Goal: Task Accomplishment & Management: Complete application form

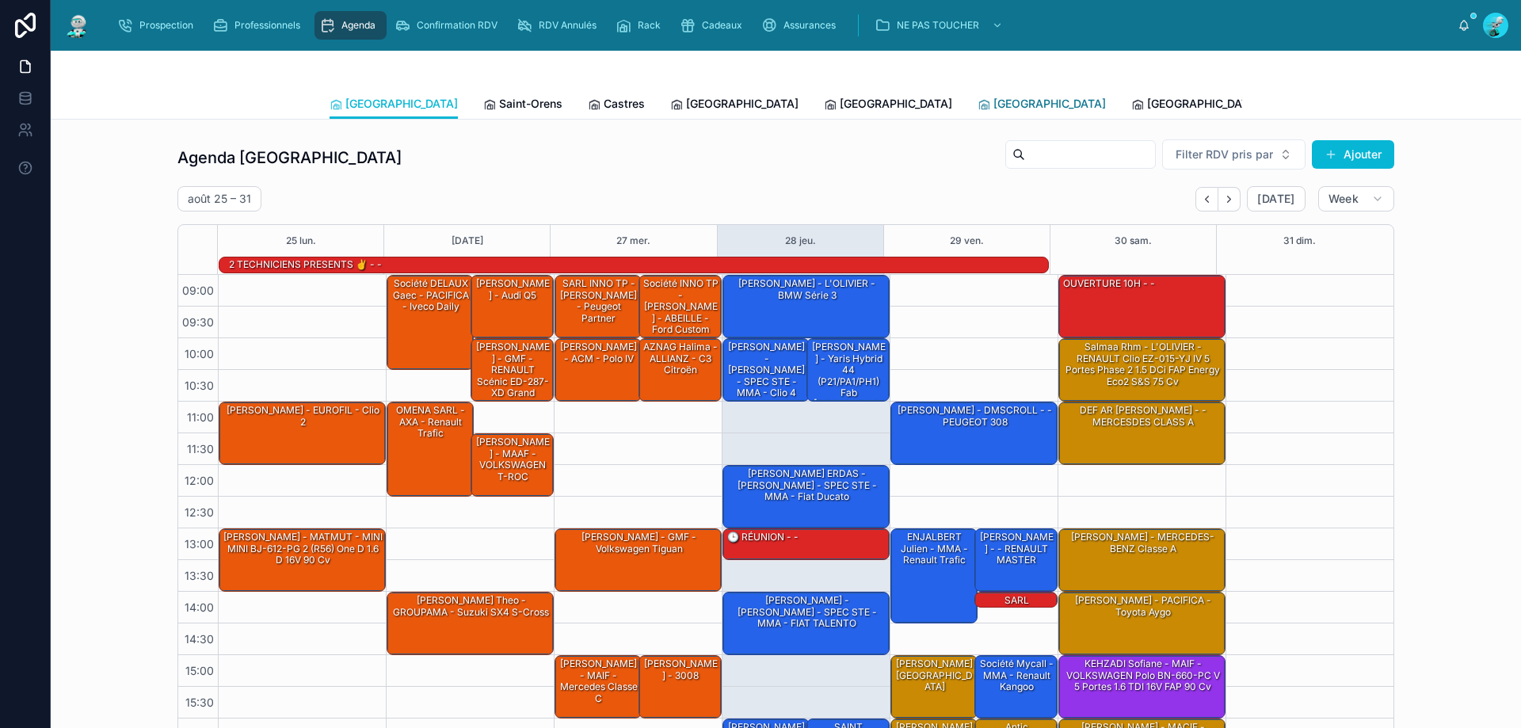
click at [994, 105] on span "[GEOGRAPHIC_DATA]" at bounding box center [1050, 104] width 113 height 16
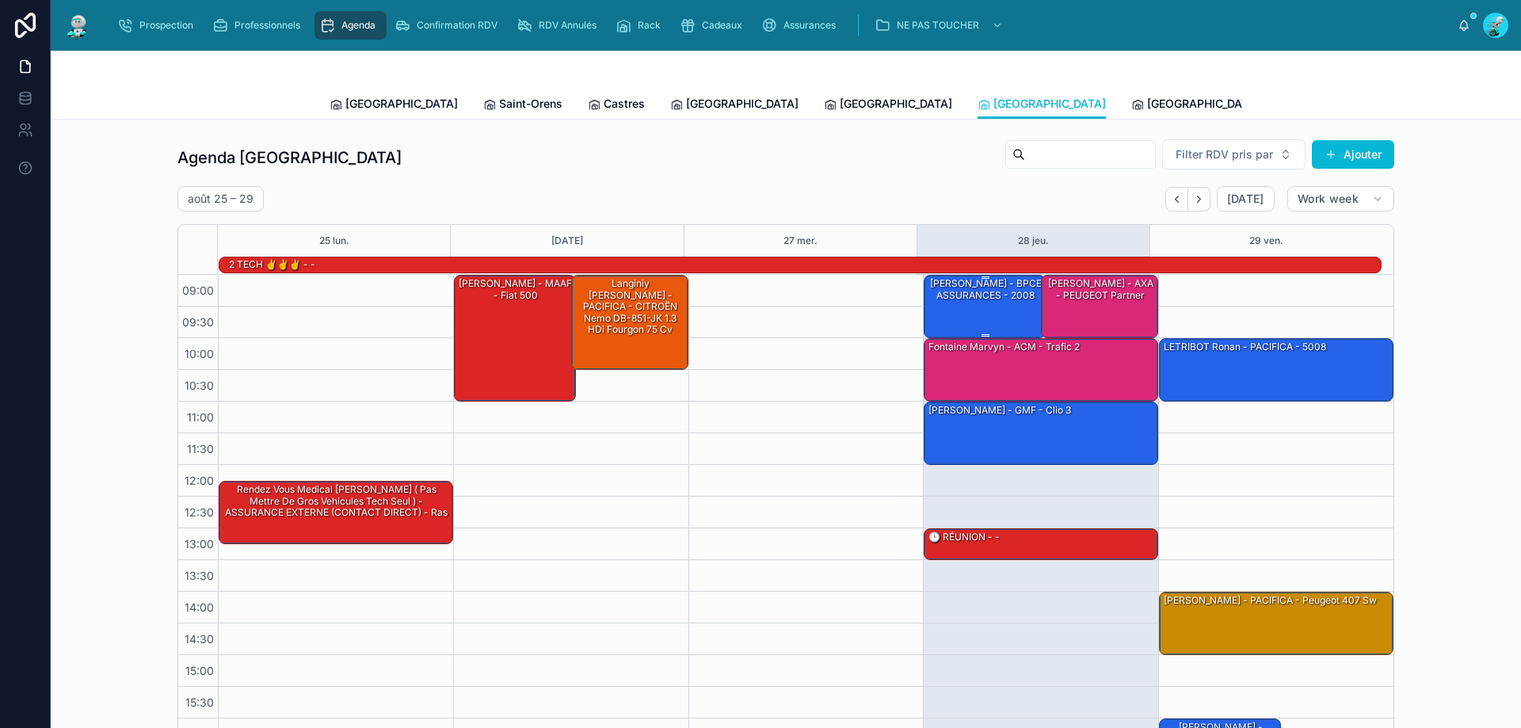
click at [974, 298] on div "[PERSON_NAME] - BPCE ASSURANCES - 2008" at bounding box center [985, 290] width 117 height 26
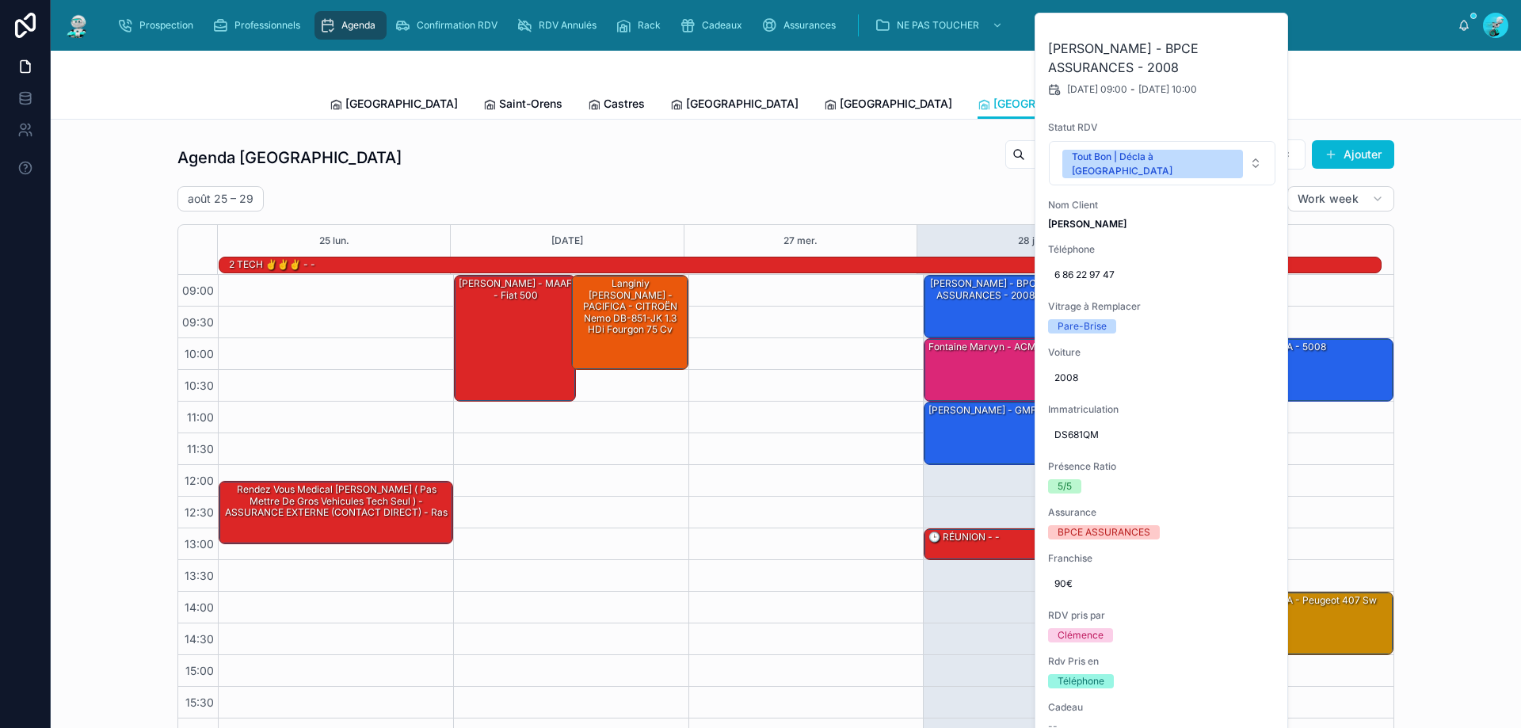
click at [822, 151] on div "Agenda Rennes Filter RDV pris par [PERSON_NAME]" at bounding box center [785, 158] width 1217 height 38
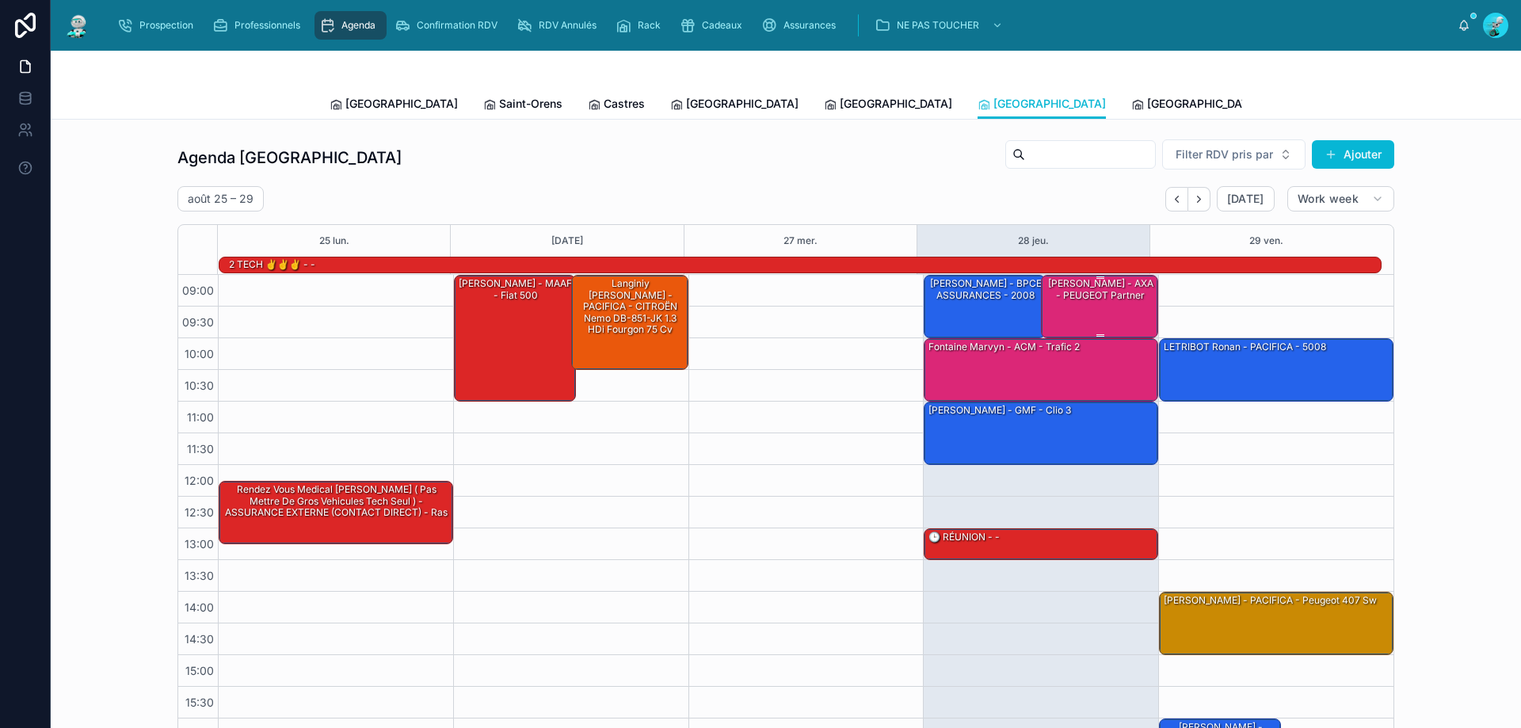
click at [1071, 296] on div "[PERSON_NAME] - AXA - PEUGEOT Partner" at bounding box center [1100, 290] width 113 height 26
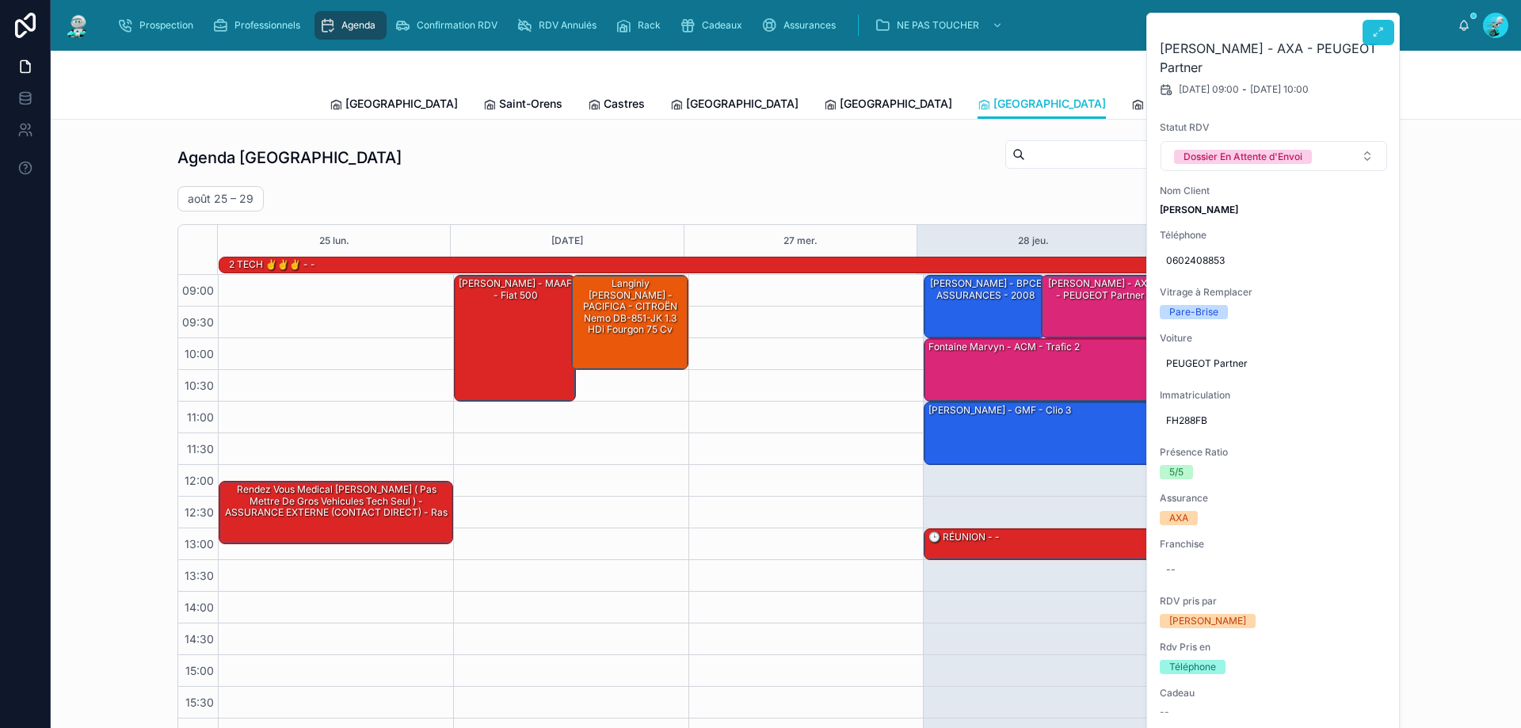
click at [1364, 32] on button at bounding box center [1379, 32] width 32 height 25
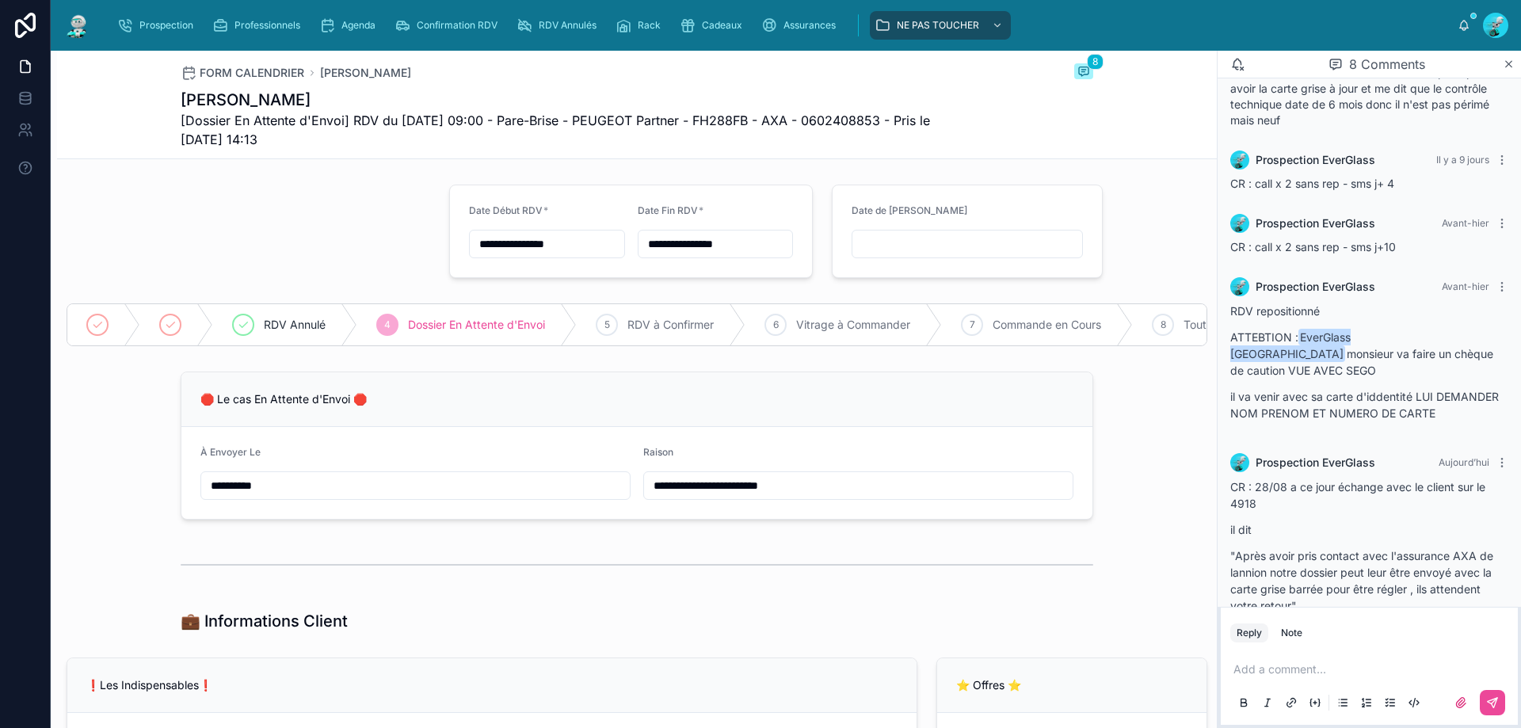
scroll to position [468, 0]
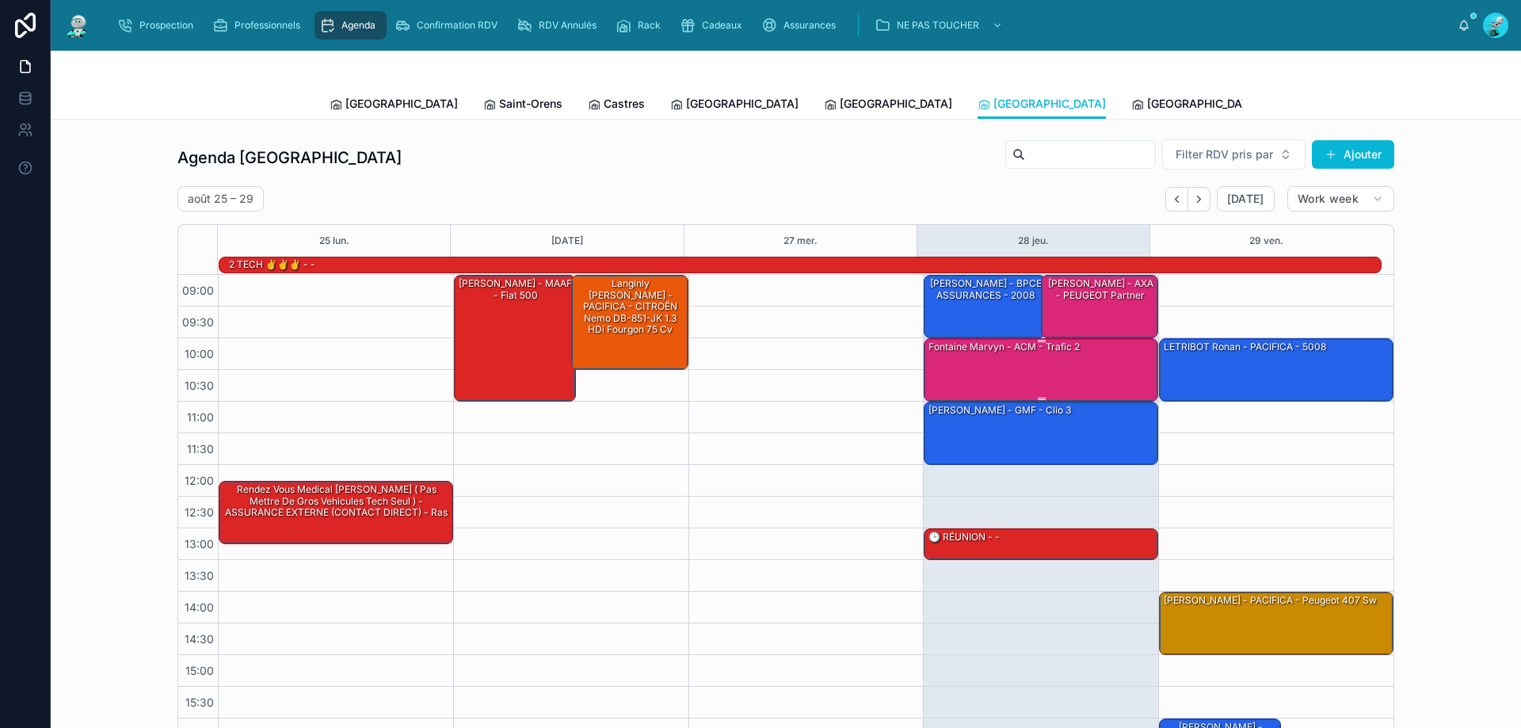
click at [959, 362] on div "fontaine marvyn - ACM - trafic 2" at bounding box center [1042, 369] width 230 height 60
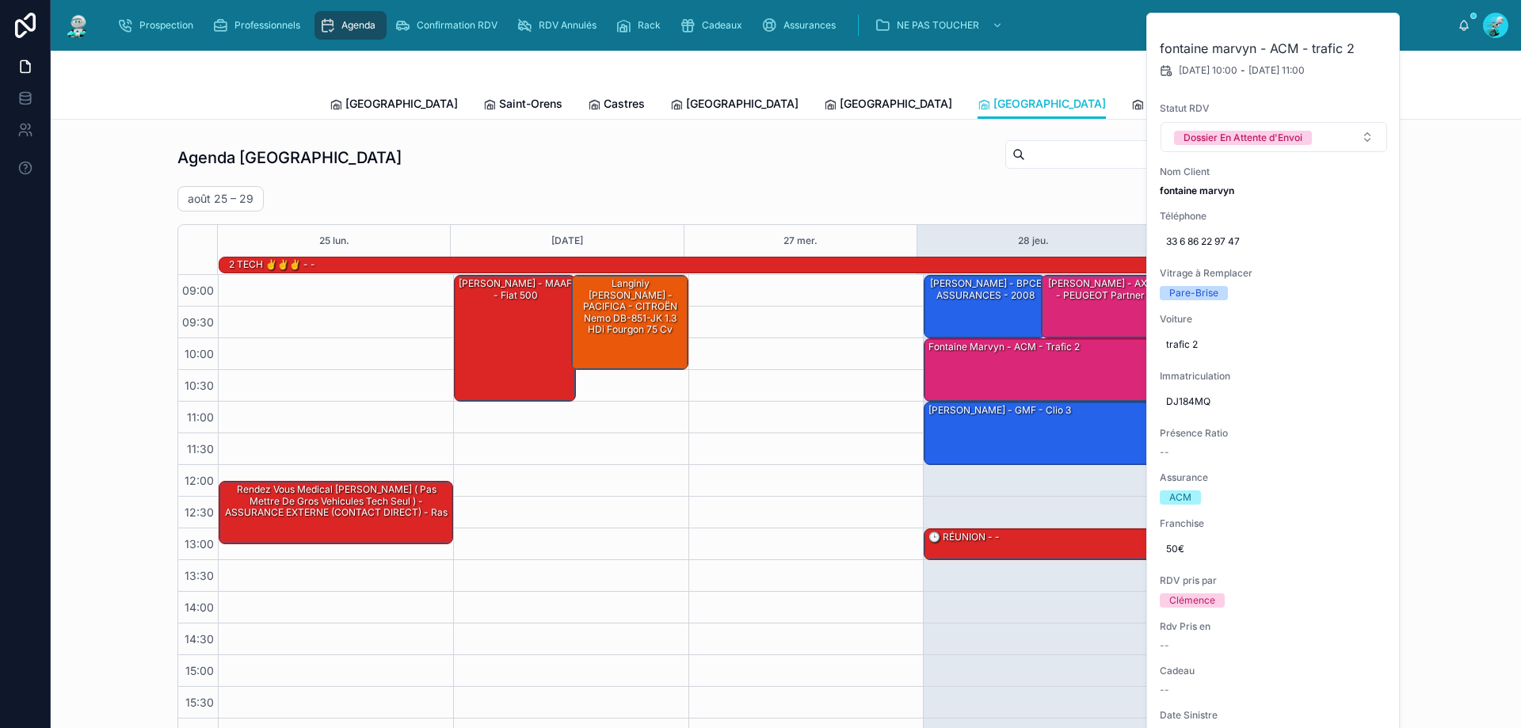
click at [922, 170] on div "Agenda Rennes Filter RDV pris par [PERSON_NAME]" at bounding box center [785, 158] width 1217 height 38
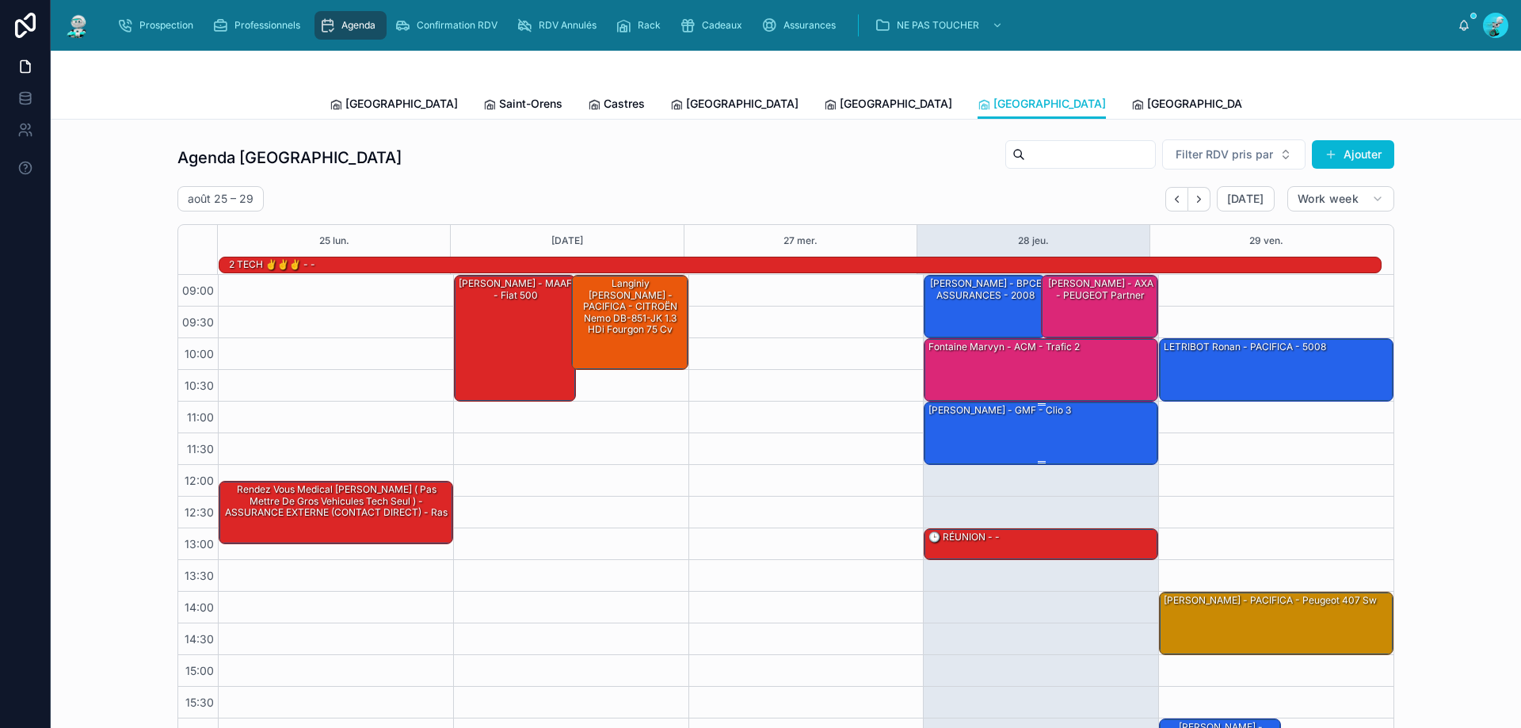
click at [976, 419] on div "[PERSON_NAME] - GMF - clio 3" at bounding box center [1042, 433] width 230 height 60
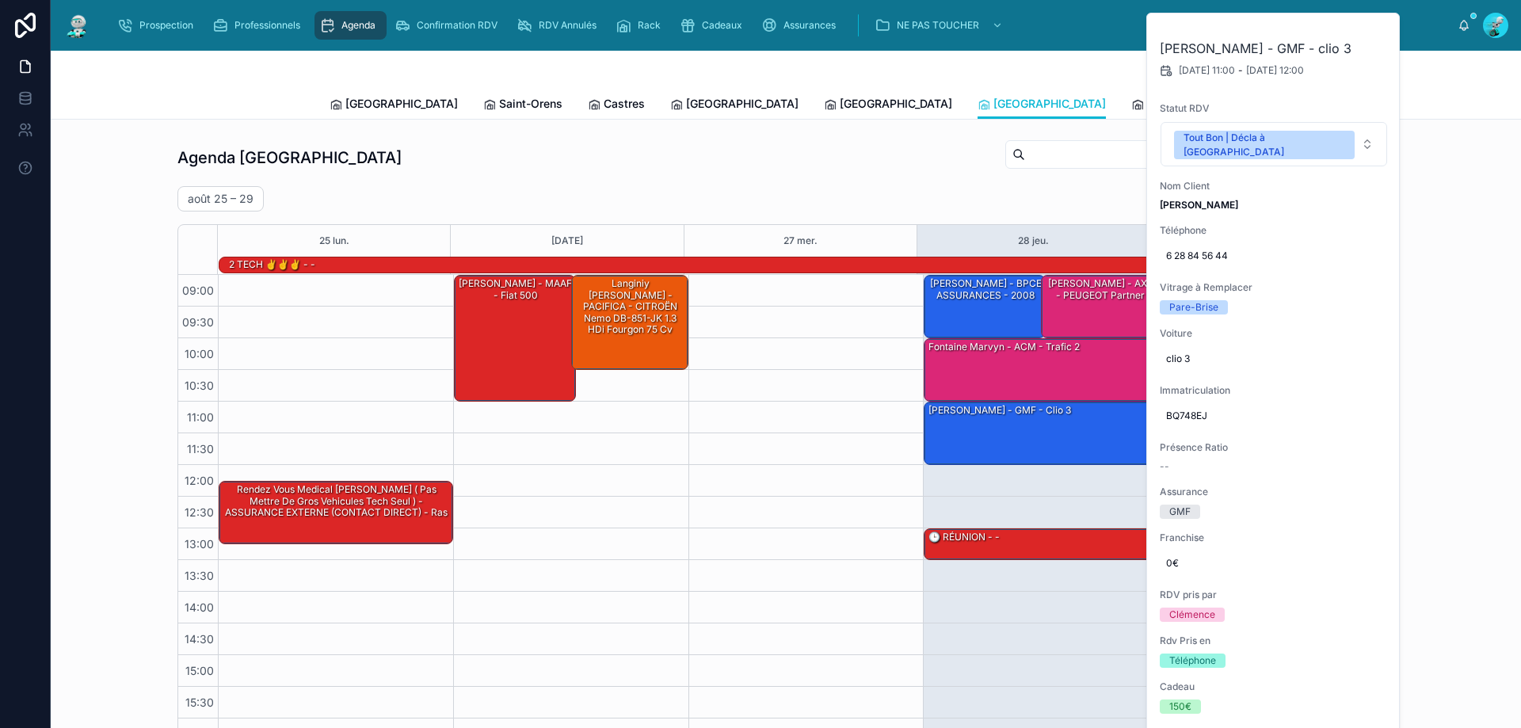
click at [830, 193] on div "[DATE] – [DATE] [DATE] Work week" at bounding box center [785, 198] width 1217 height 25
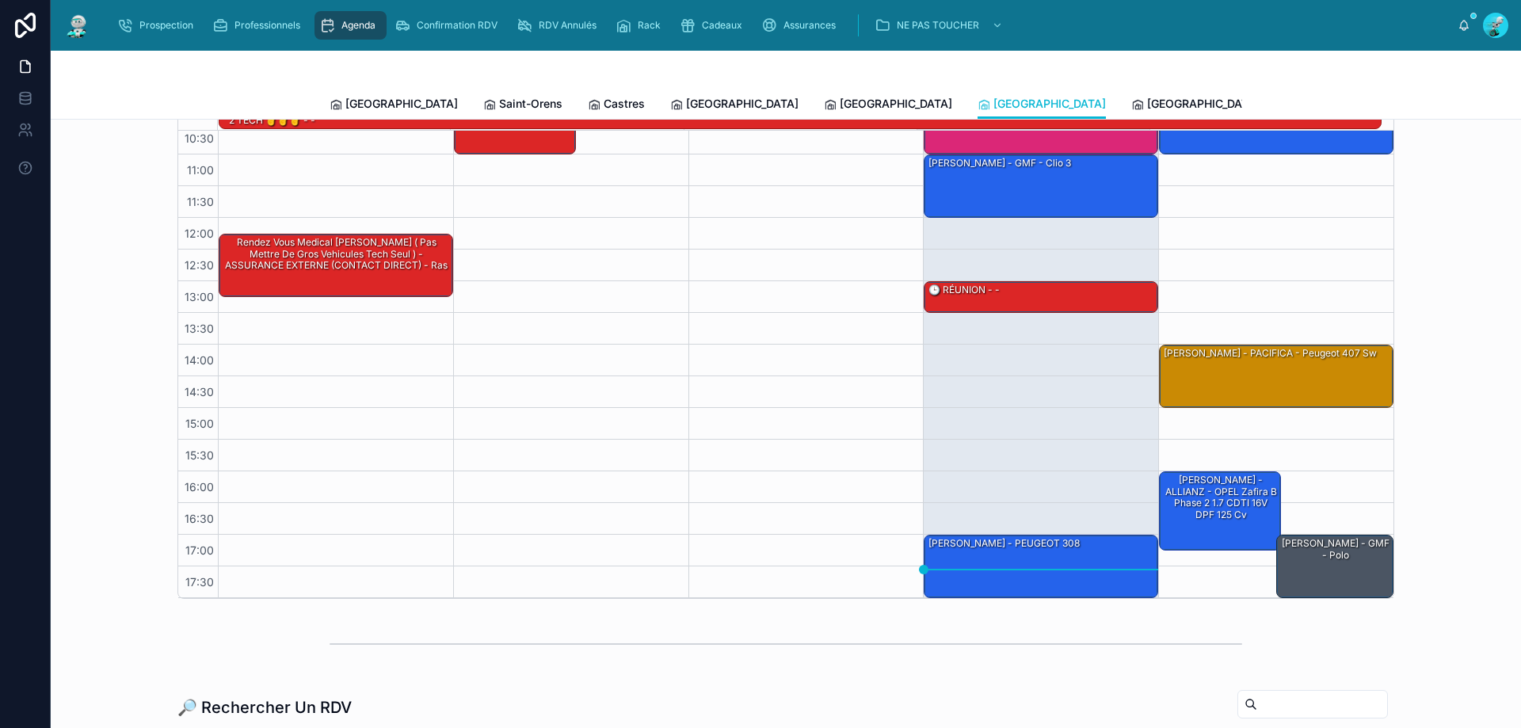
scroll to position [158, 0]
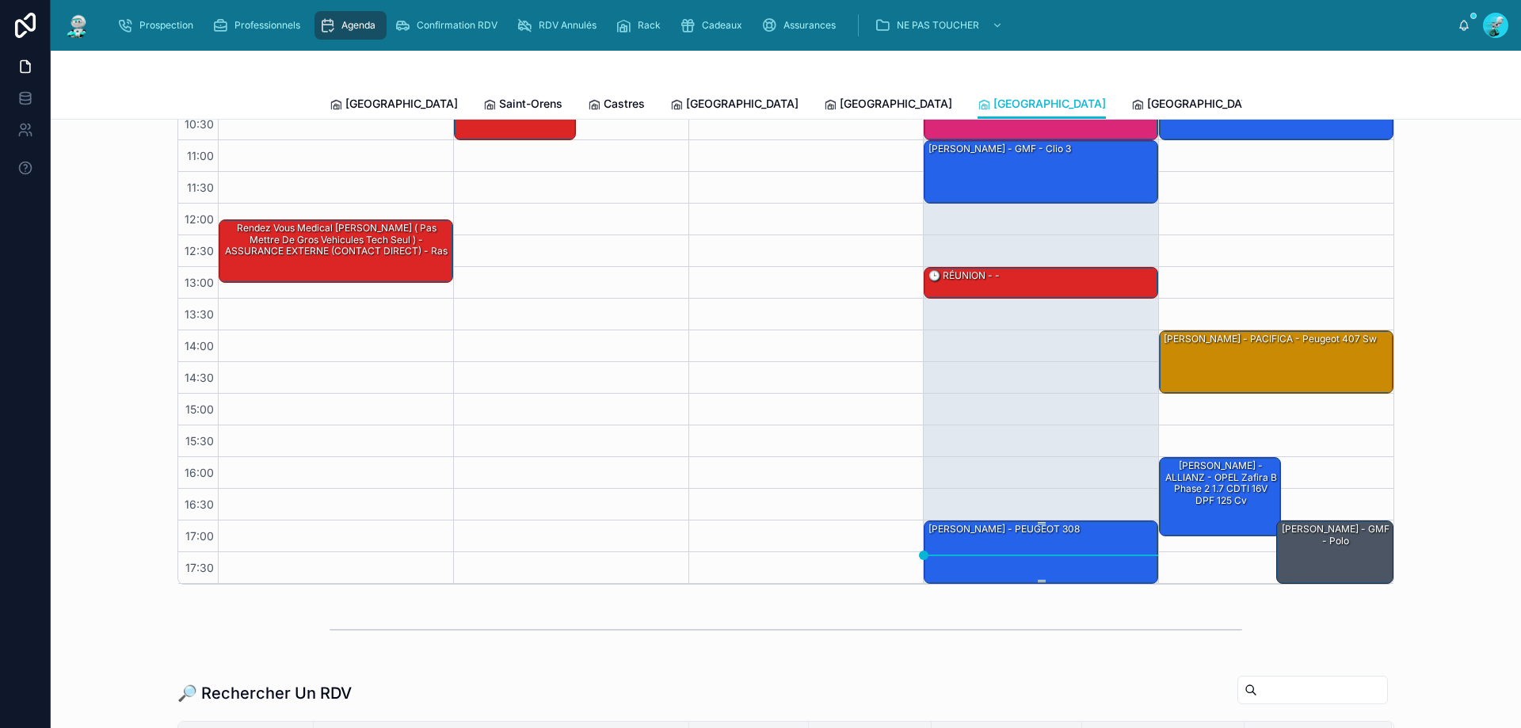
click at [988, 541] on div "[PERSON_NAME] - PEUGEOT 308" at bounding box center [1042, 551] width 230 height 60
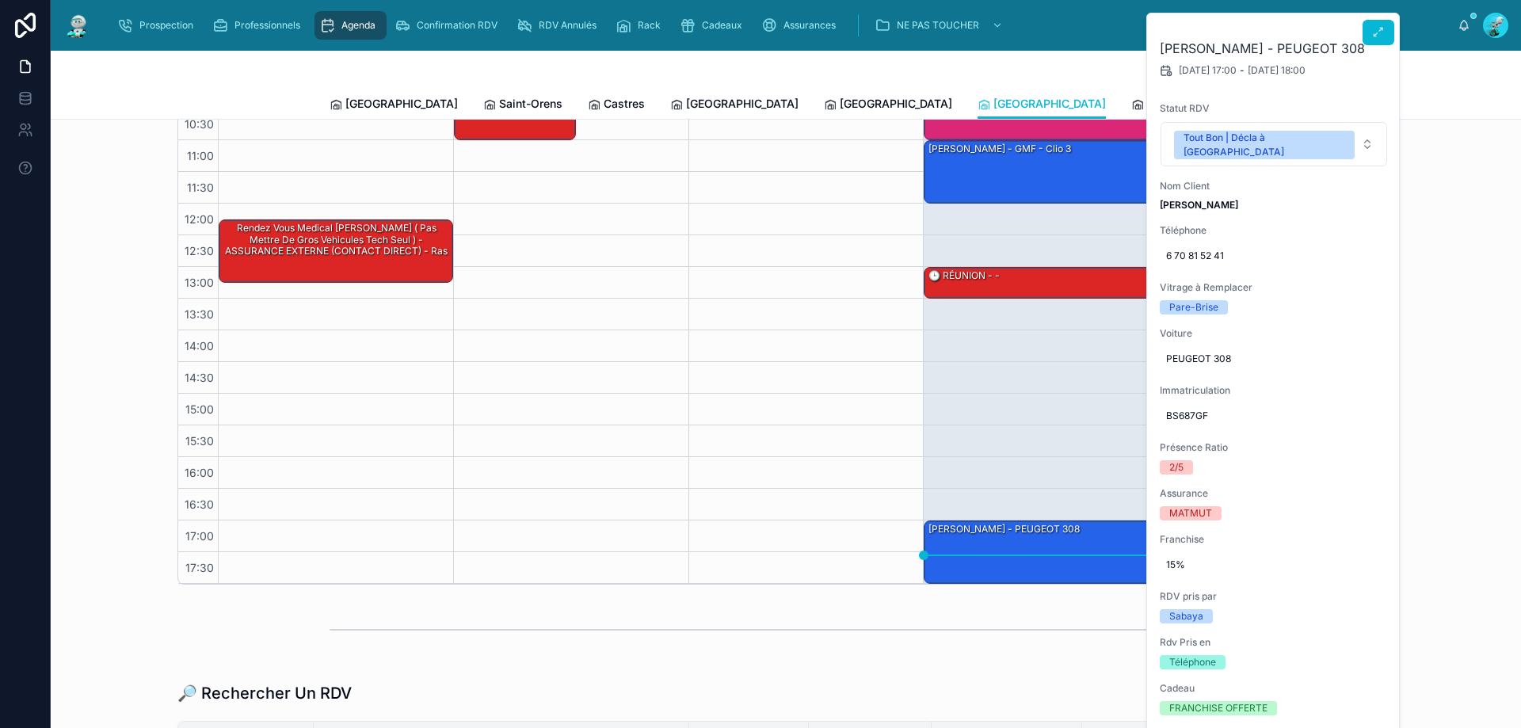
click at [1375, 30] on icon at bounding box center [1378, 32] width 13 height 13
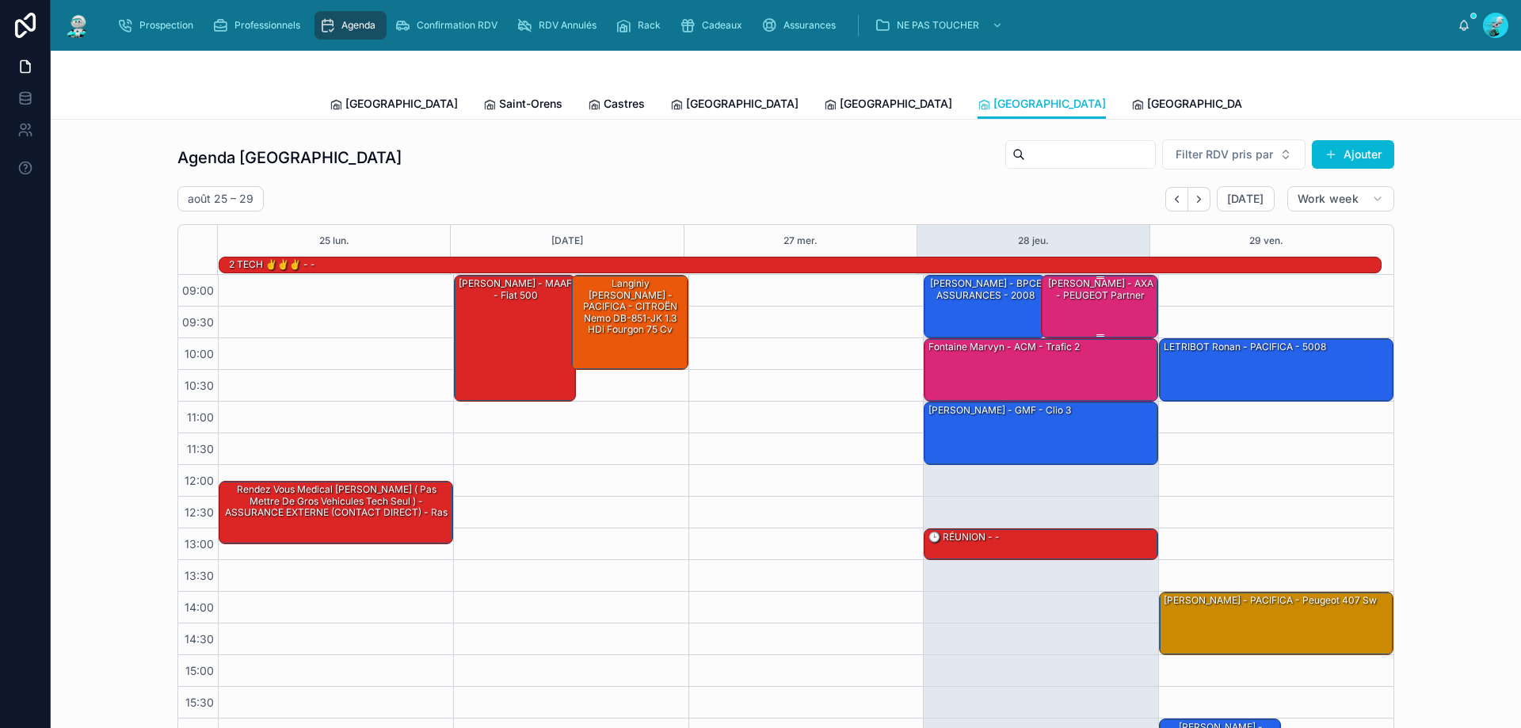
click at [1056, 307] on div "[PERSON_NAME] - AXA - PEUGEOT Partner" at bounding box center [1100, 306] width 113 height 60
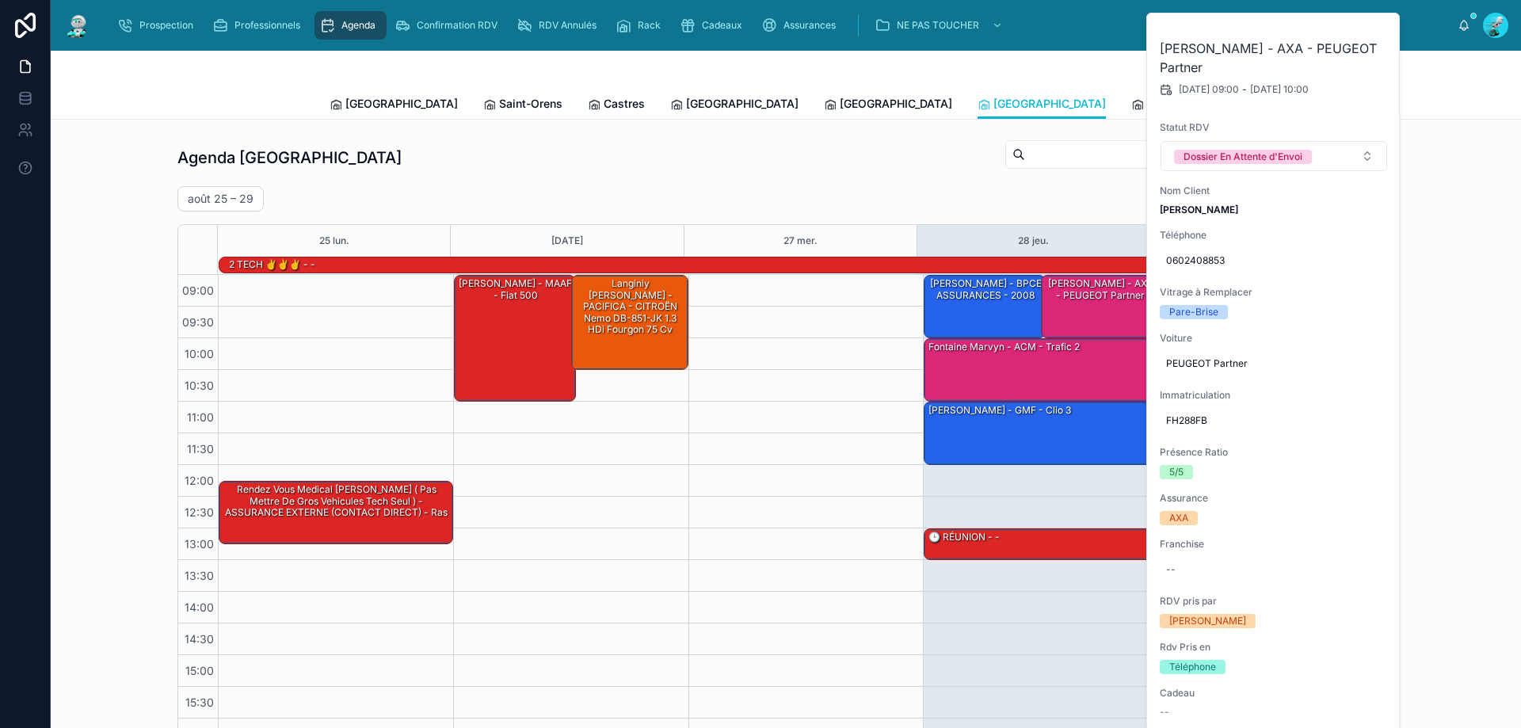
click at [933, 189] on div "[DATE] – [DATE] [DATE] Work week" at bounding box center [785, 198] width 1217 height 25
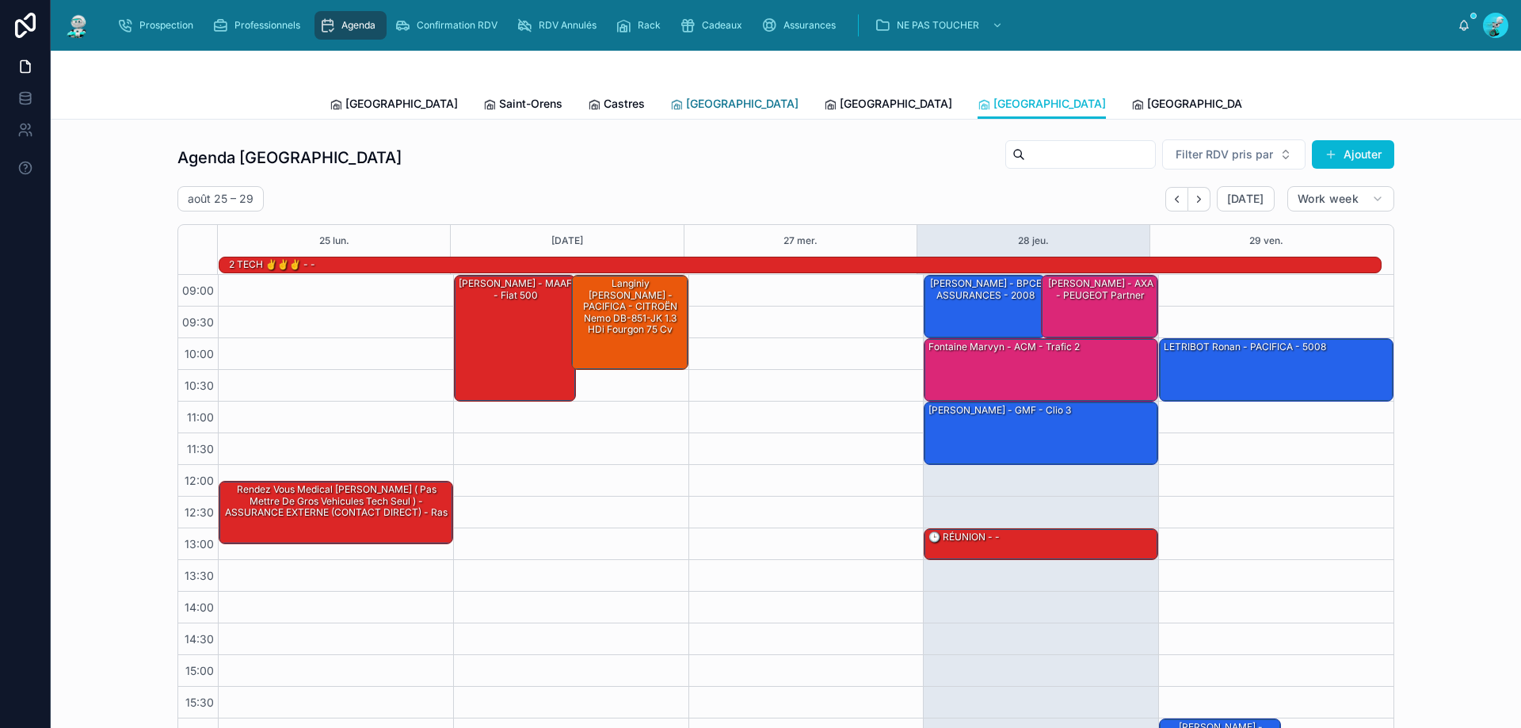
click at [686, 107] on span "[GEOGRAPHIC_DATA]" at bounding box center [742, 104] width 113 height 16
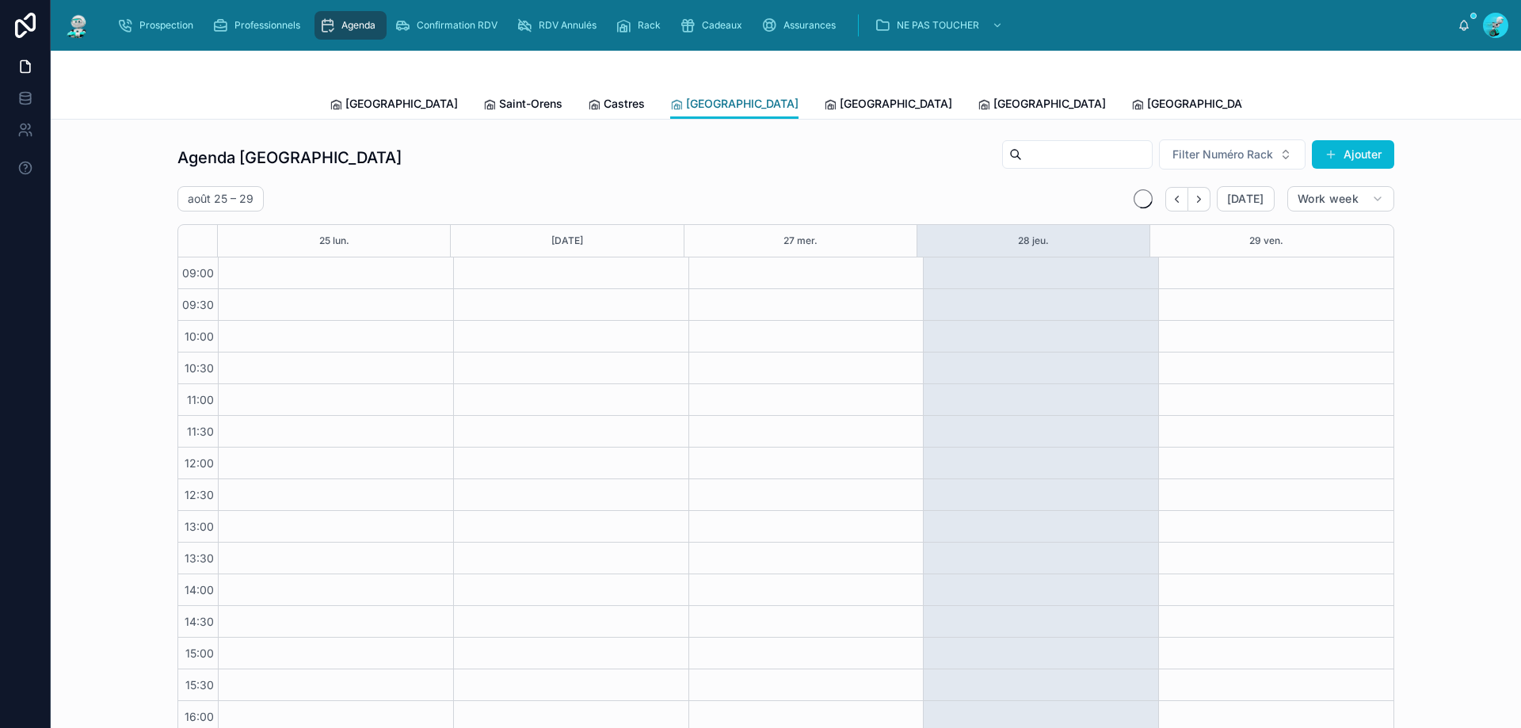
scroll to position [86, 0]
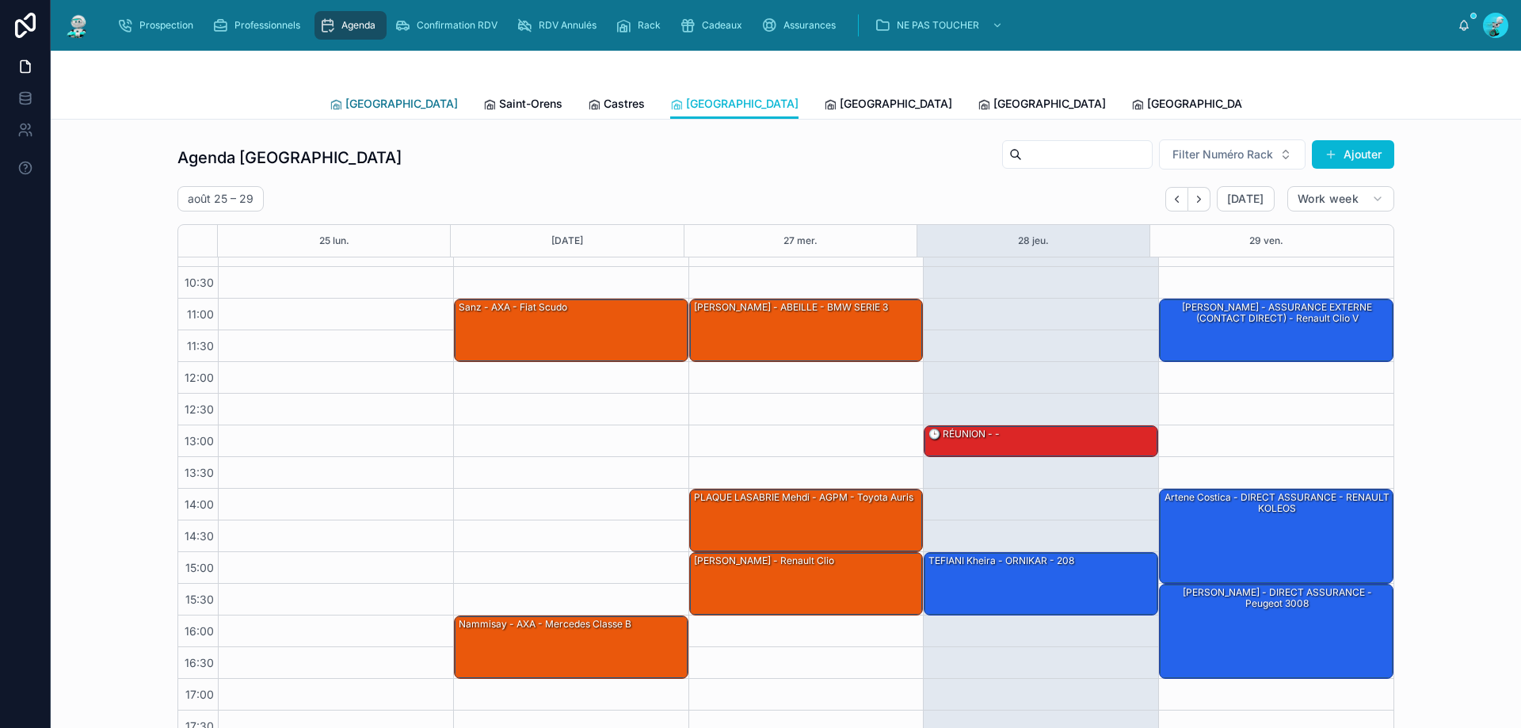
click at [364, 97] on span "[GEOGRAPHIC_DATA]" at bounding box center [401, 104] width 113 height 16
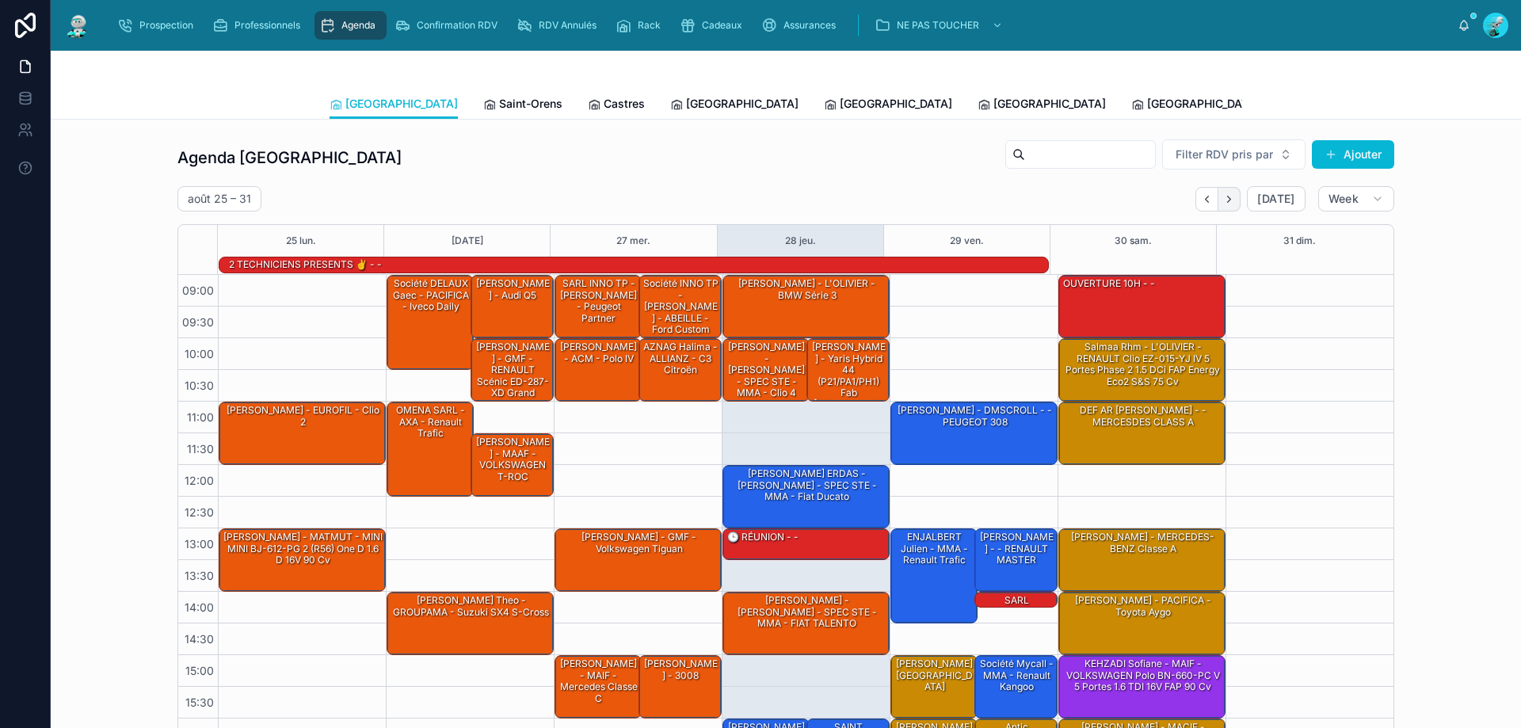
click at [1226, 200] on icon "Next" at bounding box center [1229, 199] width 12 height 12
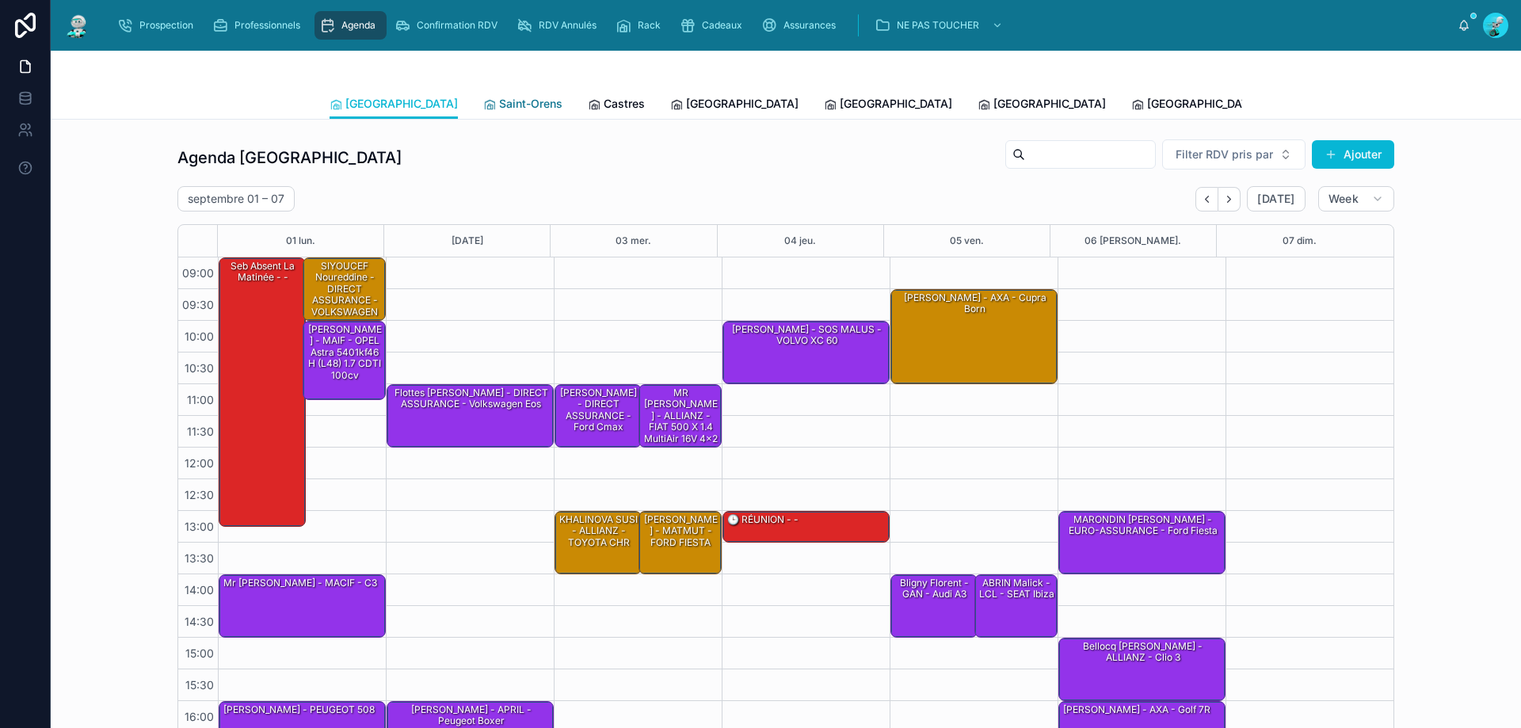
click at [499, 105] on span "Saint-Orens" at bounding box center [530, 104] width 63 height 16
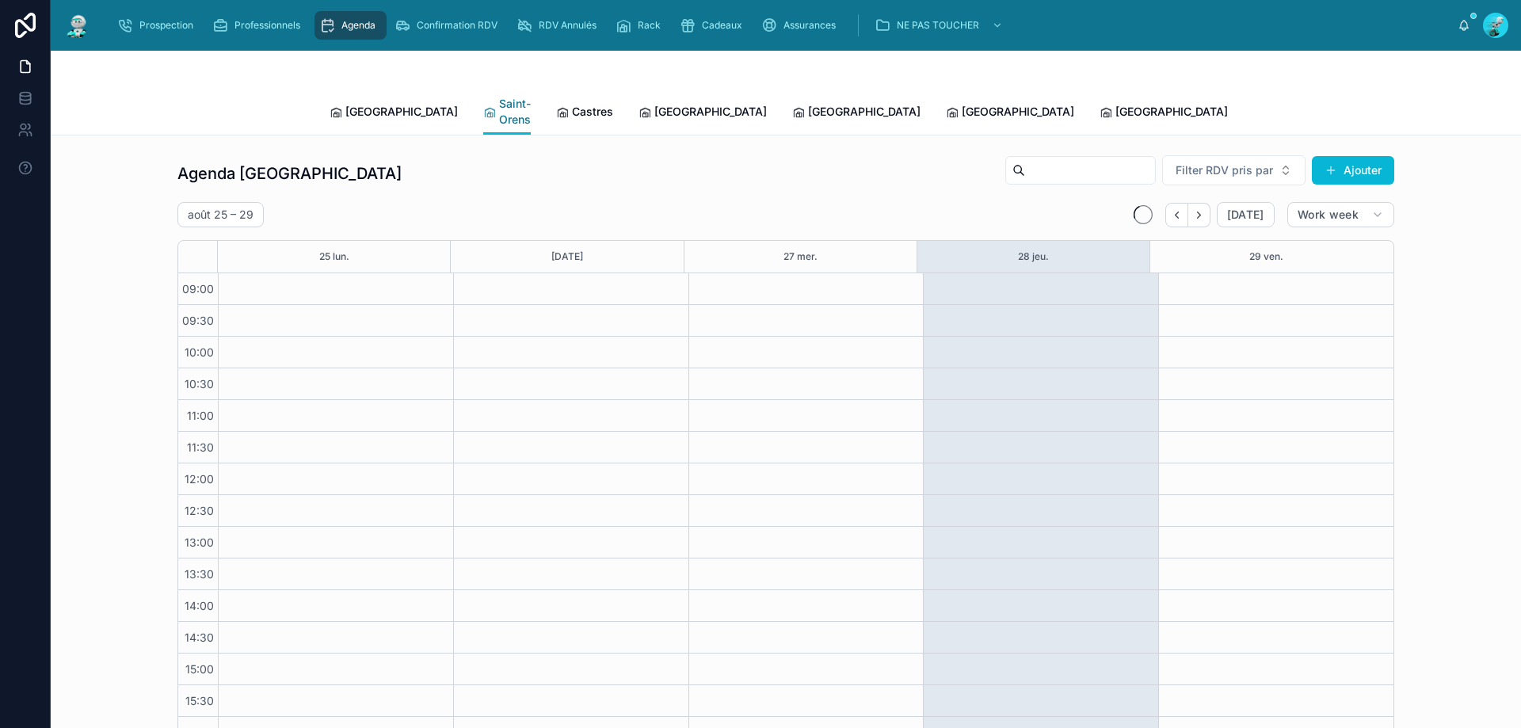
scroll to position [86, 0]
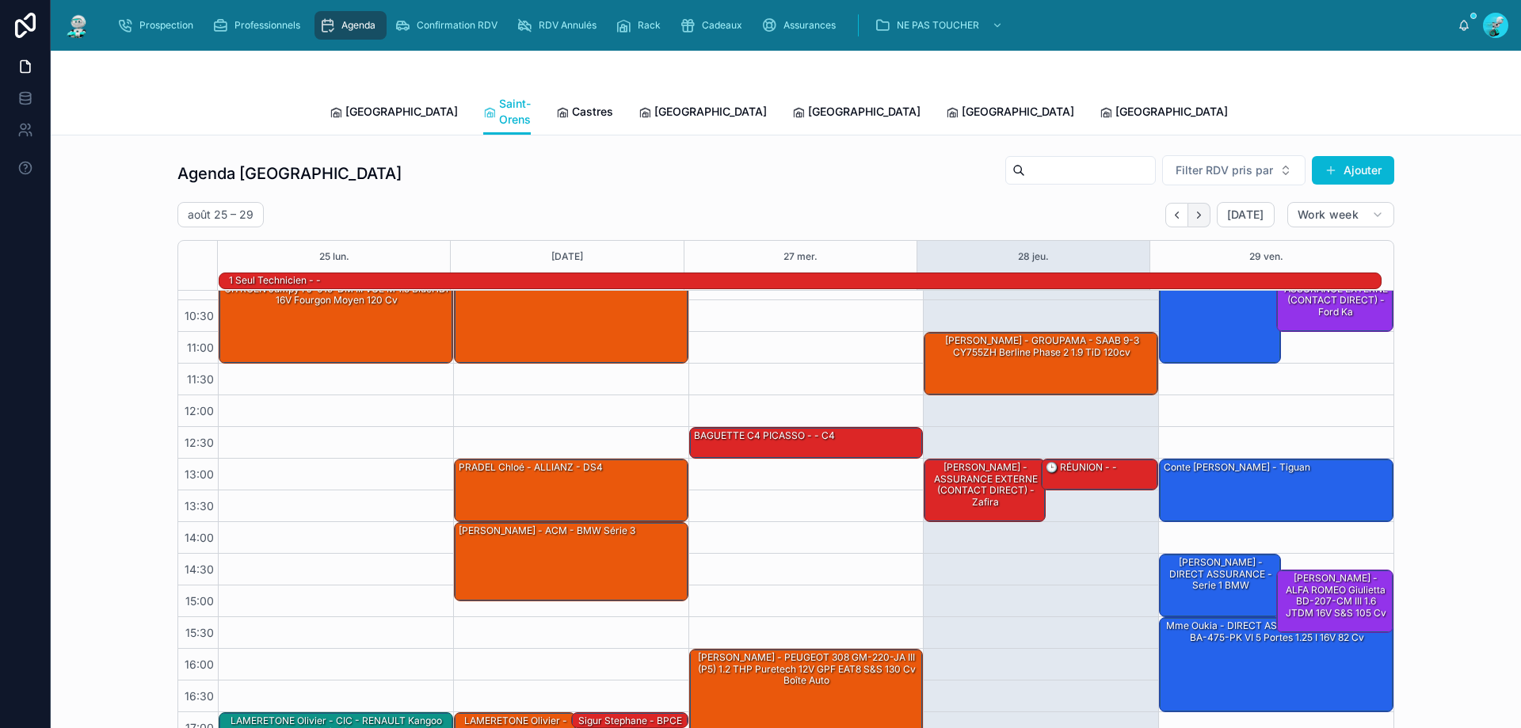
click at [1193, 209] on icon "Next" at bounding box center [1199, 215] width 12 height 12
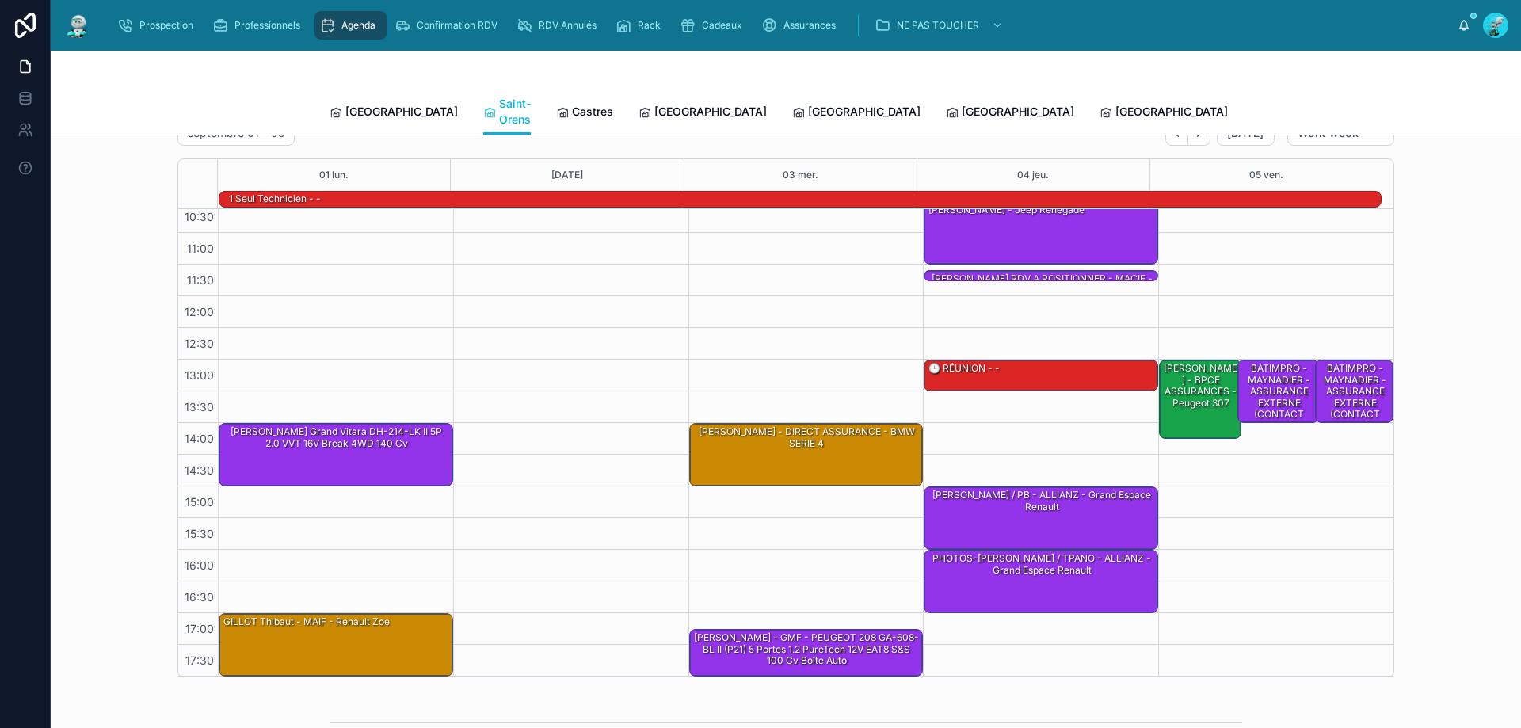
scroll to position [105, 0]
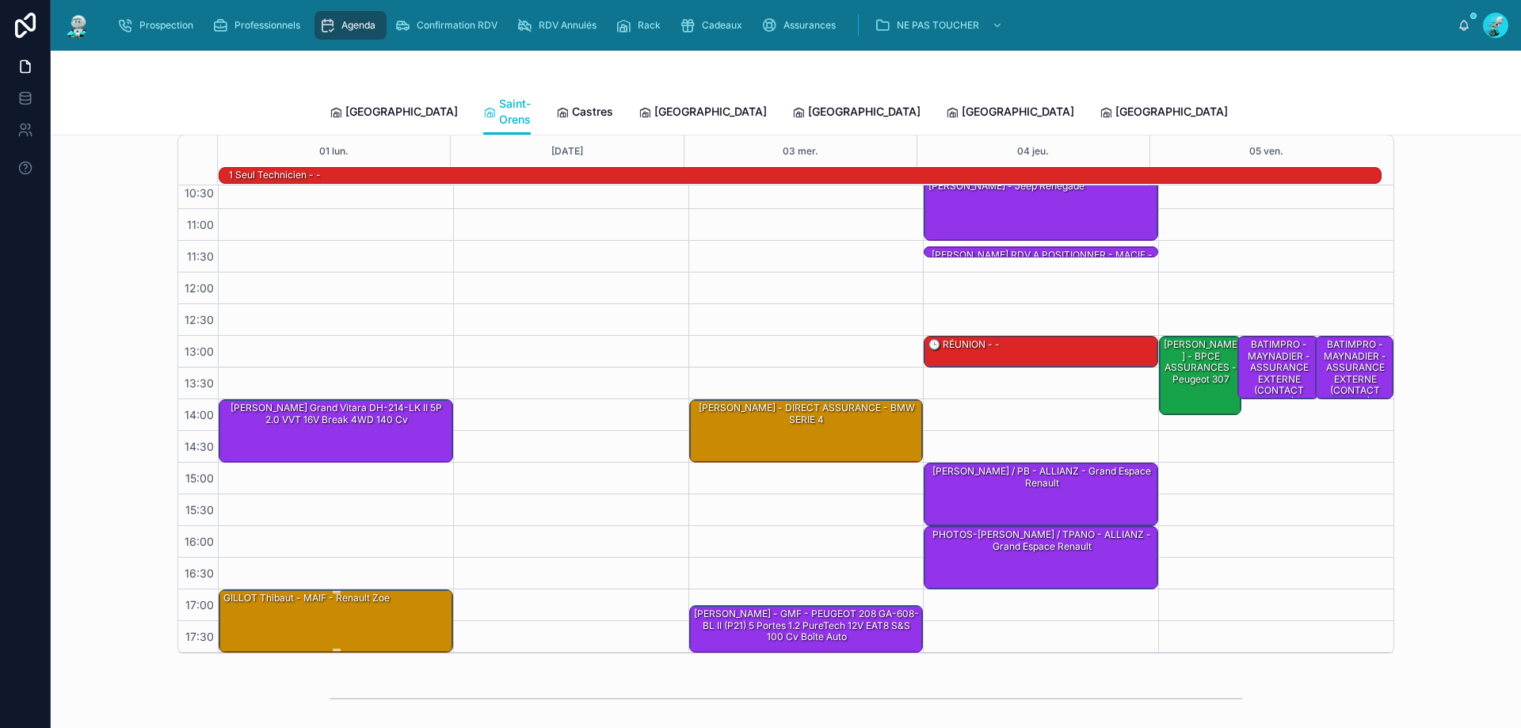
click at [308, 591] on div "GILLOT Thibaut - MAIF - Renault Zoe" at bounding box center [307, 598] width 170 height 14
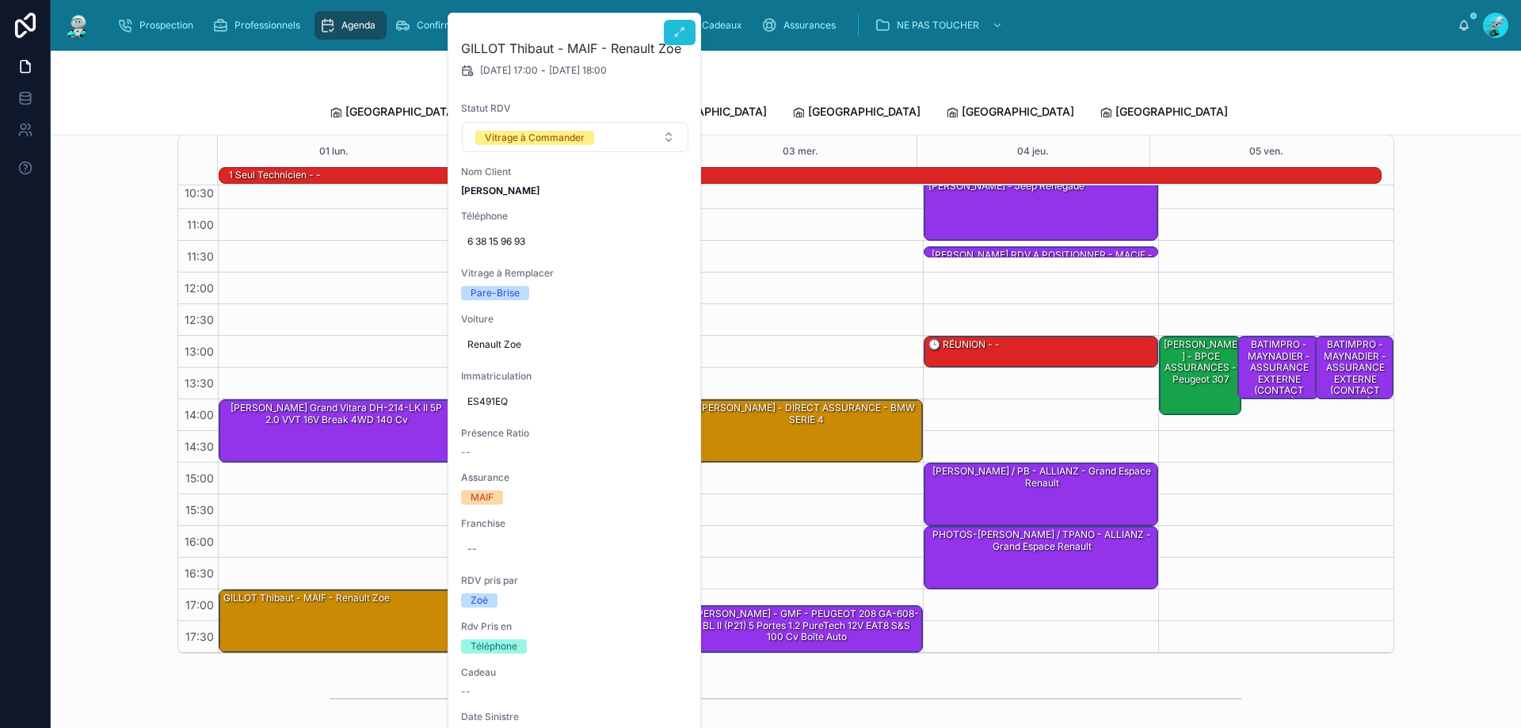
click at [673, 36] on button at bounding box center [680, 32] width 32 height 25
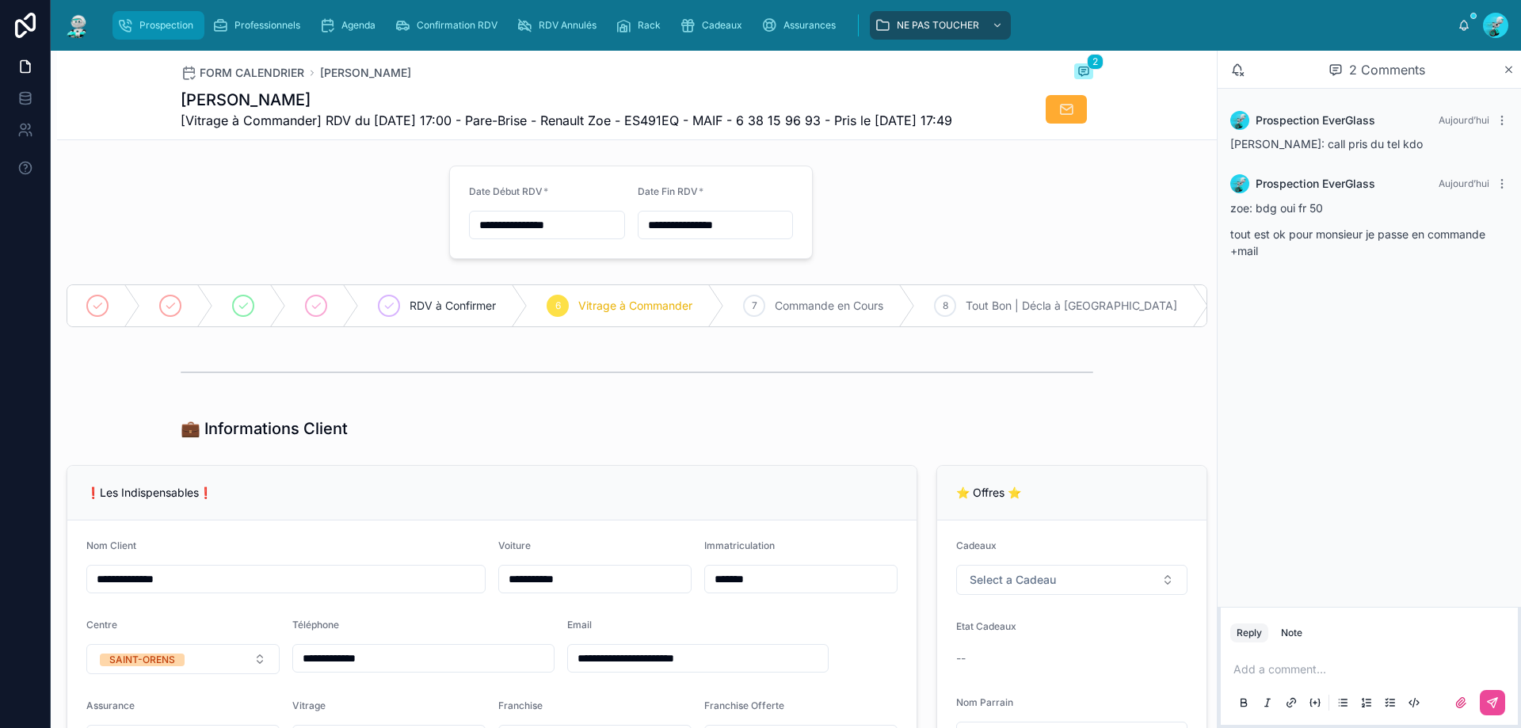
click at [168, 32] on div "Prospection" at bounding box center [158, 25] width 82 height 25
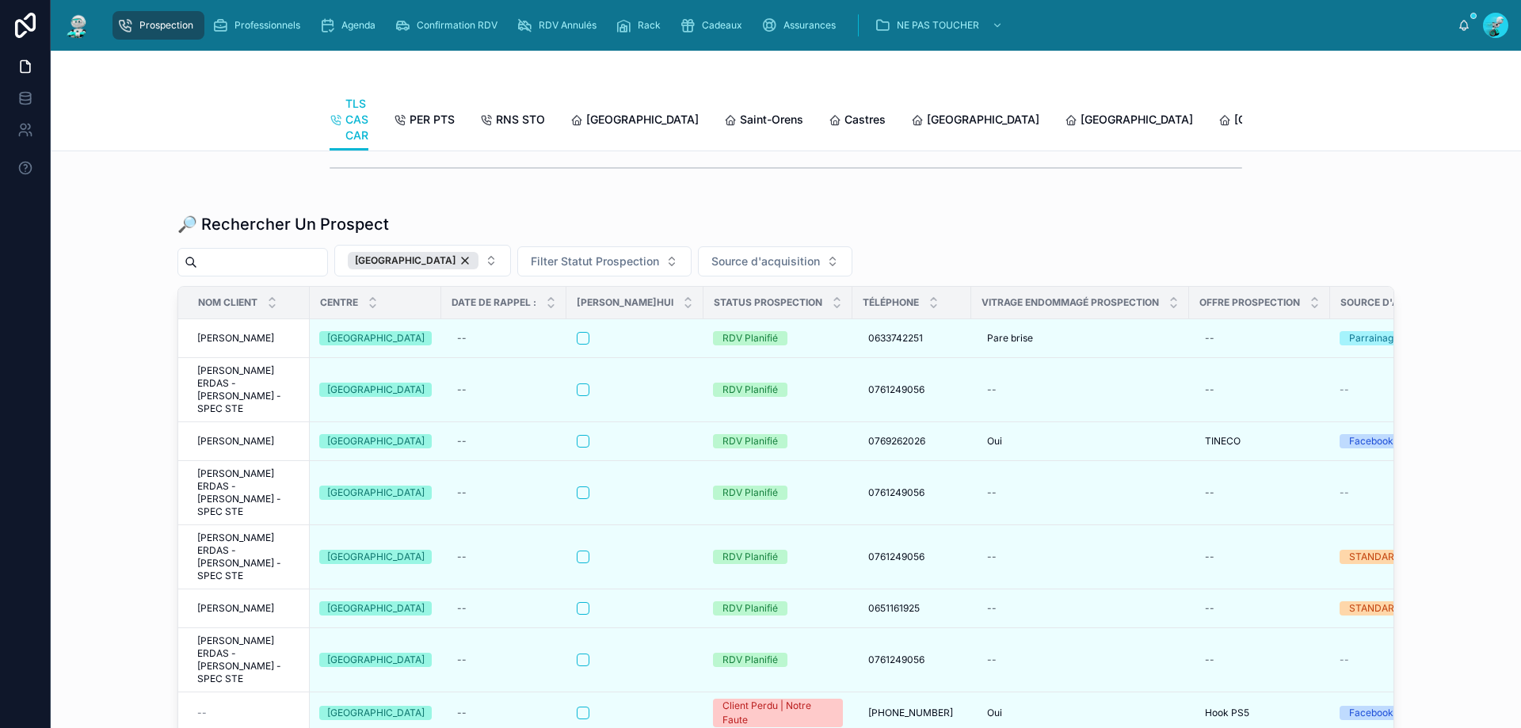
scroll to position [1981, 0]
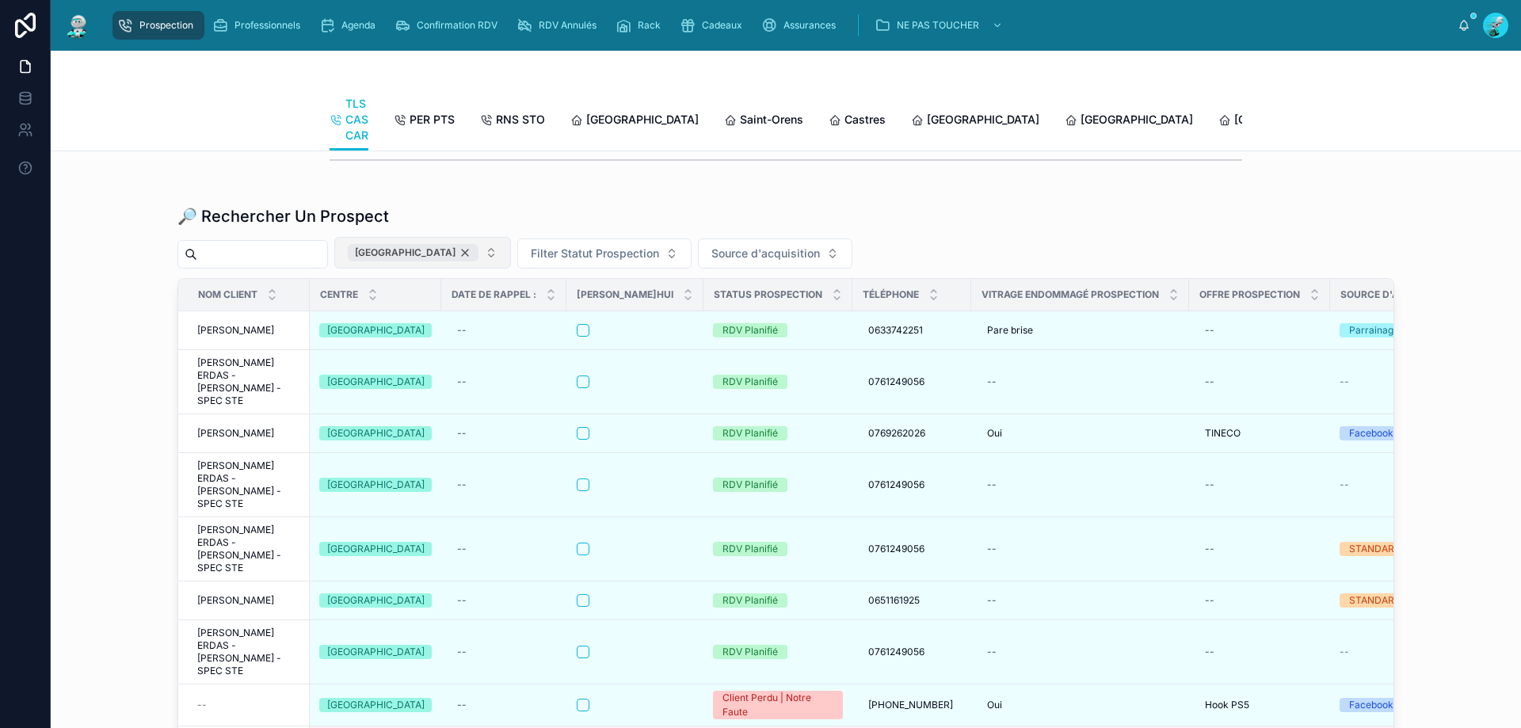
click at [448, 261] on div "[GEOGRAPHIC_DATA]" at bounding box center [413, 252] width 131 height 17
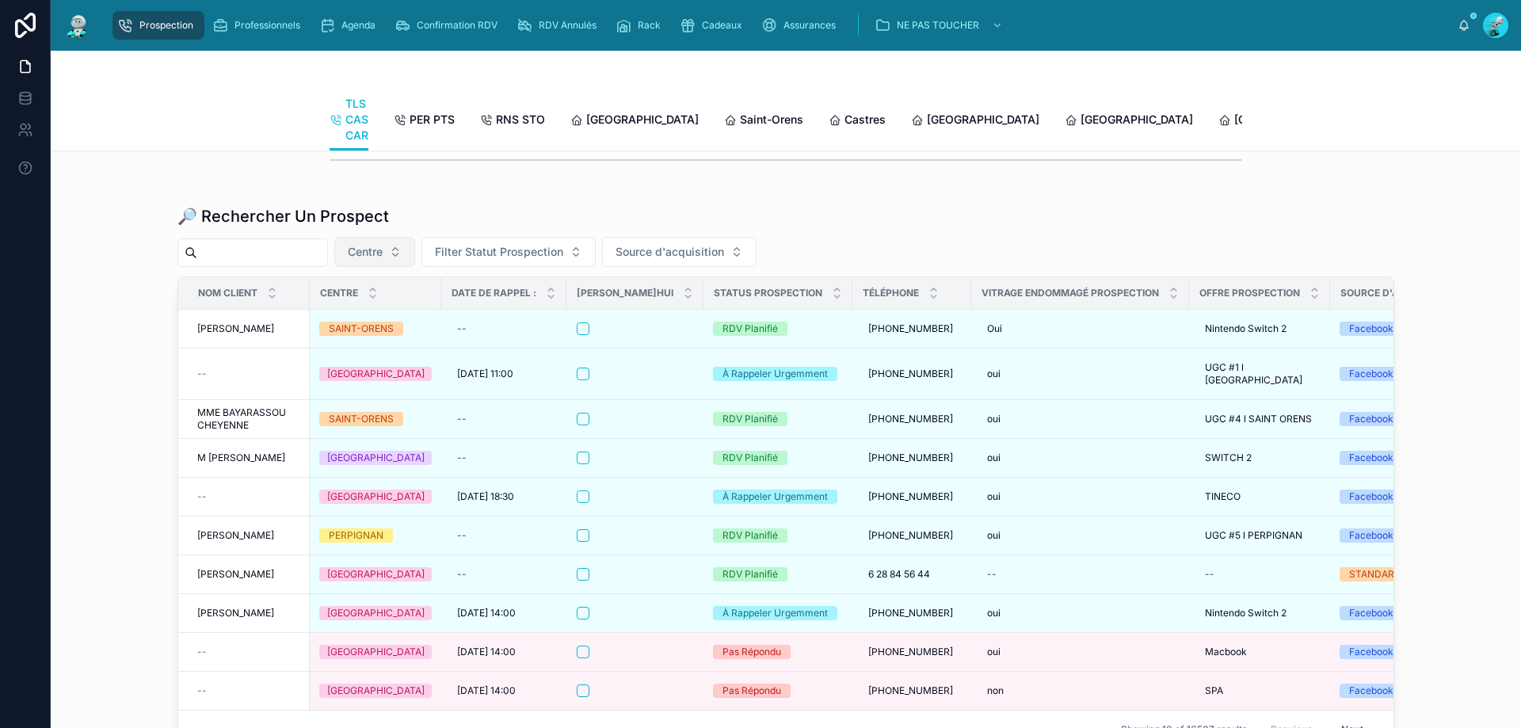
paste input "**********"
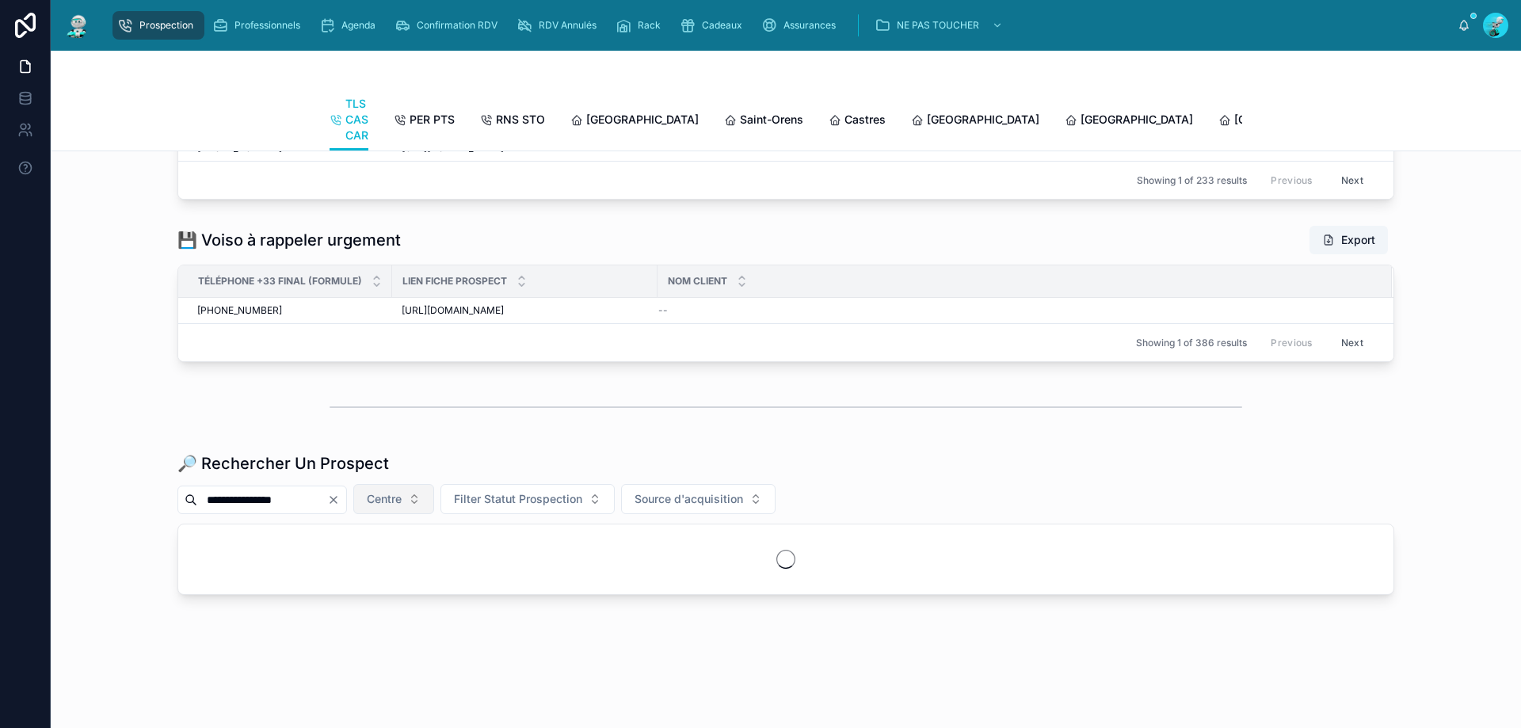
scroll to position [1847, 0]
type input "*********"
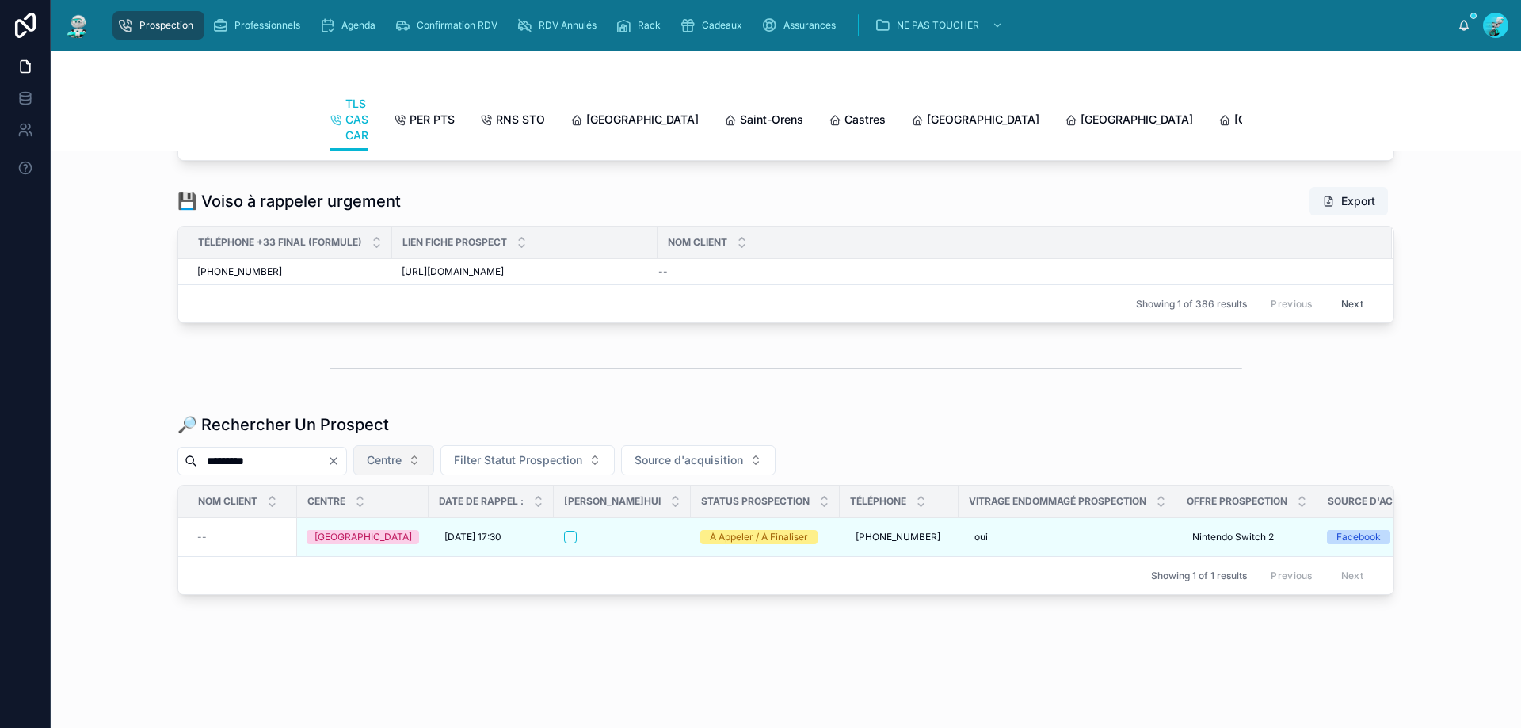
scroll to position [1847, 0]
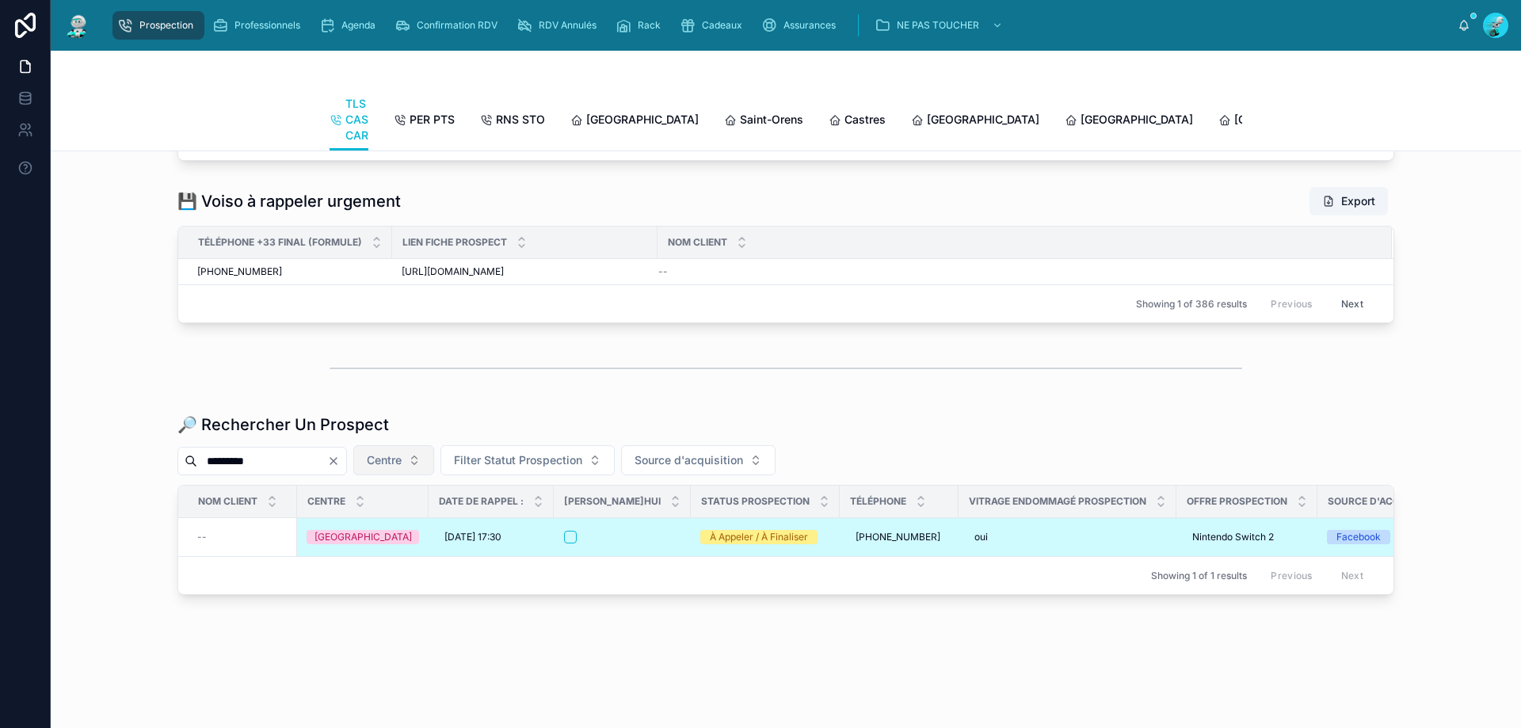
click at [649, 531] on div at bounding box center [622, 537] width 116 height 13
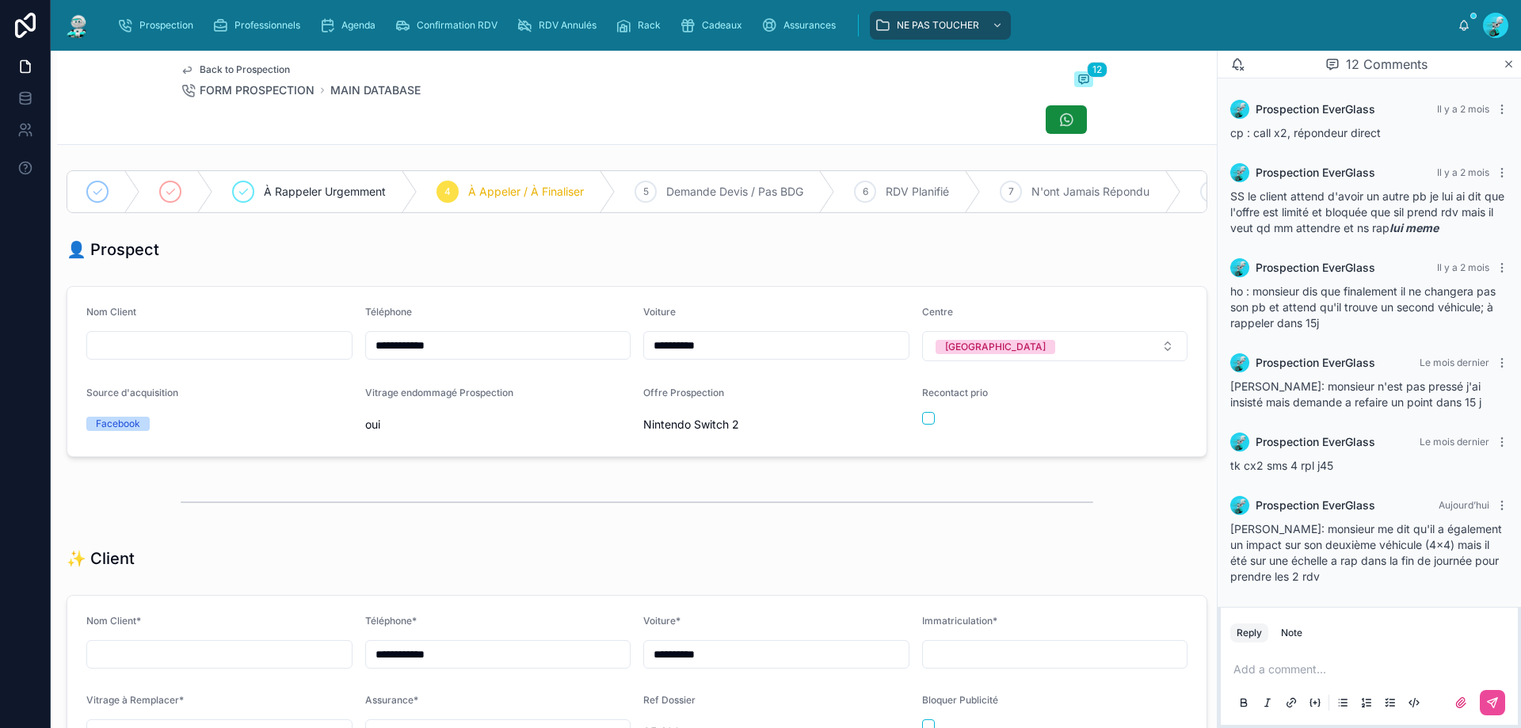
click at [1329, 669] on p at bounding box center [1373, 670] width 278 height 16
click at [1498, 697] on icon at bounding box center [1493, 703] width 13 height 13
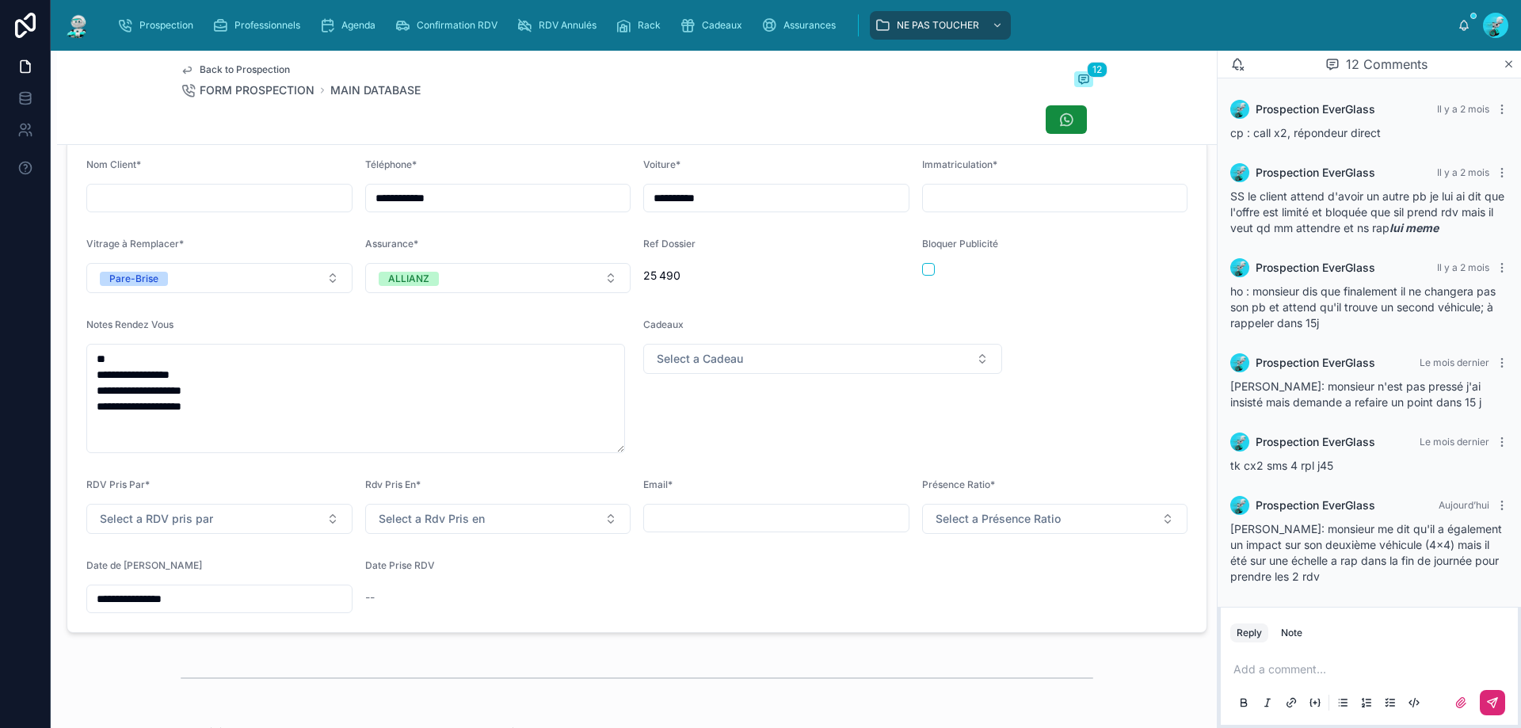
scroll to position [555, 0]
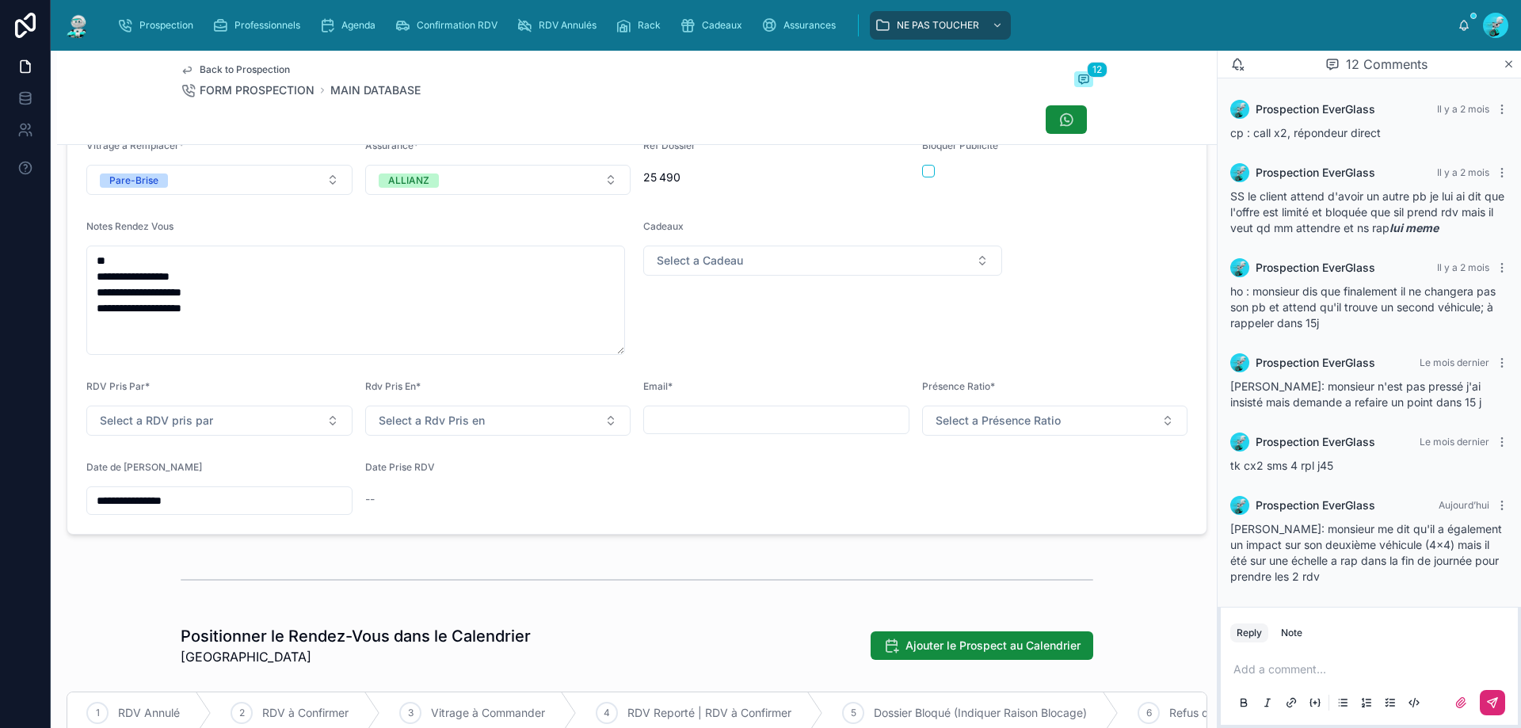
click at [193, 511] on input "**********" at bounding box center [219, 501] width 265 height 22
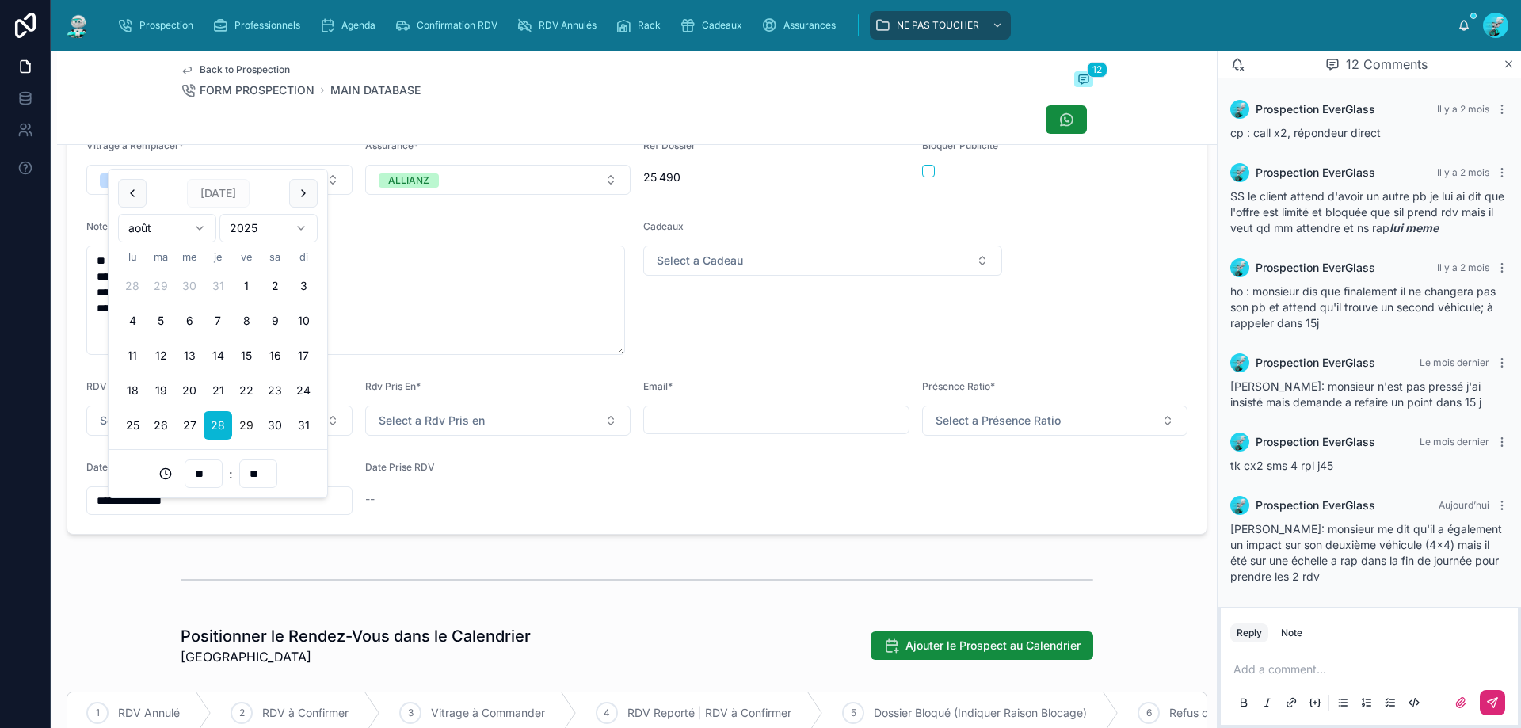
click at [244, 419] on button "29" at bounding box center [246, 425] width 29 height 29
type input "**********"
click at [451, 569] on div at bounding box center [637, 580] width 1160 height 52
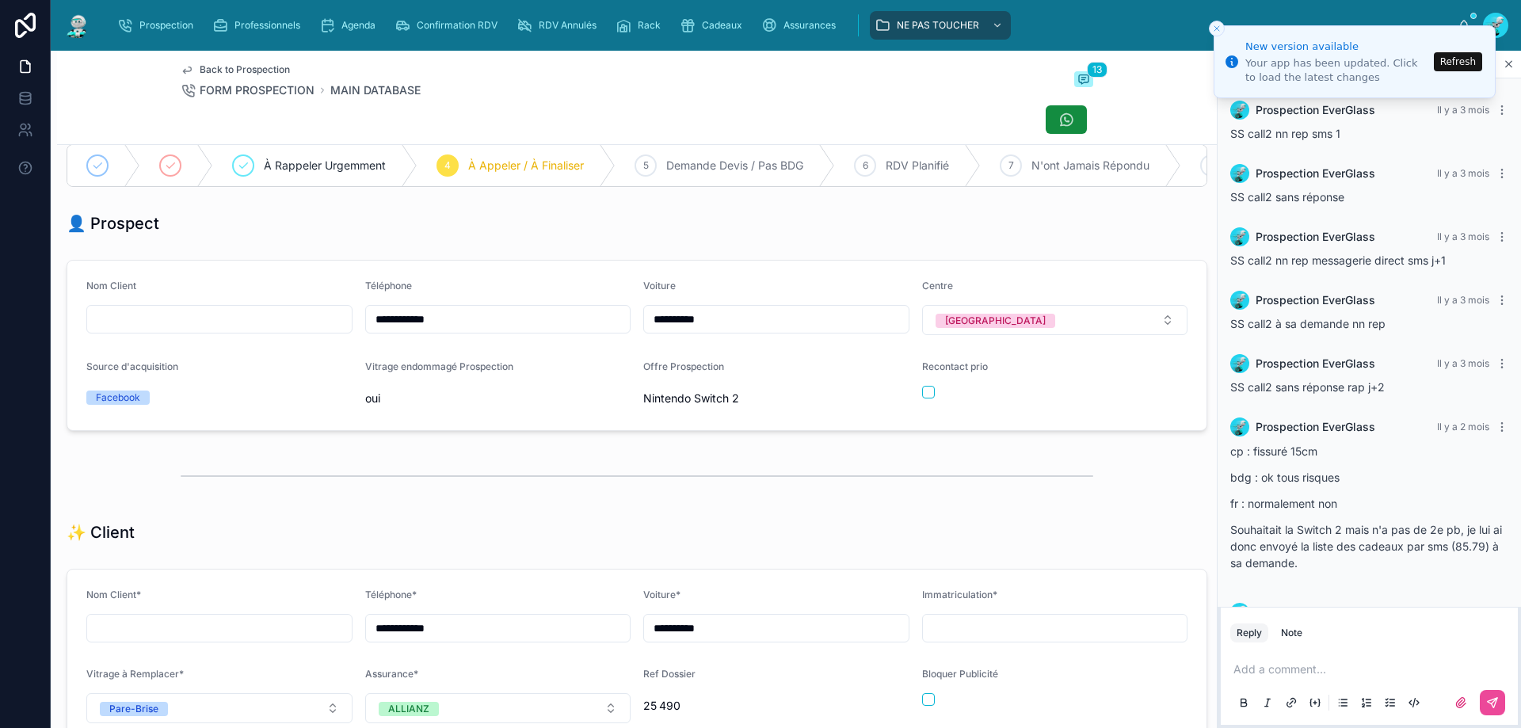
scroll to position [567, 0]
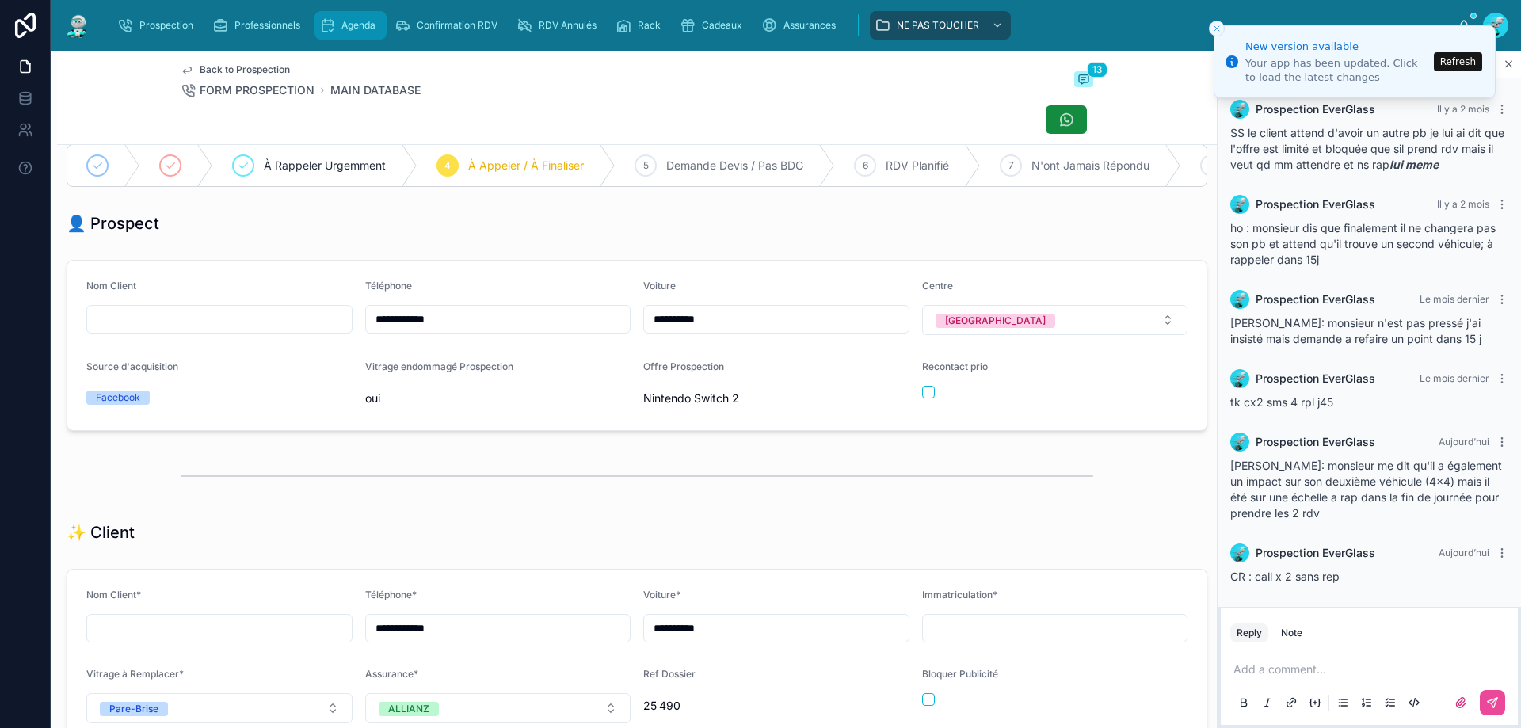
click at [348, 25] on span "Agenda" at bounding box center [359, 25] width 34 height 13
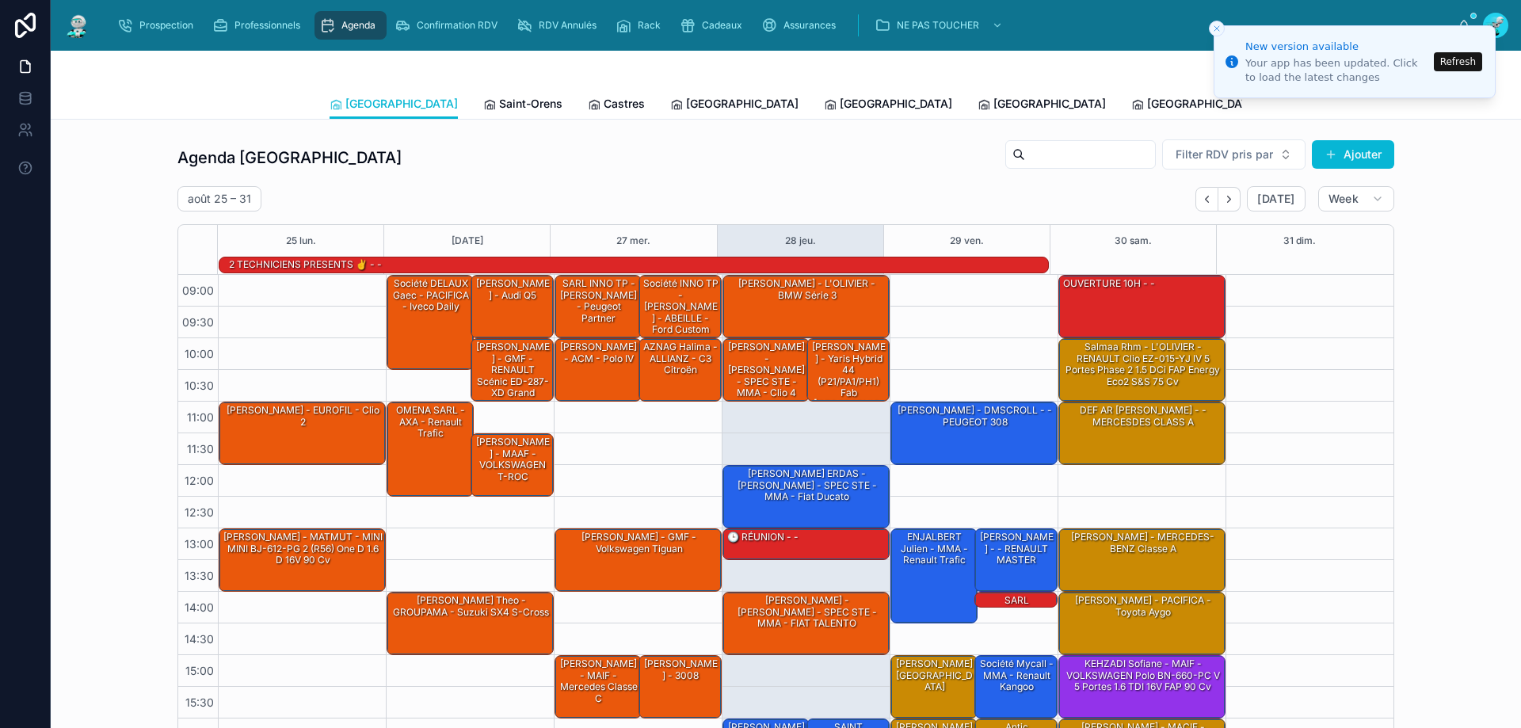
scroll to position [104, 0]
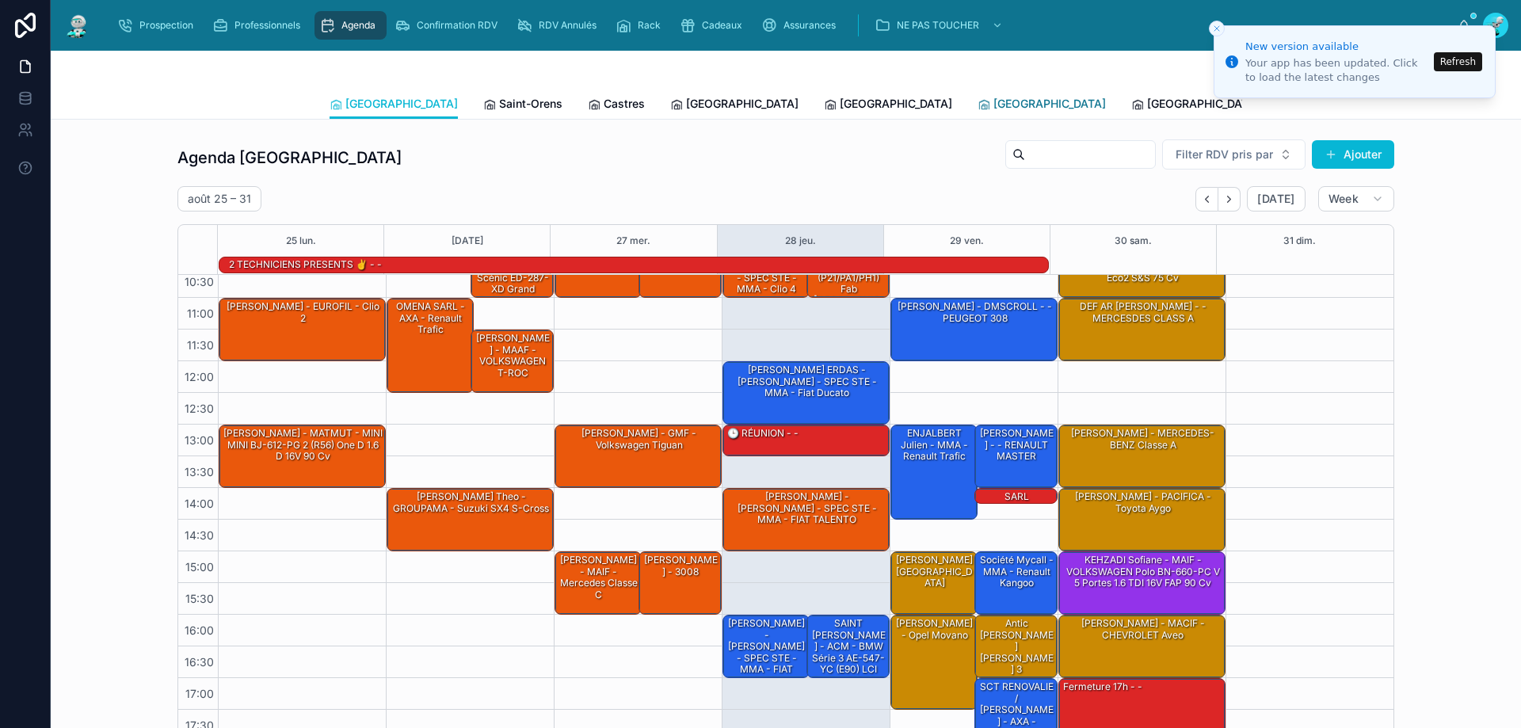
click at [994, 102] on span "[GEOGRAPHIC_DATA]" at bounding box center [1050, 104] width 113 height 16
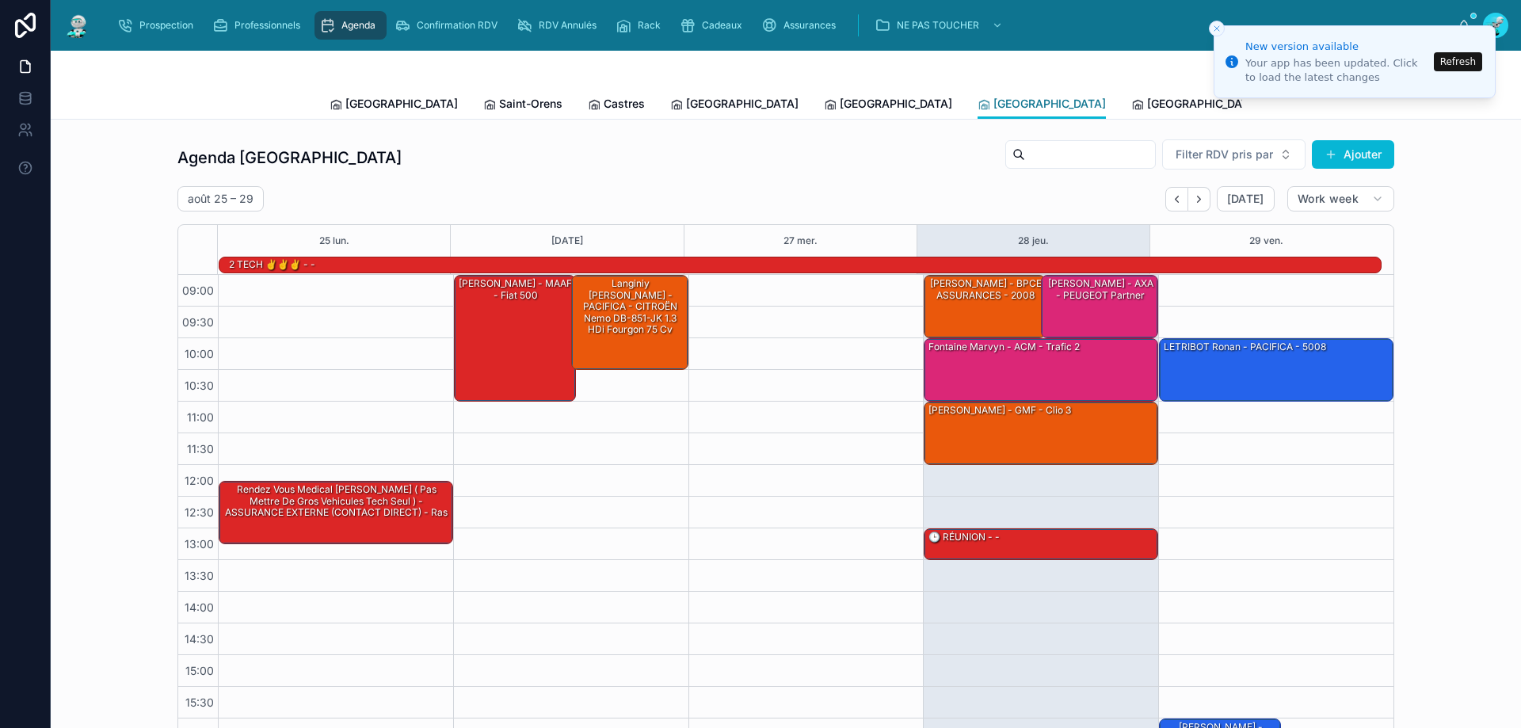
scroll to position [104, 0]
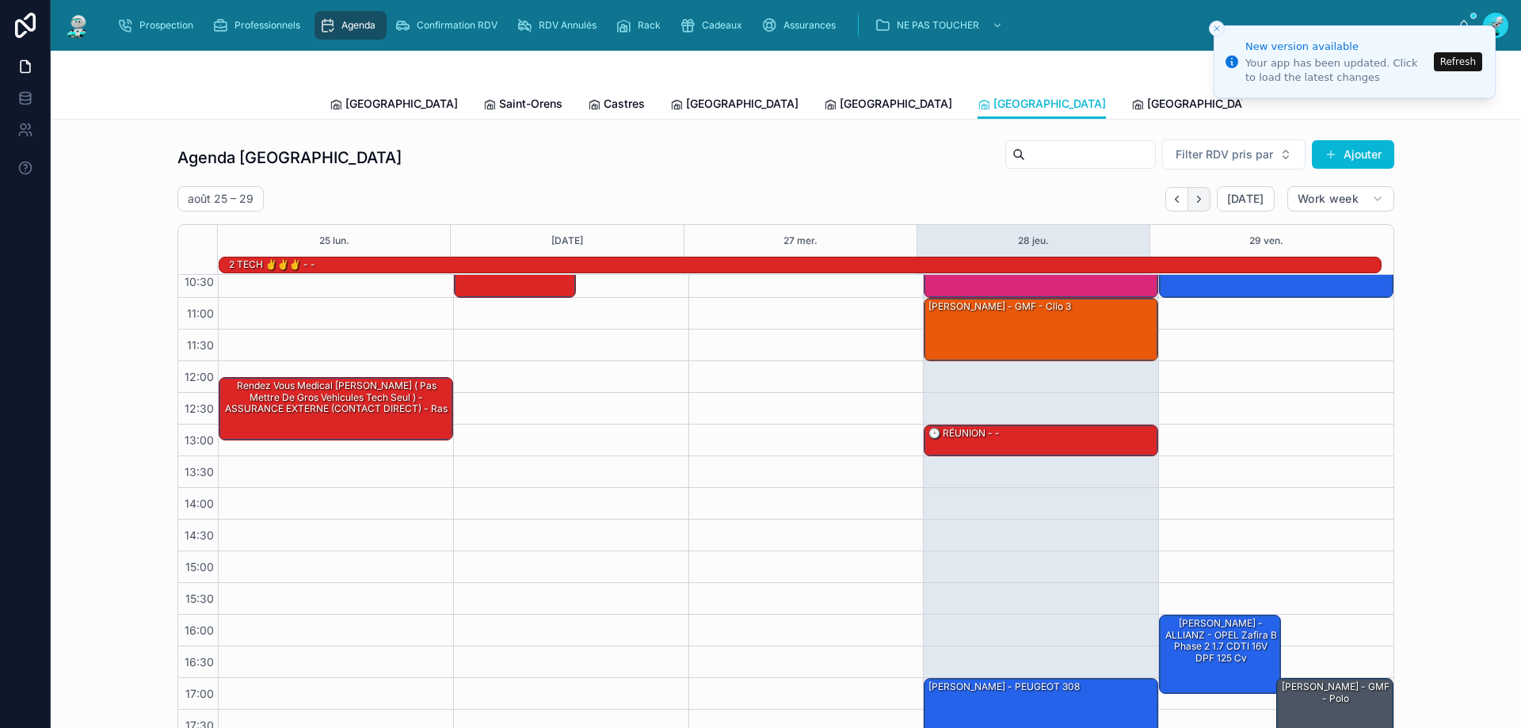
click at [1203, 201] on button "Next" at bounding box center [1200, 199] width 22 height 25
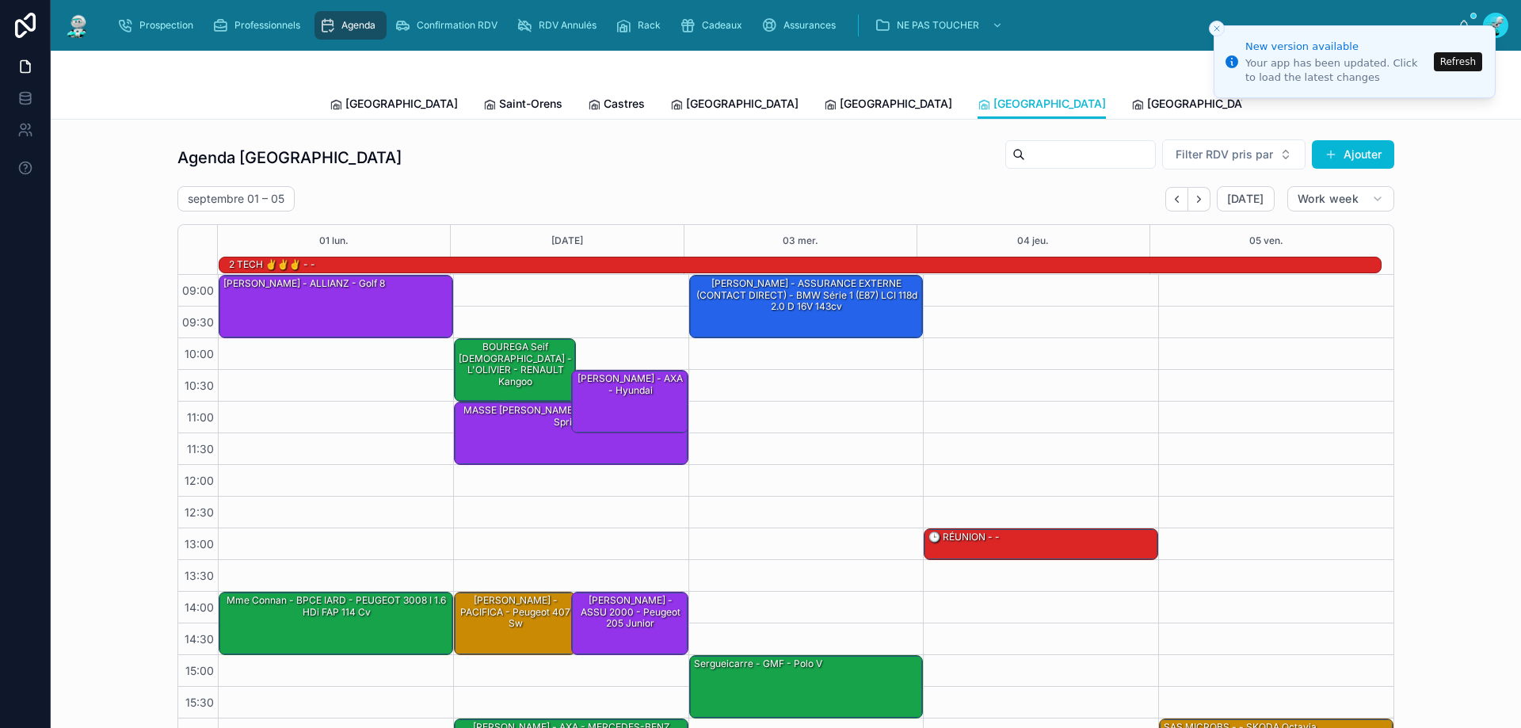
click at [1472, 59] on button "Refresh" at bounding box center [1458, 61] width 48 height 19
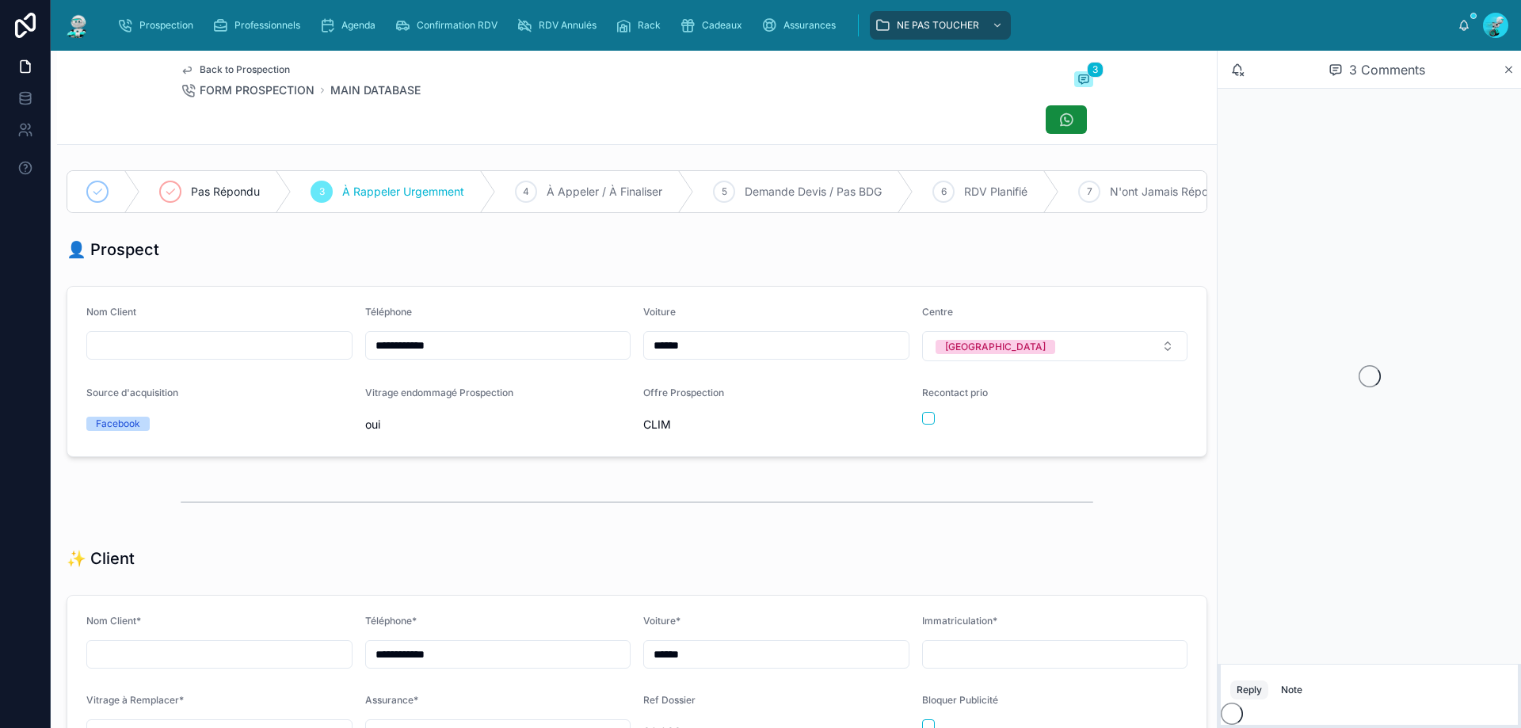
scroll to position [70, 0]
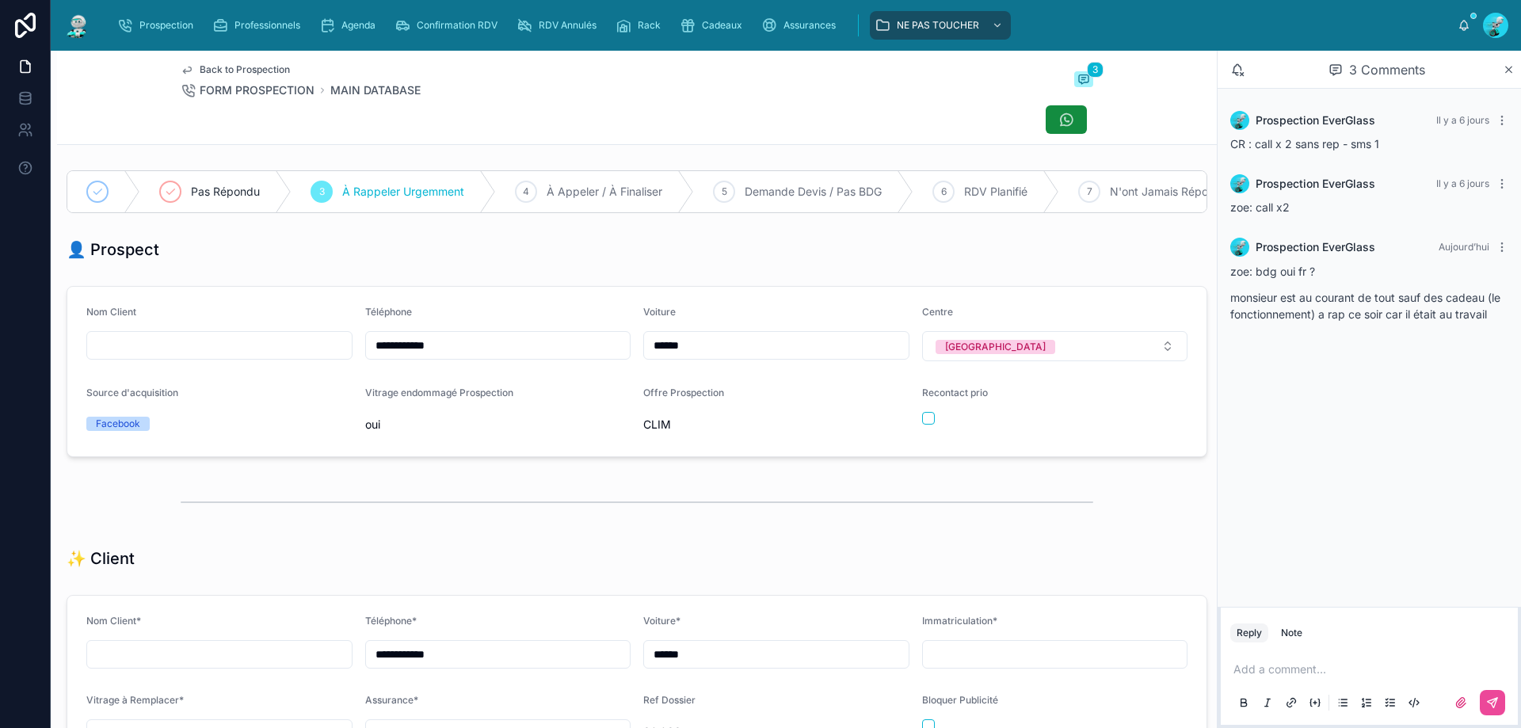
click at [1264, 670] on p at bounding box center [1373, 670] width 278 height 16
click at [1485, 693] on button at bounding box center [1492, 702] width 25 height 25
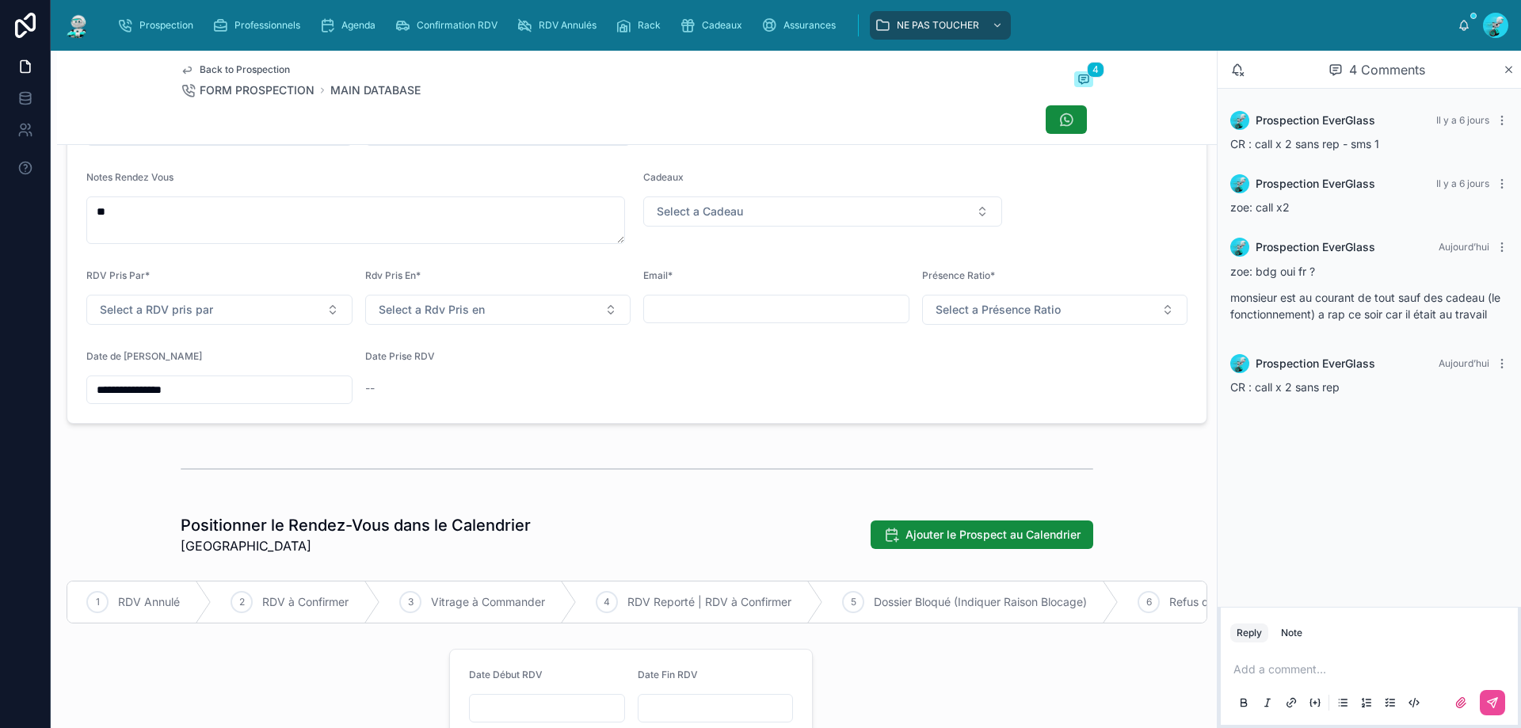
scroll to position [608, 0]
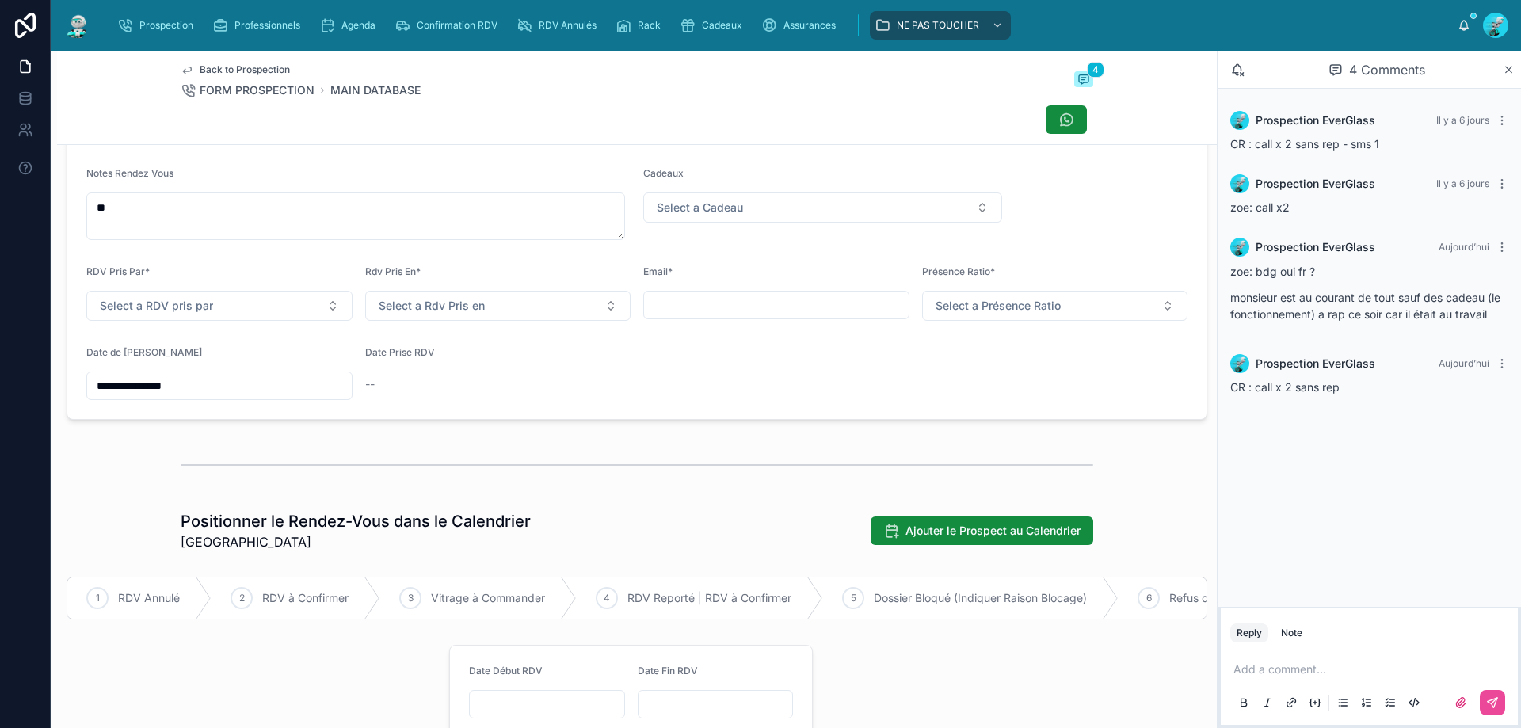
click at [208, 390] on input "**********" at bounding box center [219, 386] width 265 height 22
click at [246, 311] on button "29" at bounding box center [246, 310] width 29 height 29
click at [359, 491] on div at bounding box center [637, 465] width 1160 height 52
type input "**********"
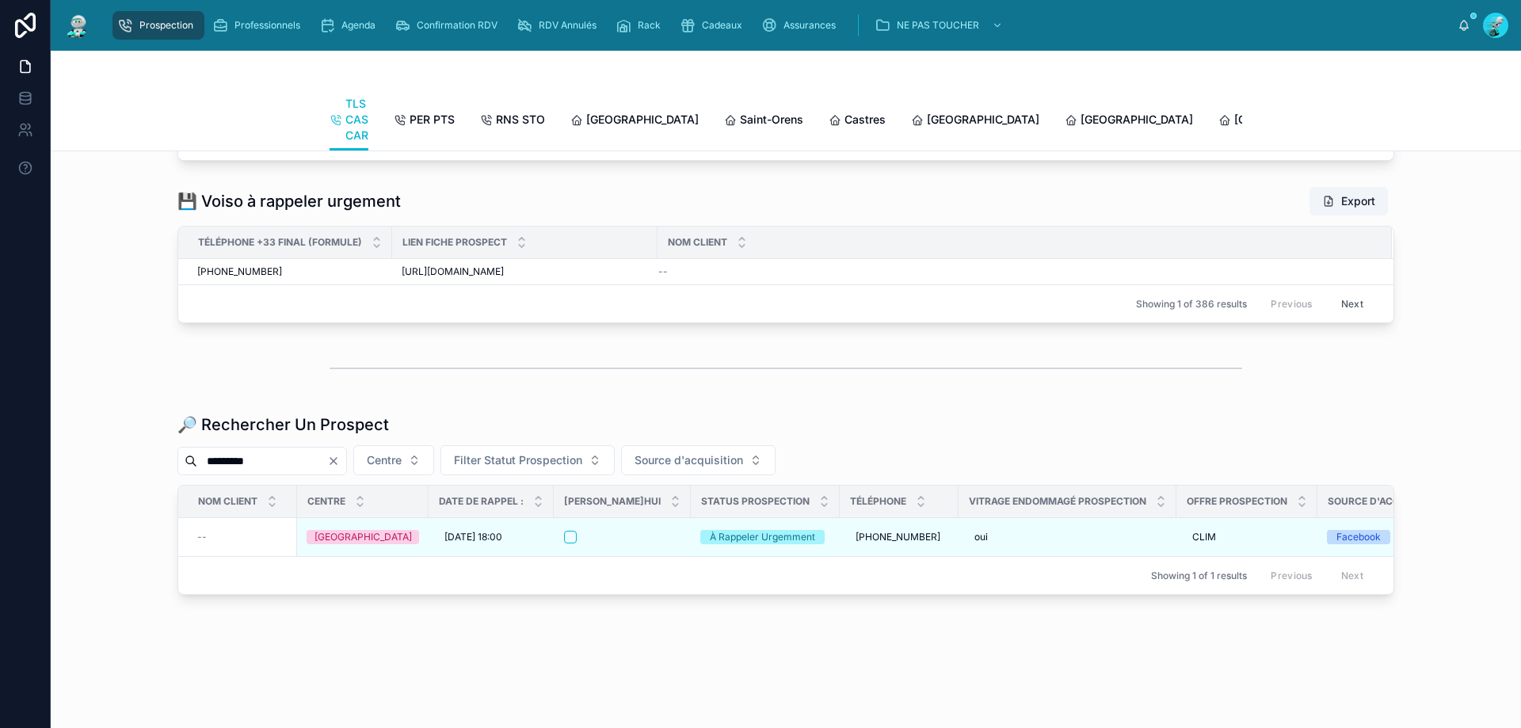
scroll to position [1847, 0]
click at [340, 455] on icon "Clear" at bounding box center [333, 461] width 13 height 13
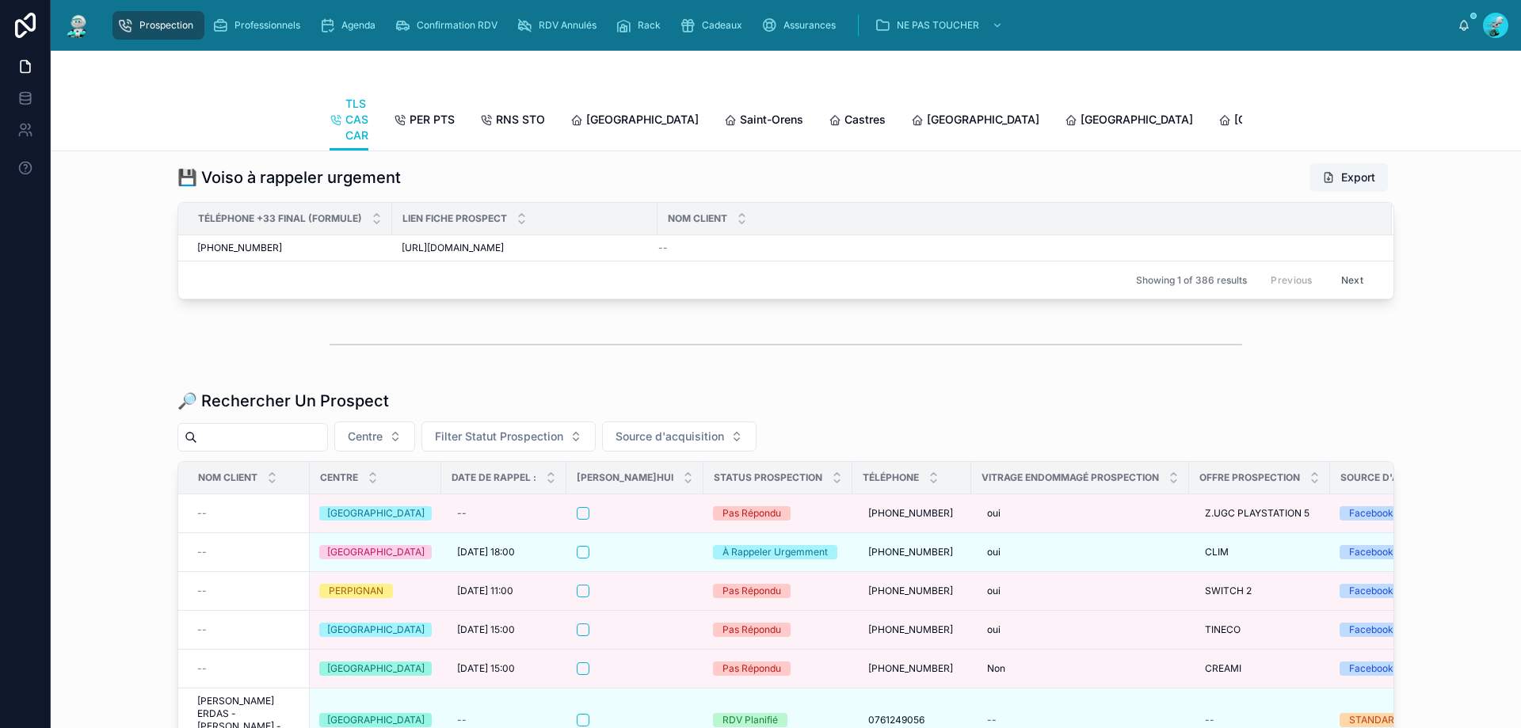
scroll to position [1847, 0]
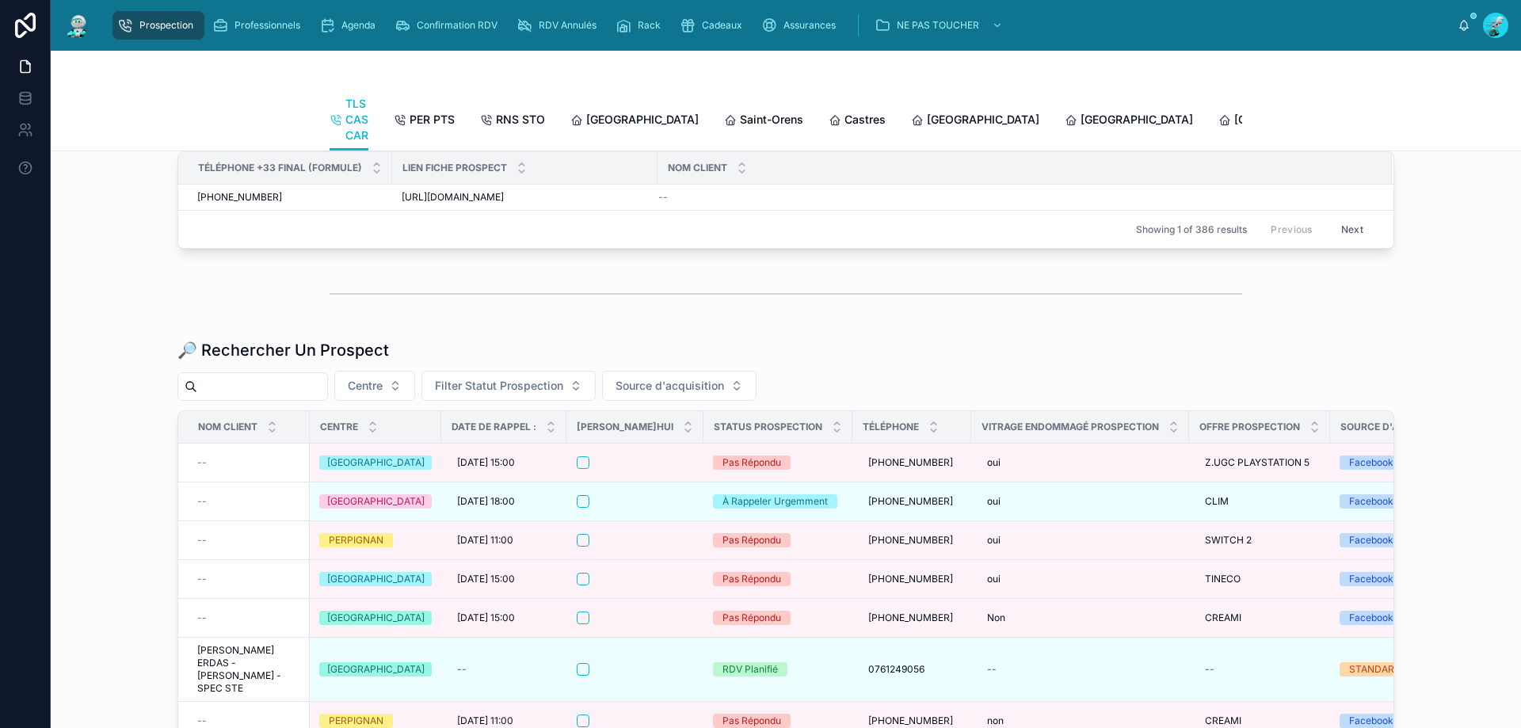
click at [279, 401] on div at bounding box center [252, 386] width 151 height 29
click at [284, 398] on input "text" at bounding box center [262, 387] width 130 height 22
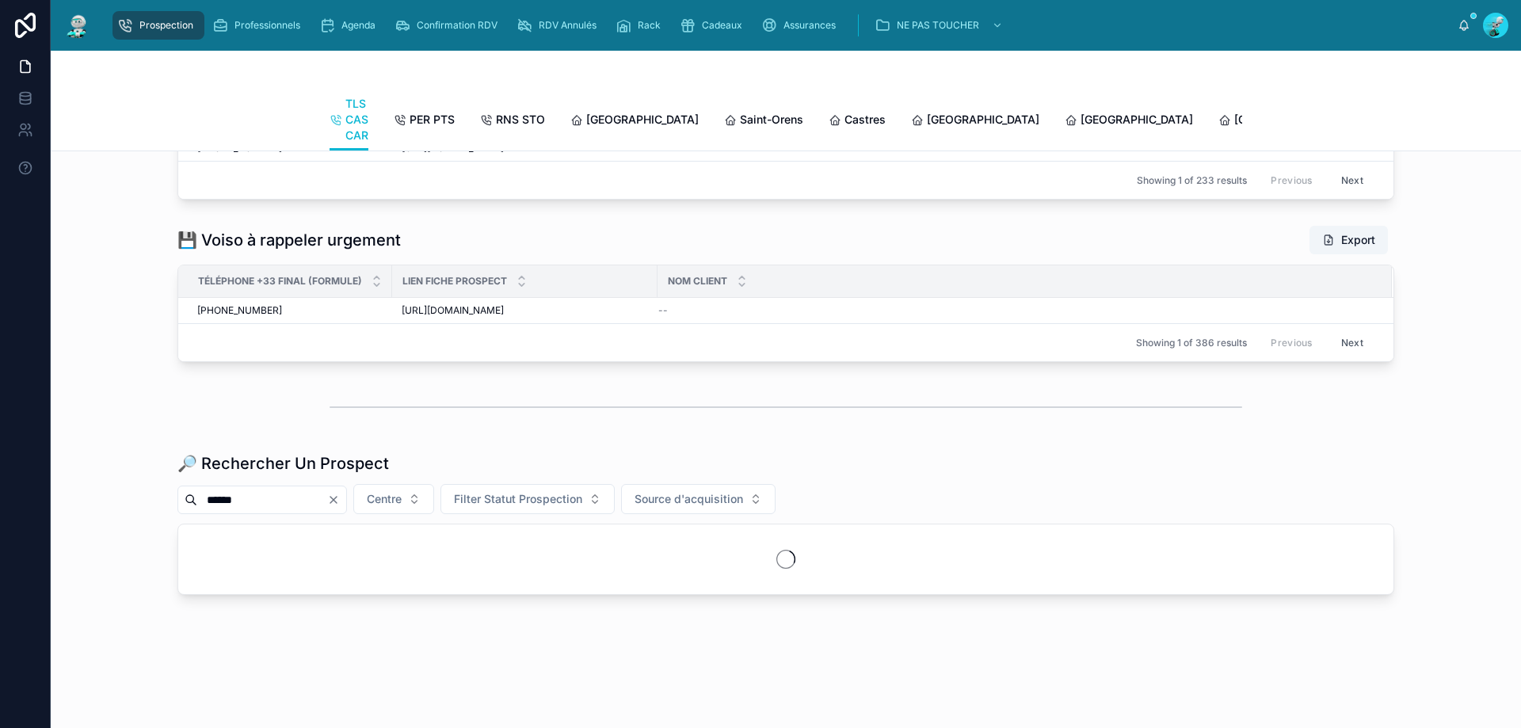
scroll to position [1796, 0]
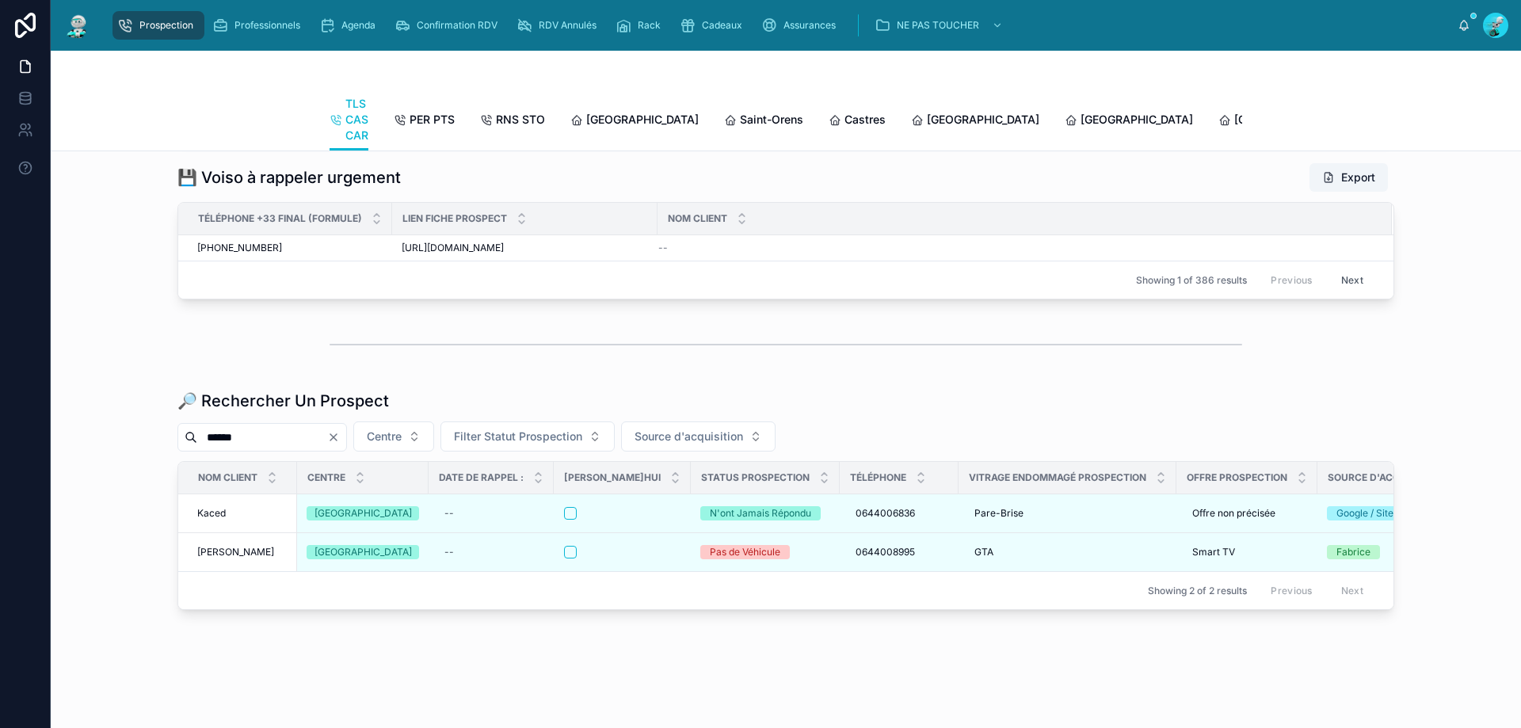
scroll to position [1847, 0]
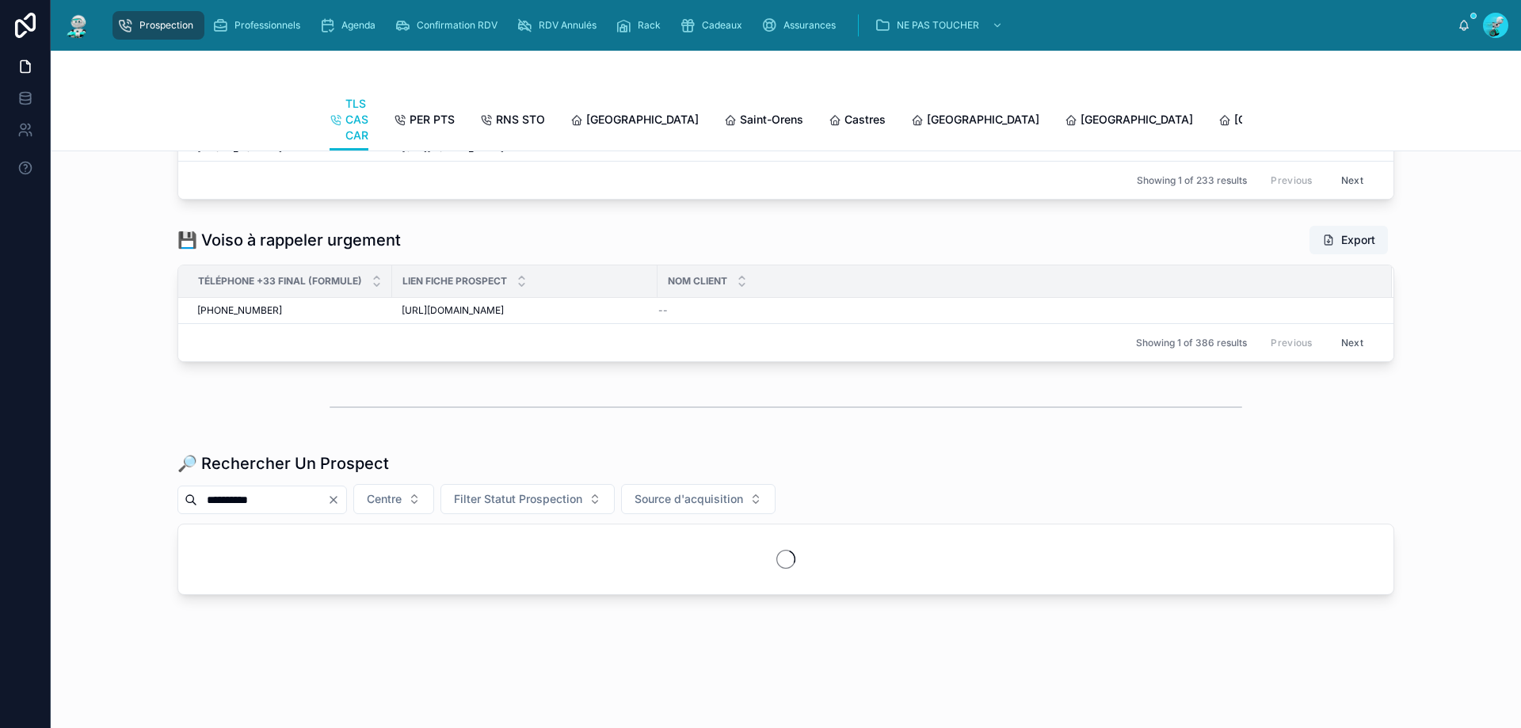
scroll to position [1847, 0]
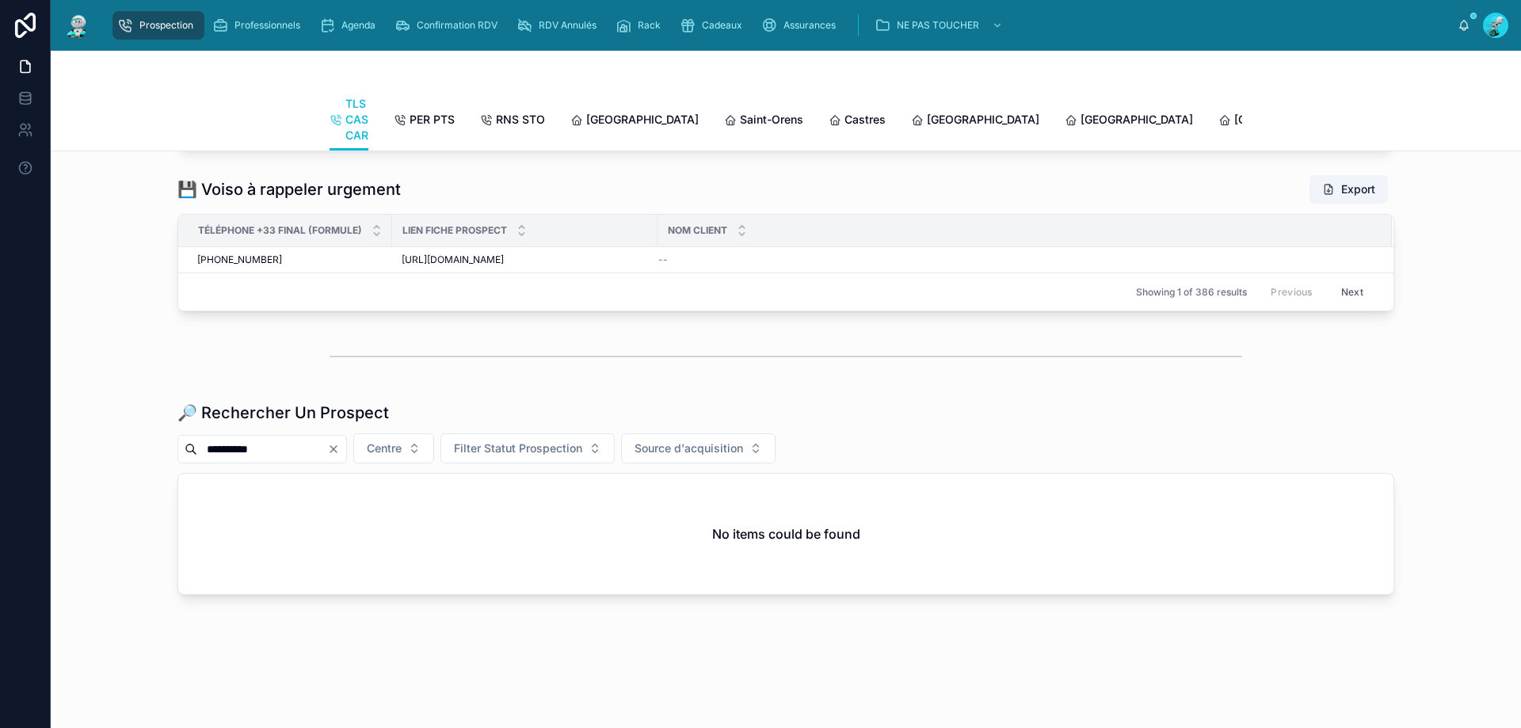
click at [208, 444] on input "**********" at bounding box center [262, 449] width 130 height 22
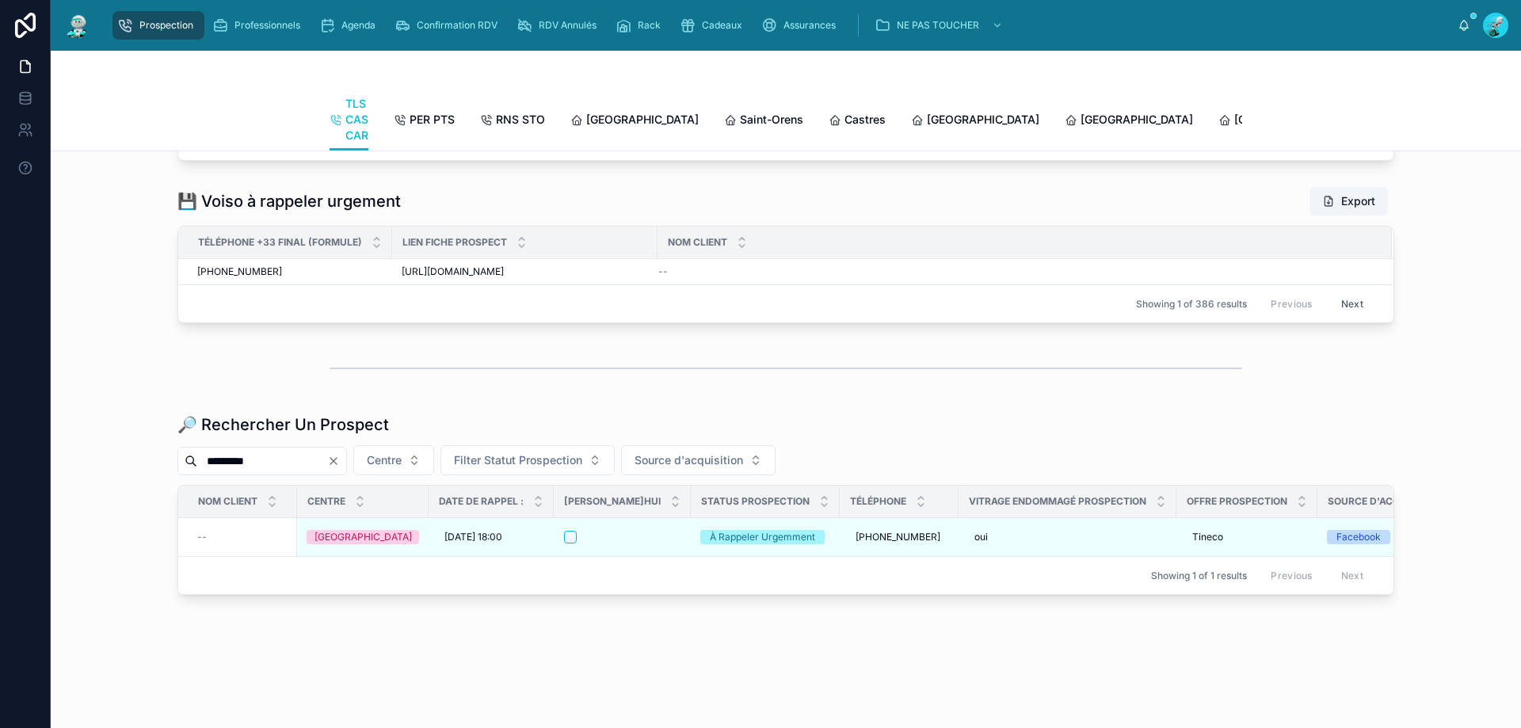
scroll to position [1847, 0]
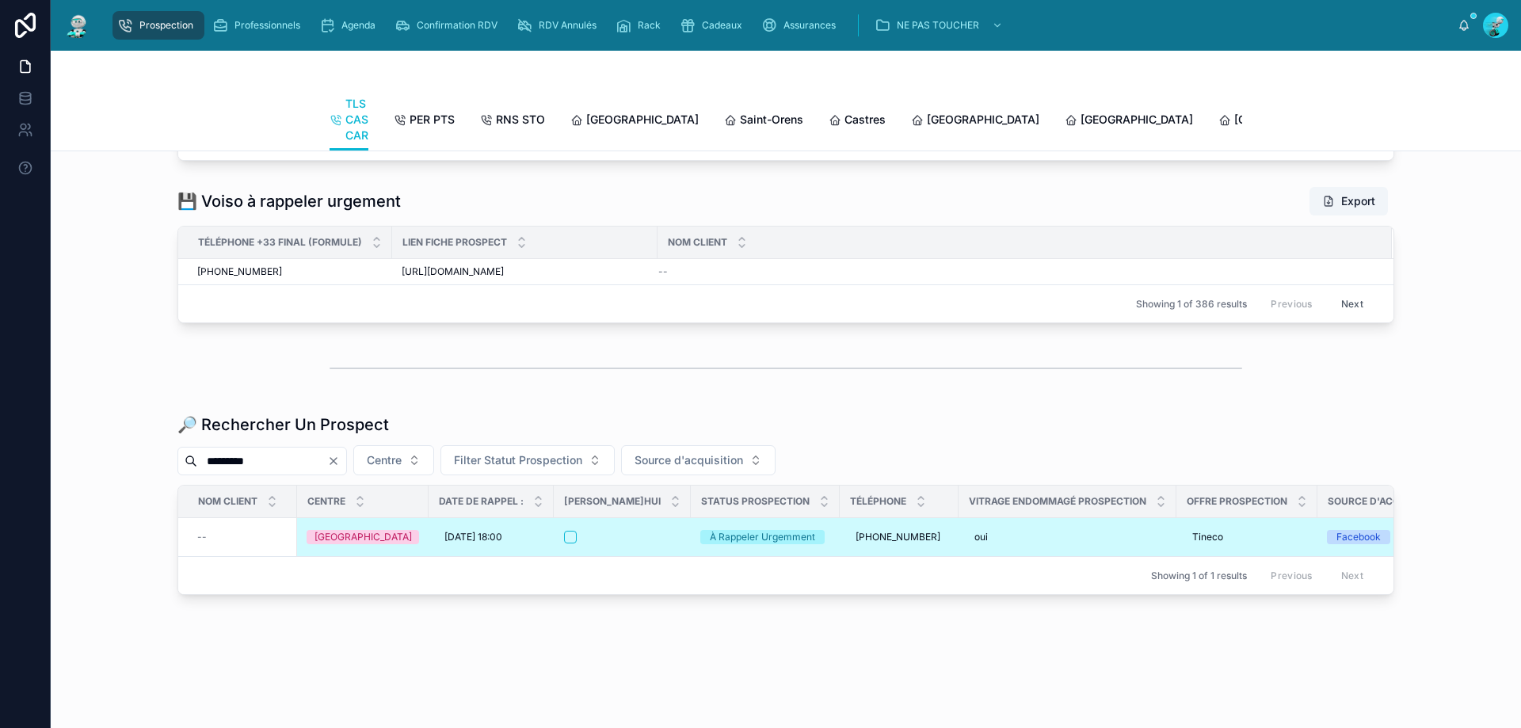
type input "*********"
click at [598, 531] on div at bounding box center [622, 537] width 116 height 13
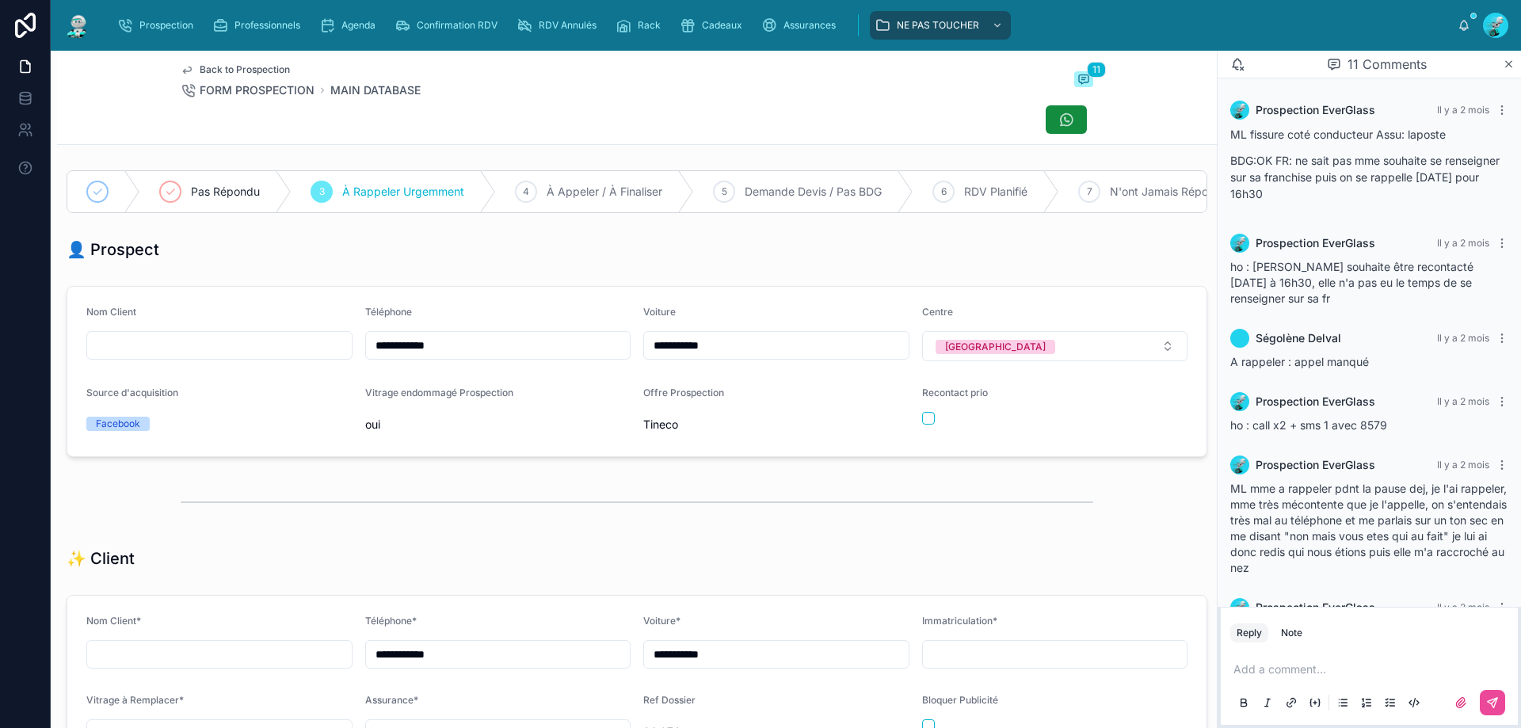
scroll to position [387, 0]
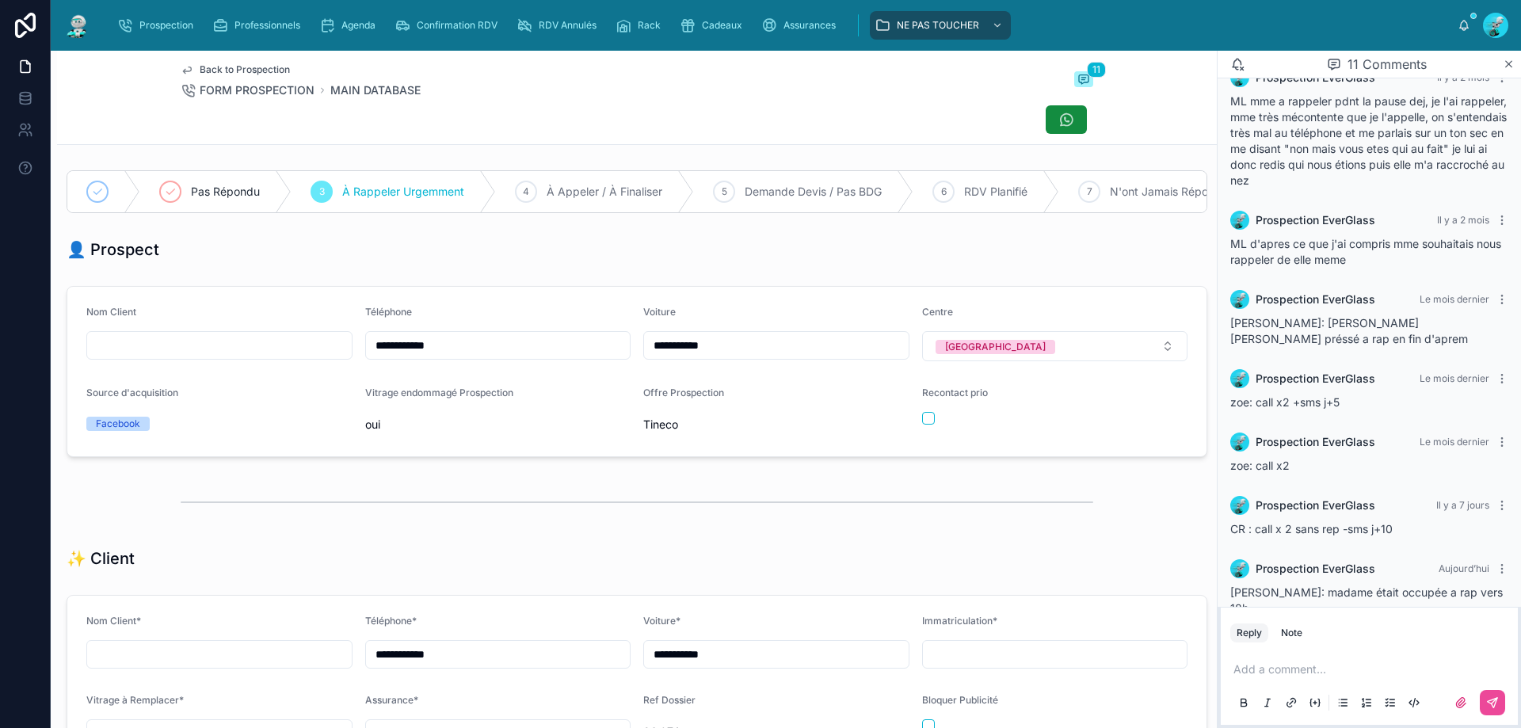
drag, startPoint x: 465, startPoint y: 356, endPoint x: 371, endPoint y: 374, distance: 96.0
click at [371, 374] on form "**********" at bounding box center [636, 372] width 1139 height 170
click at [1297, 663] on p at bounding box center [1373, 670] width 278 height 16
click at [1497, 707] on button at bounding box center [1492, 702] width 25 height 25
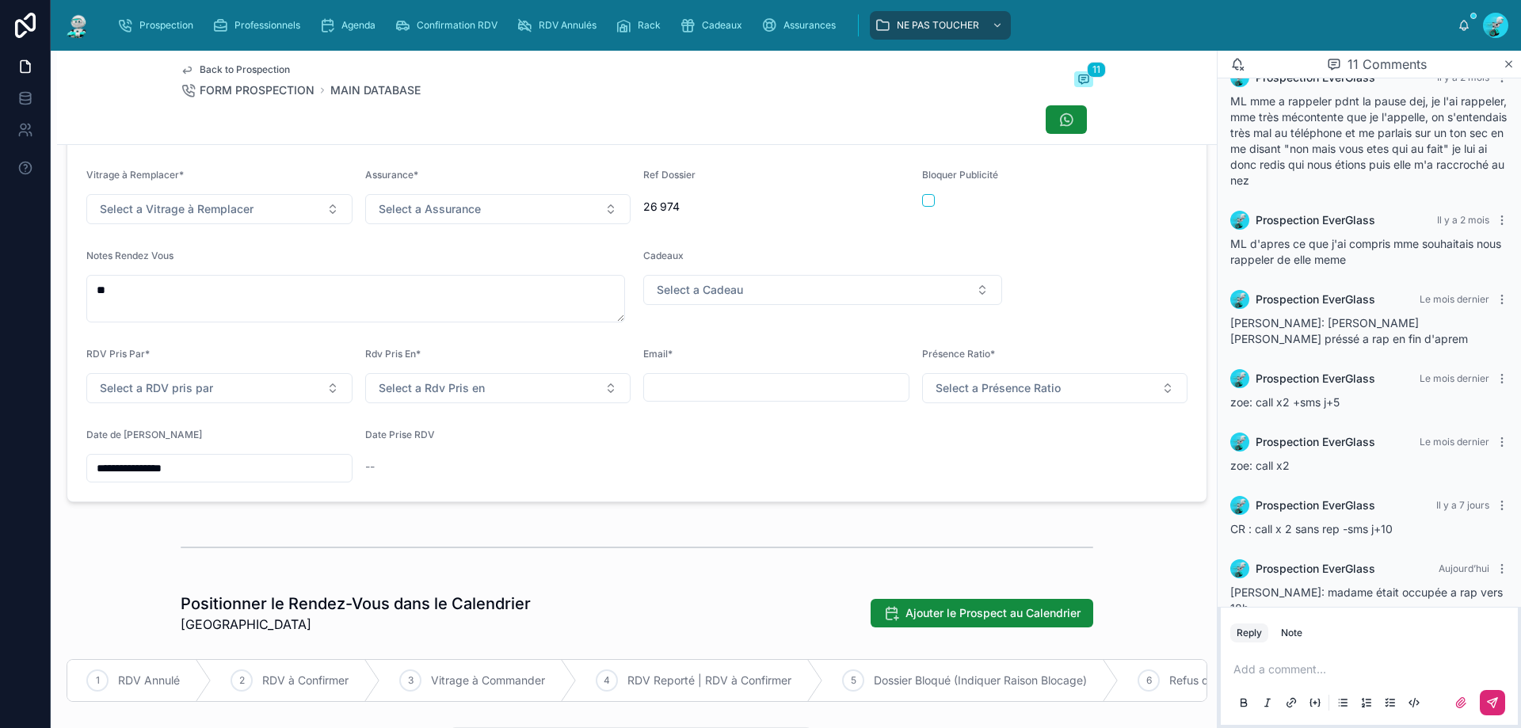
scroll to position [555, 0]
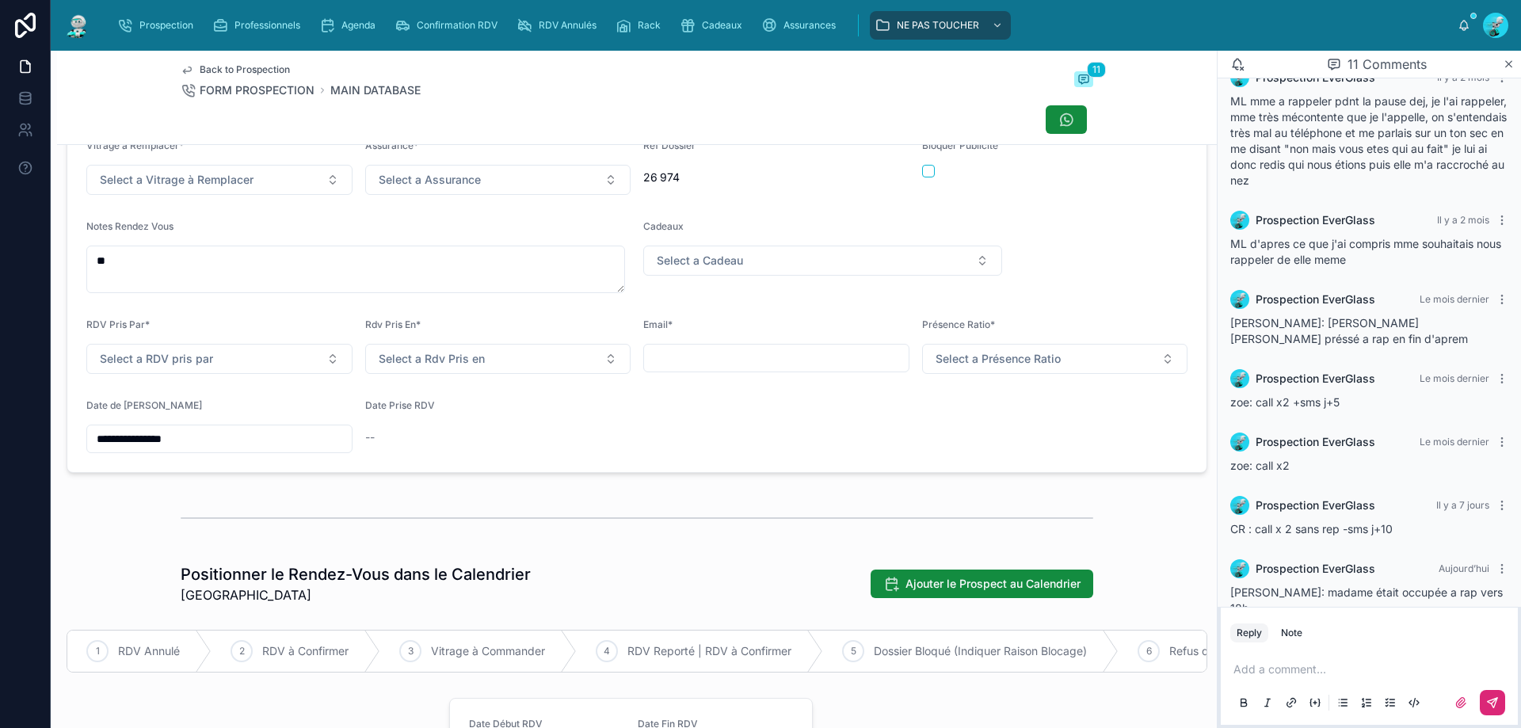
click at [162, 450] on input "**********" at bounding box center [219, 439] width 265 height 22
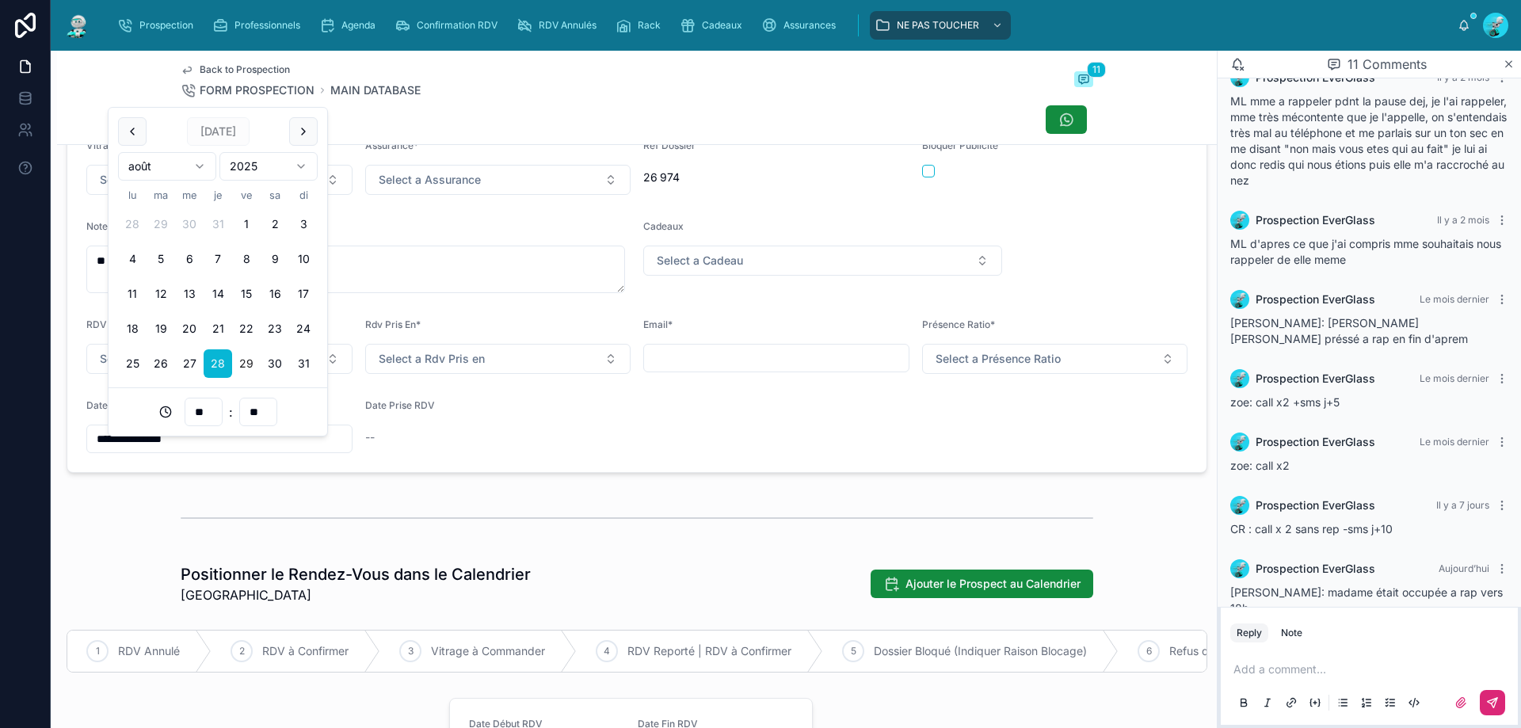
click at [250, 365] on button "29" at bounding box center [246, 363] width 29 height 29
click at [490, 502] on div "**********" at bounding box center [637, 727] width 1160 height 2236
type input "**********"
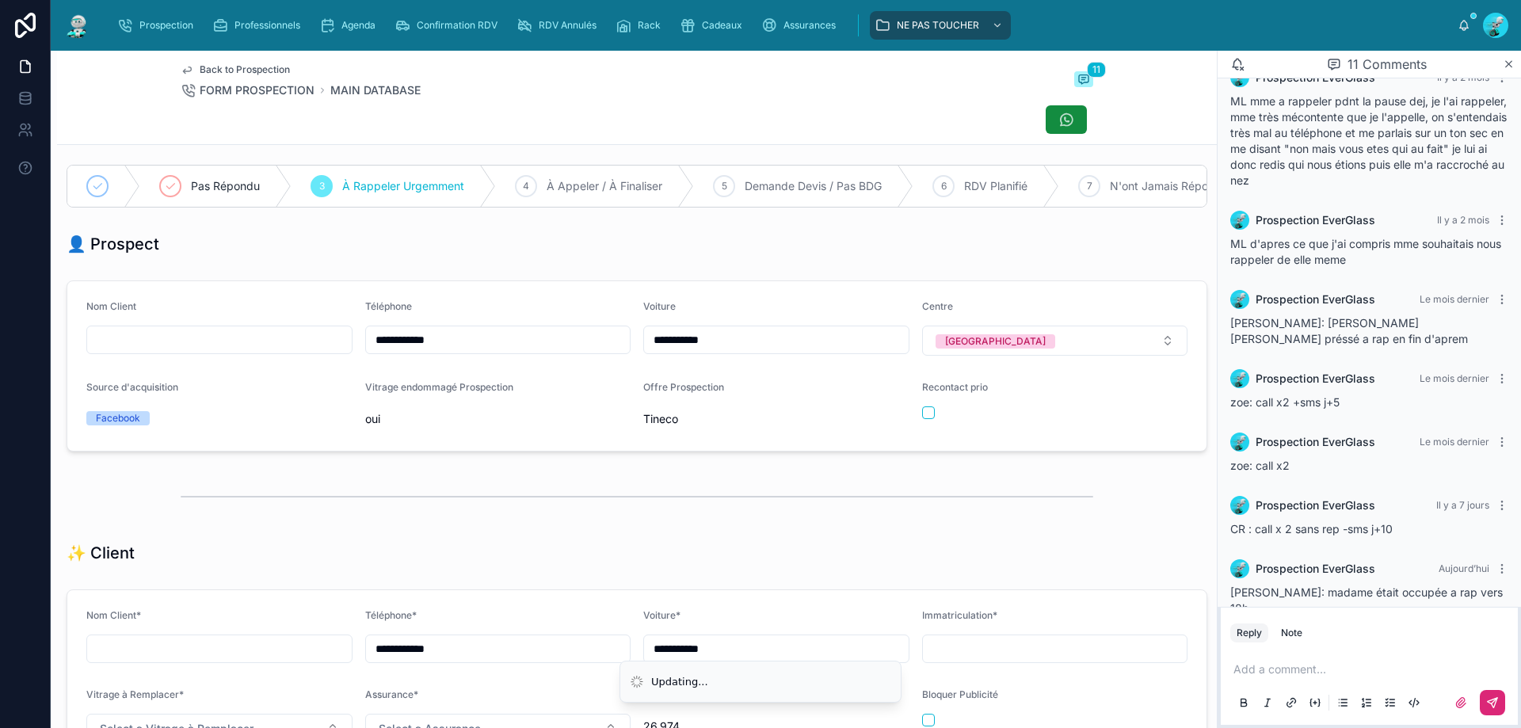
scroll to position [0, 0]
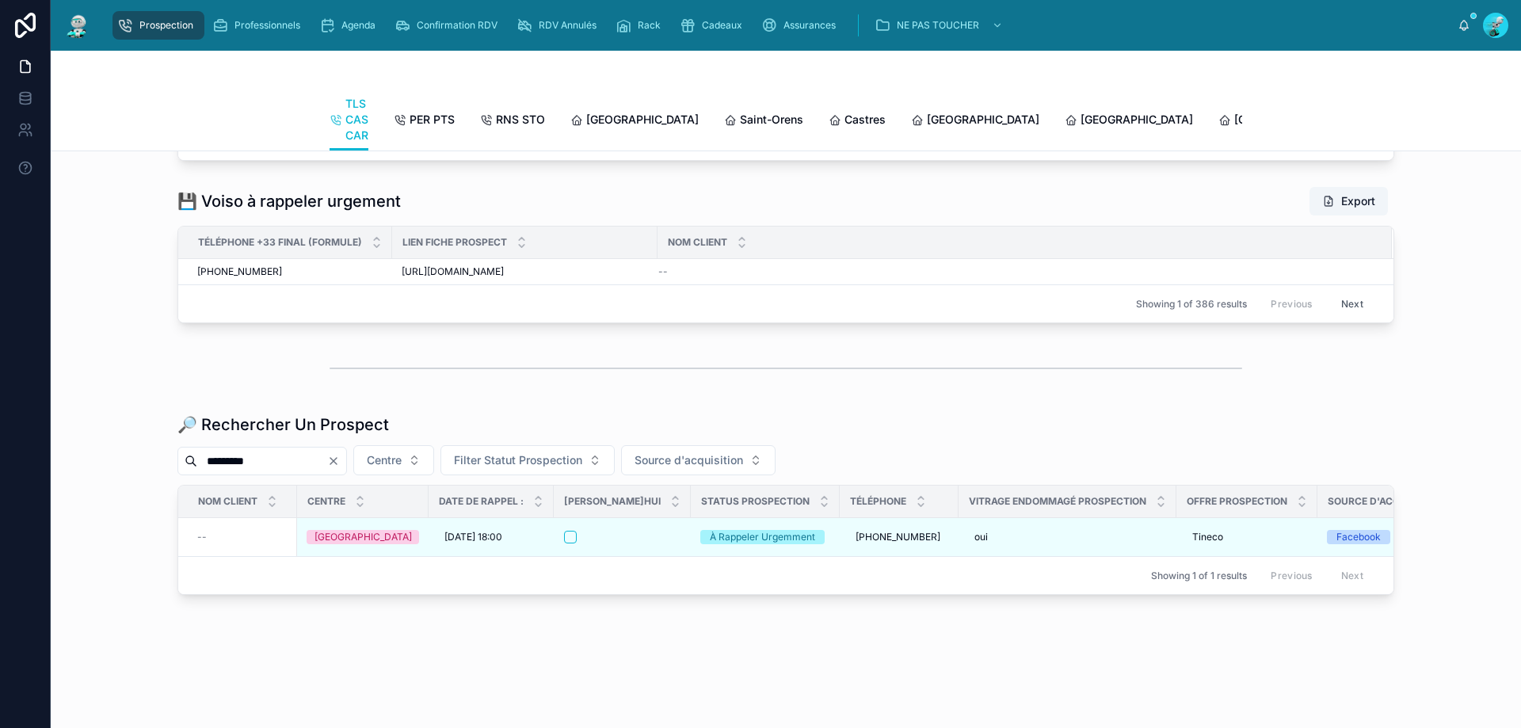
scroll to position [1847, 0]
click at [340, 455] on icon "Clear" at bounding box center [333, 461] width 13 height 13
click at [327, 450] on input "text" at bounding box center [262, 461] width 130 height 22
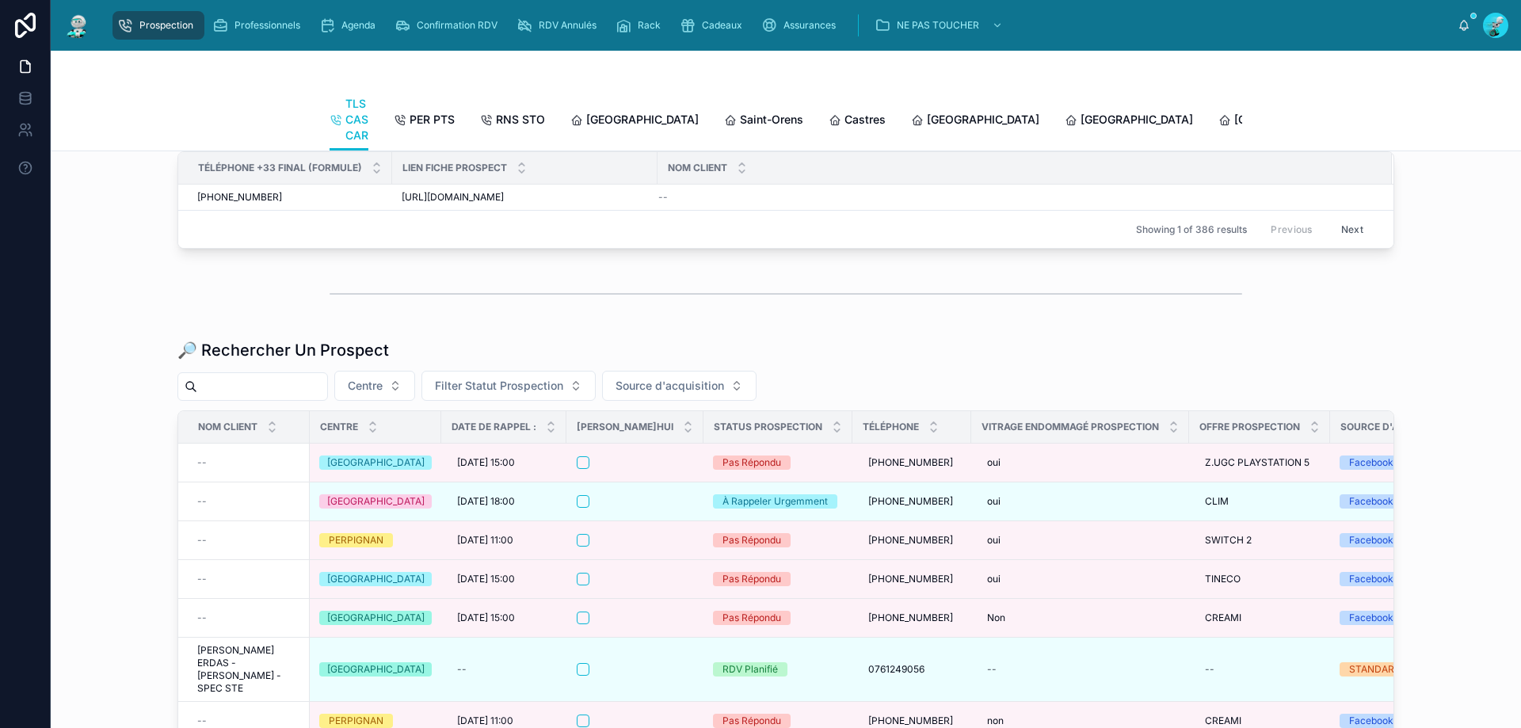
type input "*"
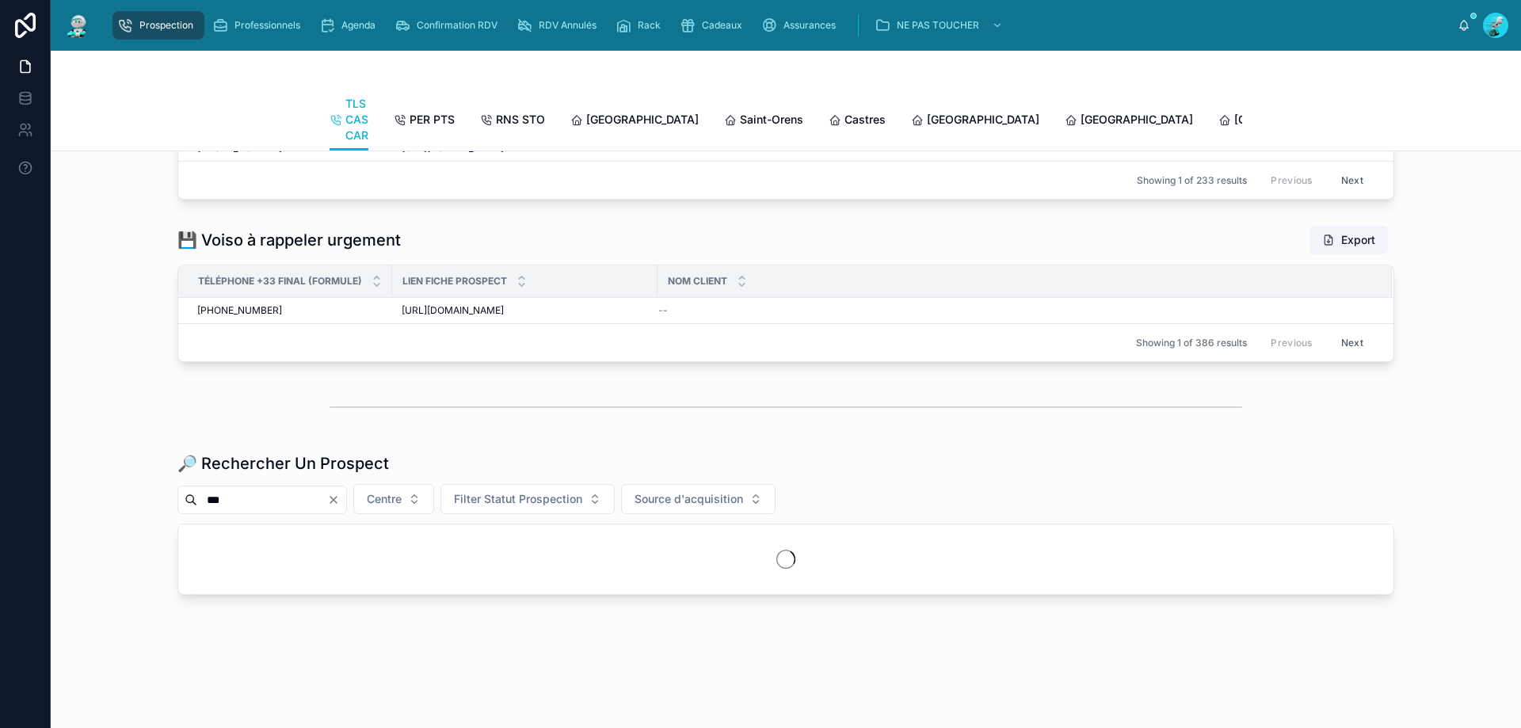
scroll to position [1796, 0]
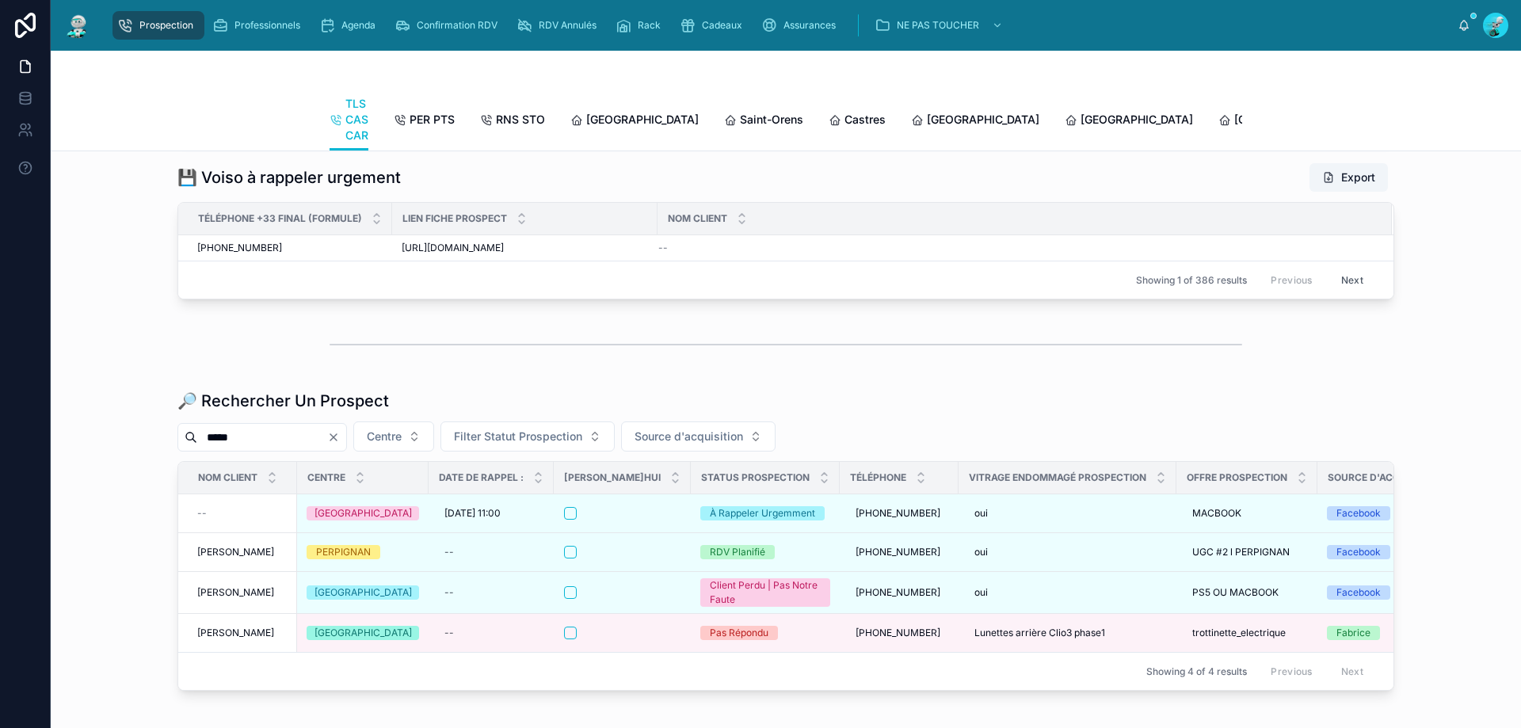
scroll to position [1847, 0]
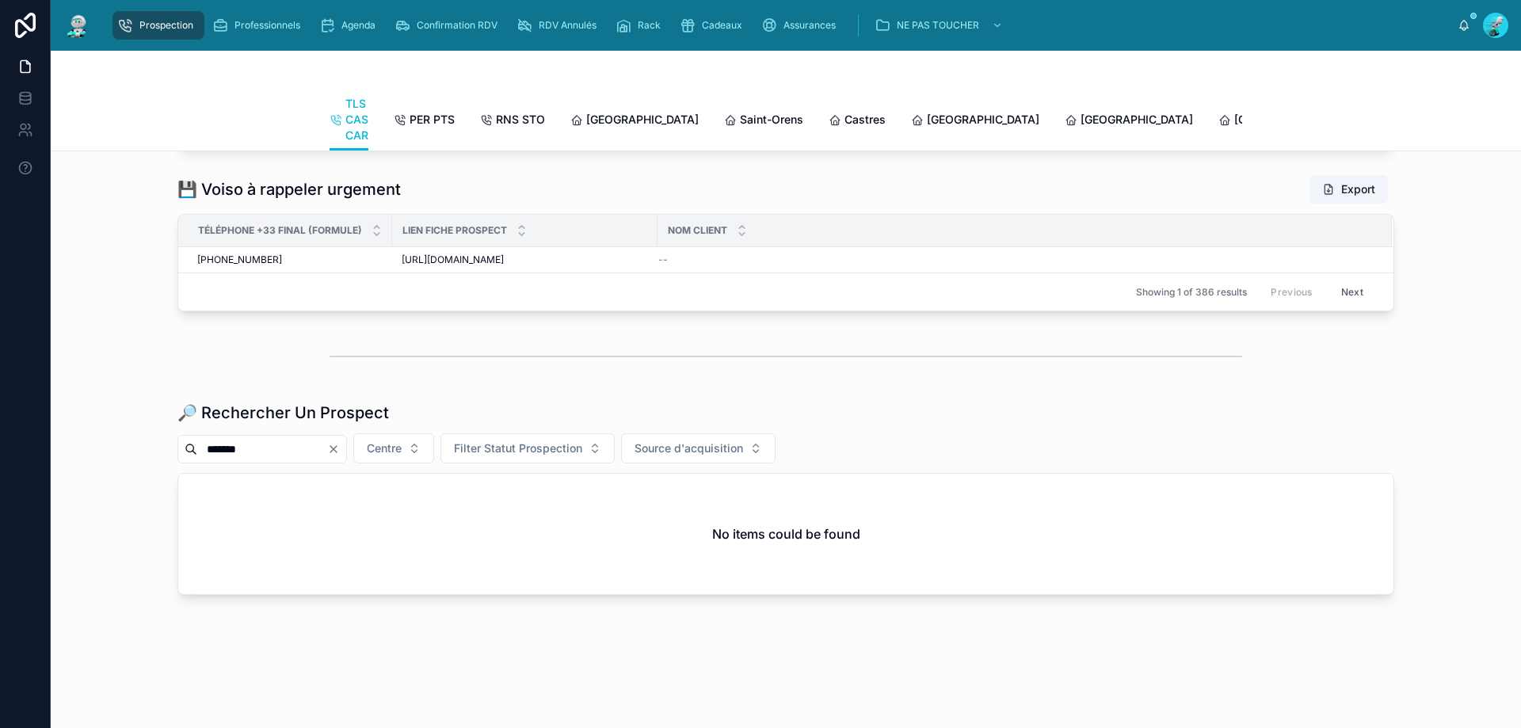
scroll to position [1847, 0]
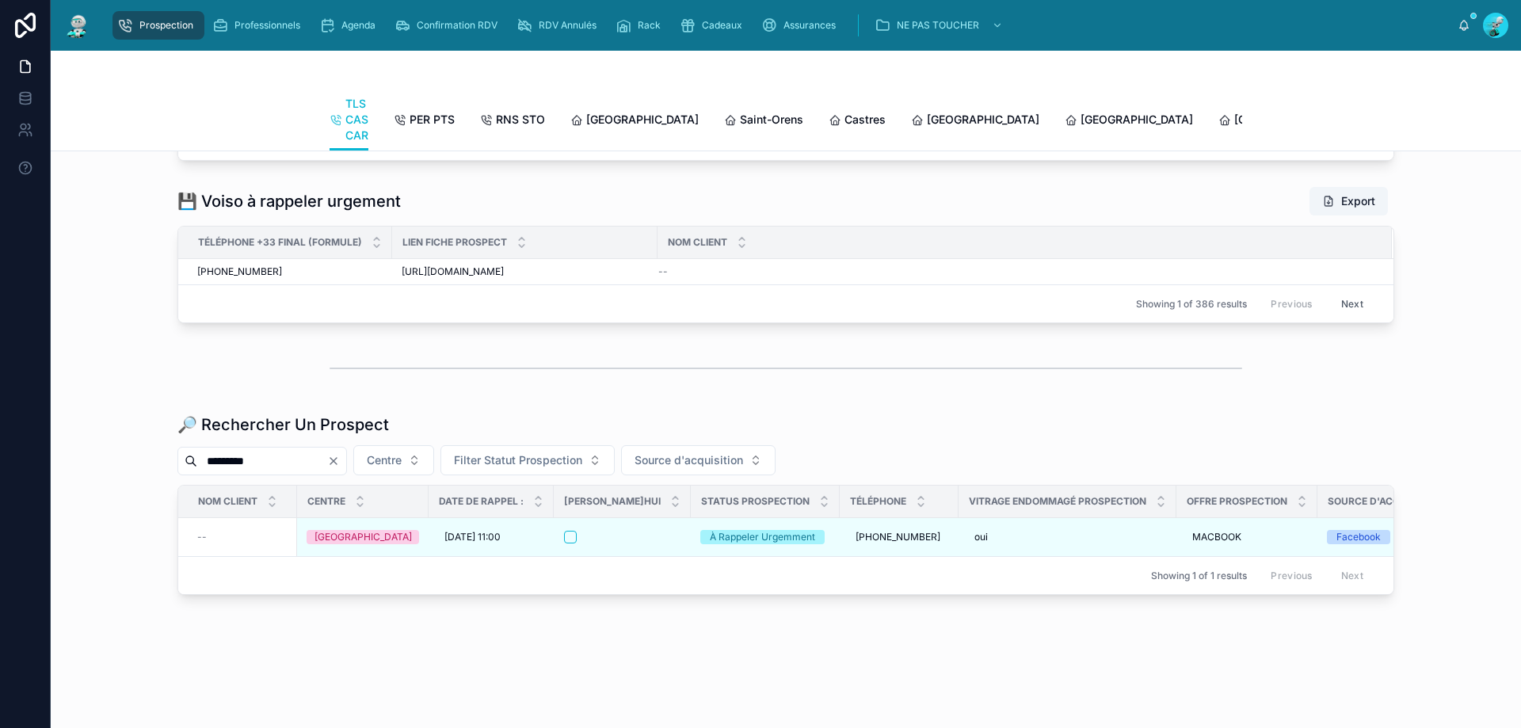
scroll to position [1847, 0]
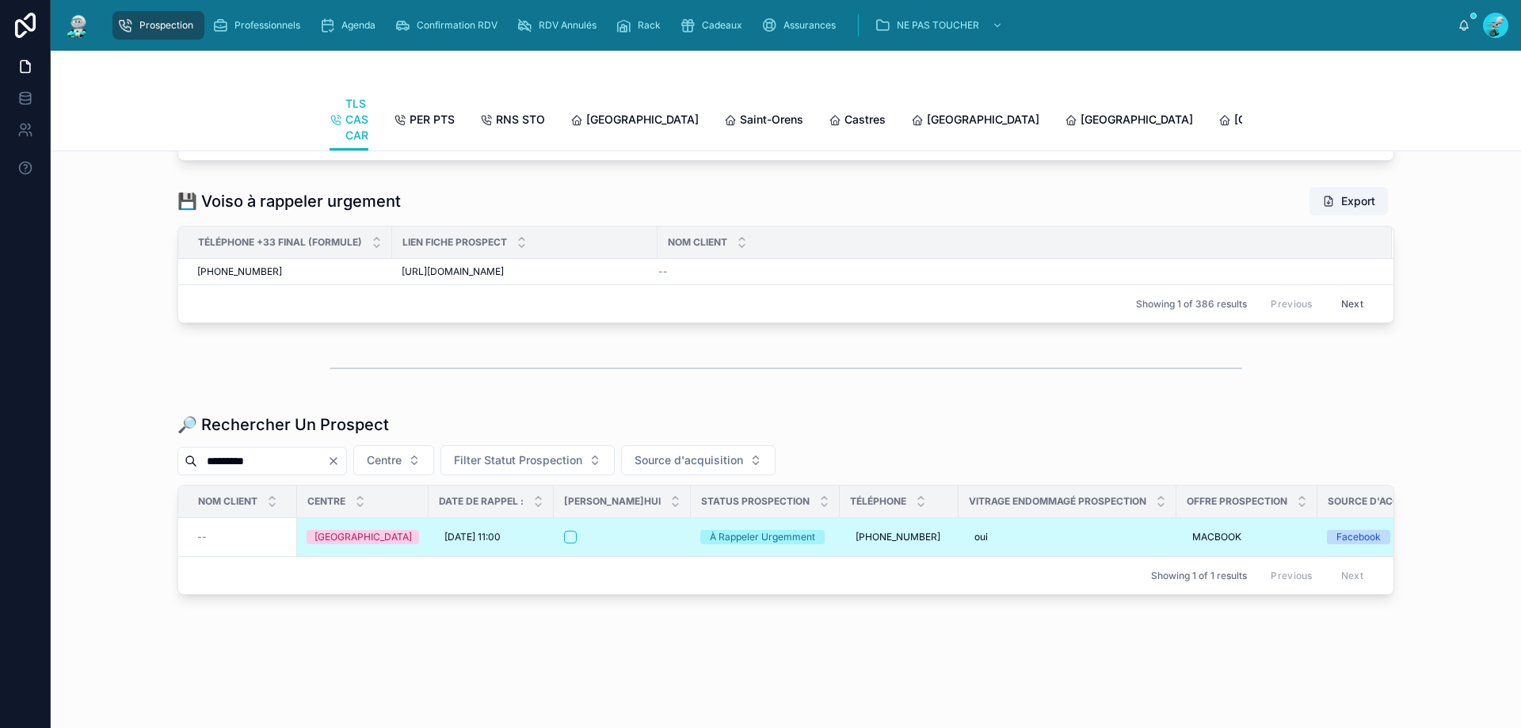
type input "*********"
click at [623, 531] on div at bounding box center [622, 537] width 116 height 13
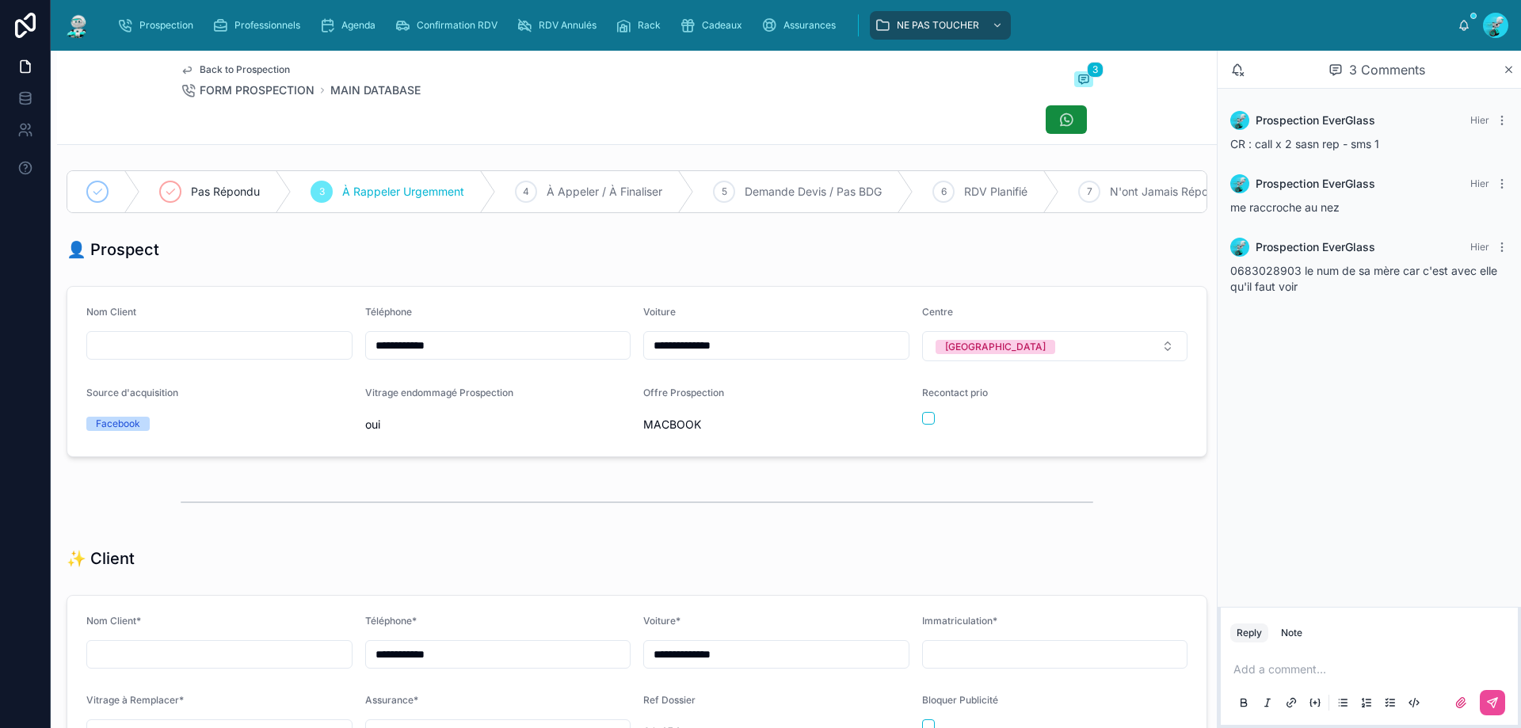
scroll to position [88, 0]
drag, startPoint x: 457, startPoint y: 363, endPoint x: 380, endPoint y: 369, distance: 77.1
click at [365, 378] on form "**********" at bounding box center [636, 372] width 1139 height 170
drag, startPoint x: 522, startPoint y: 90, endPoint x: 518, endPoint y: 128, distance: 39.0
click at [522, 90] on div "Back to Prospection FORM PROSPECTION MAIN DATABASE 3" at bounding box center [637, 80] width 913 height 35
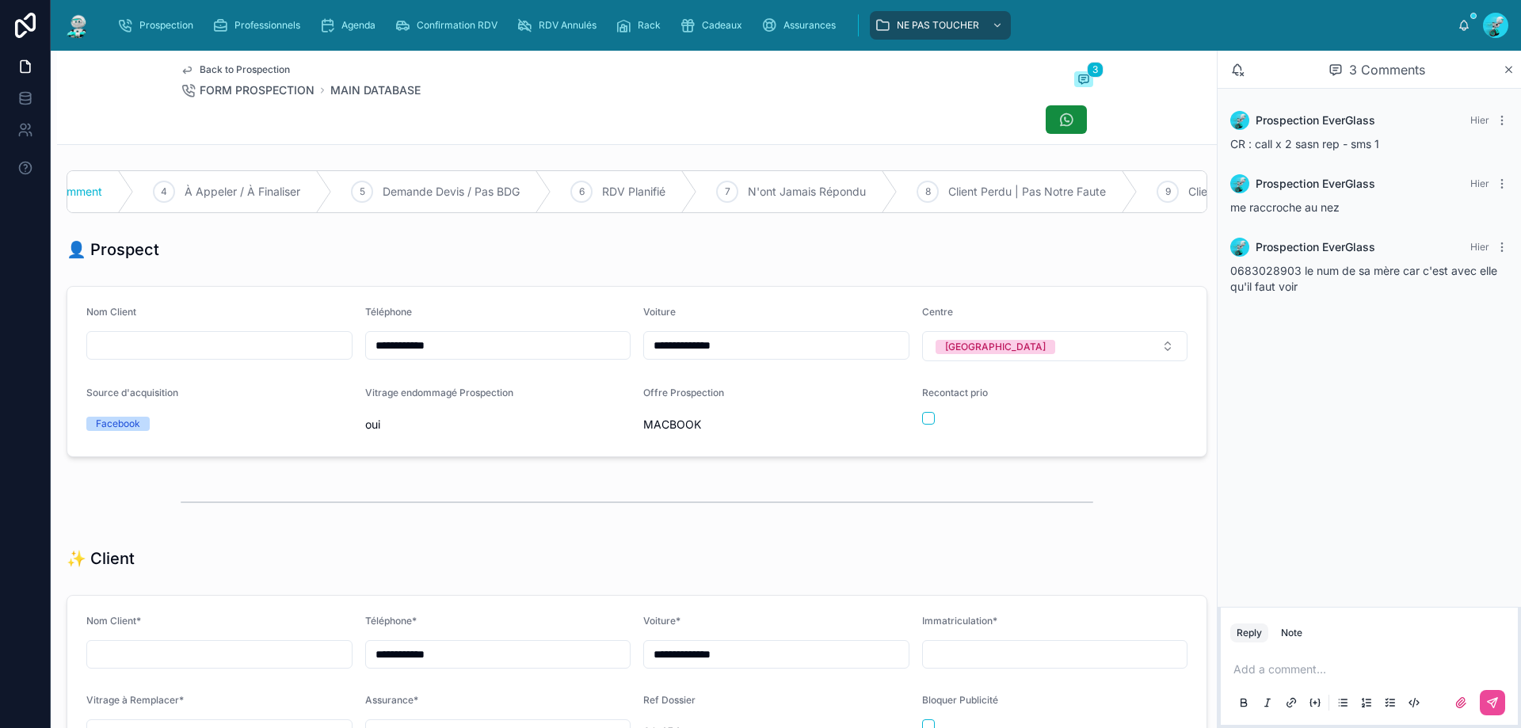
scroll to position [0, 0]
click at [540, 108] on div at bounding box center [637, 120] width 913 height 30
click at [1075, 194] on div "12" at bounding box center [1080, 192] width 22 height 22
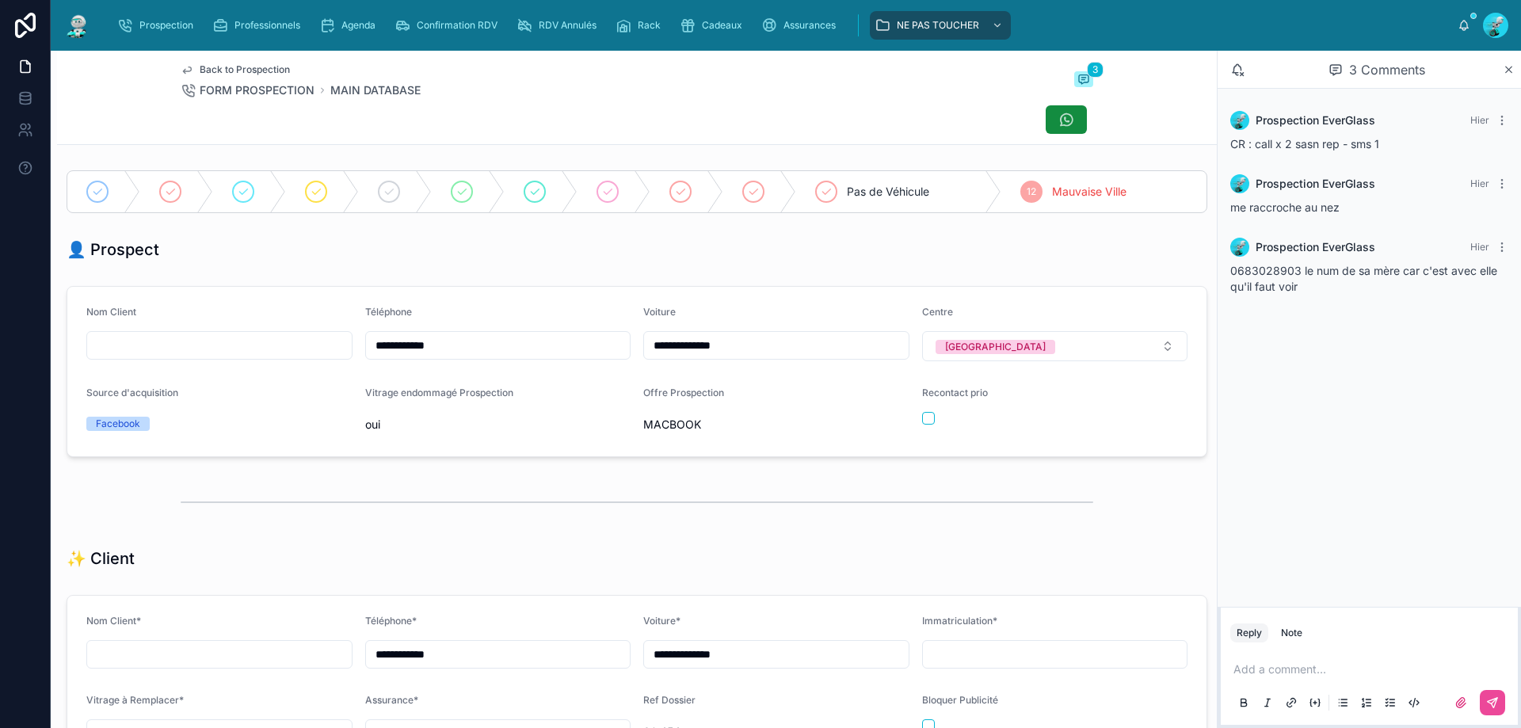
click at [1294, 673] on p at bounding box center [1373, 670] width 278 height 16
drag, startPoint x: 1498, startPoint y: 699, endPoint x: 1475, endPoint y: 689, distance: 25.6
click at [1498, 698] on icon at bounding box center [1493, 703] width 13 height 13
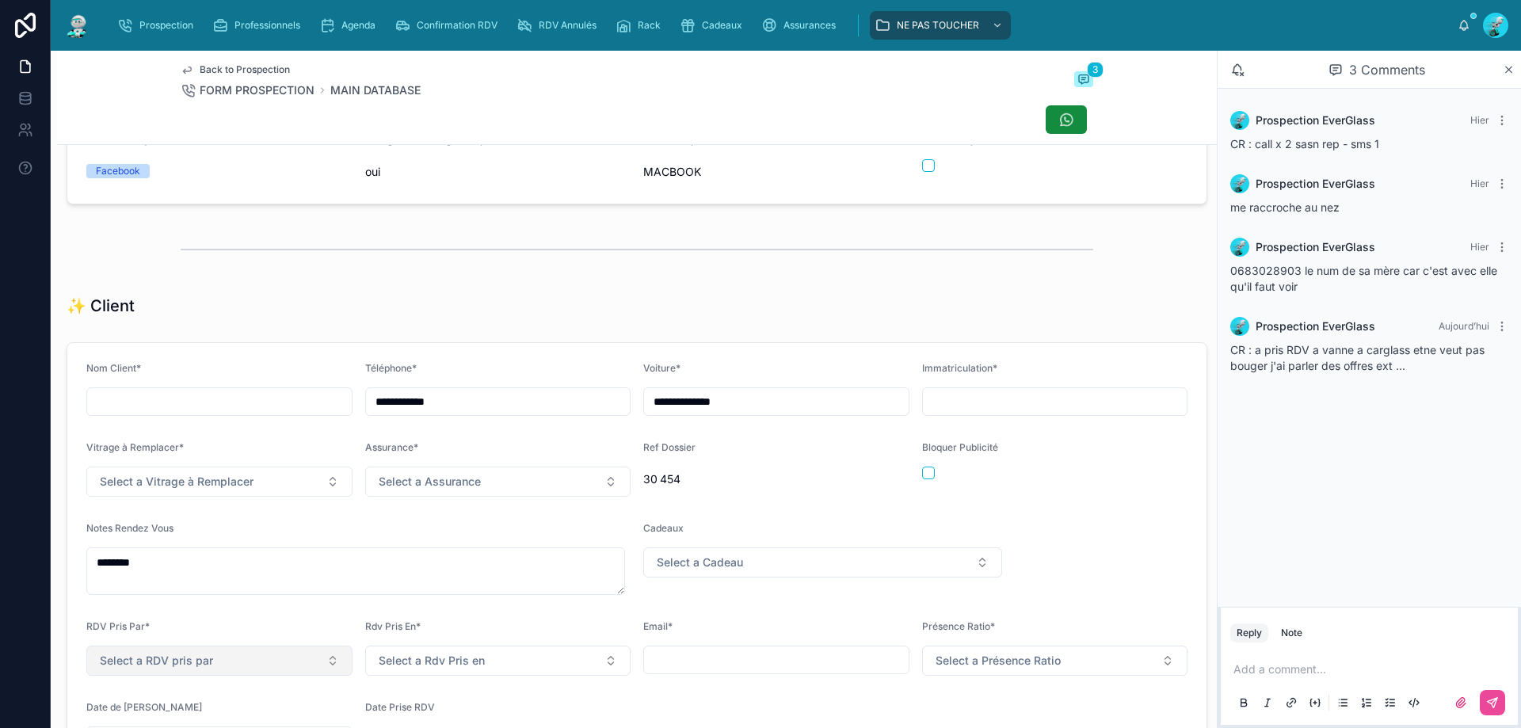
scroll to position [396, 0]
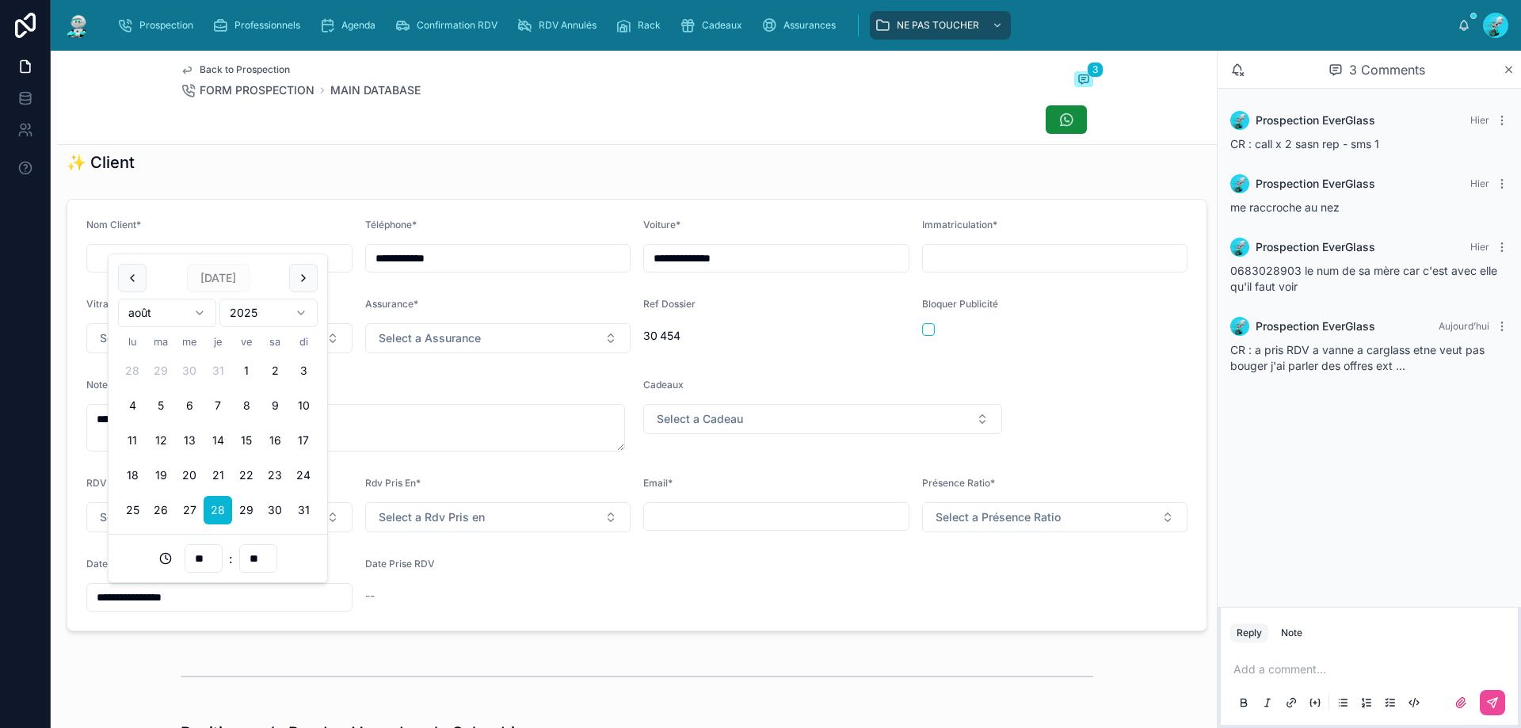
drag, startPoint x: 185, startPoint y: 597, endPoint x: 74, endPoint y: 594, distance: 110.2
click at [74, 594] on form "**********" at bounding box center [636, 415] width 1139 height 431
drag, startPoint x: 223, startPoint y: 597, endPoint x: 58, endPoint y: 590, distance: 165.8
click at [44, 590] on div "**********" at bounding box center [760, 364] width 1521 height 728
type input "**"
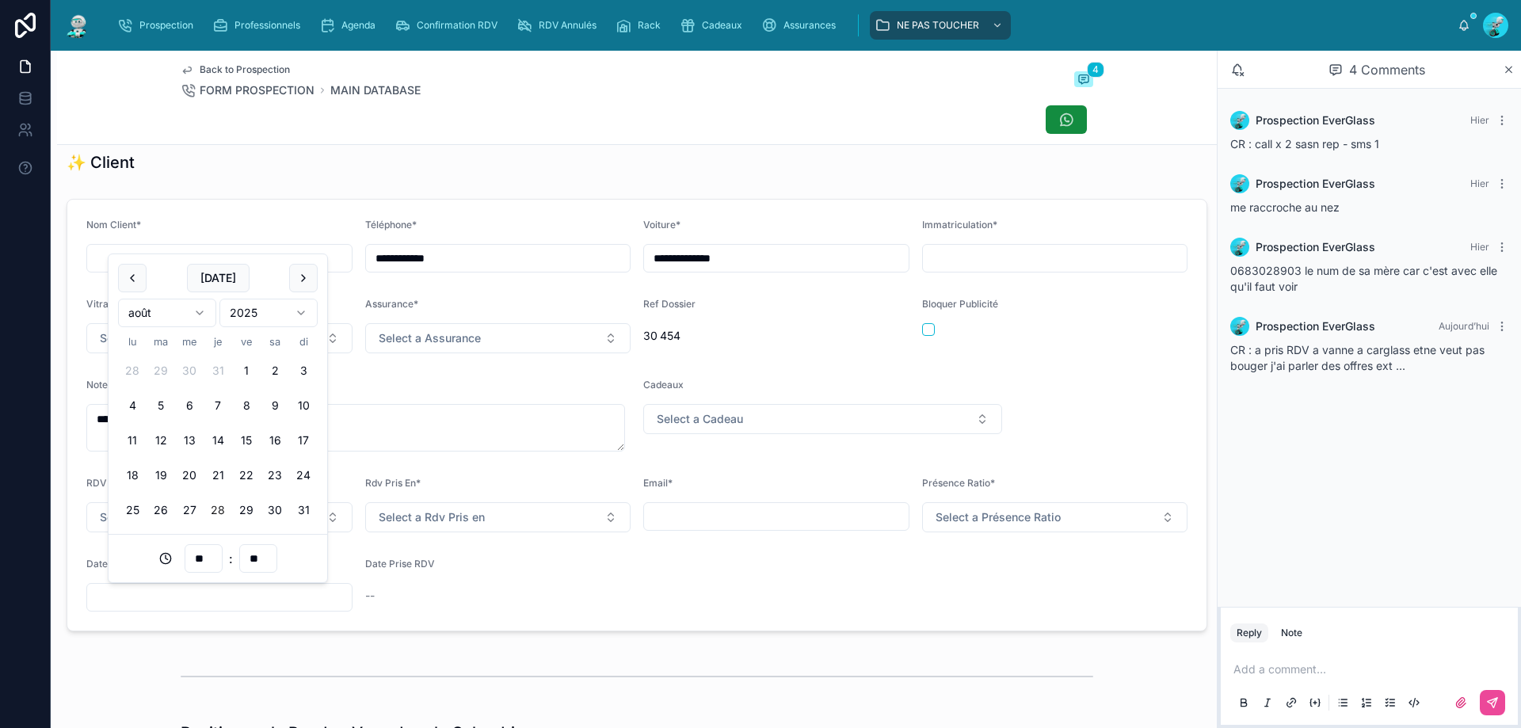
click at [382, 655] on div at bounding box center [637, 677] width 1160 height 52
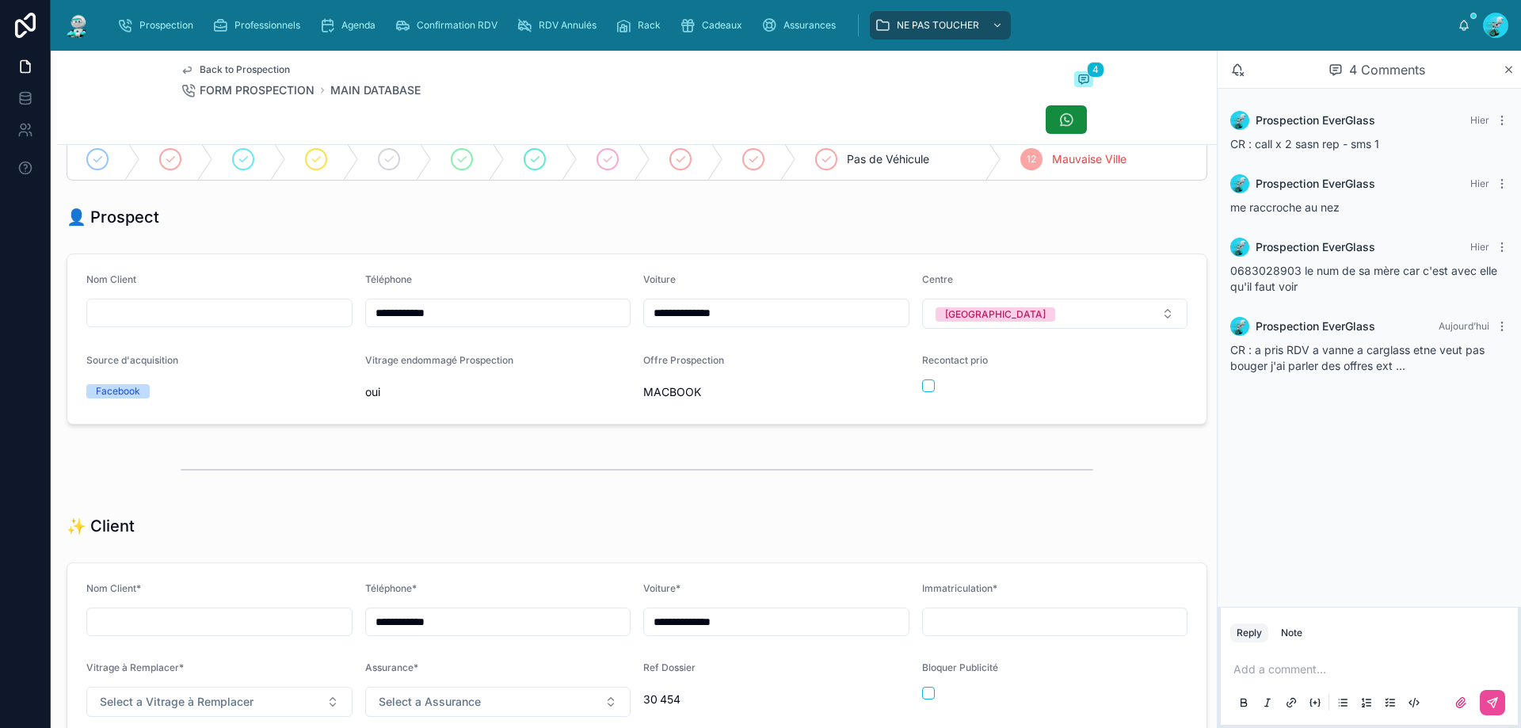
scroll to position [0, 0]
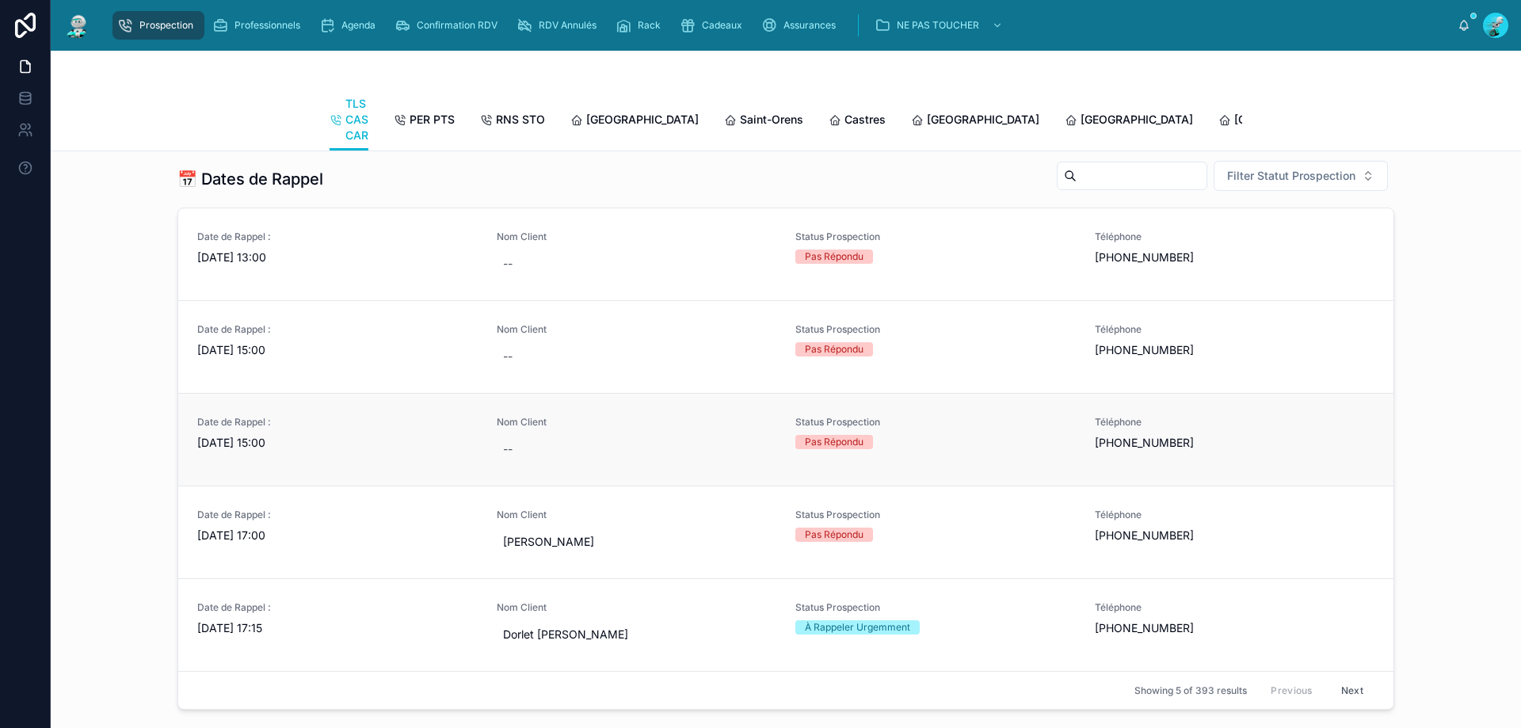
scroll to position [581, 0]
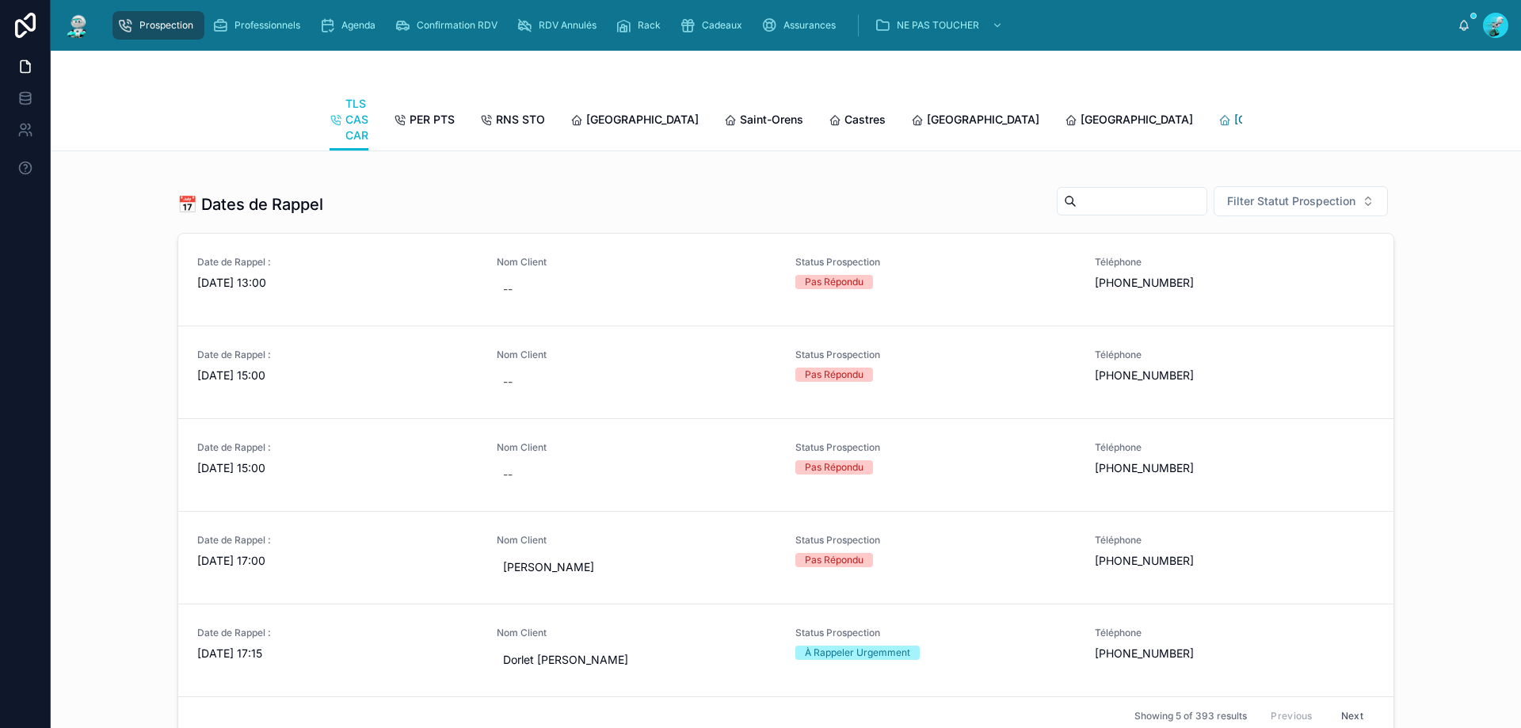
click at [1235, 113] on span "[GEOGRAPHIC_DATA]" at bounding box center [1291, 120] width 113 height 16
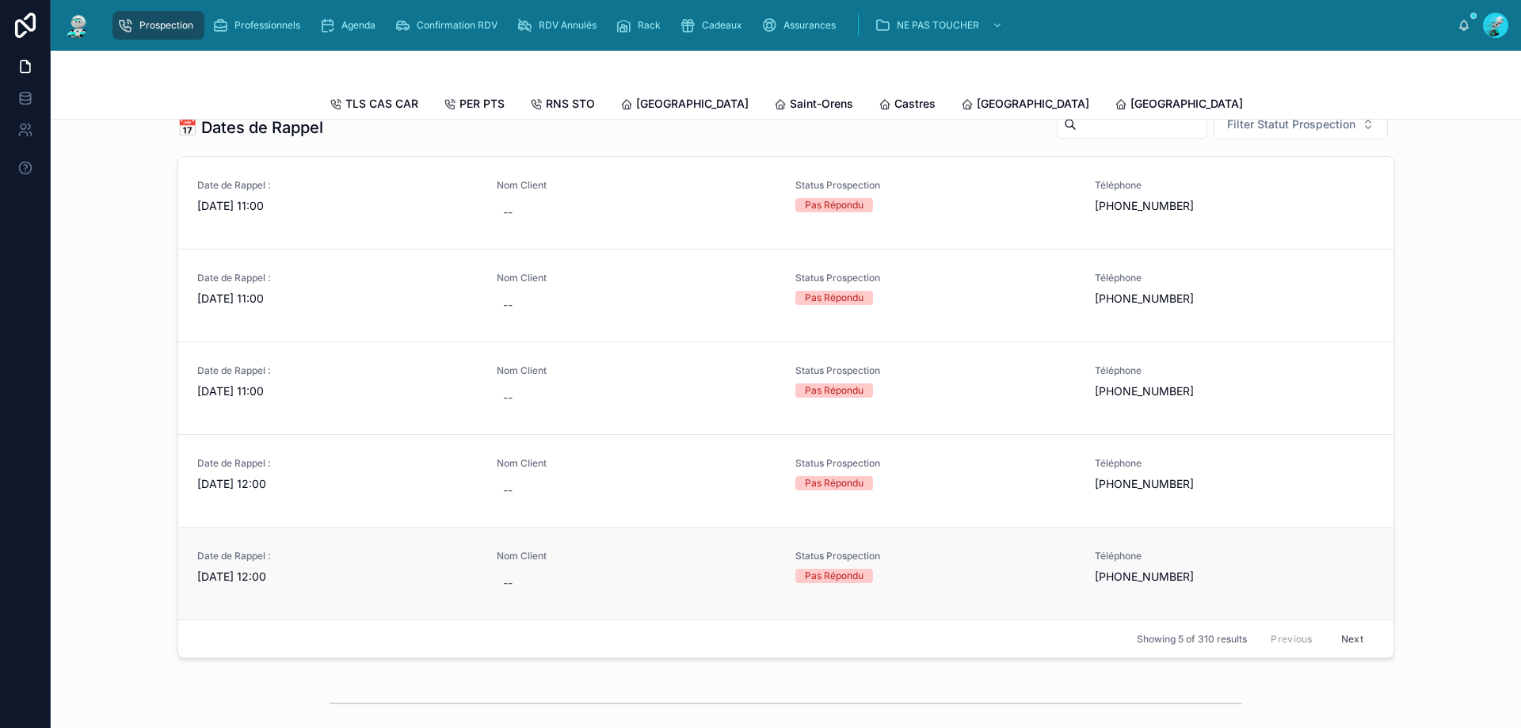
scroll to position [628, 0]
click at [356, 212] on span "26/08/2025 11:00" at bounding box center [337, 204] width 281 height 16
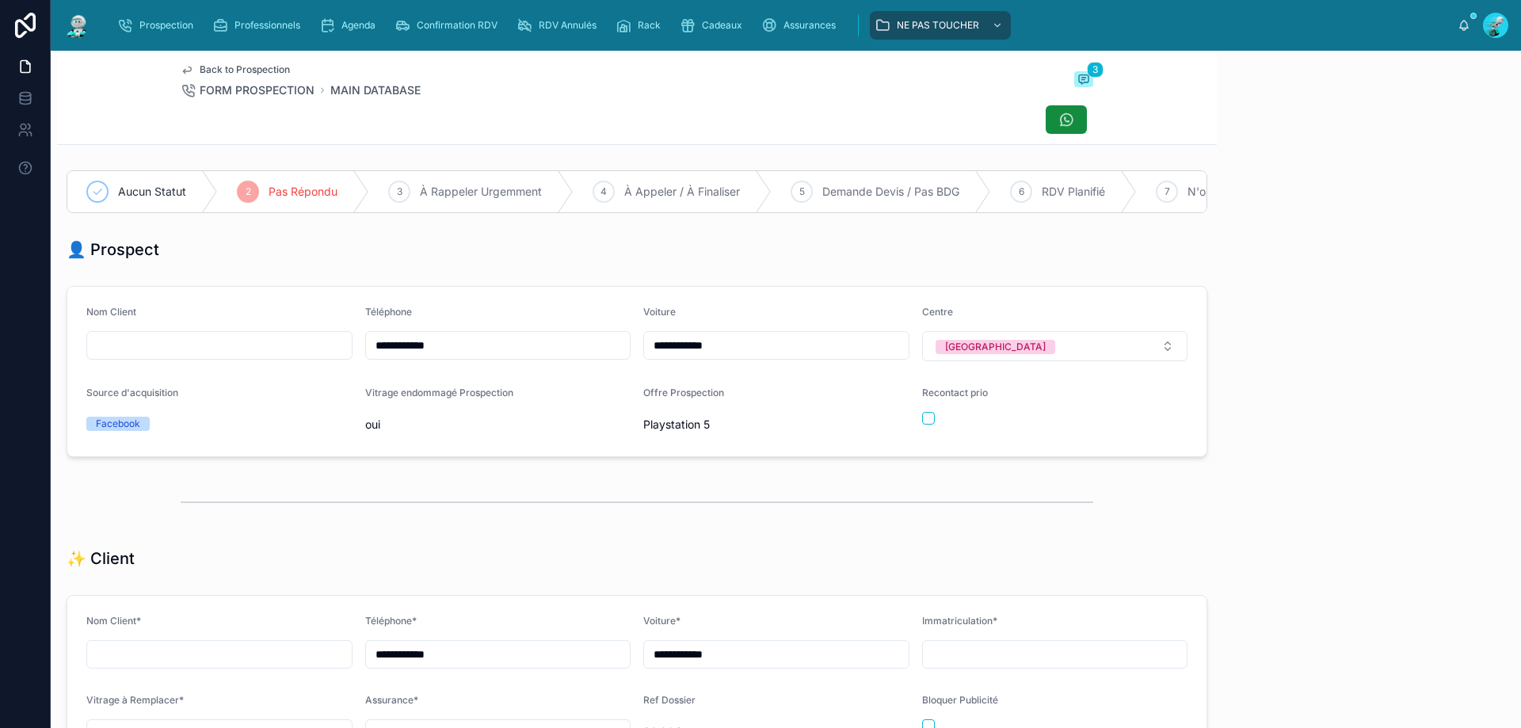
scroll to position [88, 0]
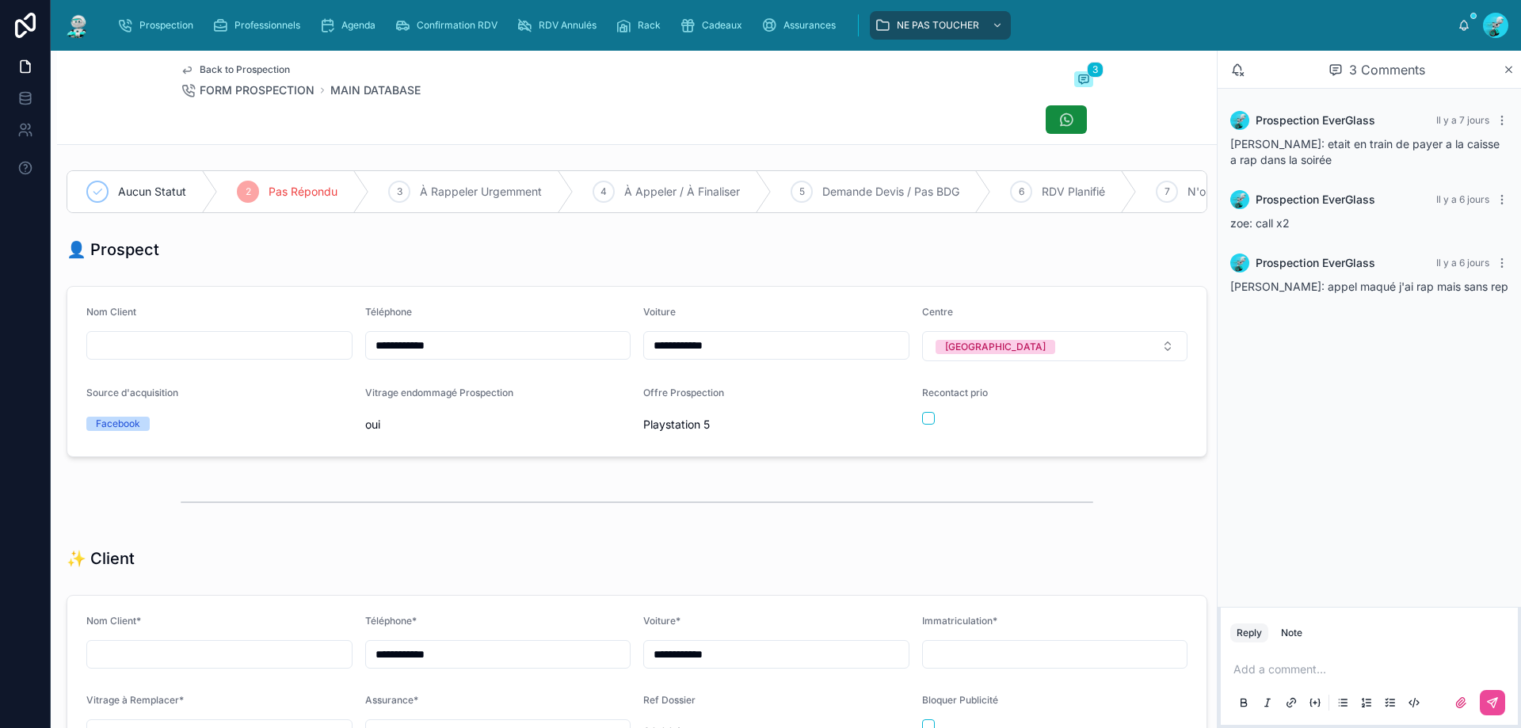
drag, startPoint x: 465, startPoint y: 357, endPoint x: 328, endPoint y: 356, distance: 137.1
click at [328, 356] on form "**********" at bounding box center [636, 372] width 1139 height 170
click at [593, 267] on div "👤 Prospect" at bounding box center [637, 249] width 1160 height 35
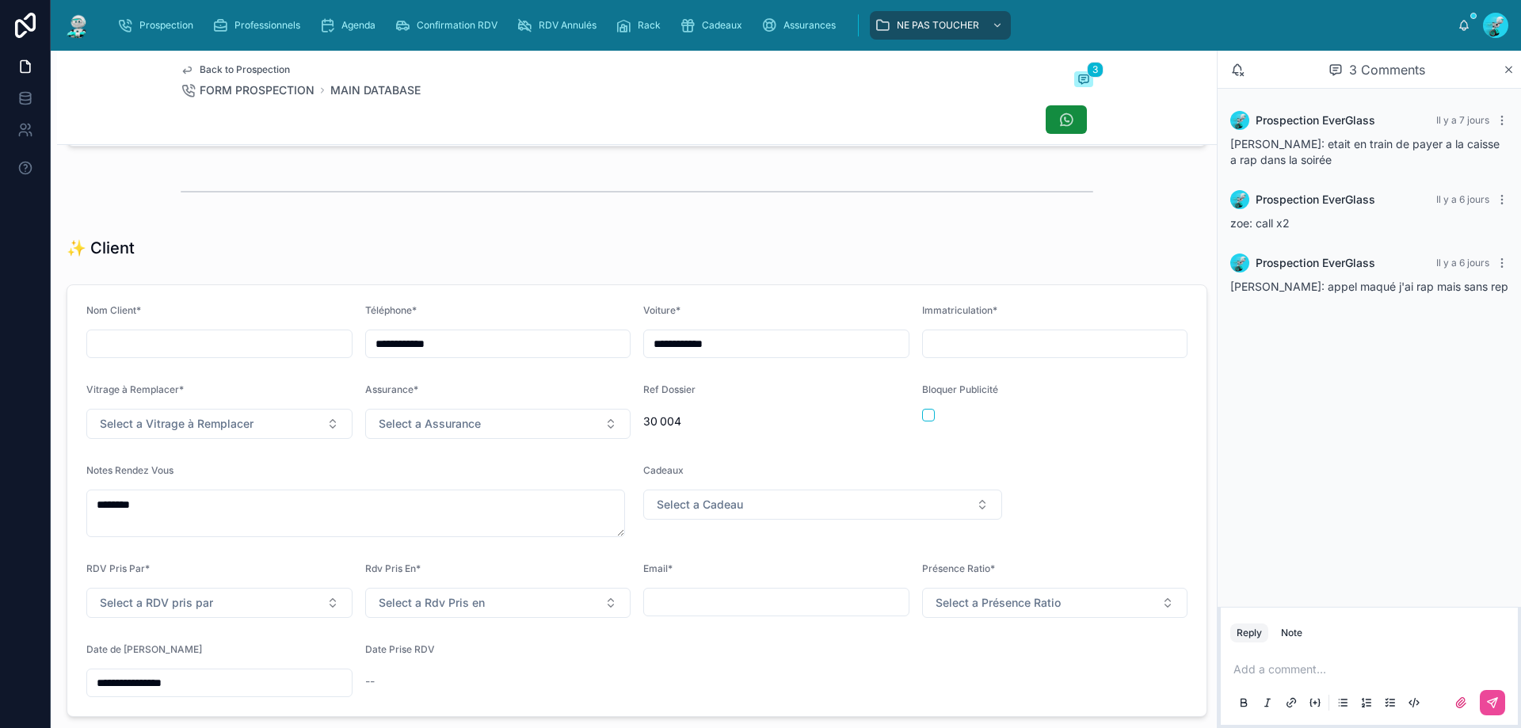
scroll to position [317, 0]
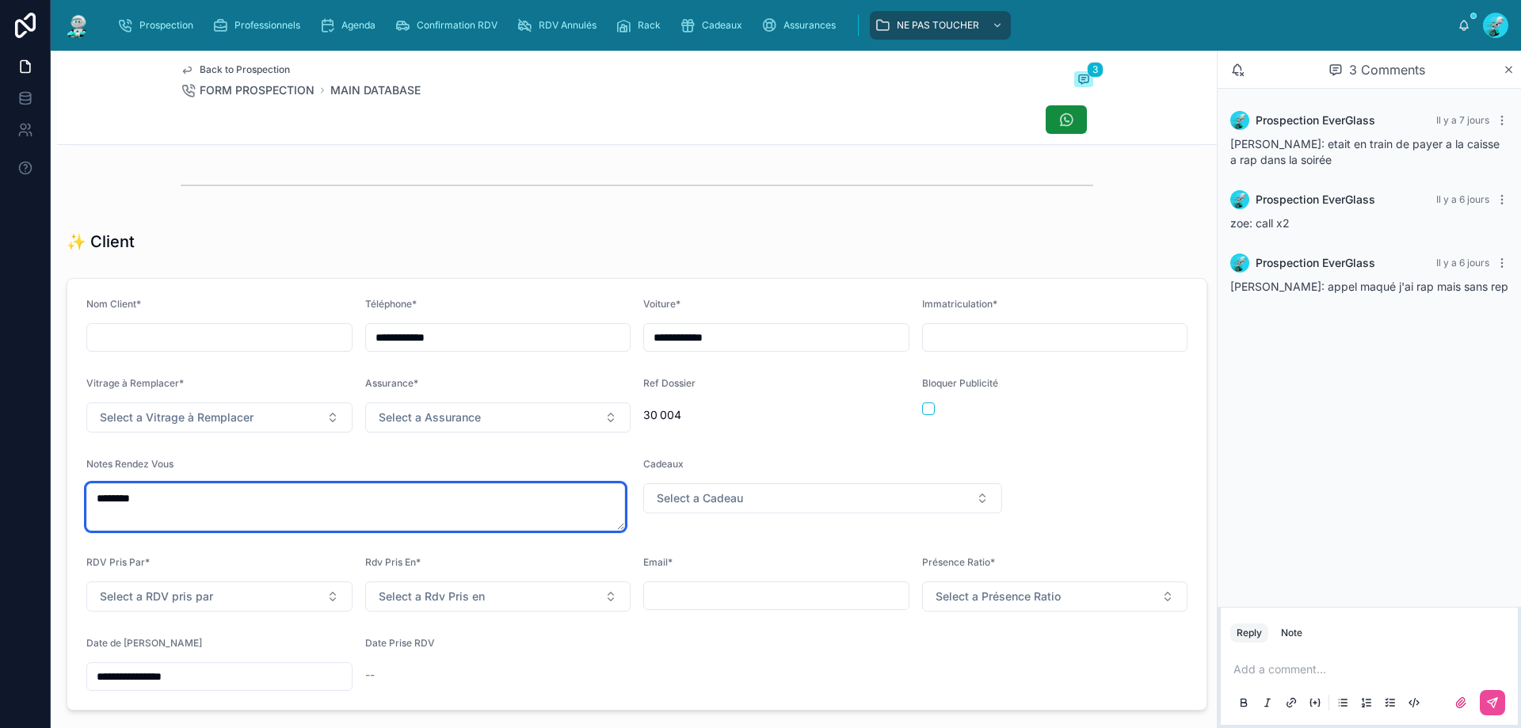
drag, startPoint x: 233, startPoint y: 507, endPoint x: 250, endPoint y: 502, distance: 17.5
click at [242, 507] on textarea "********" at bounding box center [355, 507] width 539 height 48
type textarea "******** ******"
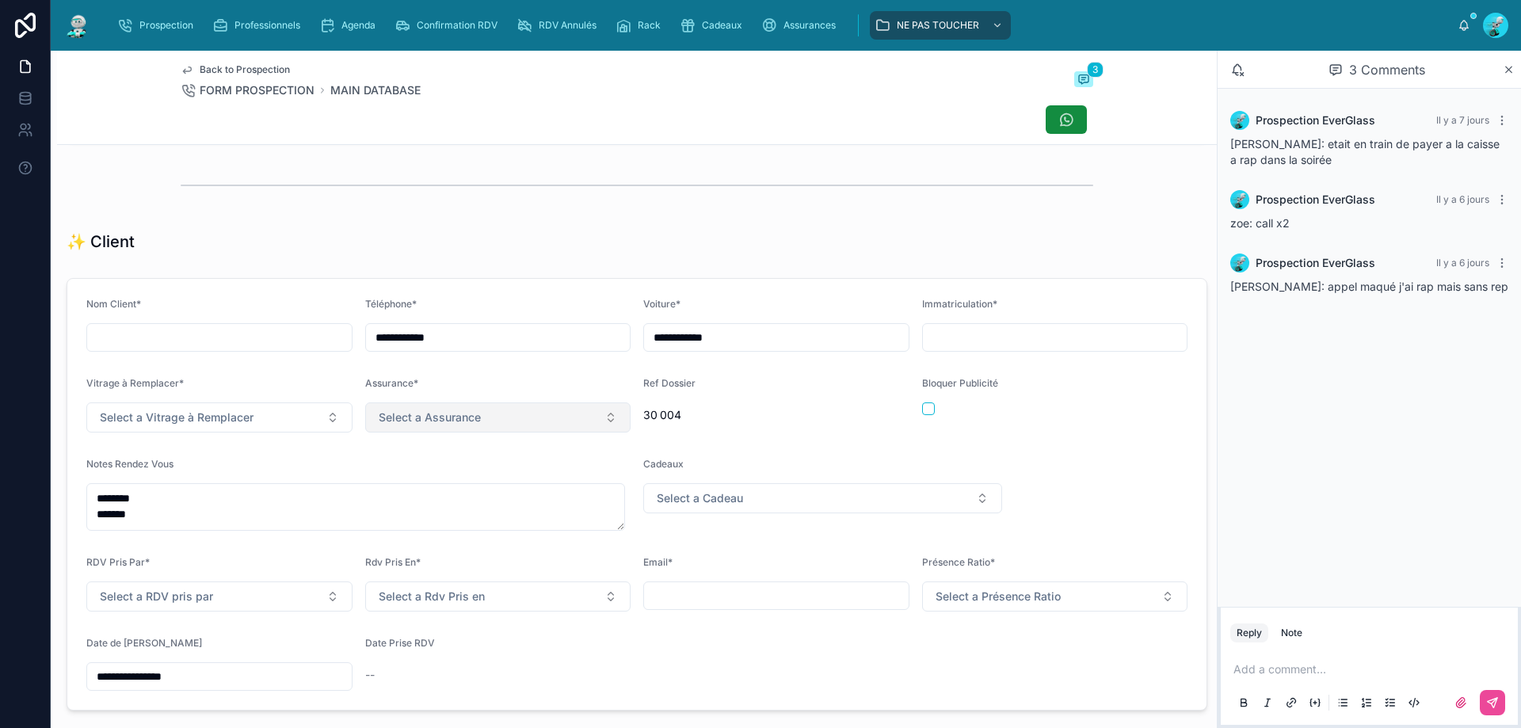
click at [437, 426] on span "Select a Assurance" at bounding box center [430, 418] width 102 height 16
type input "****"
click at [431, 491] on div "ALLIANZ" at bounding box center [493, 493] width 255 height 24
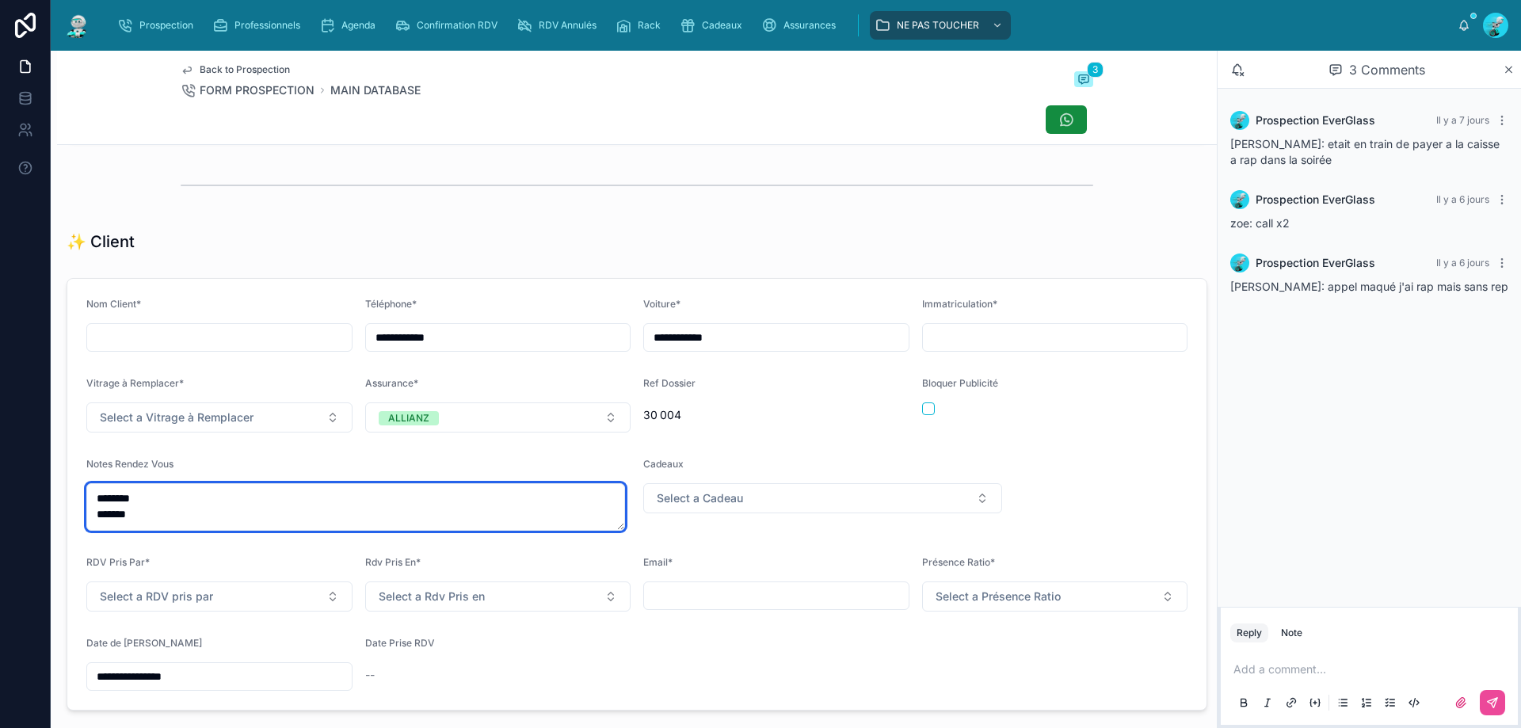
click at [170, 531] on textarea "******** ******" at bounding box center [355, 507] width 539 height 48
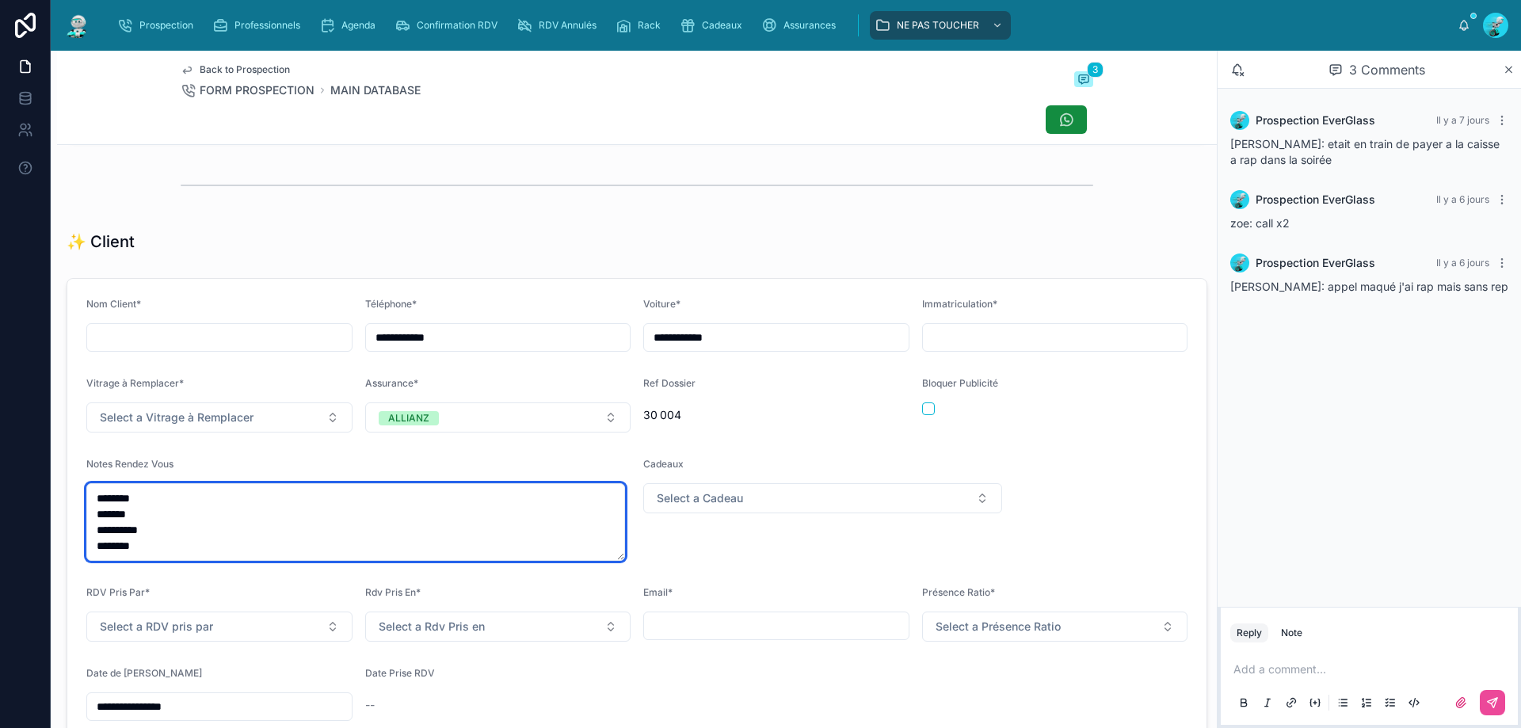
type textarea "**********"
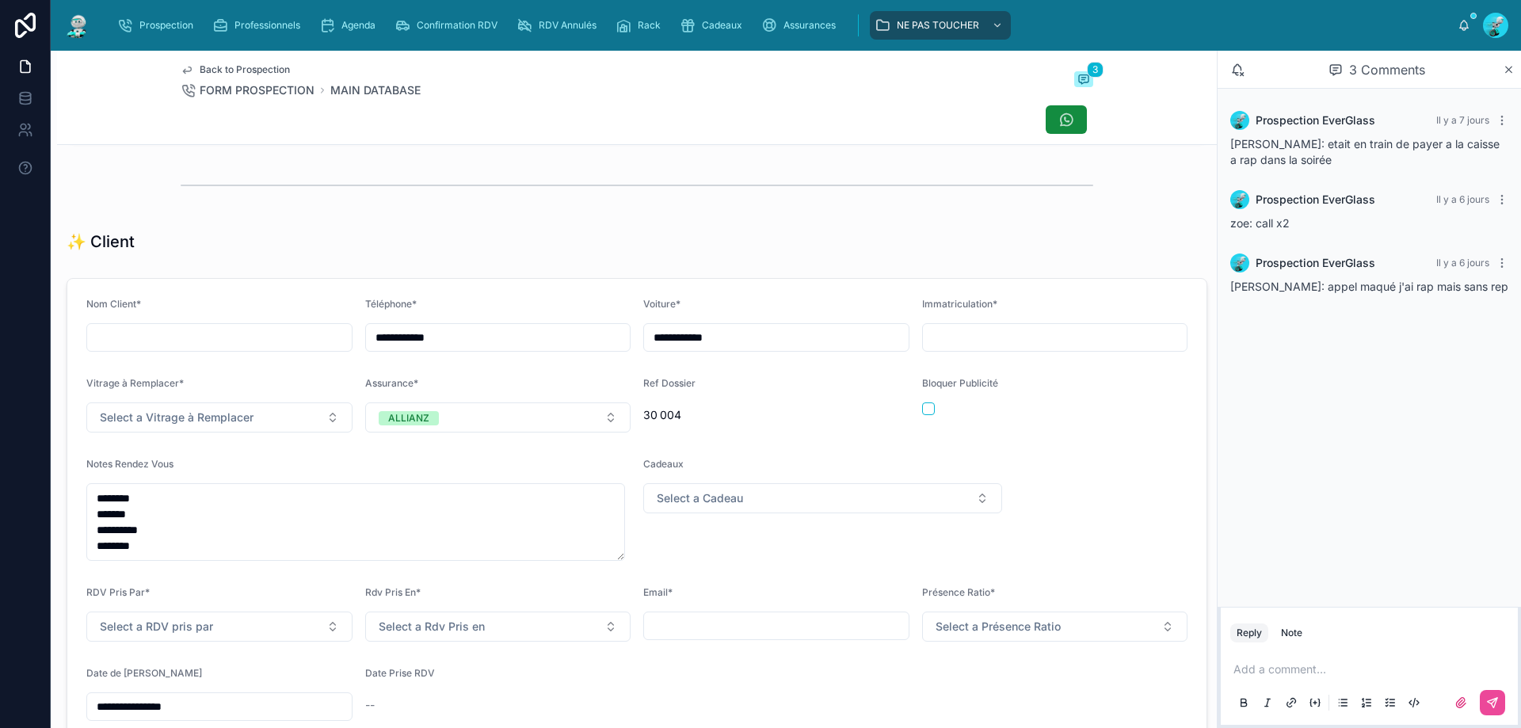
click at [754, 177] on div at bounding box center [637, 186] width 913 height 40
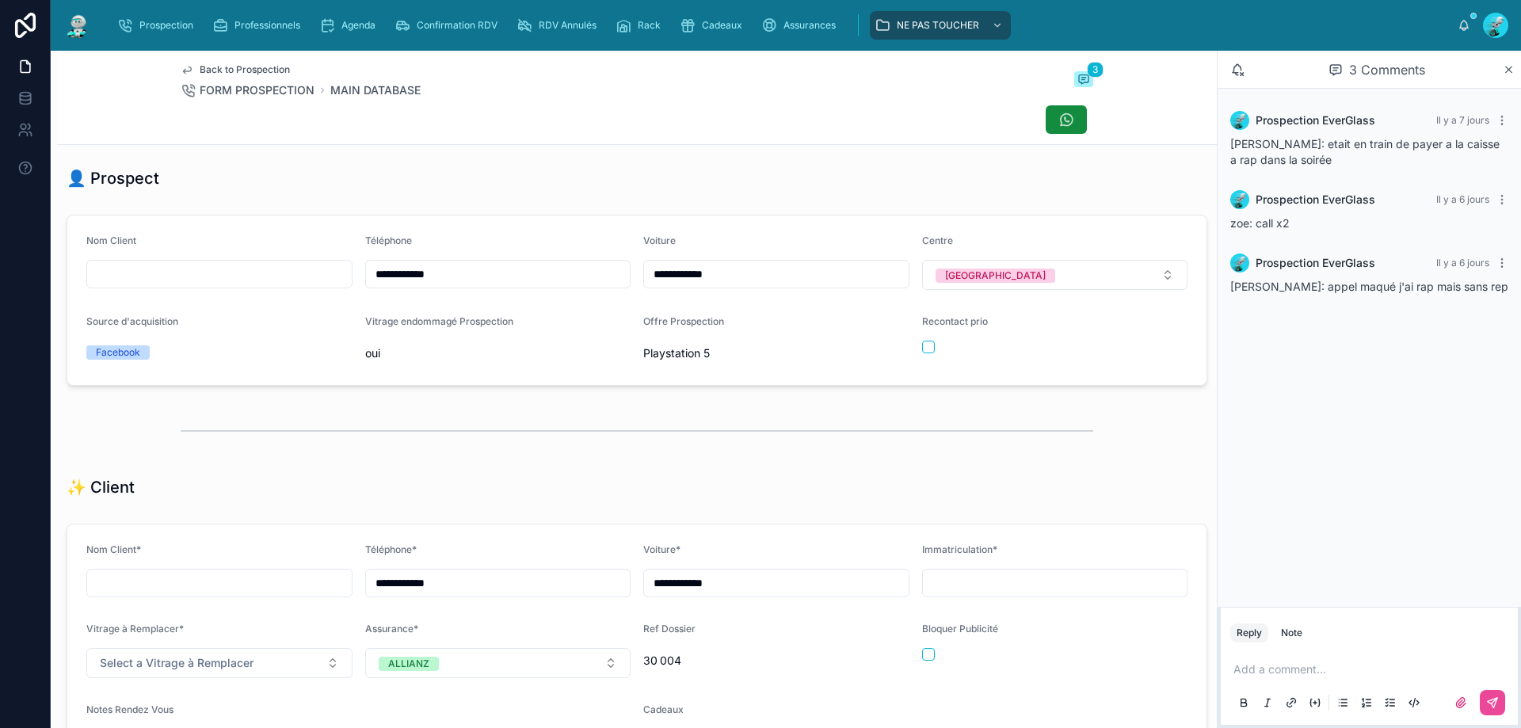
scroll to position [0, 0]
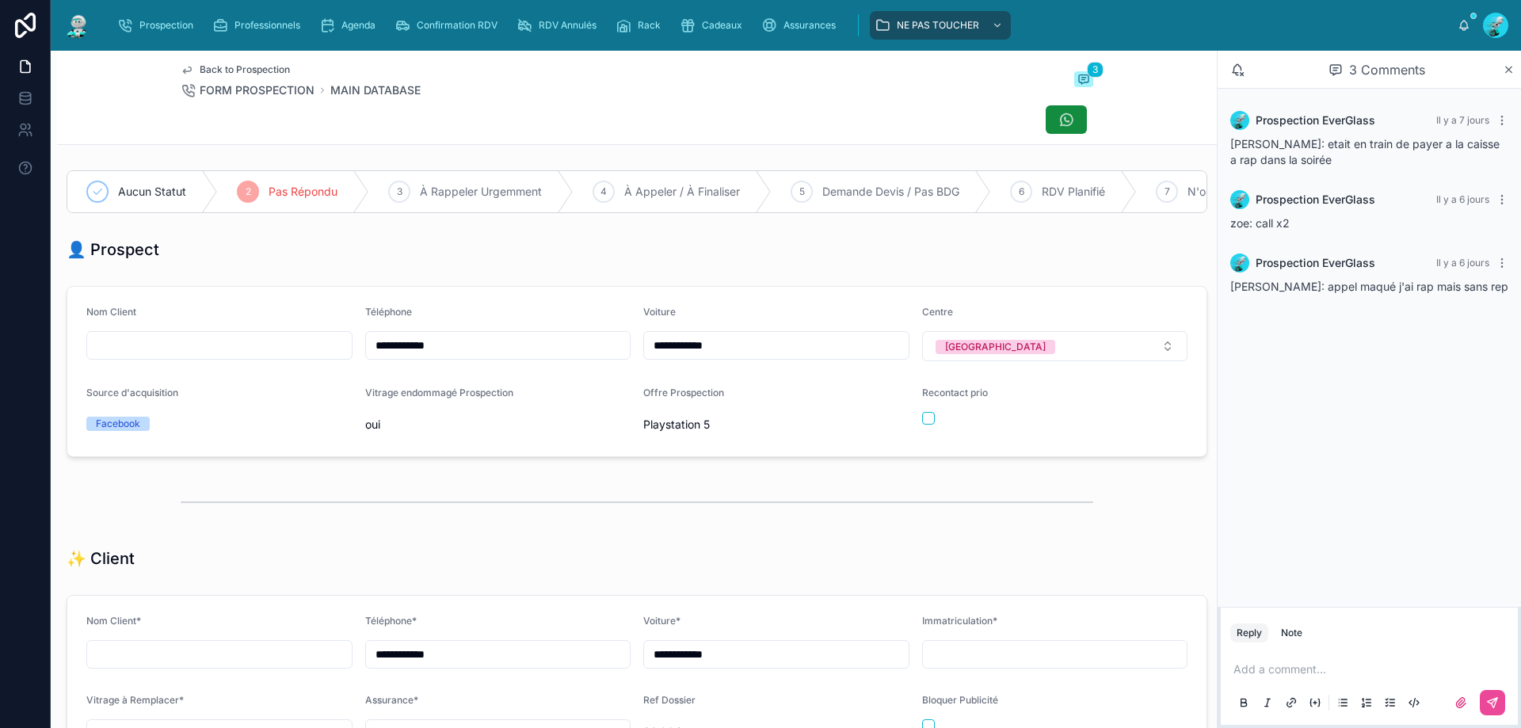
drag, startPoint x: 1317, startPoint y: 674, endPoint x: 1291, endPoint y: 647, distance: 37.0
click at [1313, 668] on p at bounding box center [1373, 670] width 278 height 16
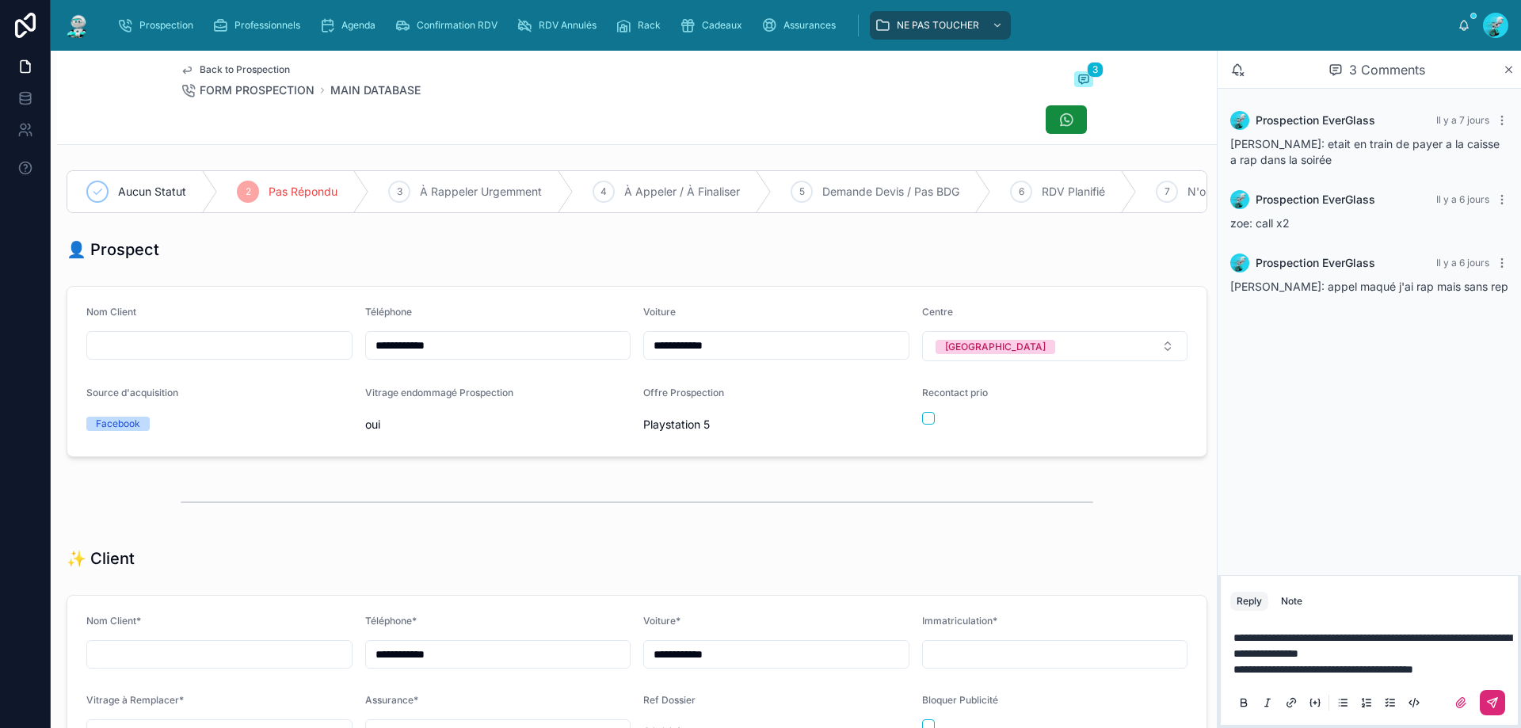
click at [1496, 701] on icon at bounding box center [1493, 703] width 10 height 10
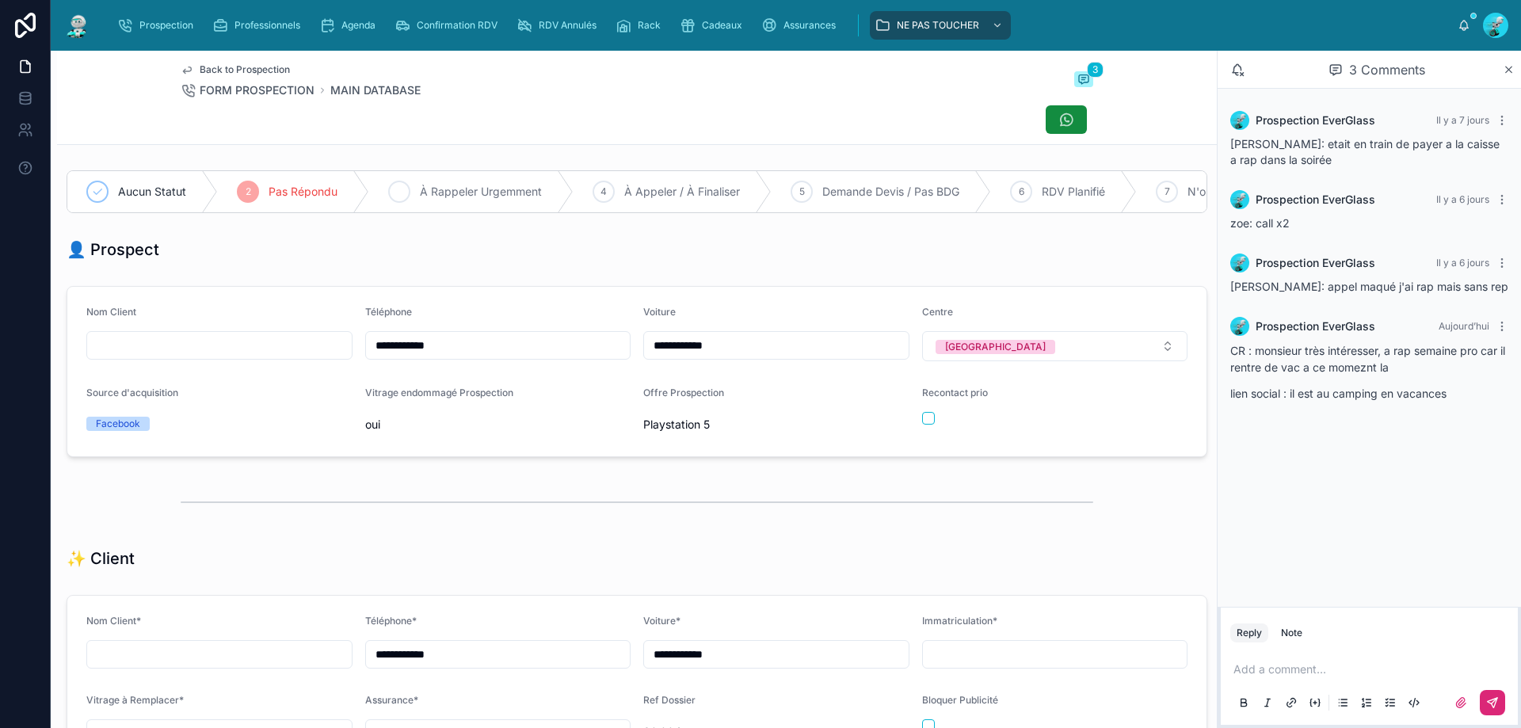
click at [460, 187] on span "À Rappeler Urgemment" at bounding box center [481, 192] width 122 height 16
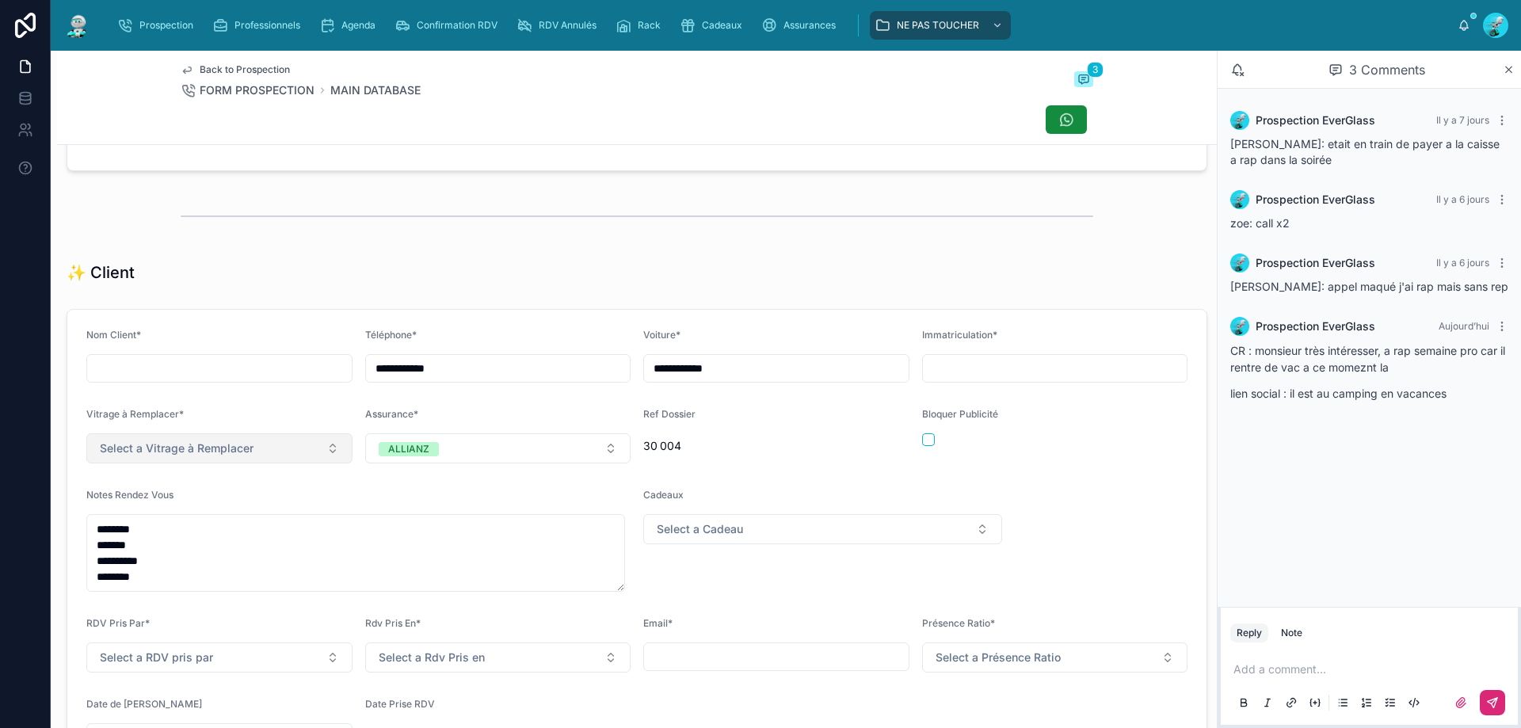
scroll to position [396, 0]
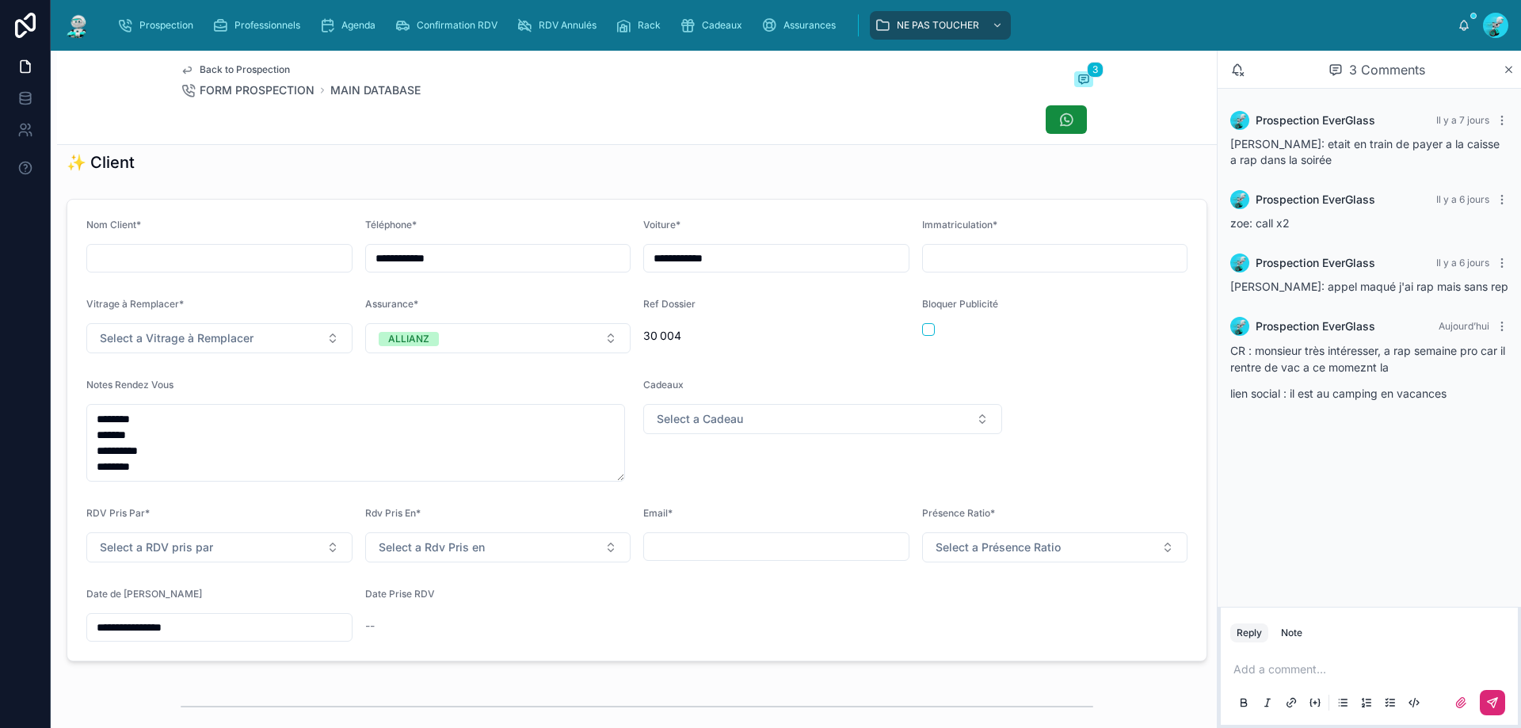
click at [174, 639] on input "**********" at bounding box center [219, 627] width 265 height 22
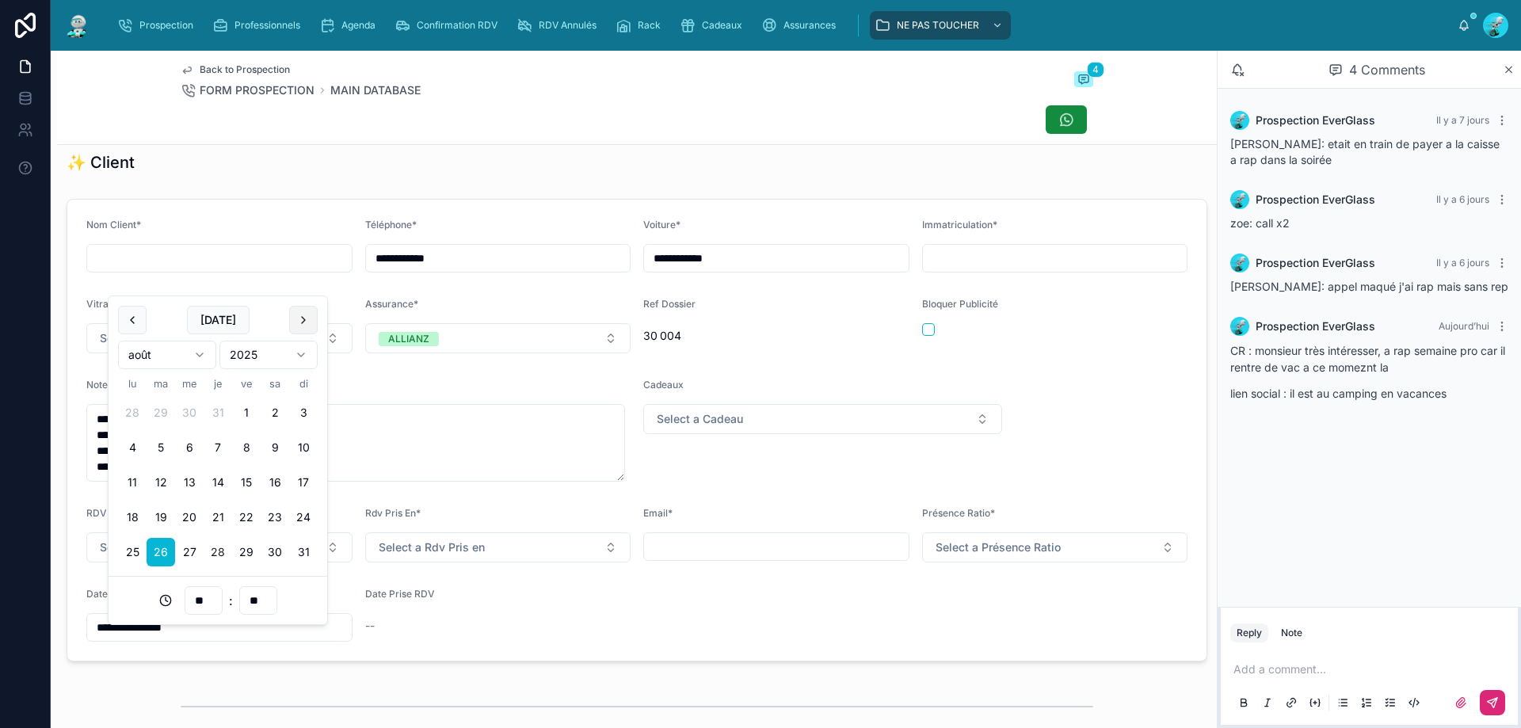
click at [311, 323] on button at bounding box center [303, 320] width 29 height 29
click at [249, 409] on button "5" at bounding box center [246, 413] width 29 height 29
type input "**********"
click at [539, 668] on div "**********" at bounding box center [637, 430] width 1160 height 475
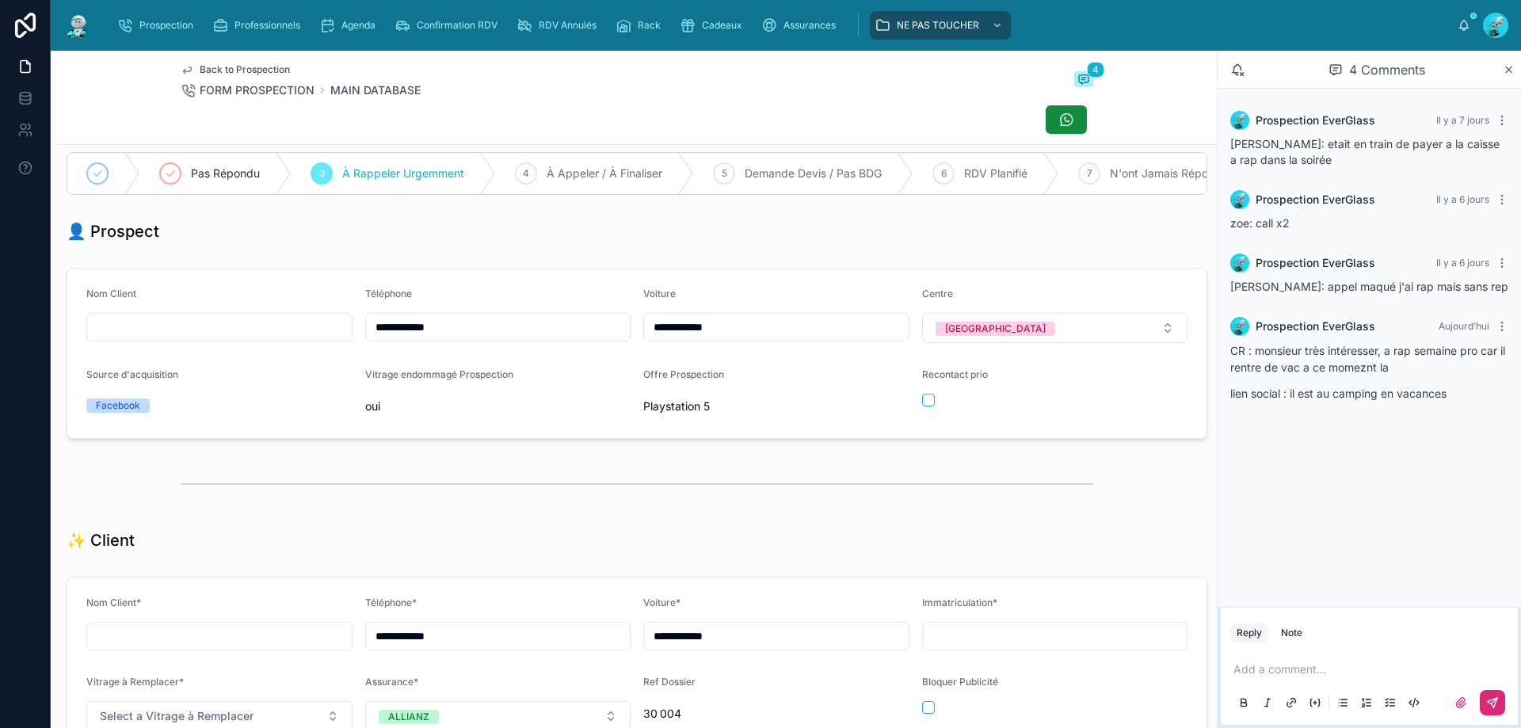
scroll to position [0, 0]
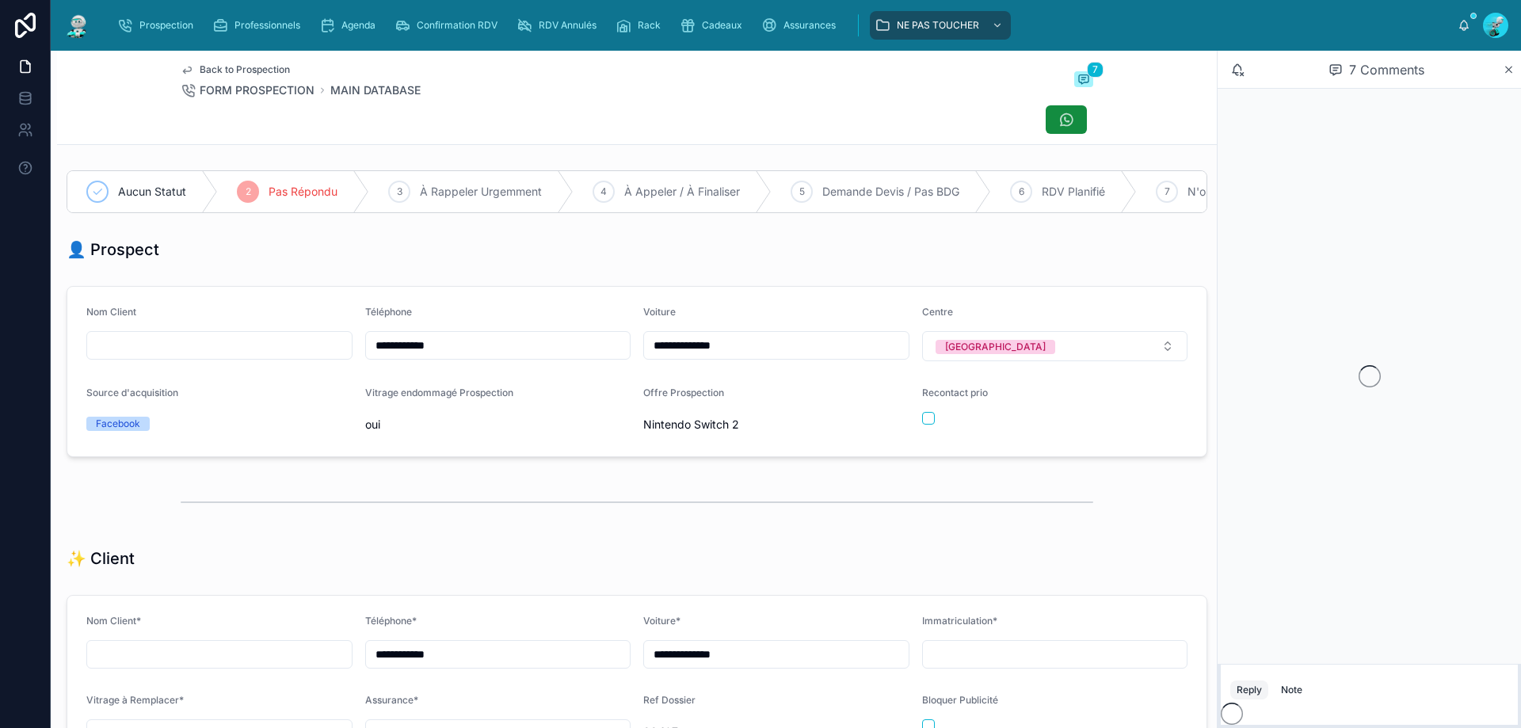
scroll to position [70, 0]
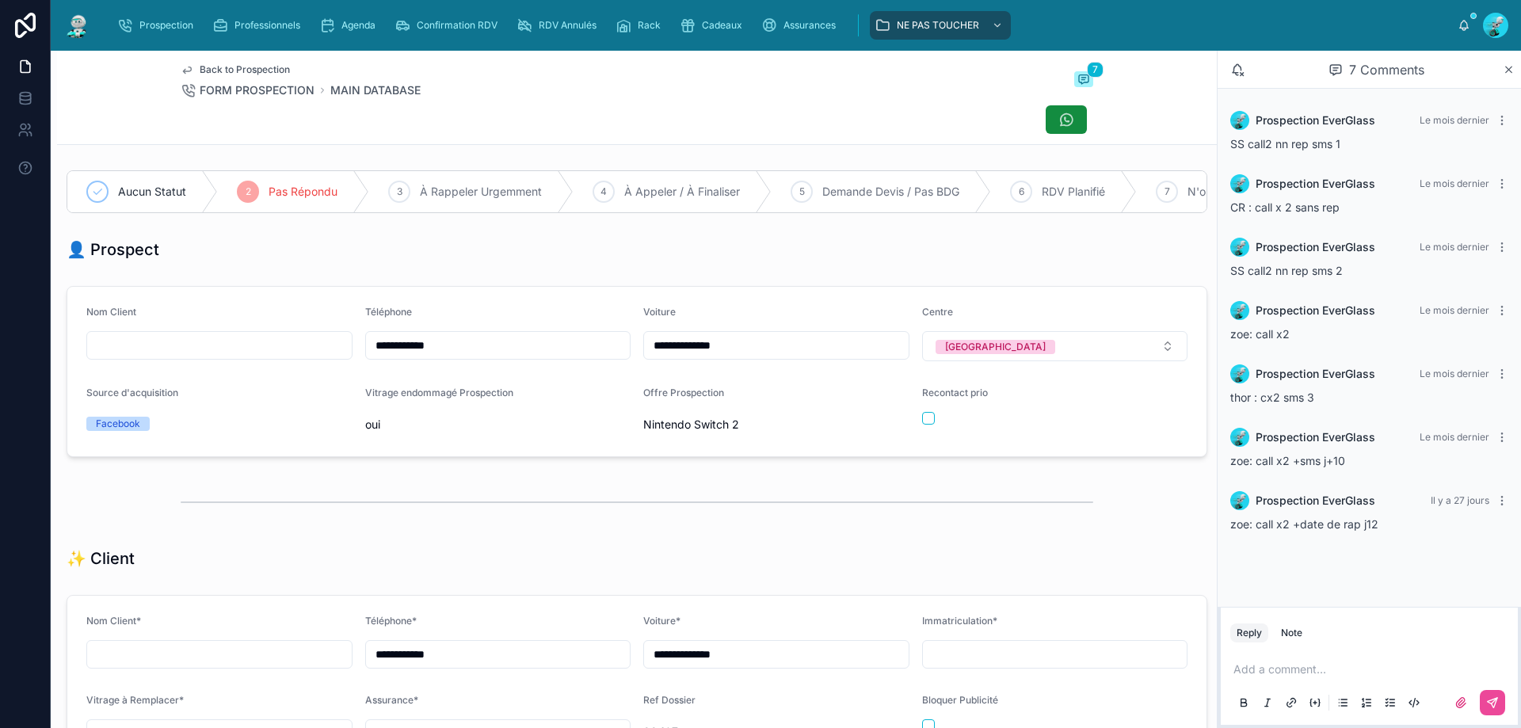
drag, startPoint x: 468, startPoint y: 357, endPoint x: 355, endPoint y: 355, distance: 113.3
click at [355, 355] on form "**********" at bounding box center [636, 372] width 1139 height 170
click at [609, 498] on div at bounding box center [637, 503] width 913 height 40
click at [520, 134] on div at bounding box center [637, 120] width 913 height 30
click at [1282, 672] on p at bounding box center [1373, 670] width 278 height 16
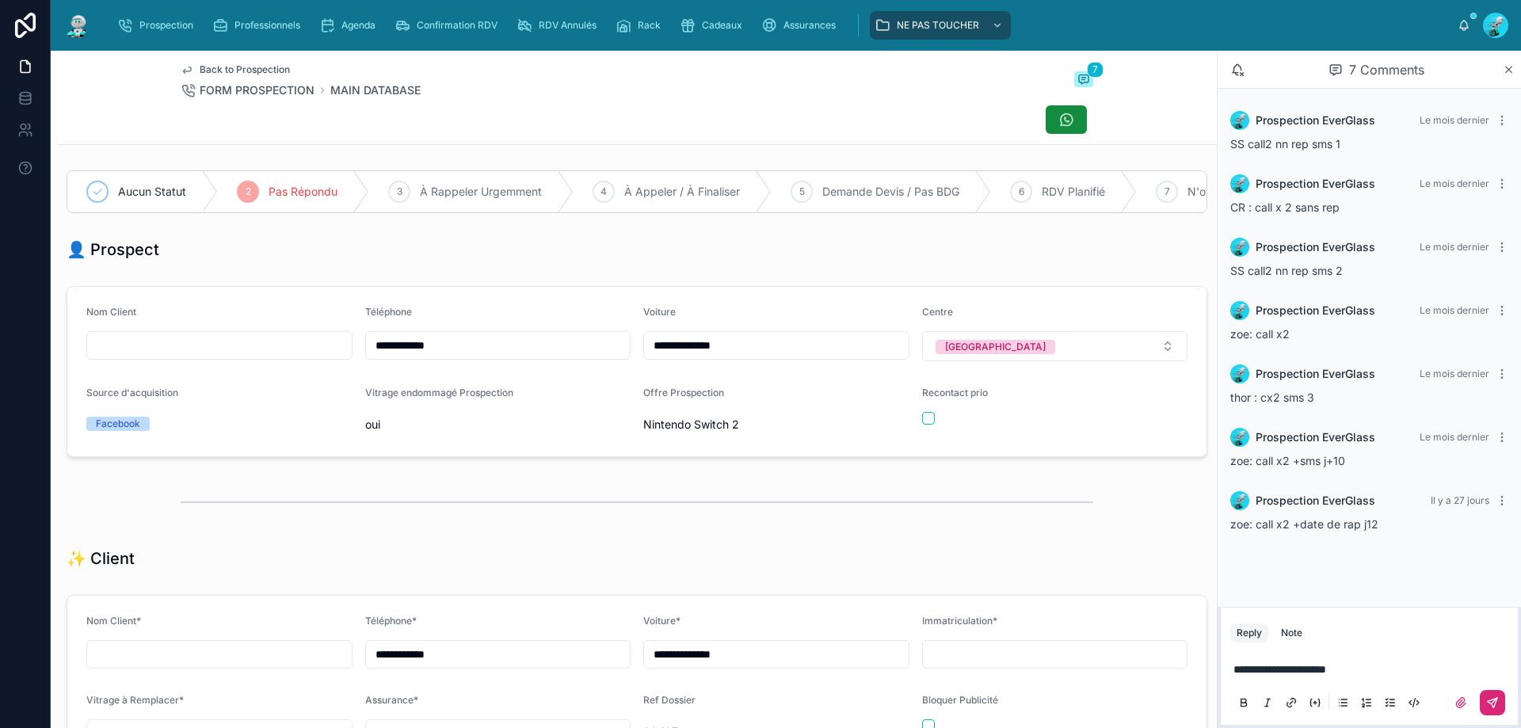
click at [1496, 693] on button at bounding box center [1492, 702] width 25 height 25
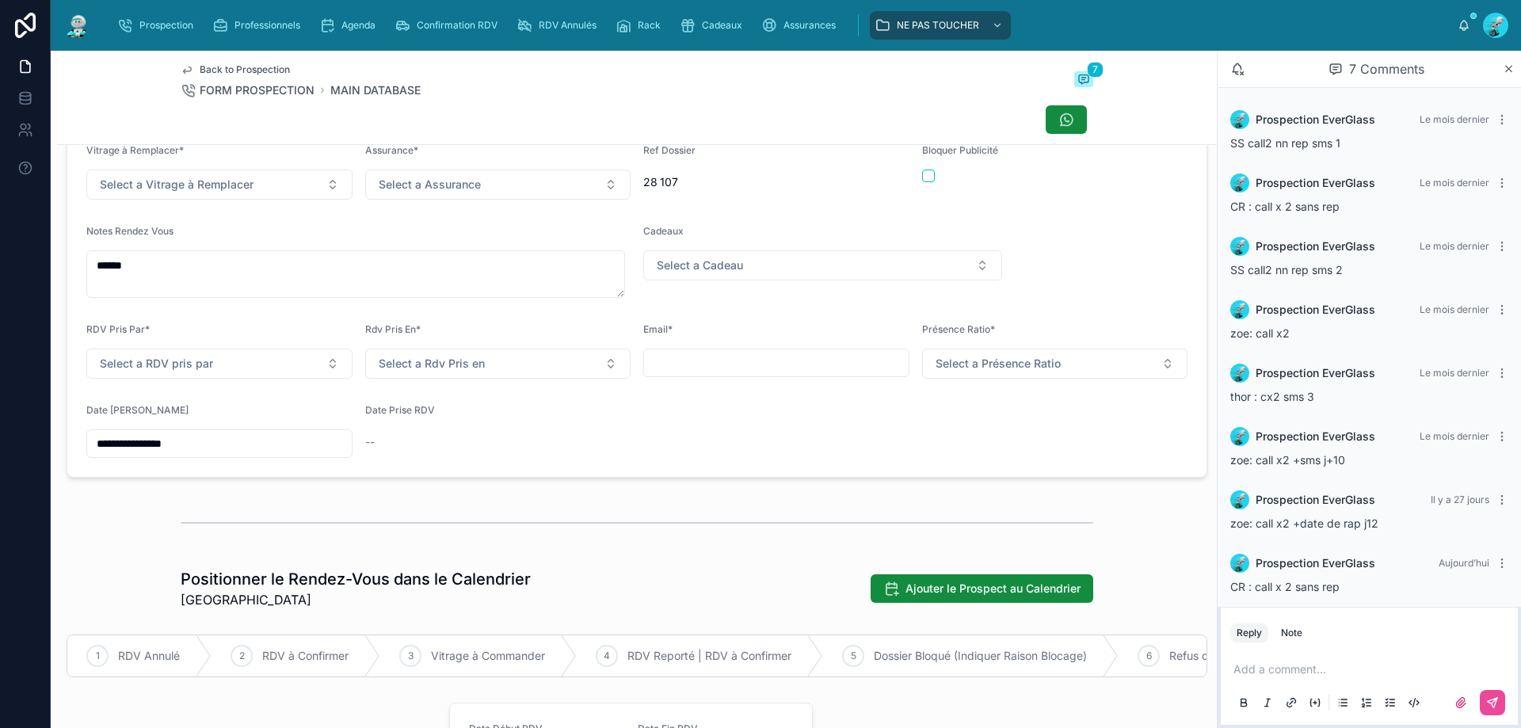
scroll to position [555, 0]
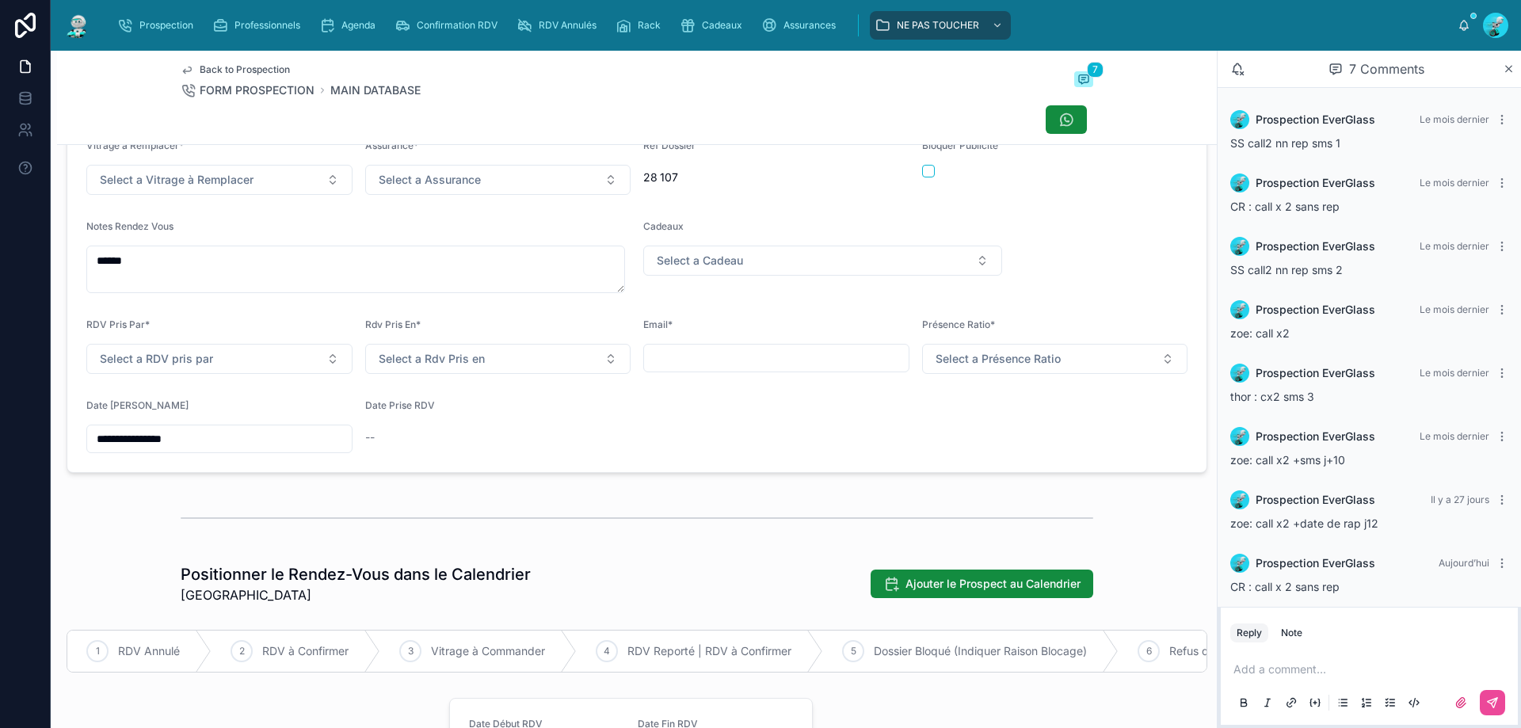
click at [138, 442] on input "**********" at bounding box center [219, 439] width 265 height 22
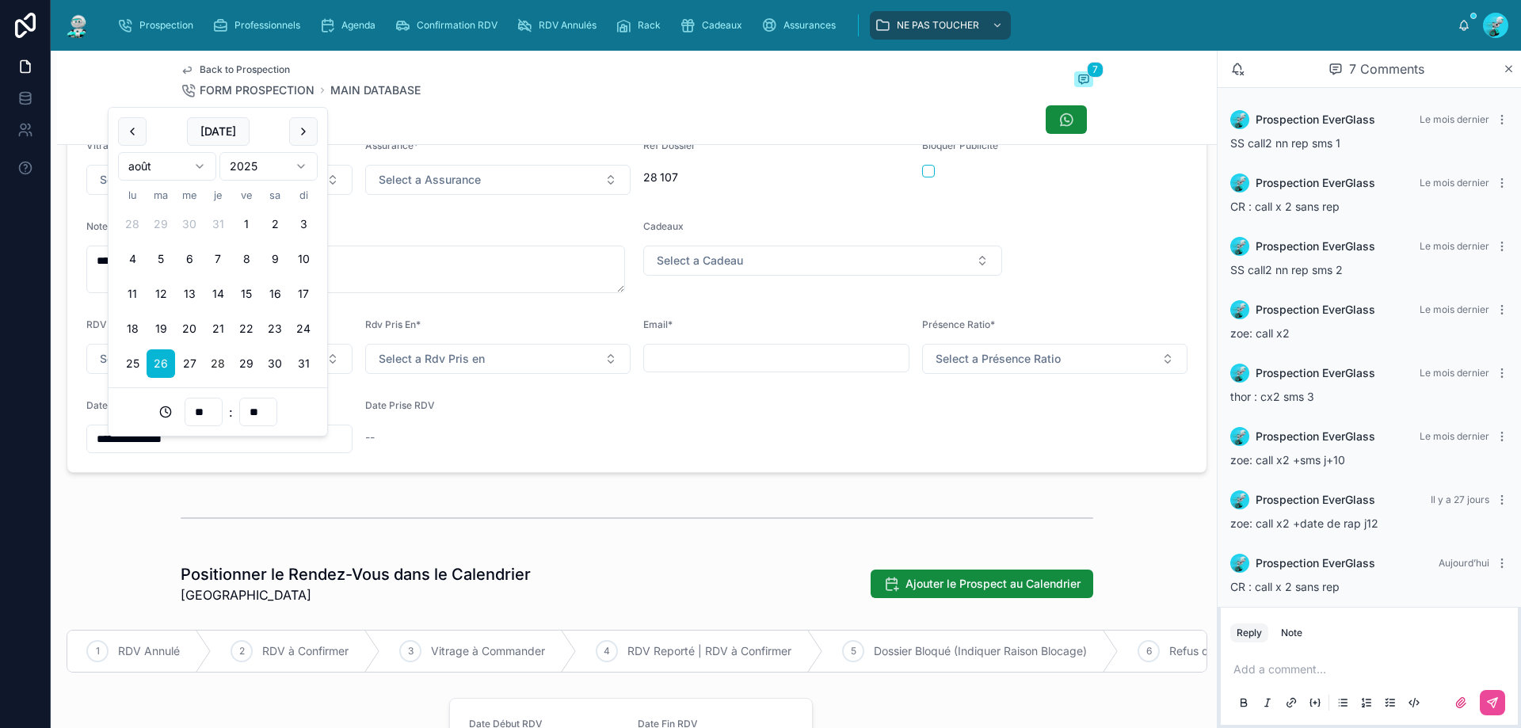
click at [508, 525] on div at bounding box center [637, 518] width 913 height 40
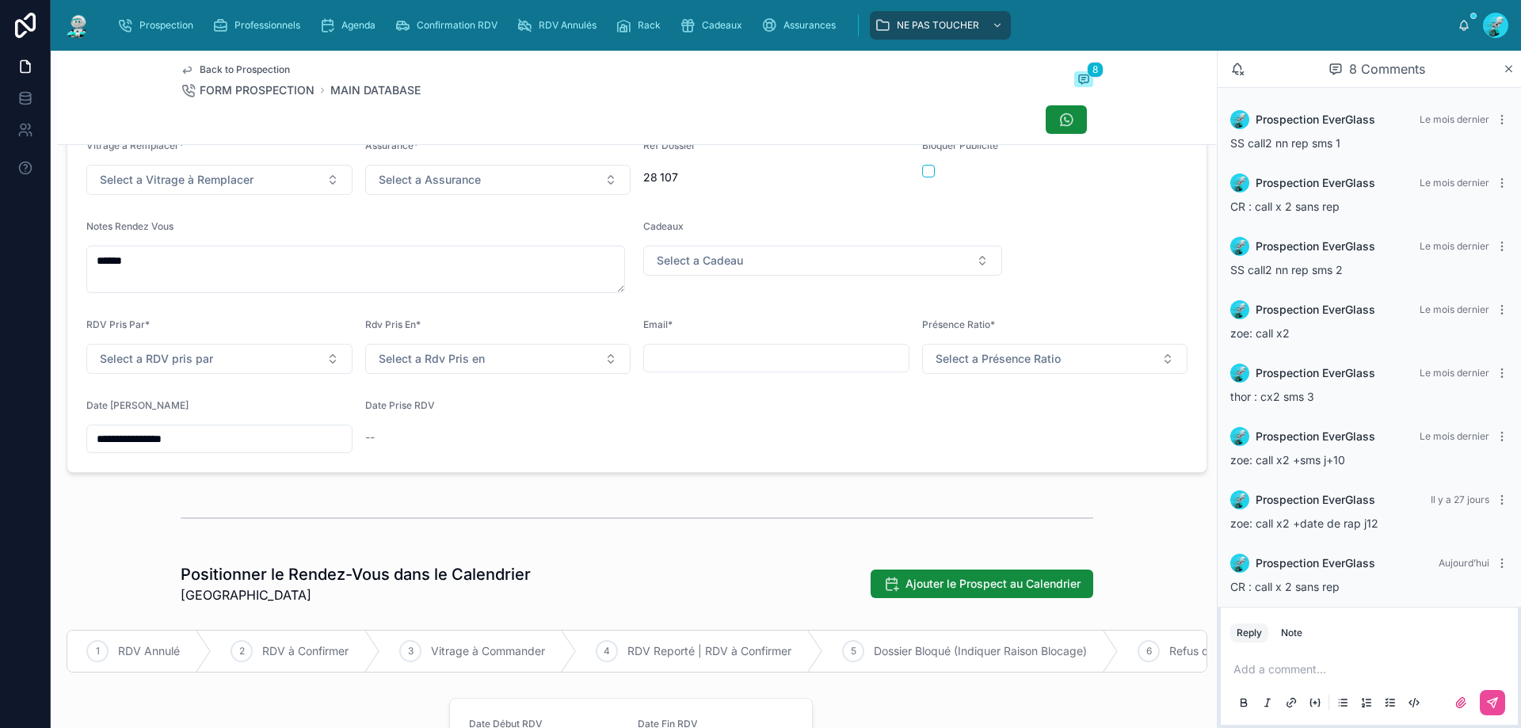
click at [202, 450] on input "**********" at bounding box center [219, 439] width 265 height 22
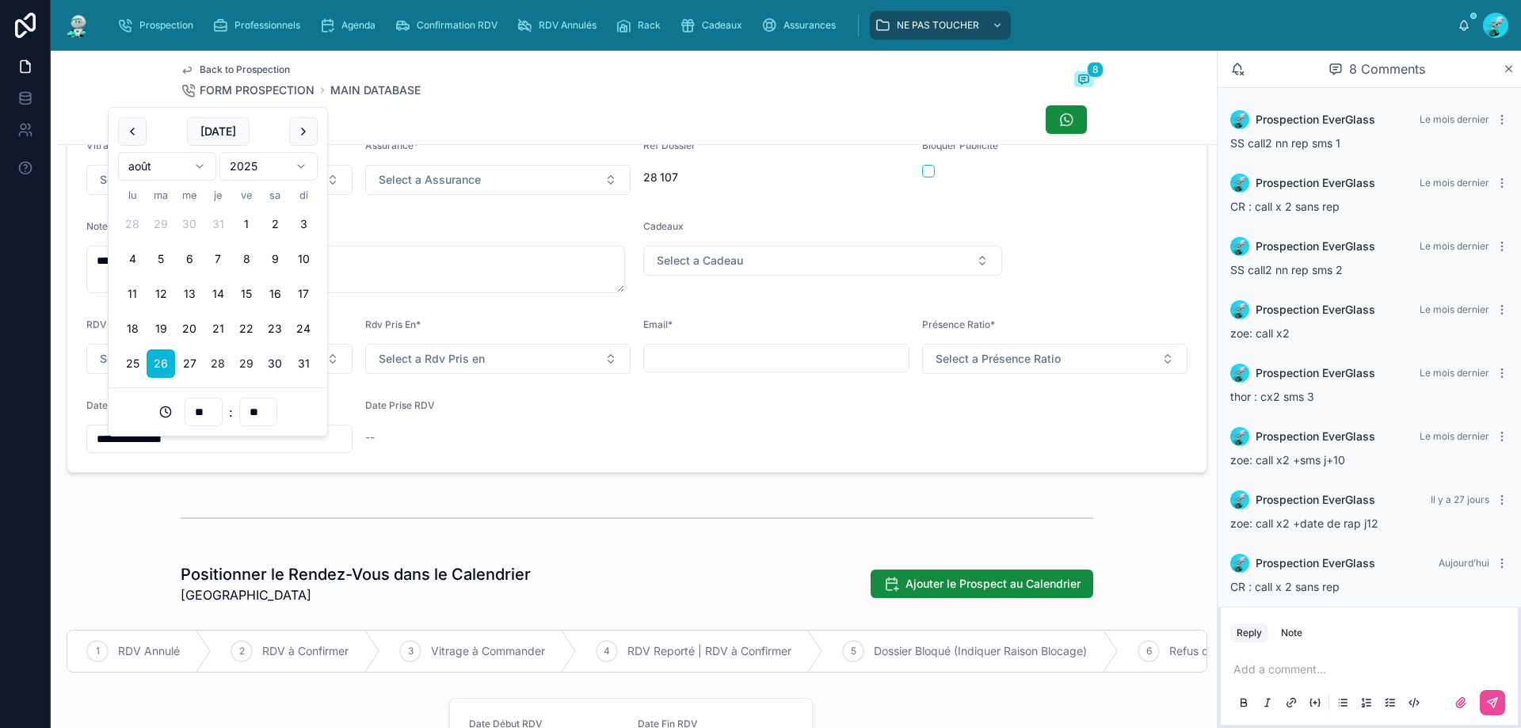
drag, startPoint x: 245, startPoint y: 359, endPoint x: 471, endPoint y: 460, distance: 248.0
click at [246, 360] on button "29" at bounding box center [246, 363] width 29 height 29
click at [471, 450] on div "--" at bounding box center [498, 437] width 266 height 25
type input "**********"
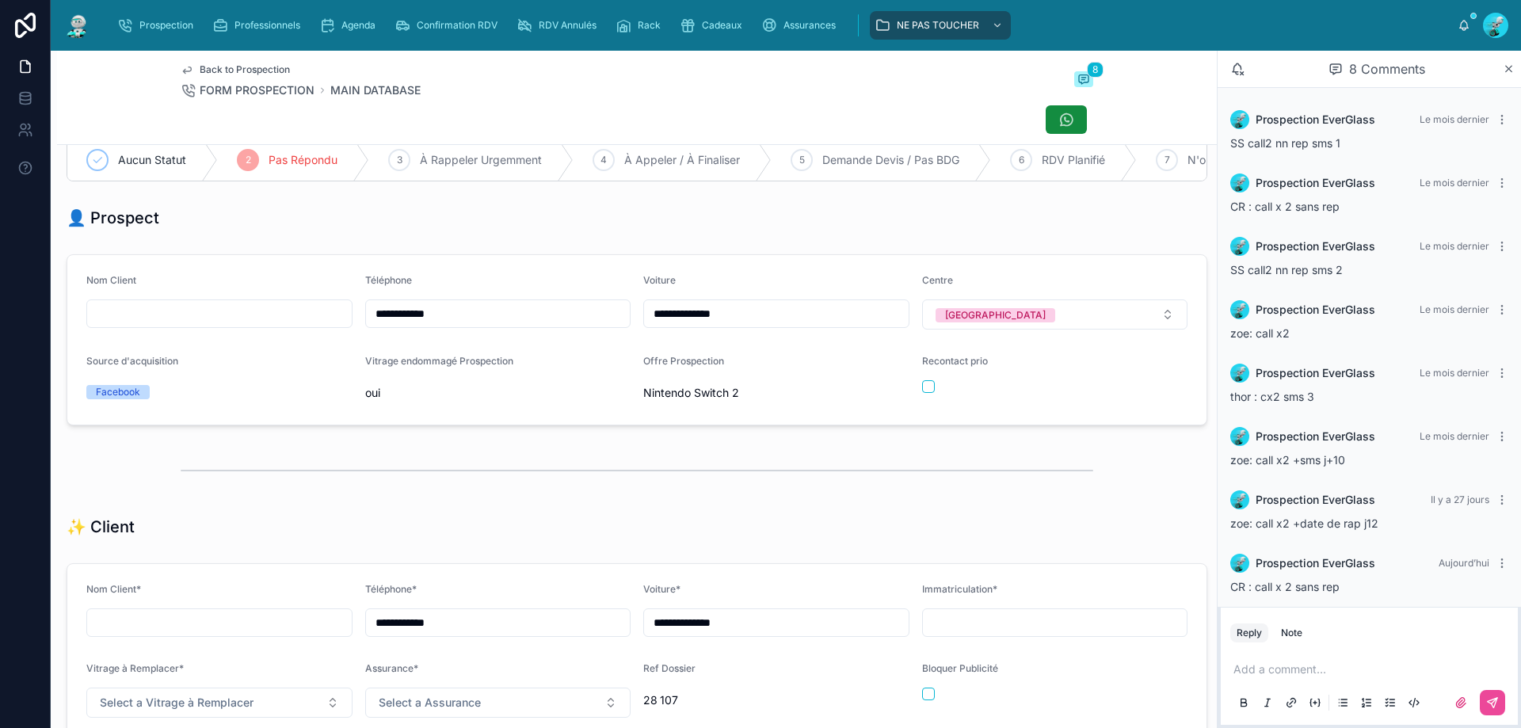
scroll to position [0, 0]
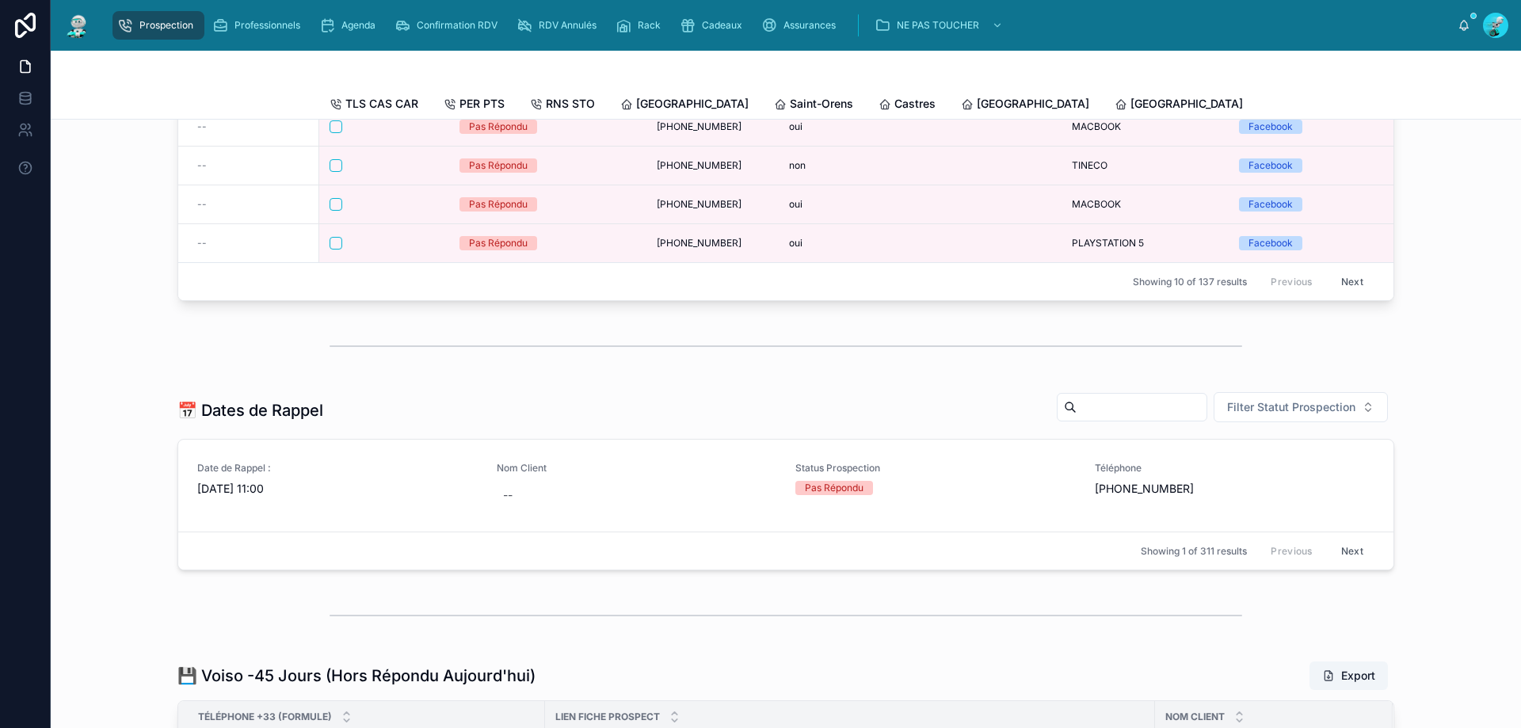
scroll to position [502, 0]
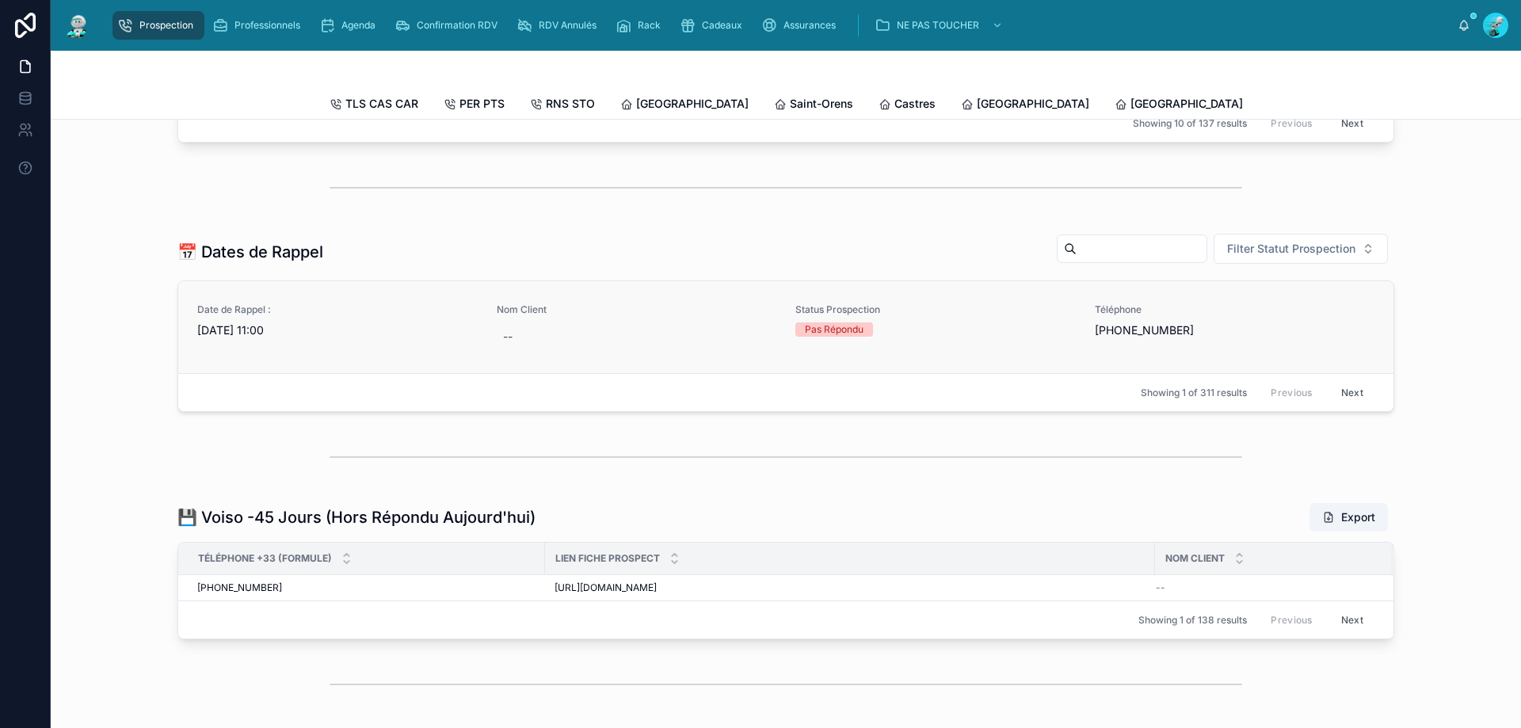
click at [391, 338] on span "26/08/2025 11:00" at bounding box center [337, 331] width 281 height 16
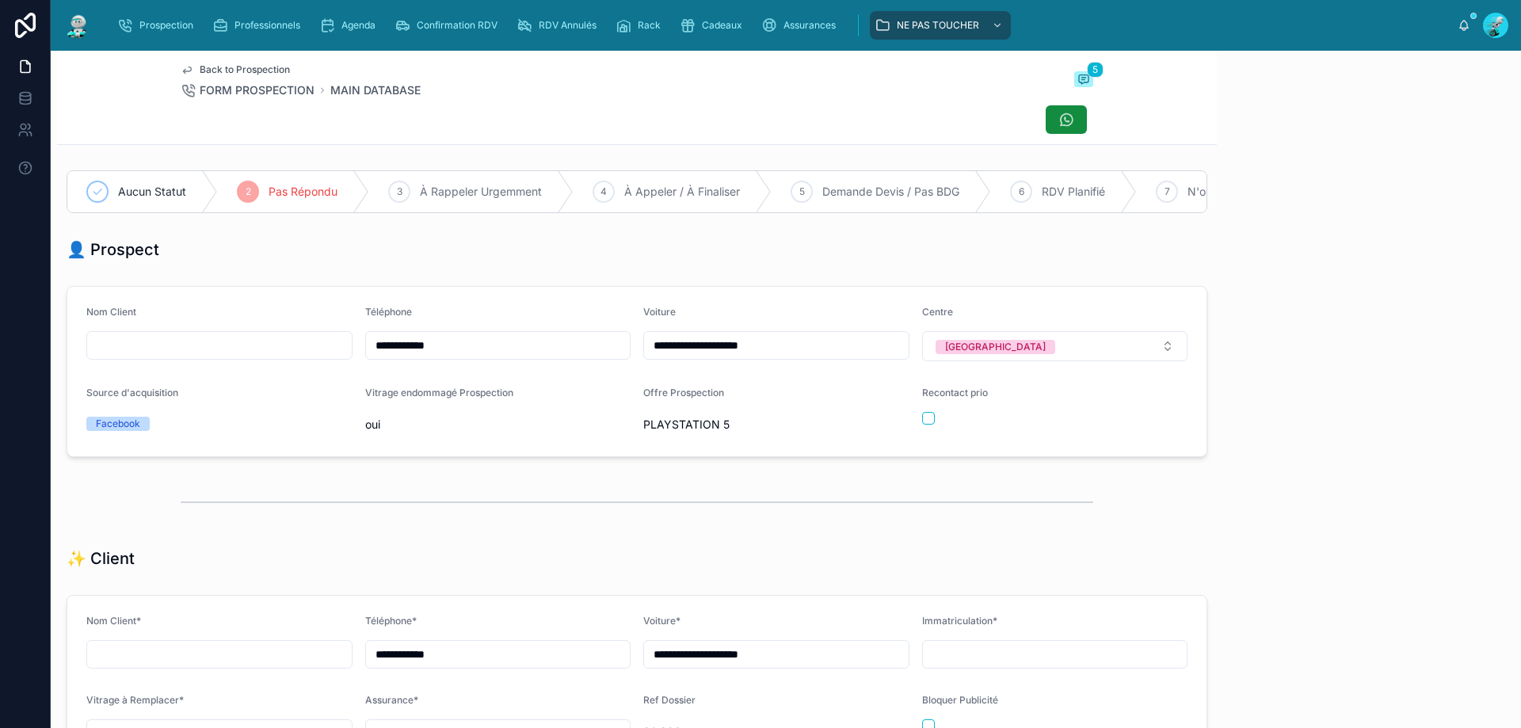
scroll to position [88, 0]
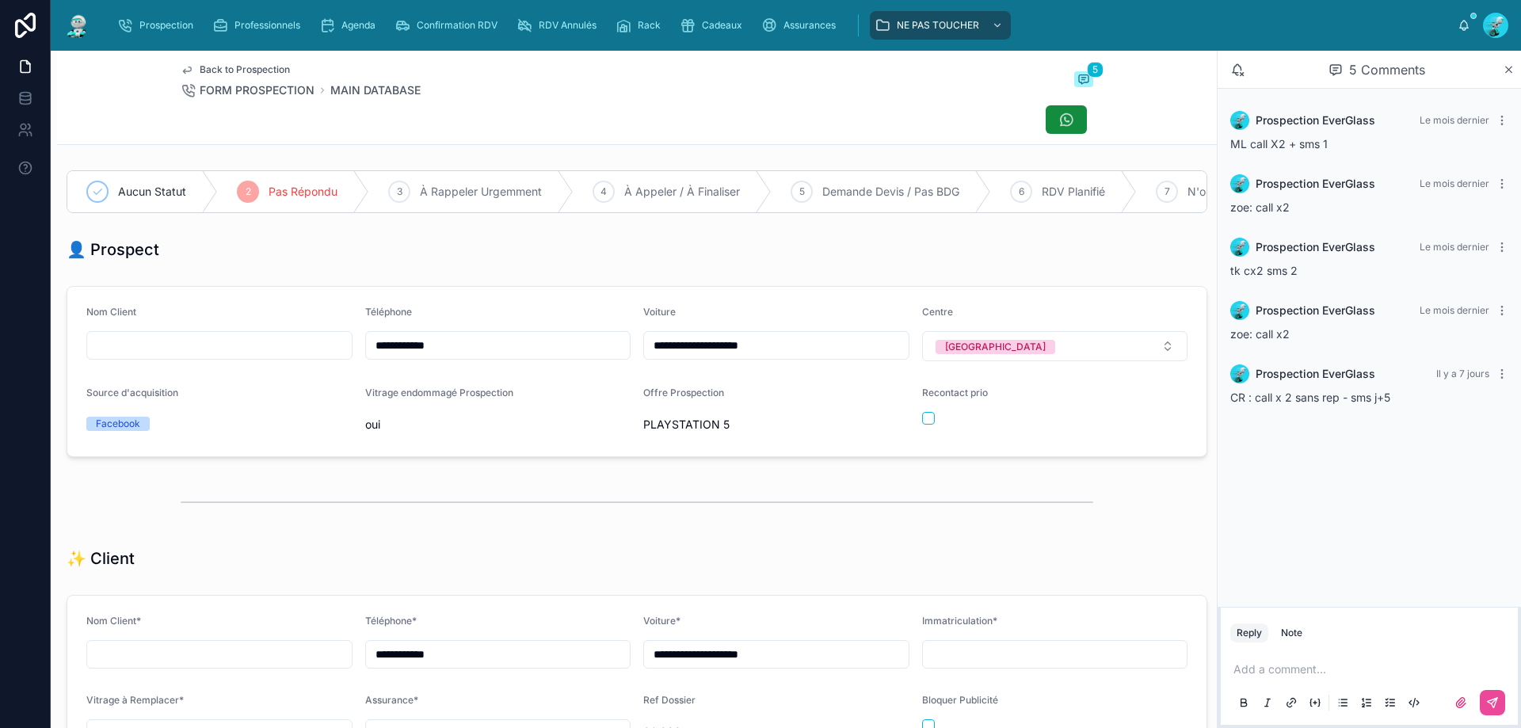
drag, startPoint x: 452, startPoint y: 357, endPoint x: 346, endPoint y: 368, distance: 105.9
click at [346, 368] on form "**********" at bounding box center [636, 372] width 1139 height 170
click at [1315, 664] on p at bounding box center [1373, 670] width 278 height 16
drag, startPoint x: 1487, startPoint y: 702, endPoint x: 1147, endPoint y: 564, distance: 367.6
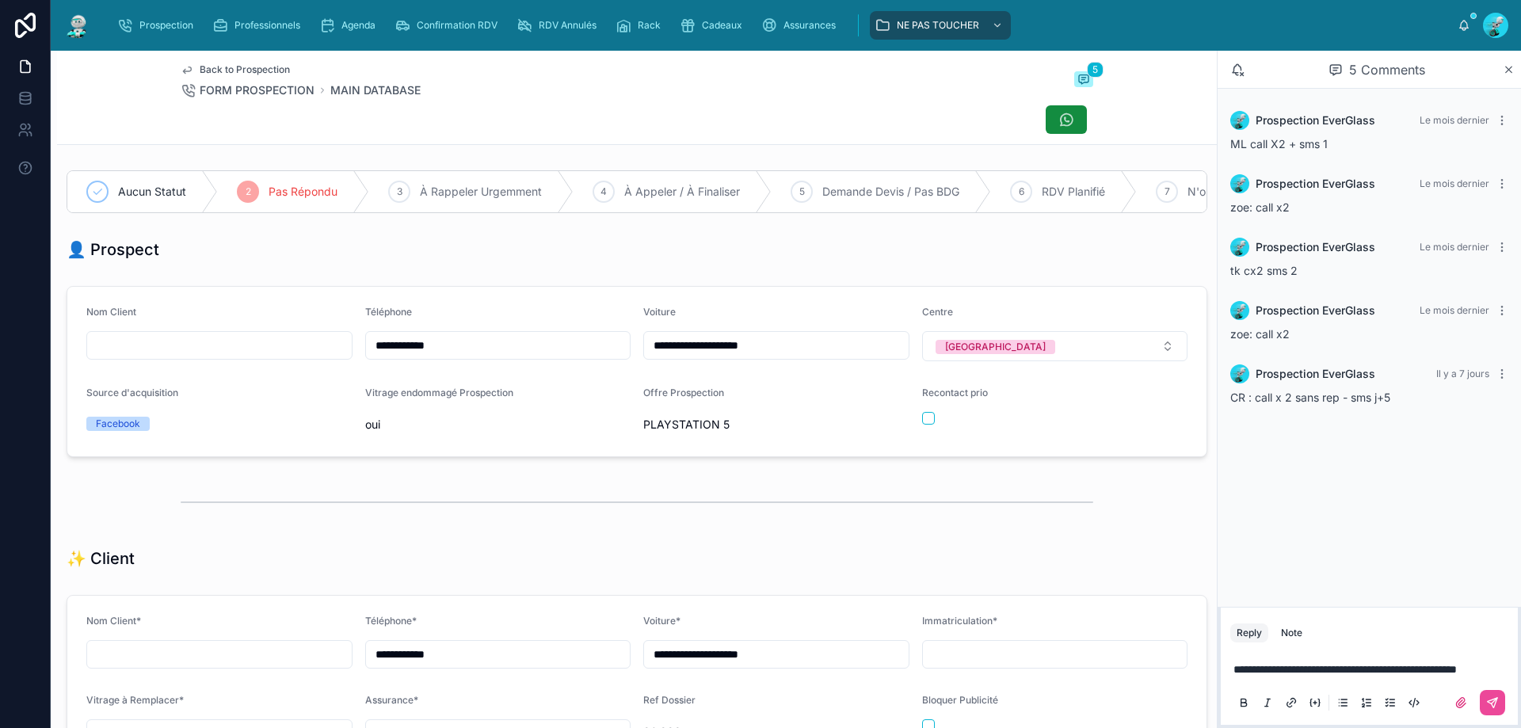
click at [1487, 702] on icon at bounding box center [1493, 703] width 13 height 13
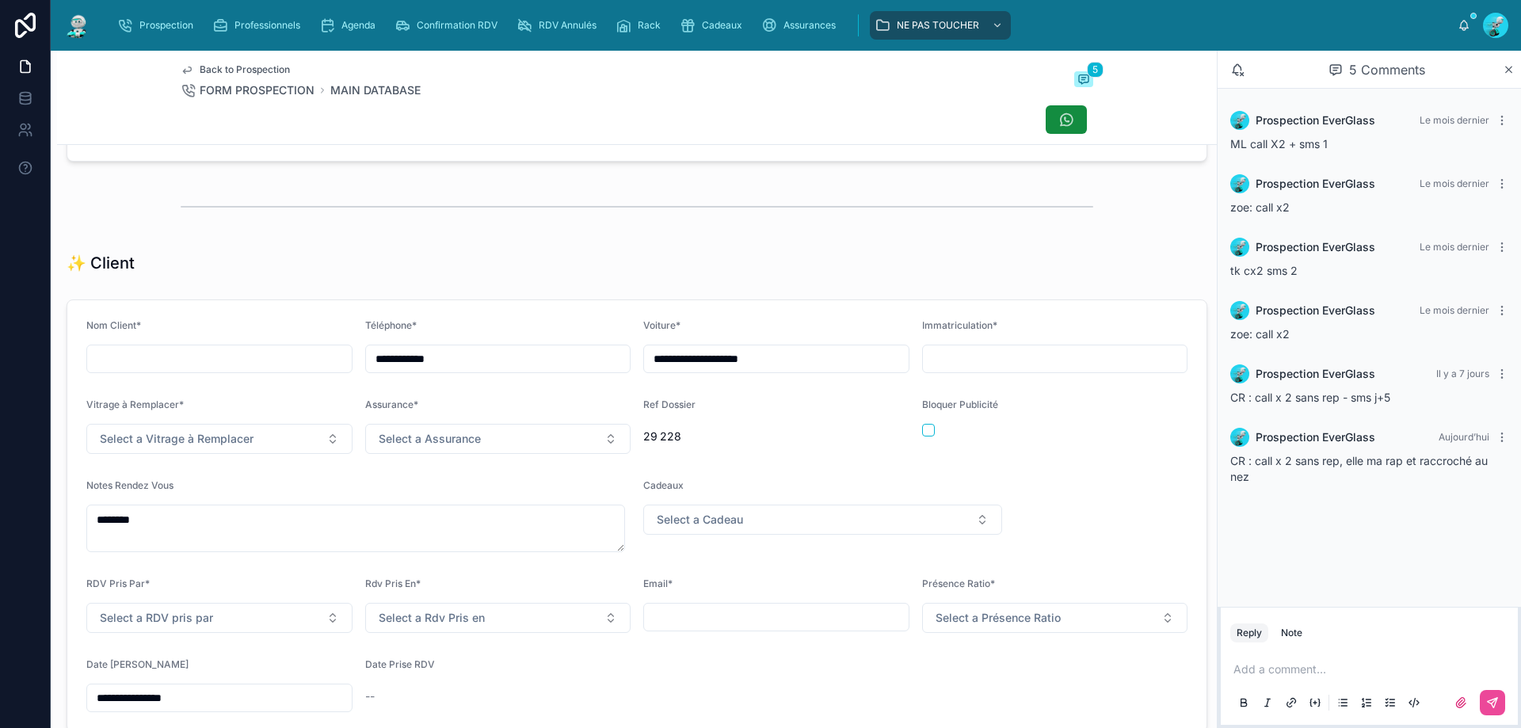
scroll to position [422, 0]
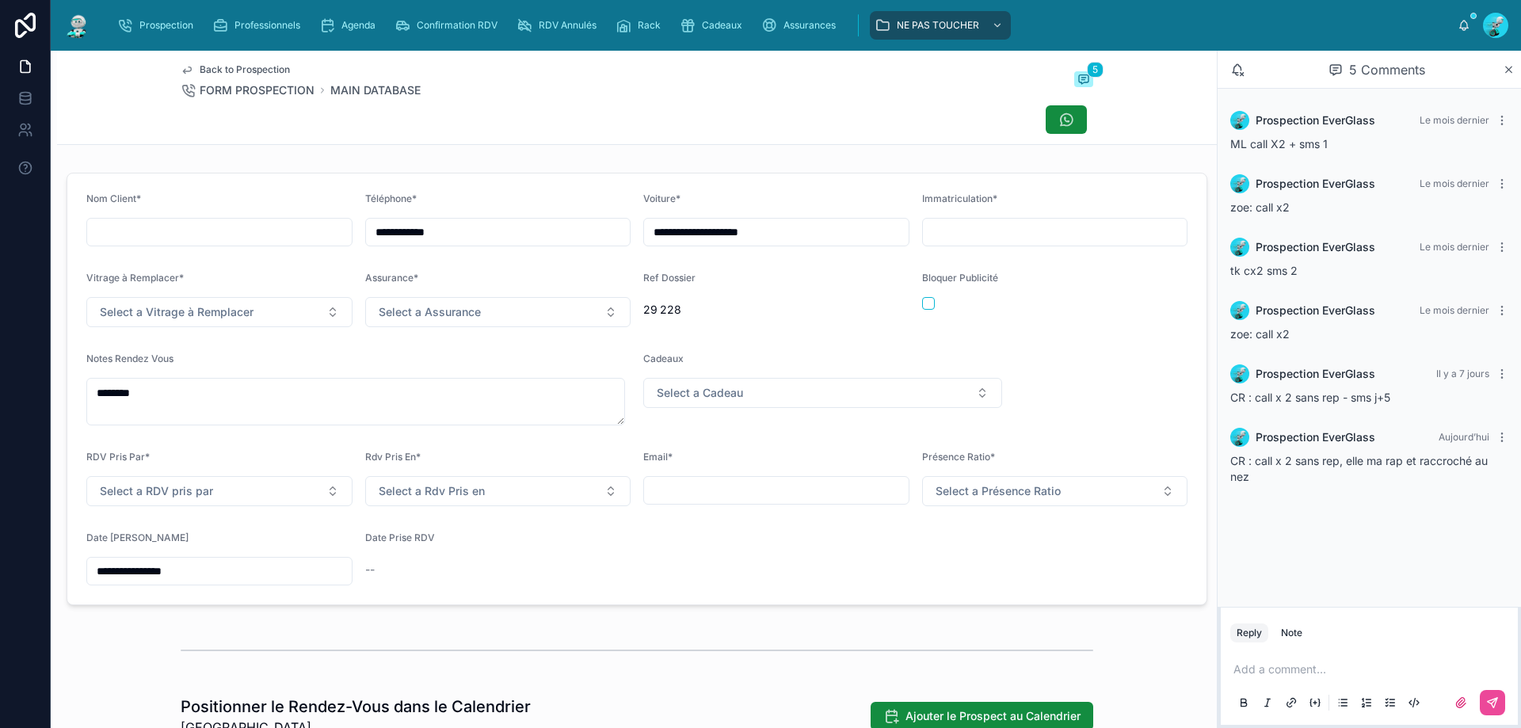
click at [200, 582] on input "**********" at bounding box center [219, 571] width 265 height 22
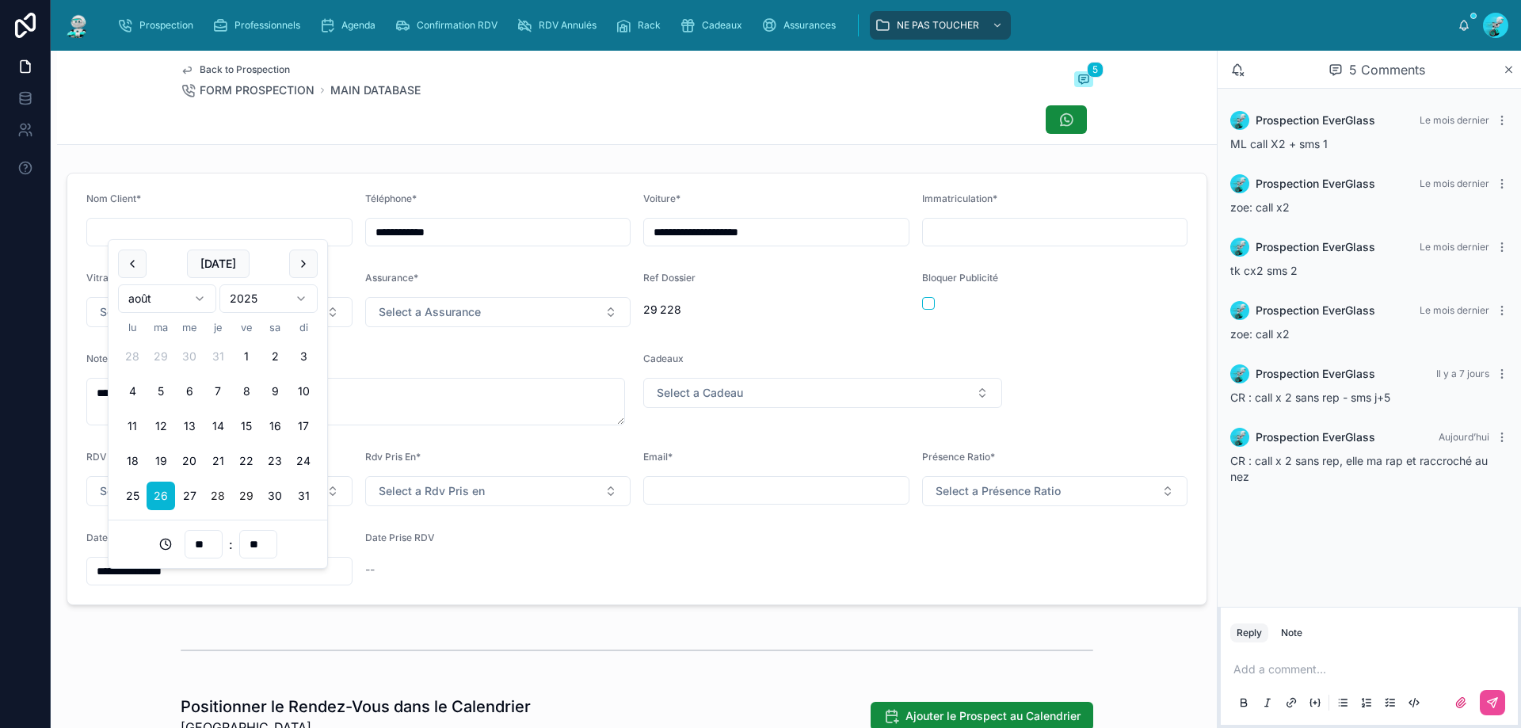
drag, startPoint x: 246, startPoint y: 493, endPoint x: 494, endPoint y: 654, distance: 295.6
click at [246, 493] on button "29" at bounding box center [246, 496] width 29 height 29
click at [494, 654] on div at bounding box center [637, 651] width 913 height 40
type input "**********"
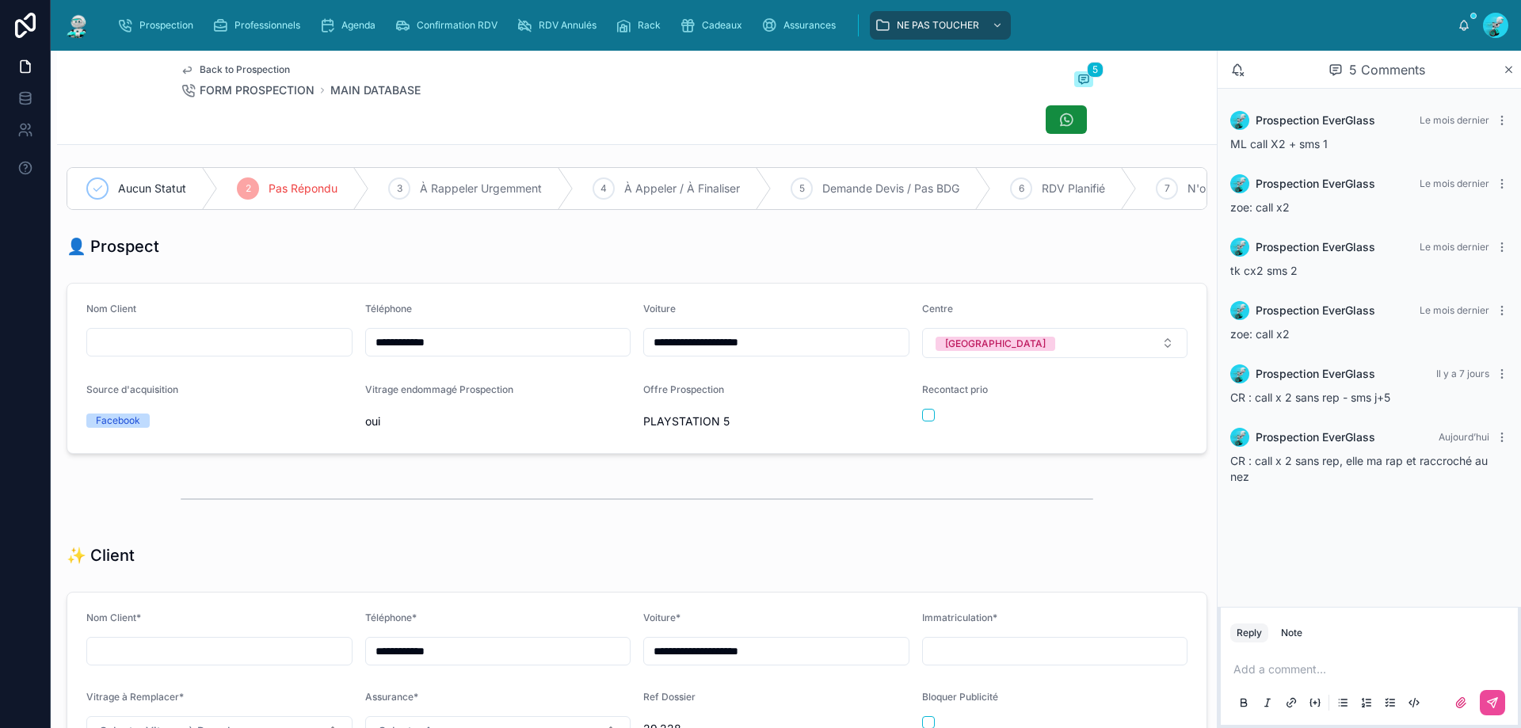
scroll to position [0, 0]
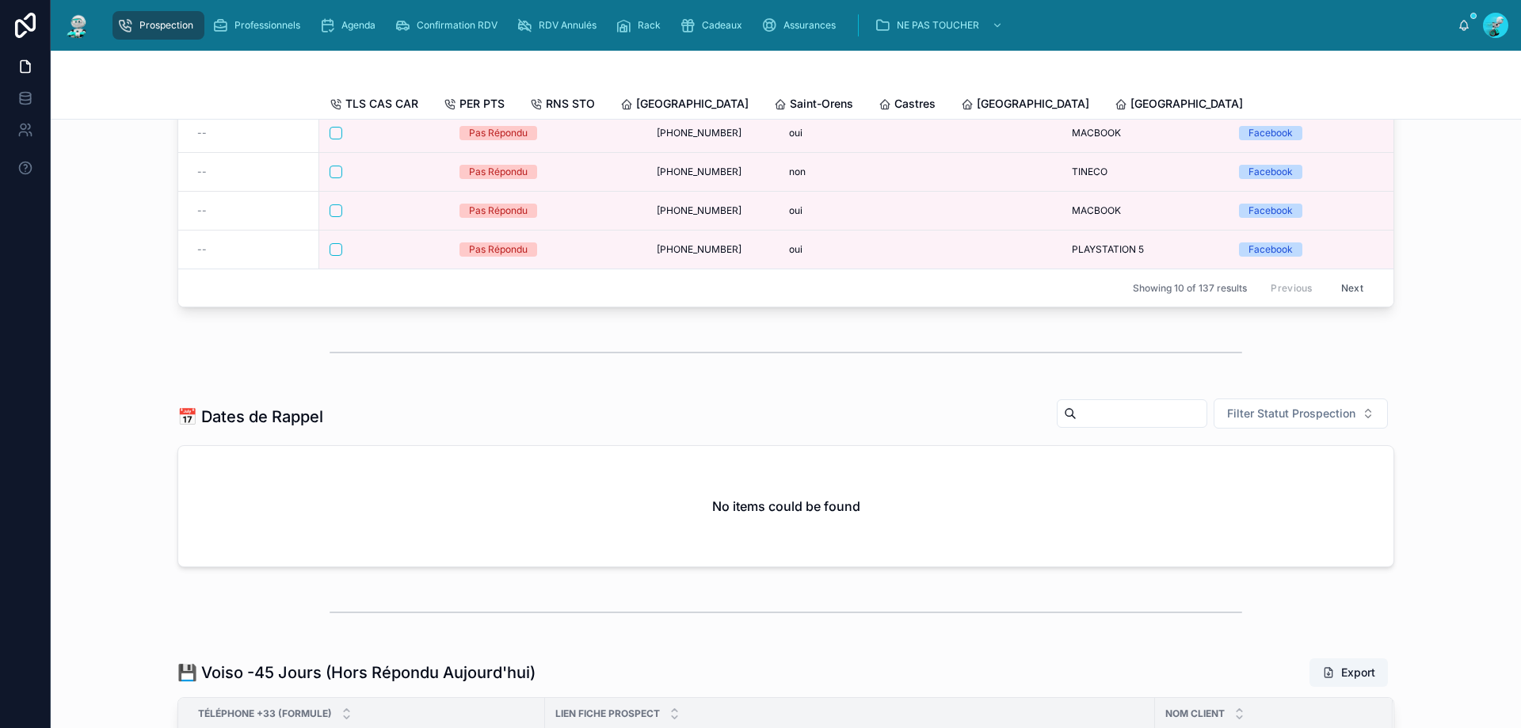
scroll to position [343, 0]
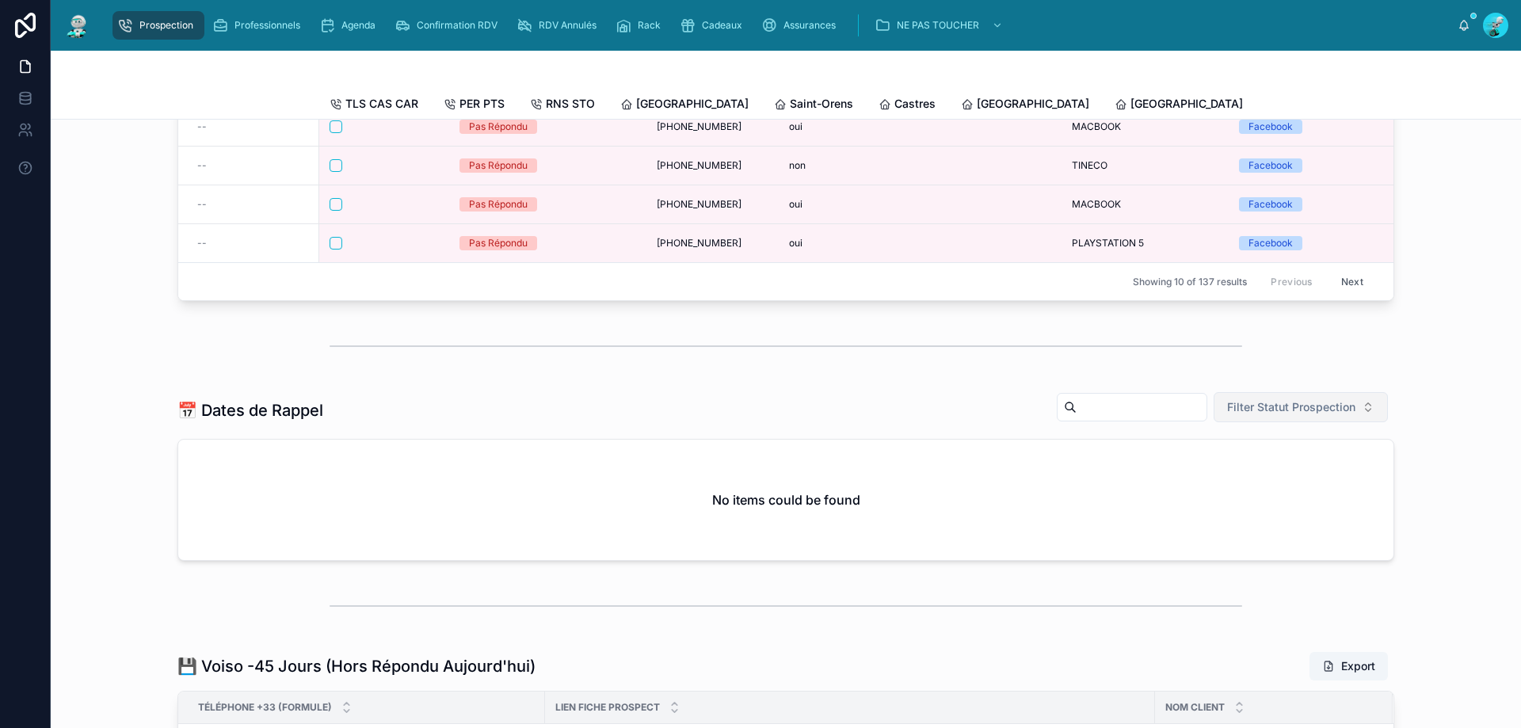
click at [1264, 422] on button "Filter Statut Prospection" at bounding box center [1301, 407] width 174 height 30
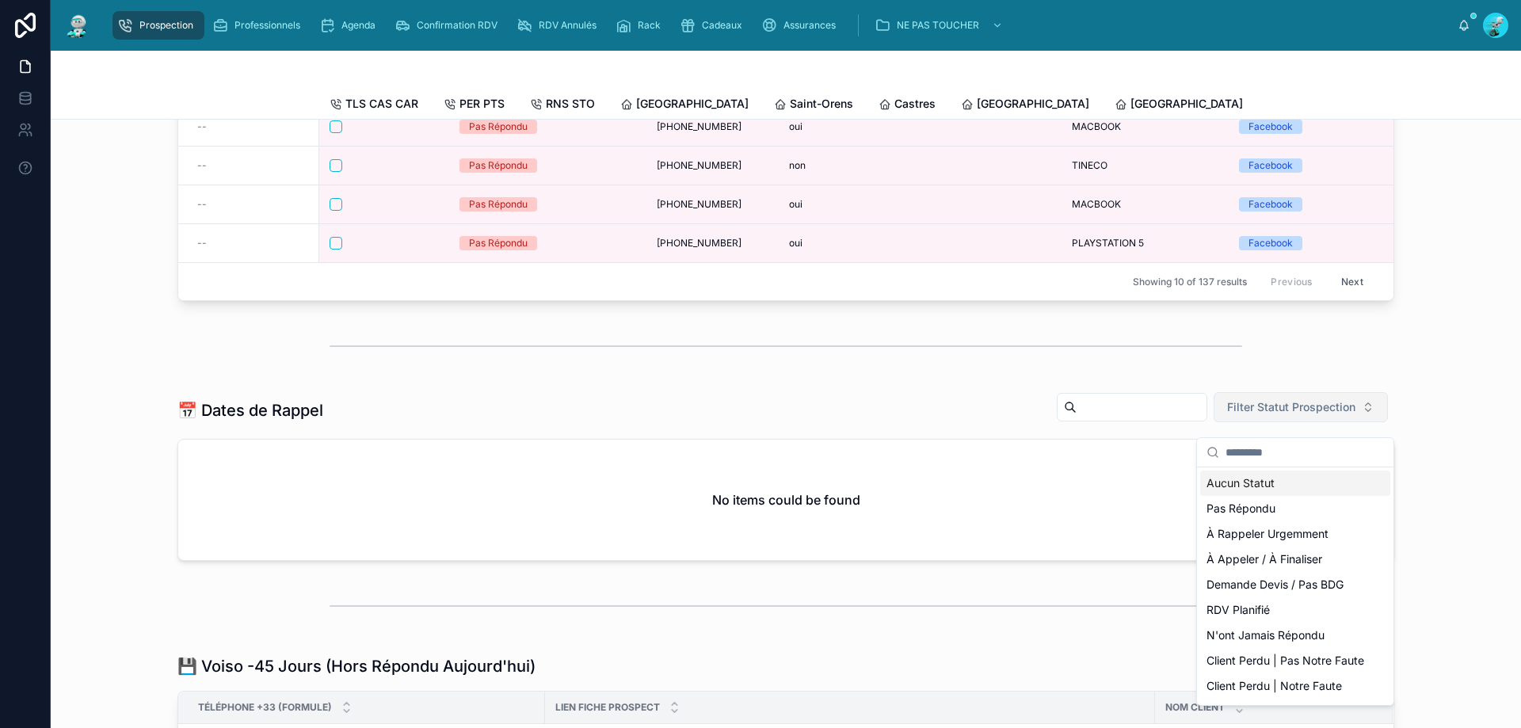
drag, startPoint x: 1258, startPoint y: 491, endPoint x: 1284, endPoint y: 426, distance: 69.7
click at [1259, 491] on div "Aucun Statut" at bounding box center [1295, 483] width 190 height 25
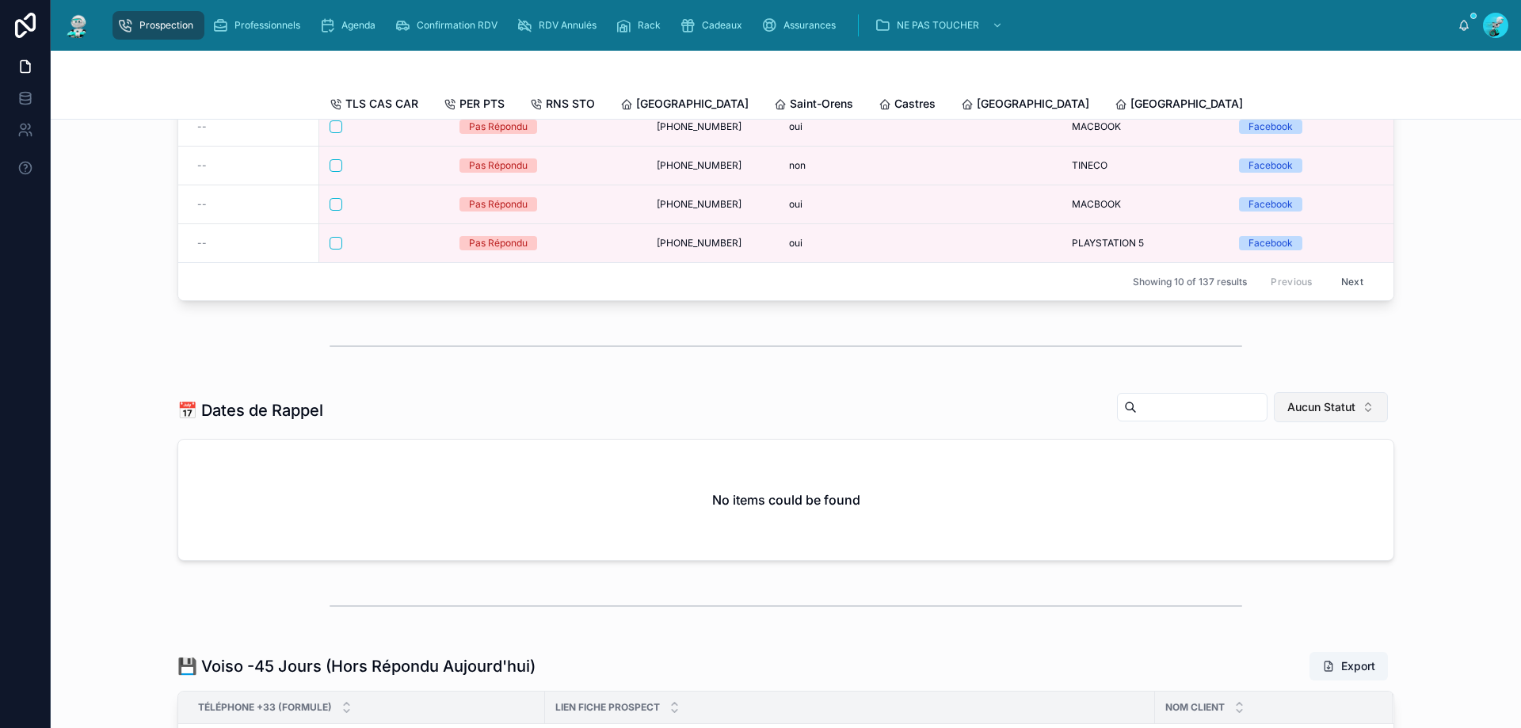
click at [1294, 415] on span "Aucun Statut" at bounding box center [1322, 407] width 68 height 16
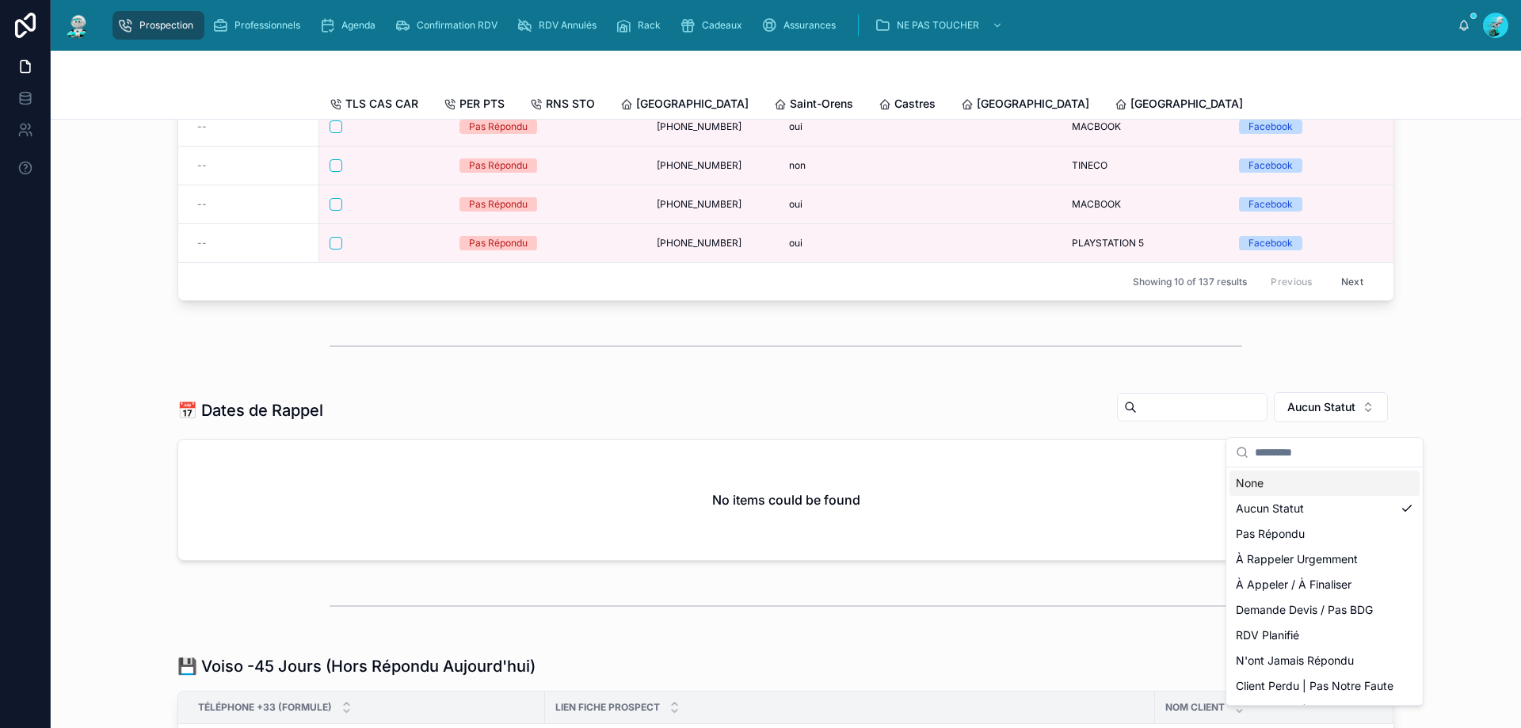
click at [1296, 483] on div "None" at bounding box center [1325, 483] width 190 height 25
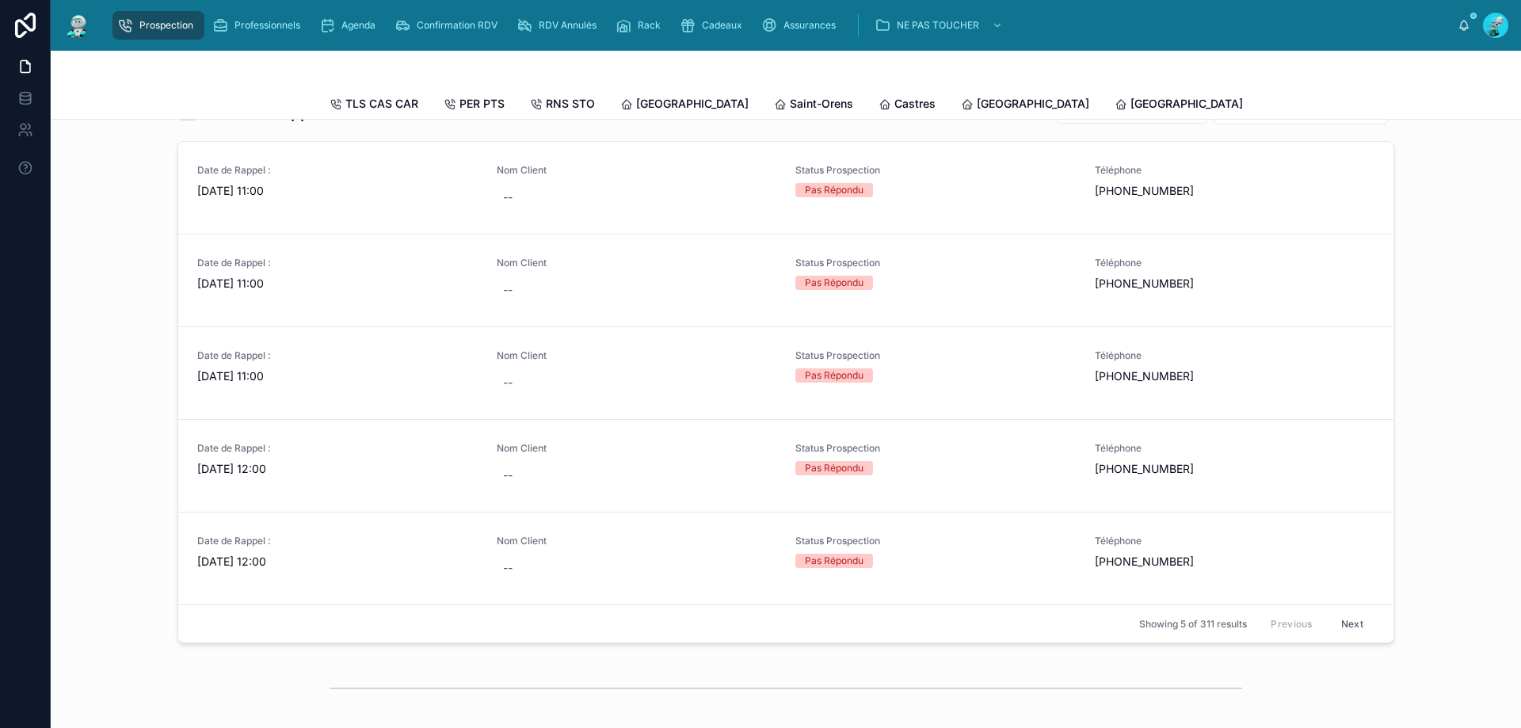
scroll to position [634, 0]
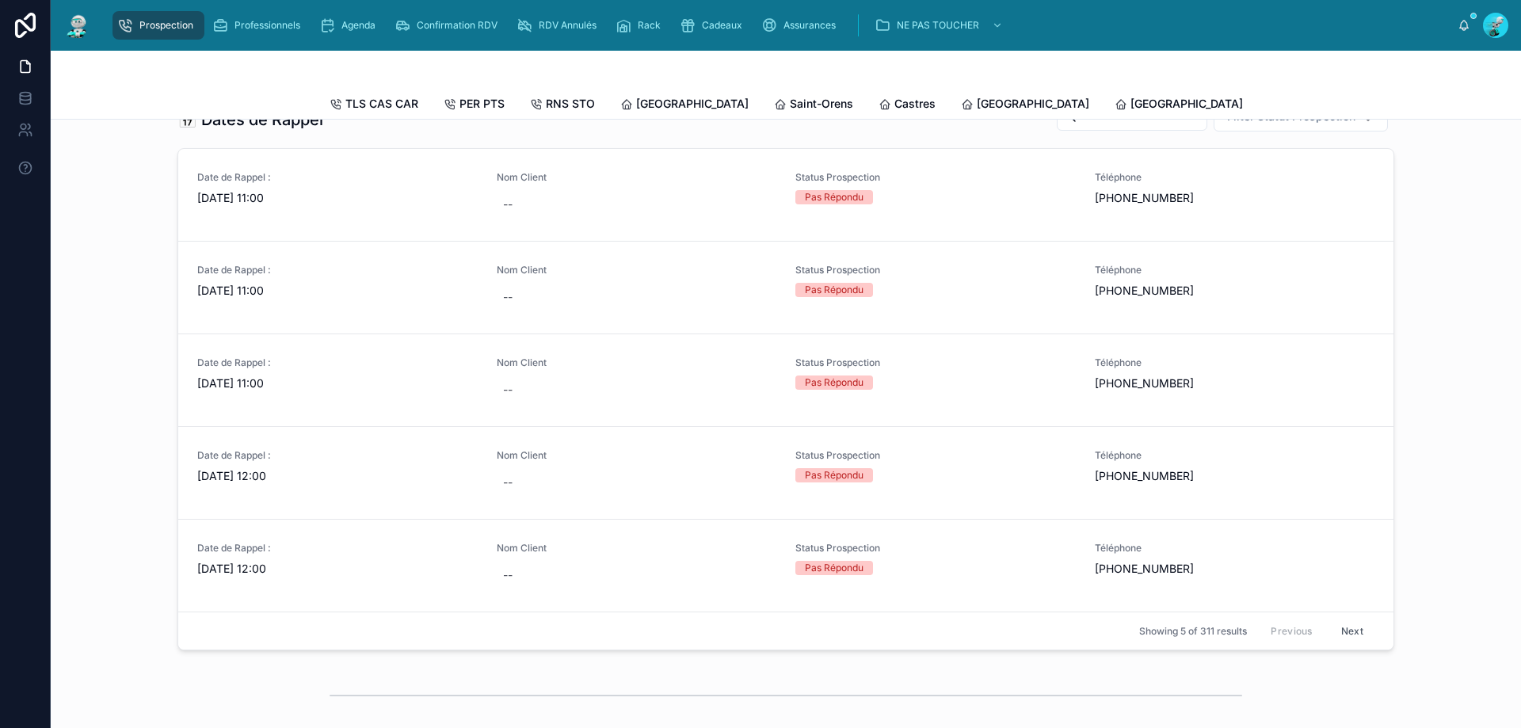
click at [1348, 641] on button "Next" at bounding box center [1352, 631] width 44 height 25
click at [1342, 641] on button "Next" at bounding box center [1352, 631] width 44 height 25
click at [1338, 641] on button "Next" at bounding box center [1352, 631] width 44 height 25
click at [396, 206] on span "26/08/2025 17:00" at bounding box center [337, 198] width 281 height 16
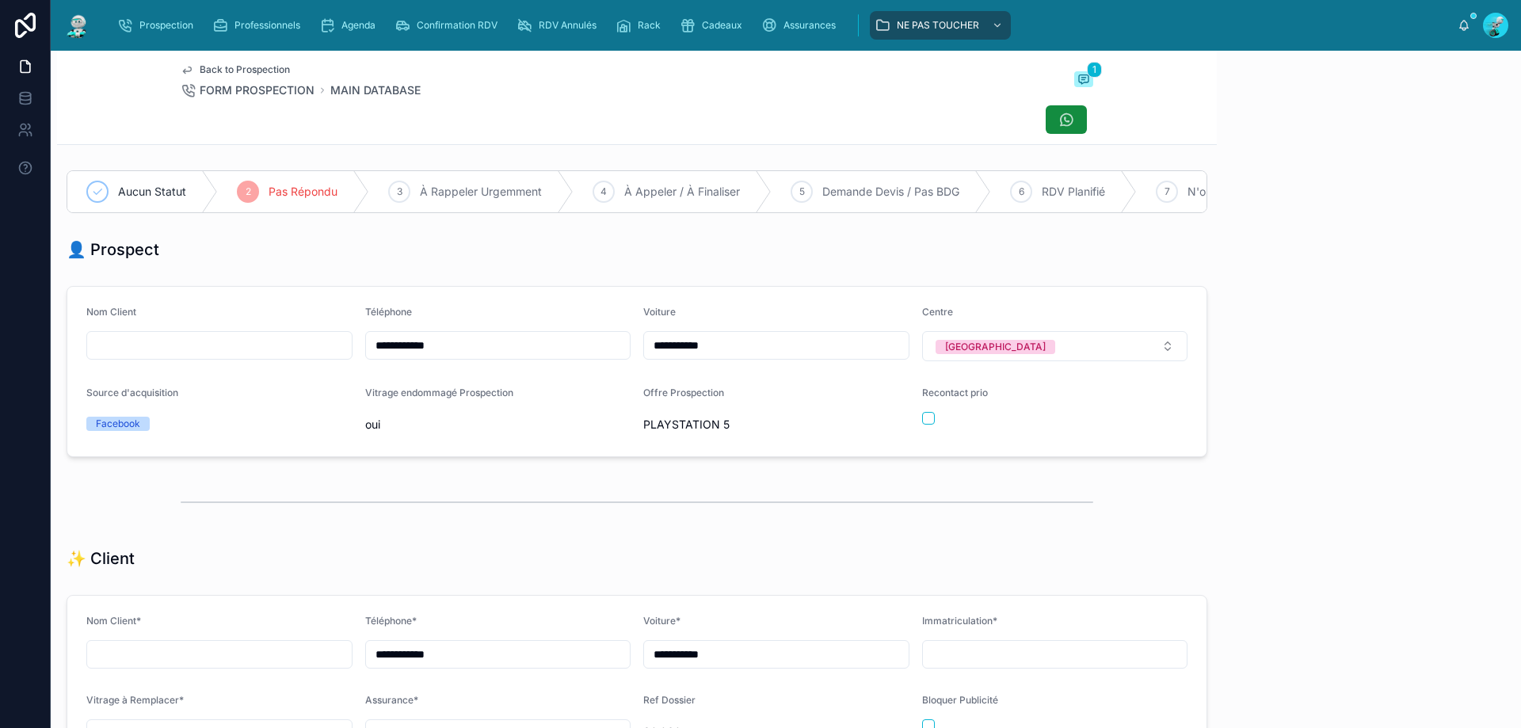
scroll to position [88, 0]
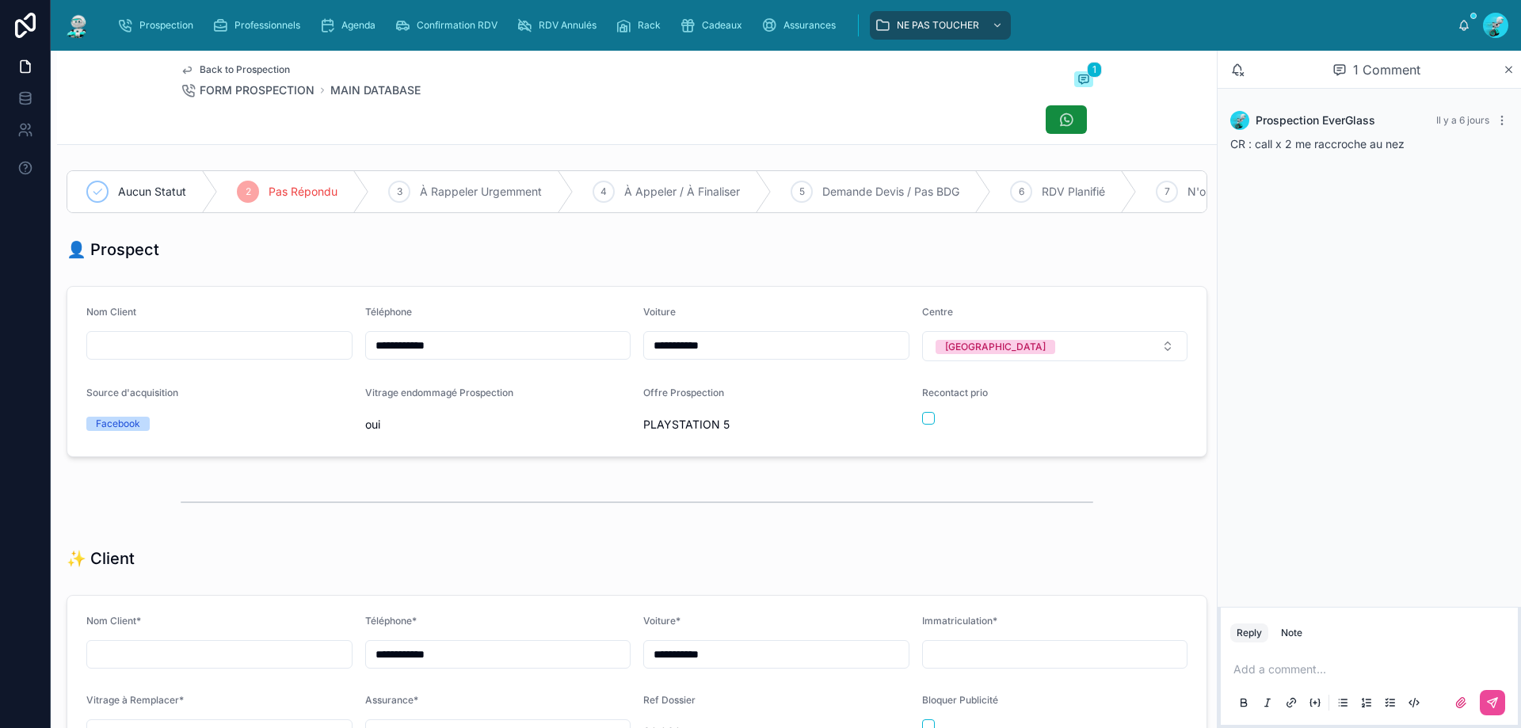
drag, startPoint x: 459, startPoint y: 359, endPoint x: 323, endPoint y: 361, distance: 136.3
click at [323, 361] on form "**********" at bounding box center [636, 372] width 1139 height 170
drag, startPoint x: 395, startPoint y: 356, endPoint x: 811, endPoint y: 100, distance: 488.4
click at [812, 100] on div "Back to Prospection FORM PROSPECTION MAIN DATABASE 1" at bounding box center [637, 98] width 913 height 94
drag, startPoint x: 488, startPoint y: 112, endPoint x: 470, endPoint y: 111, distance: 18.2
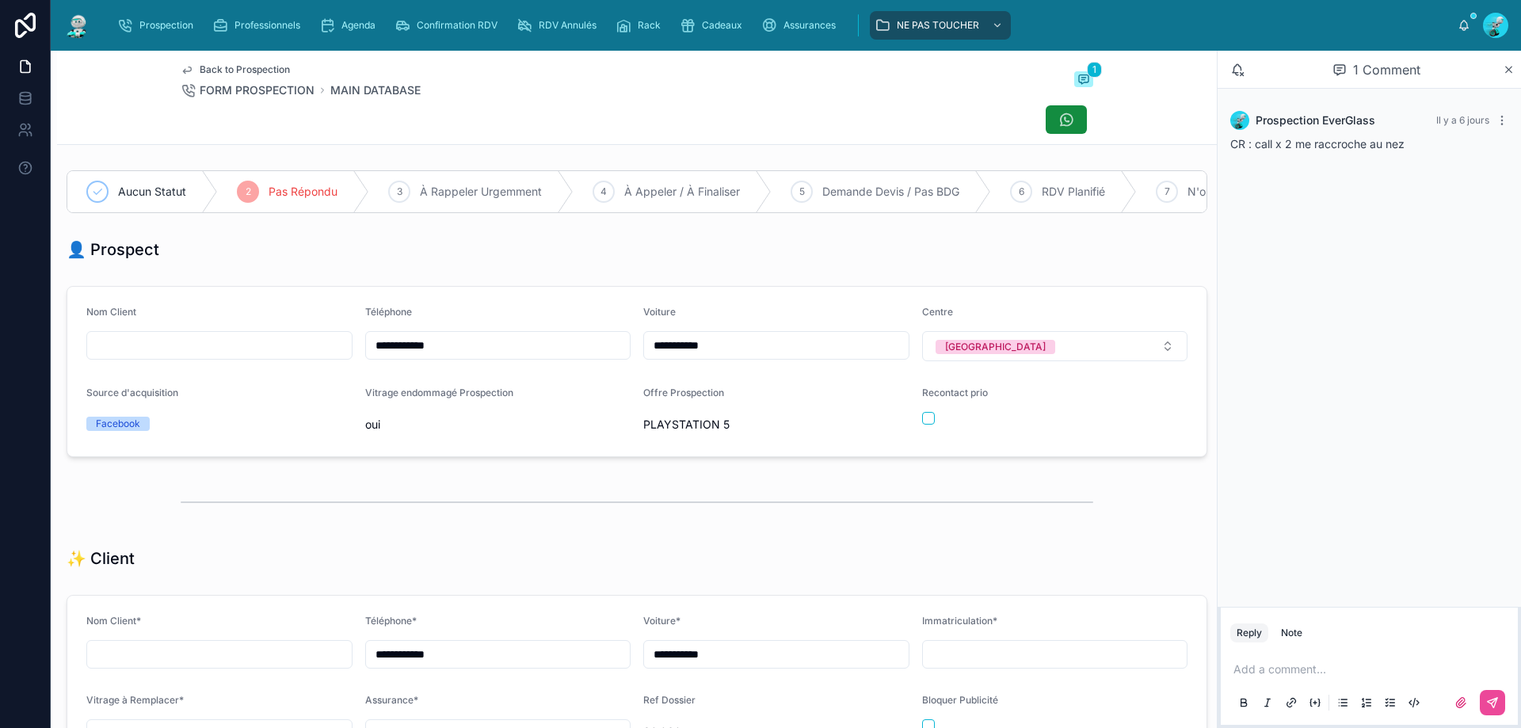
click at [490, 112] on div at bounding box center [637, 120] width 913 height 30
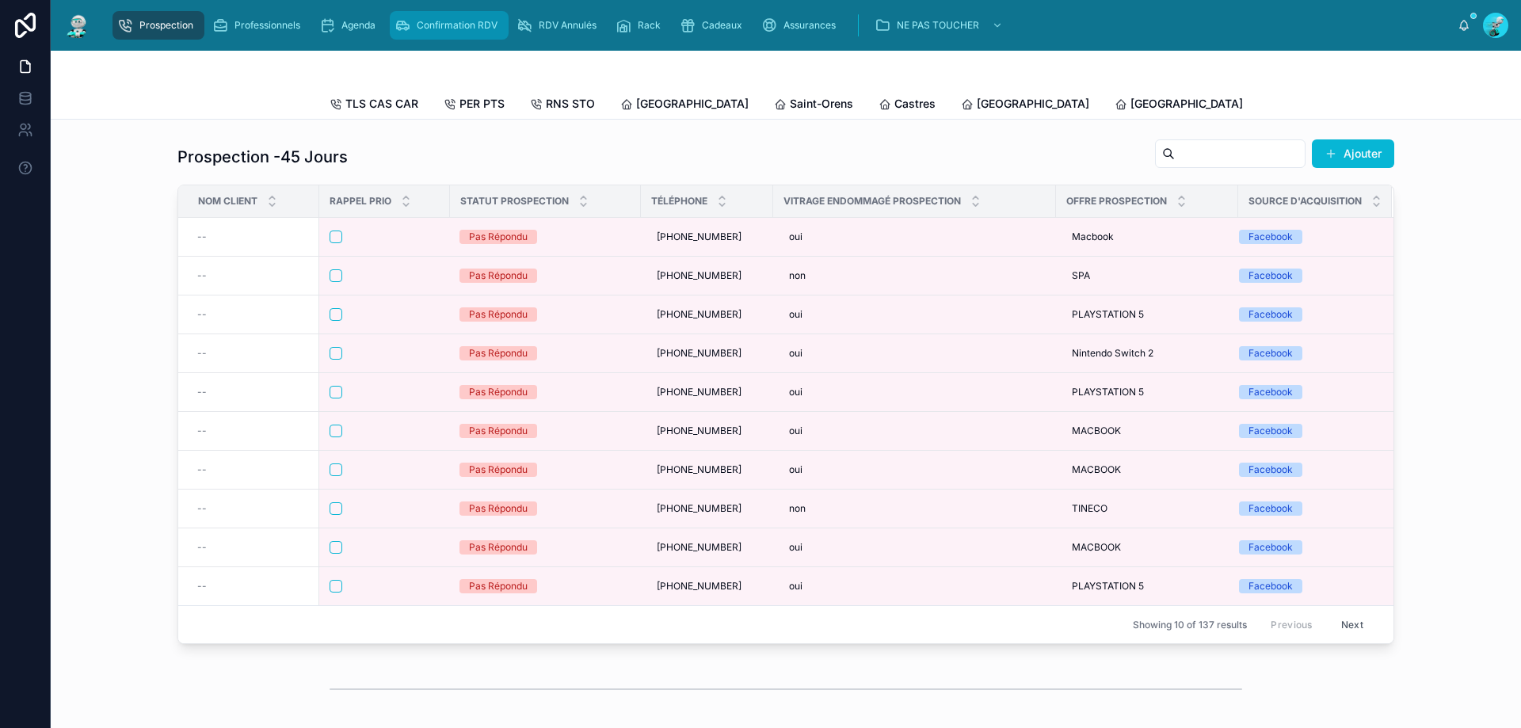
click at [483, 21] on span "Confirmation RDV" at bounding box center [457, 25] width 81 height 13
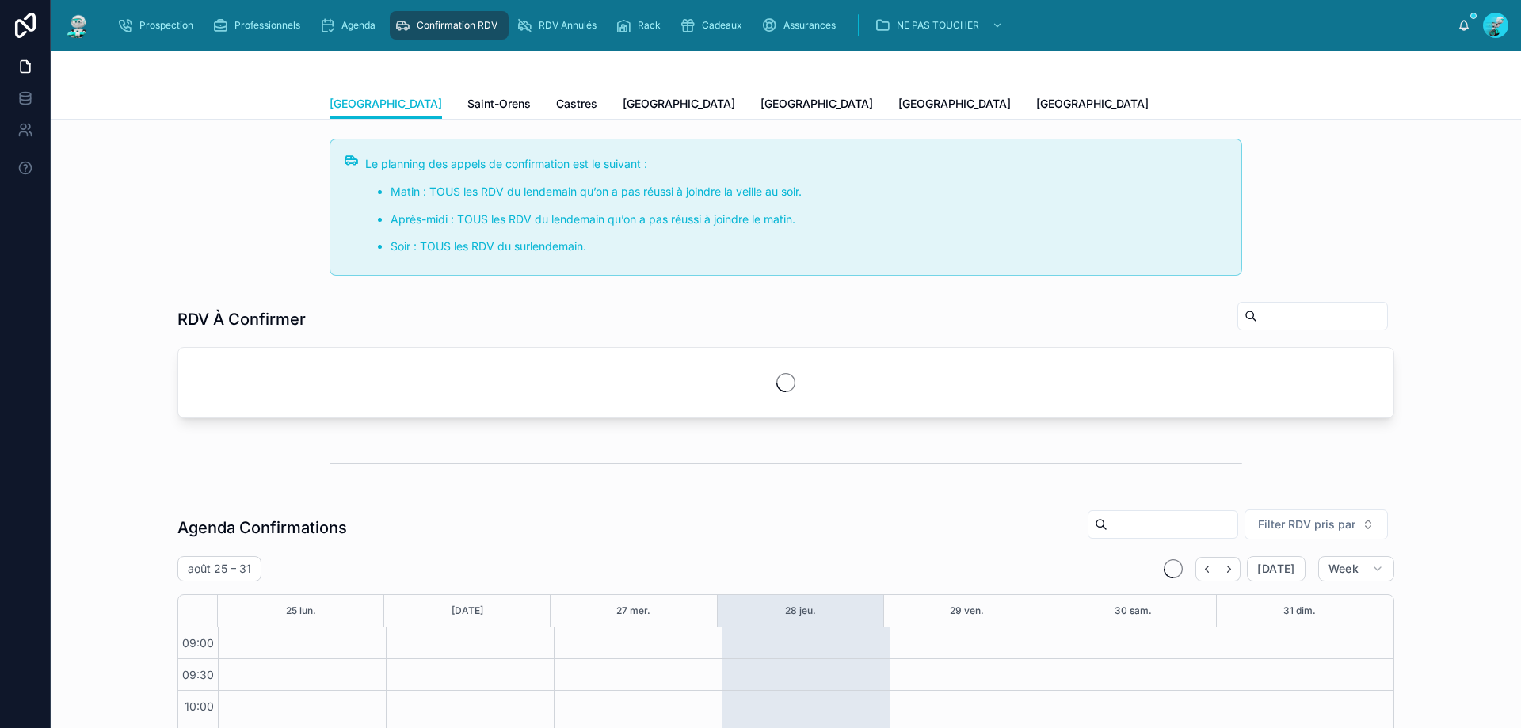
scroll to position [86, 0]
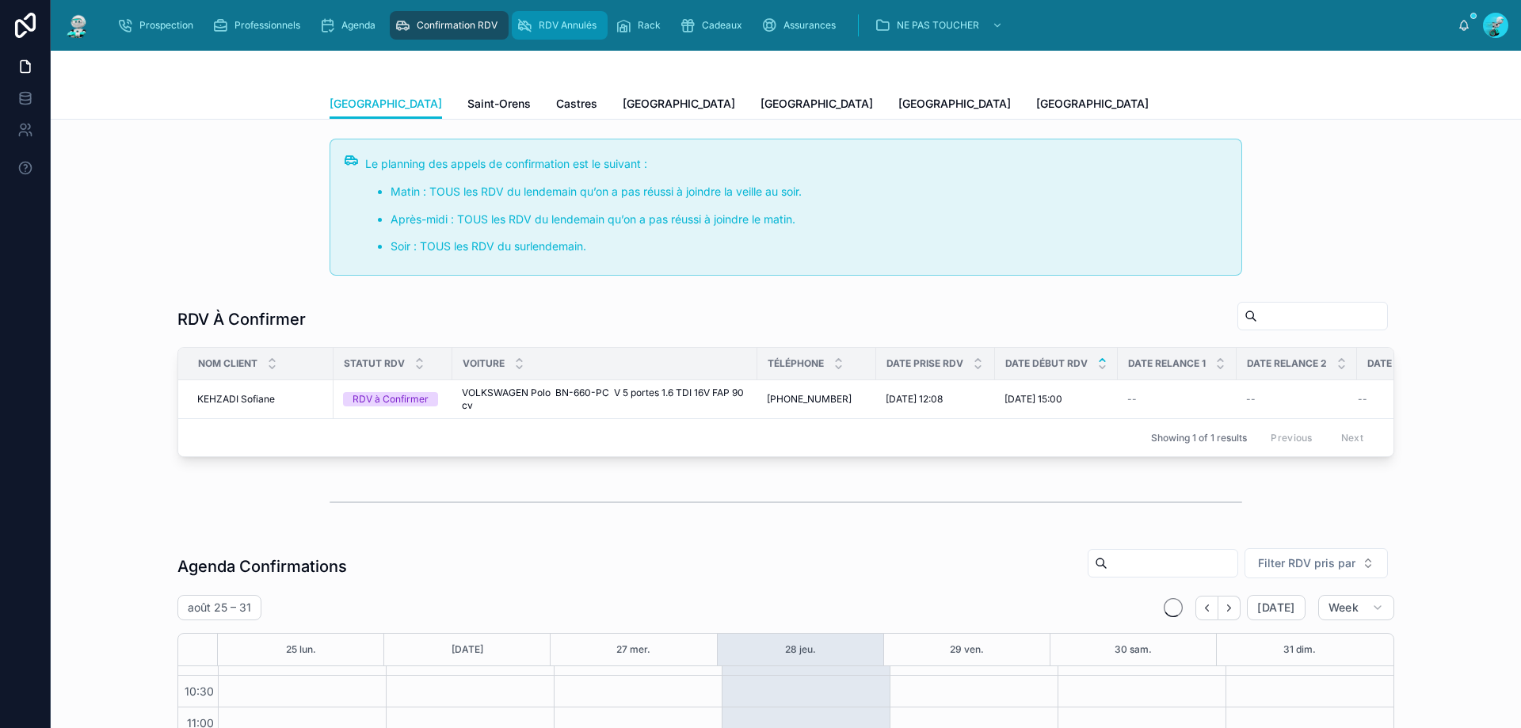
click at [564, 17] on div "RDV Annulés" at bounding box center [560, 25] width 86 height 25
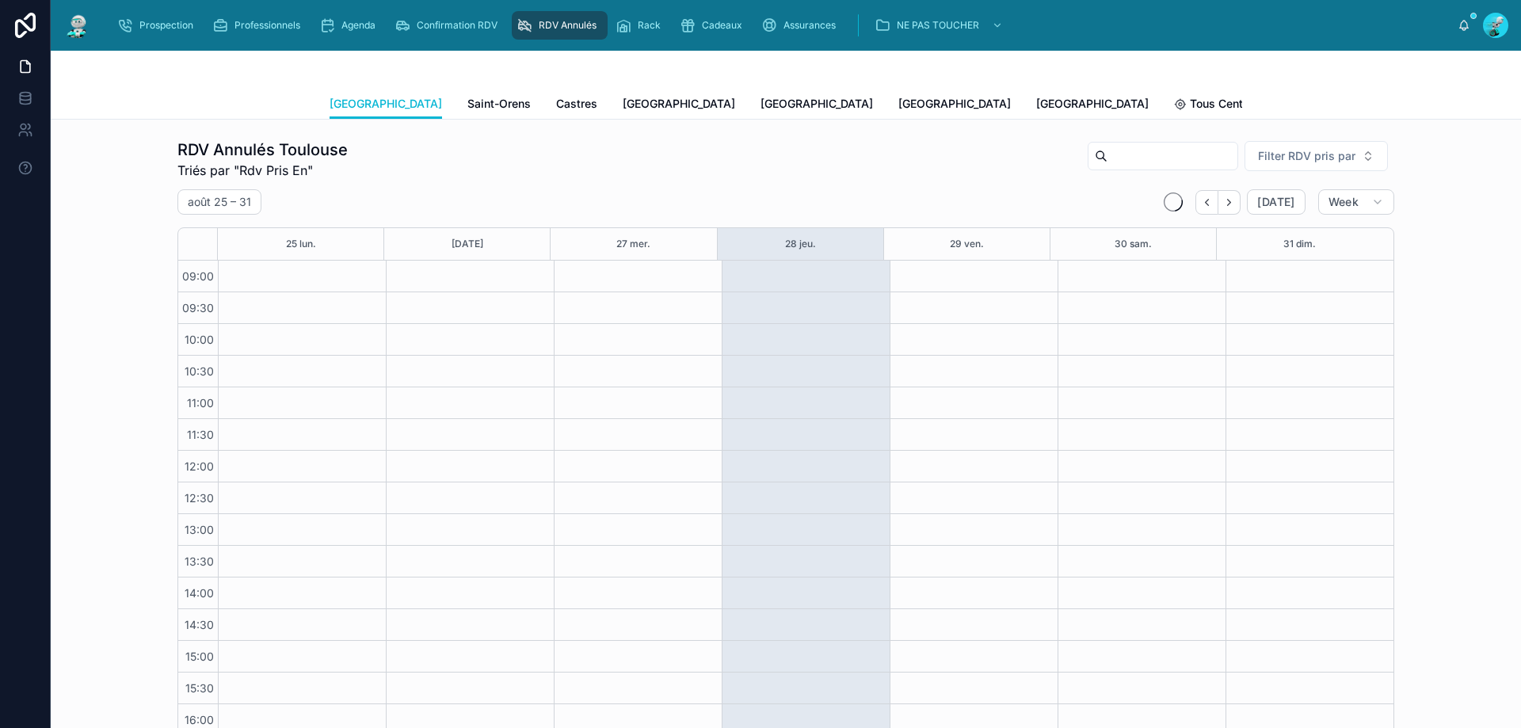
scroll to position [89, 0]
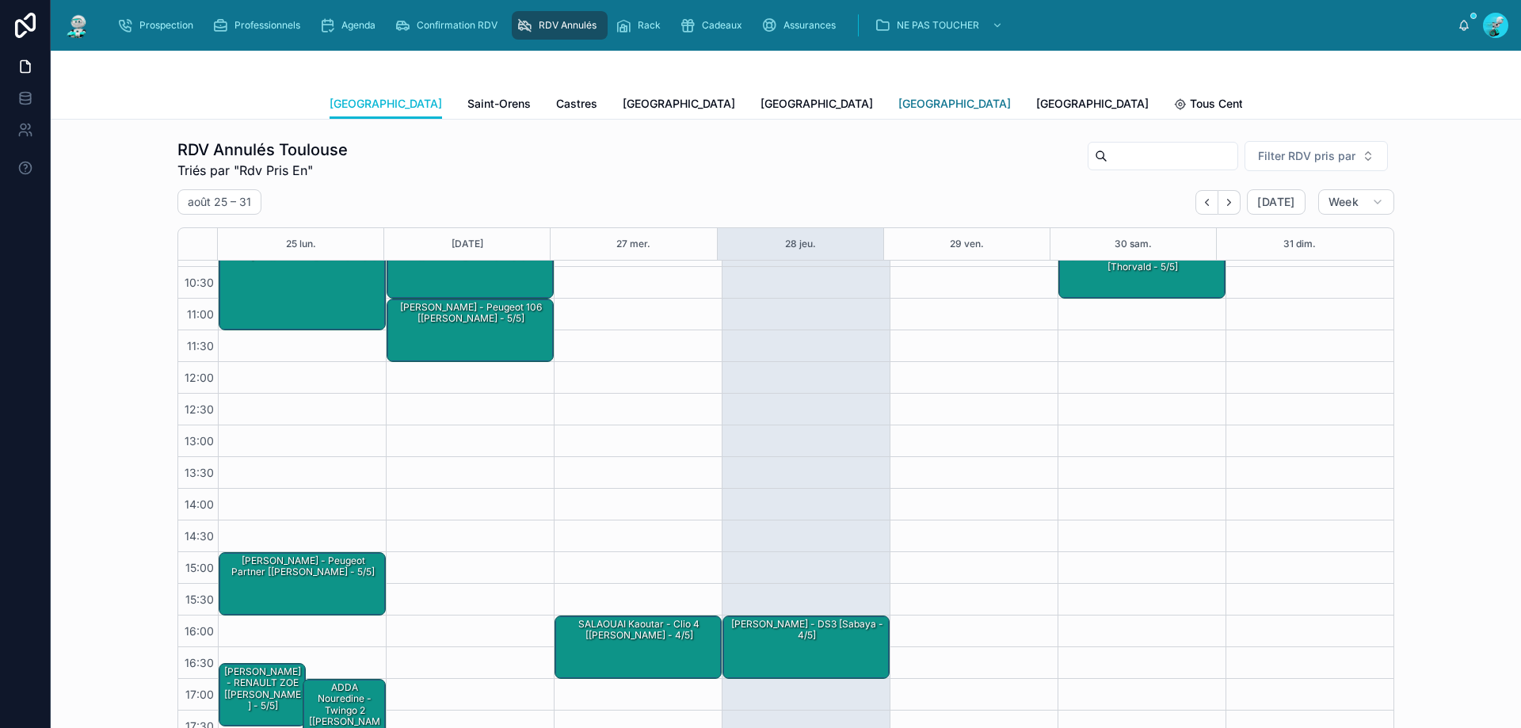
click at [899, 105] on span "[GEOGRAPHIC_DATA]" at bounding box center [955, 104] width 113 height 16
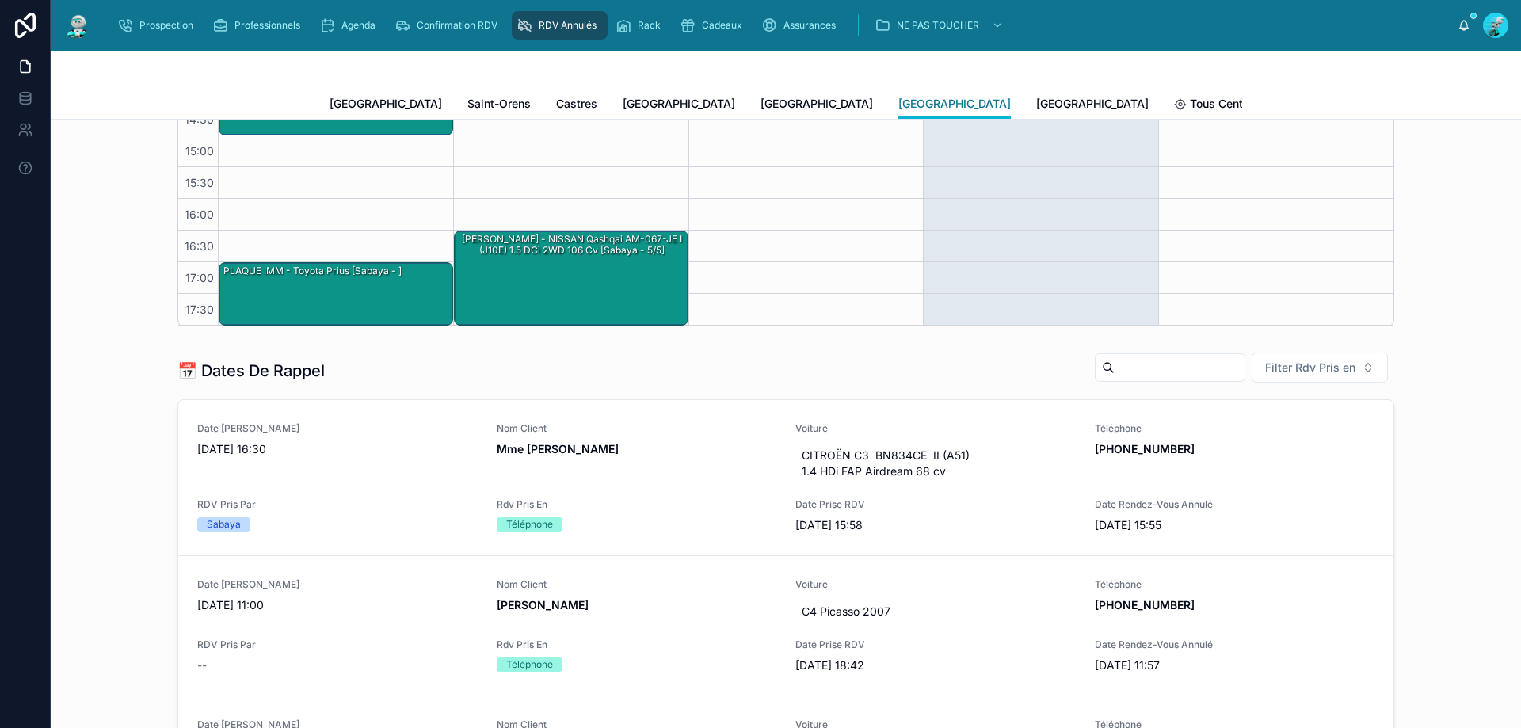
scroll to position [581, 0]
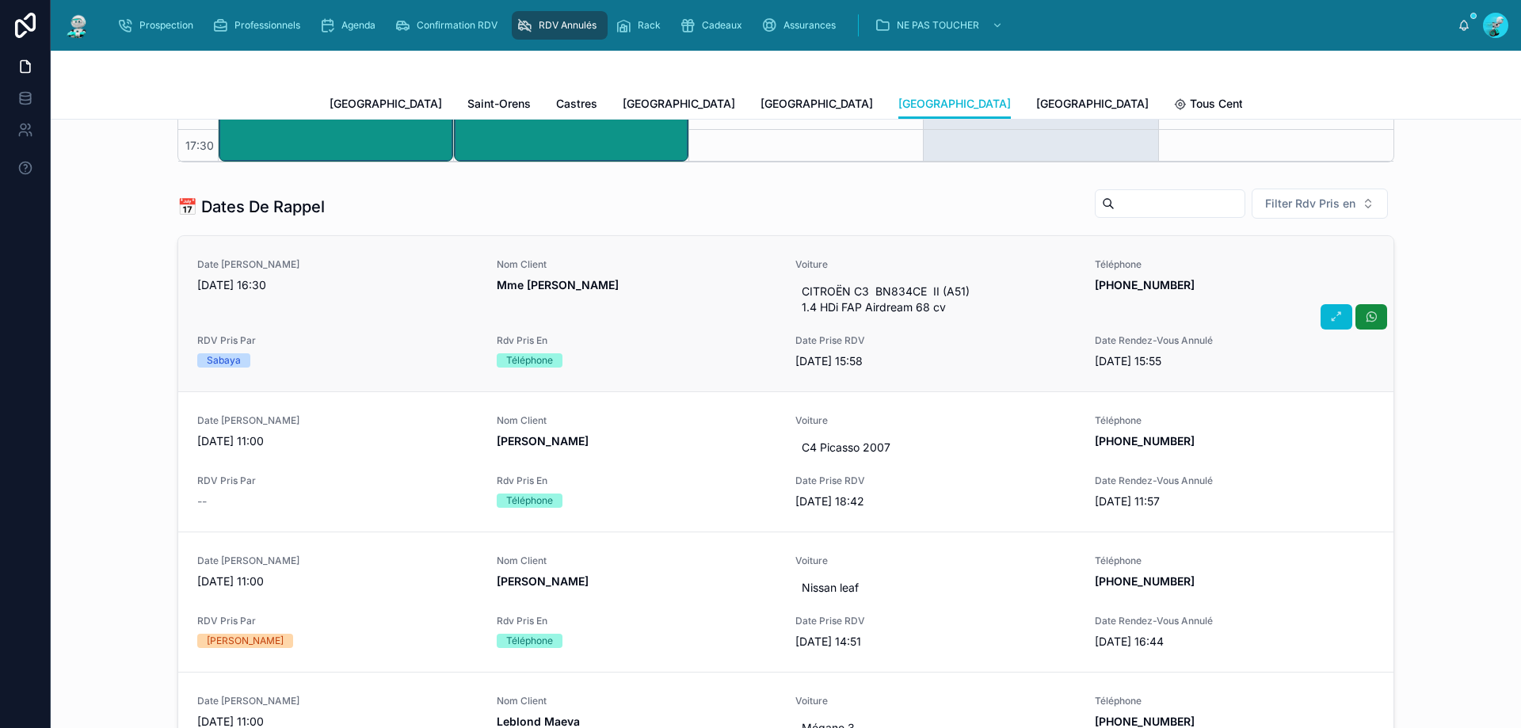
click at [400, 287] on span "28/08/2025 16:30" at bounding box center [337, 285] width 281 height 16
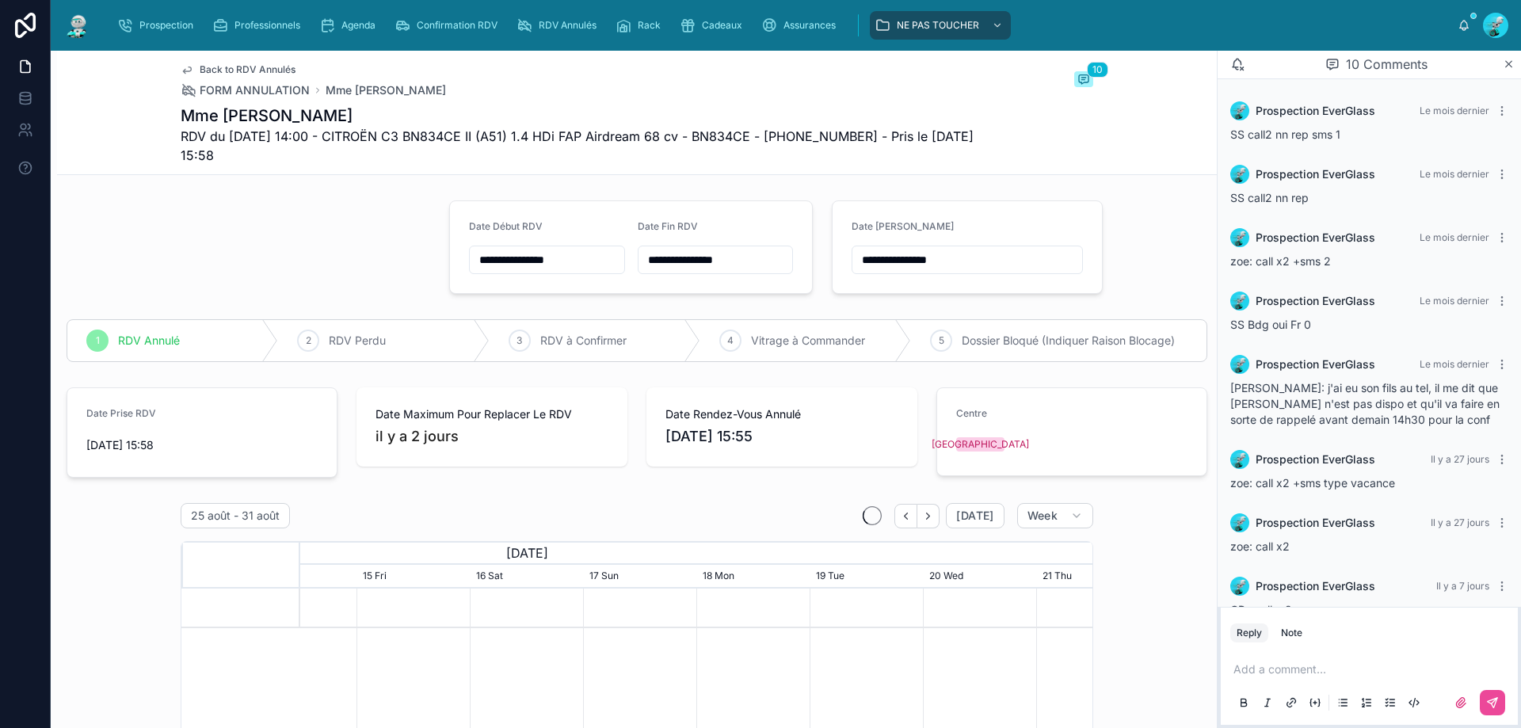
scroll to position [192, 0]
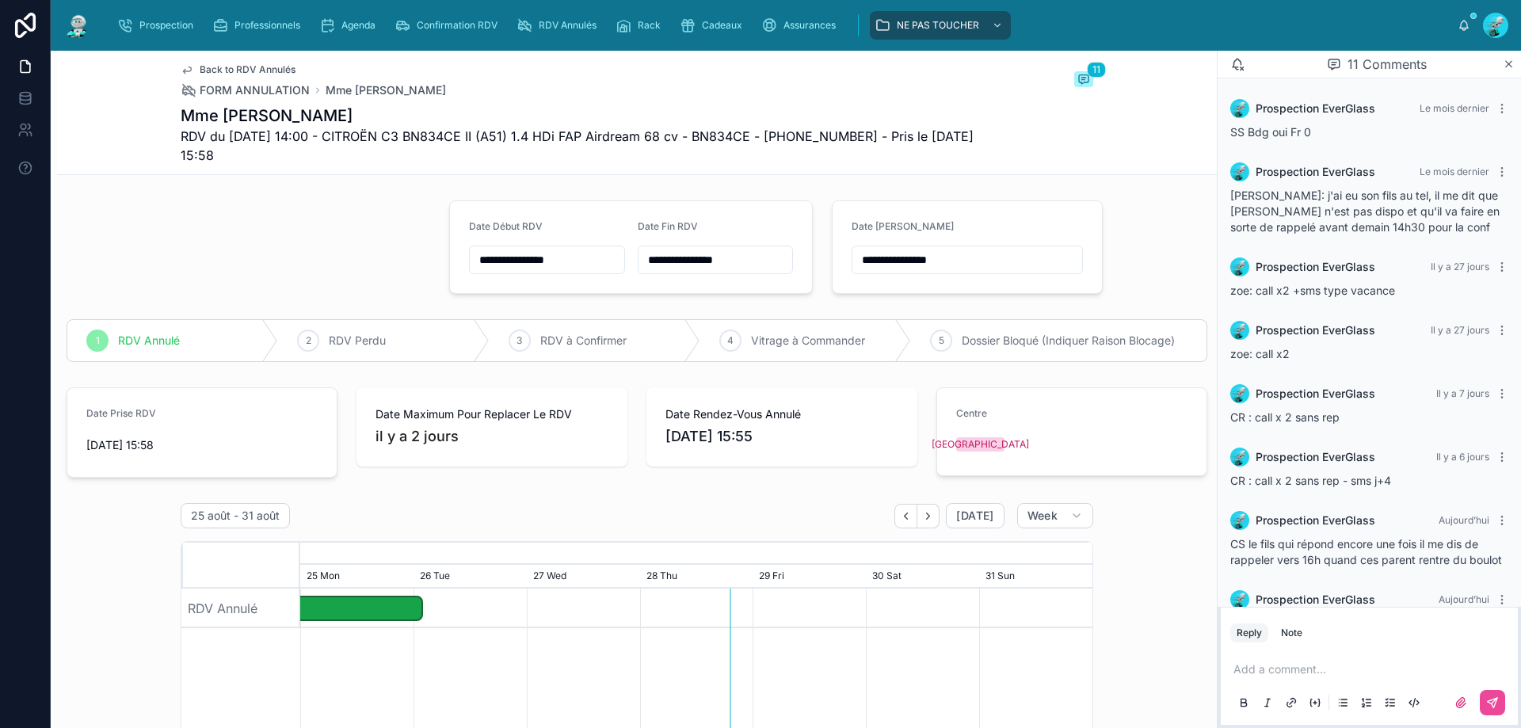
type input "**********"
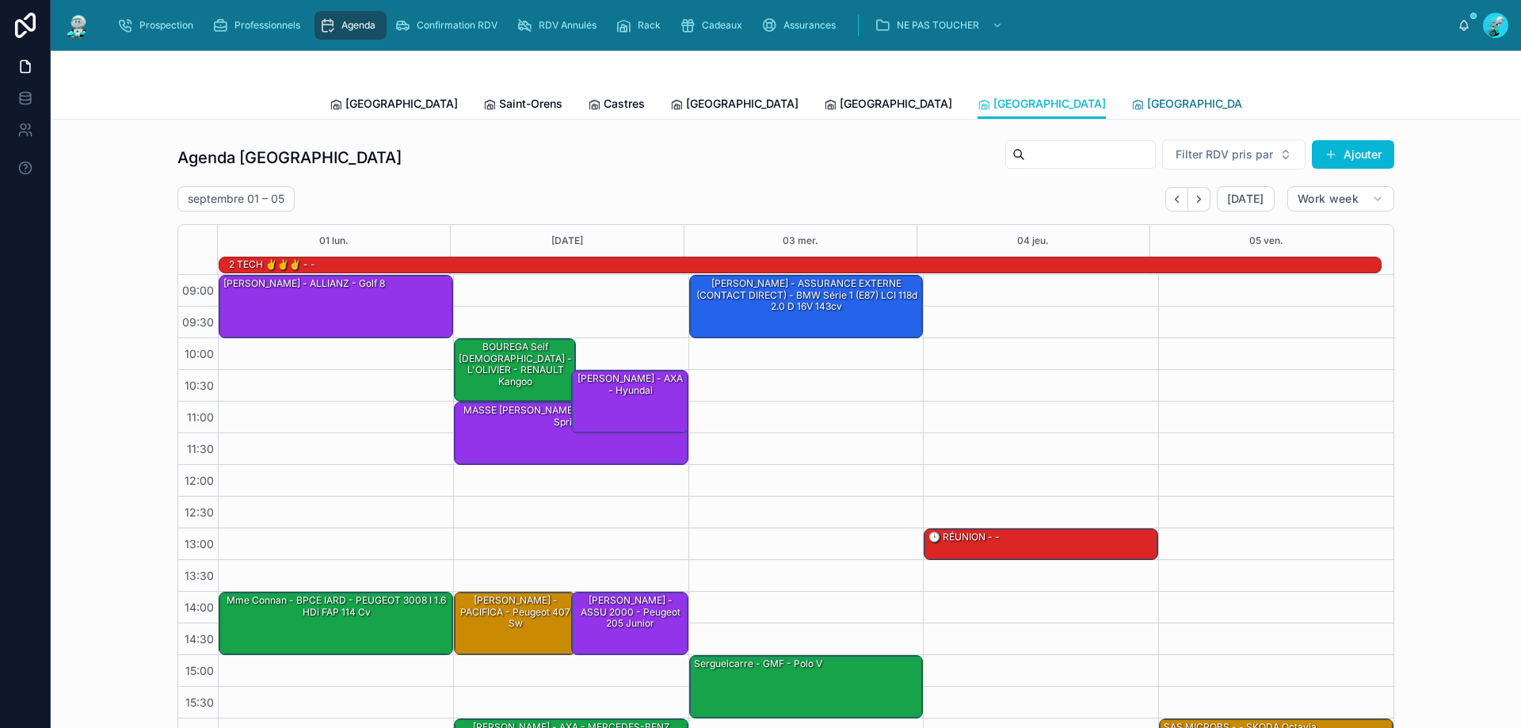
click at [1147, 98] on span "[GEOGRAPHIC_DATA]" at bounding box center [1203, 104] width 113 height 16
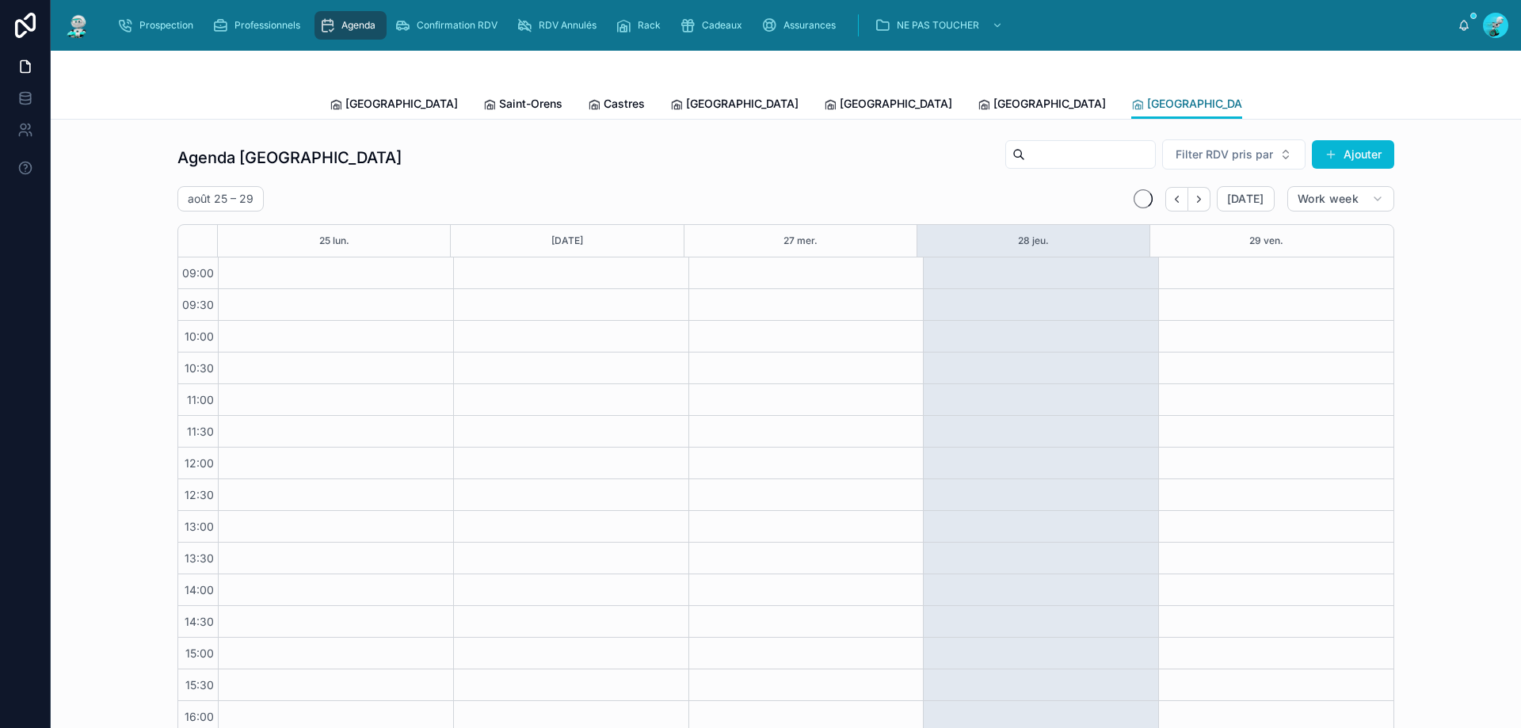
scroll to position [86, 0]
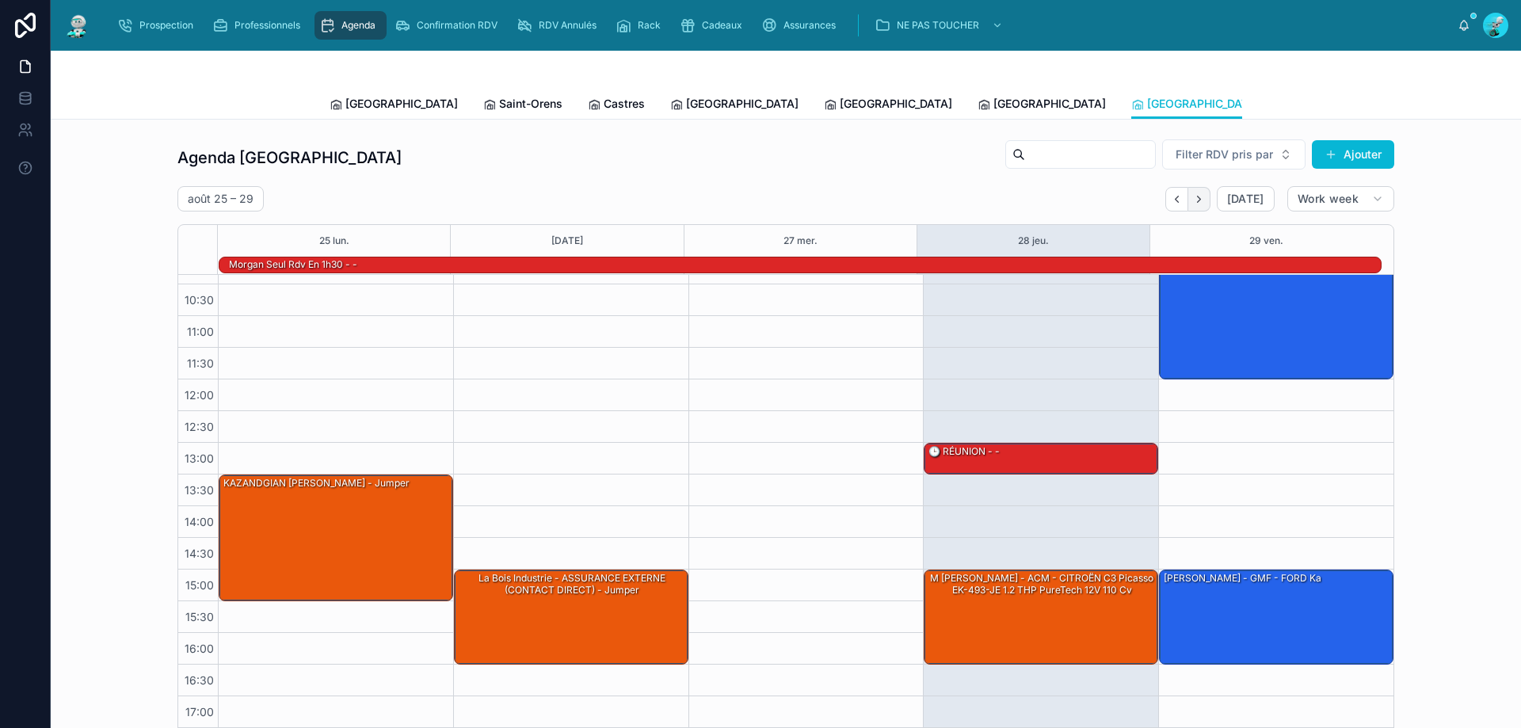
click at [1203, 204] on button "Next" at bounding box center [1200, 199] width 22 height 25
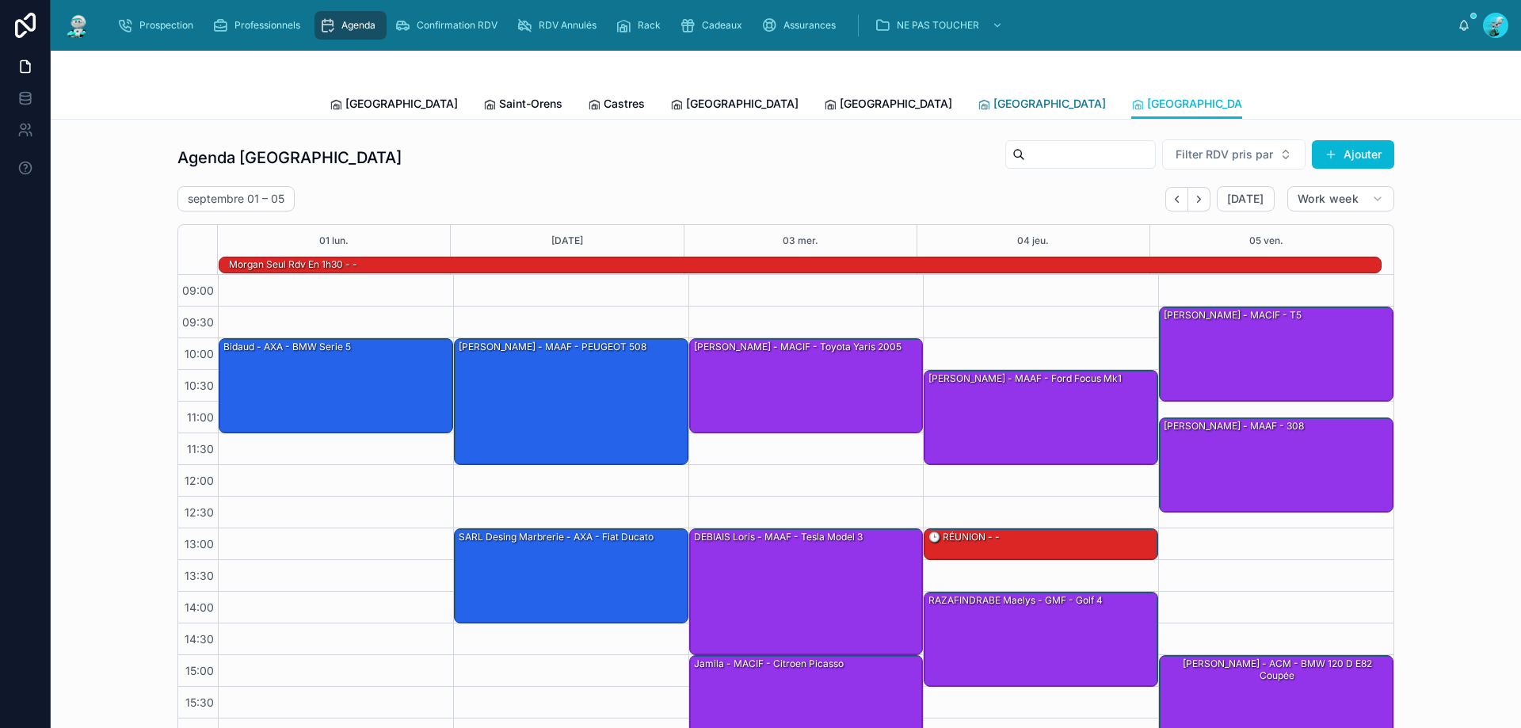
click at [994, 101] on span "[GEOGRAPHIC_DATA]" at bounding box center [1050, 104] width 113 height 16
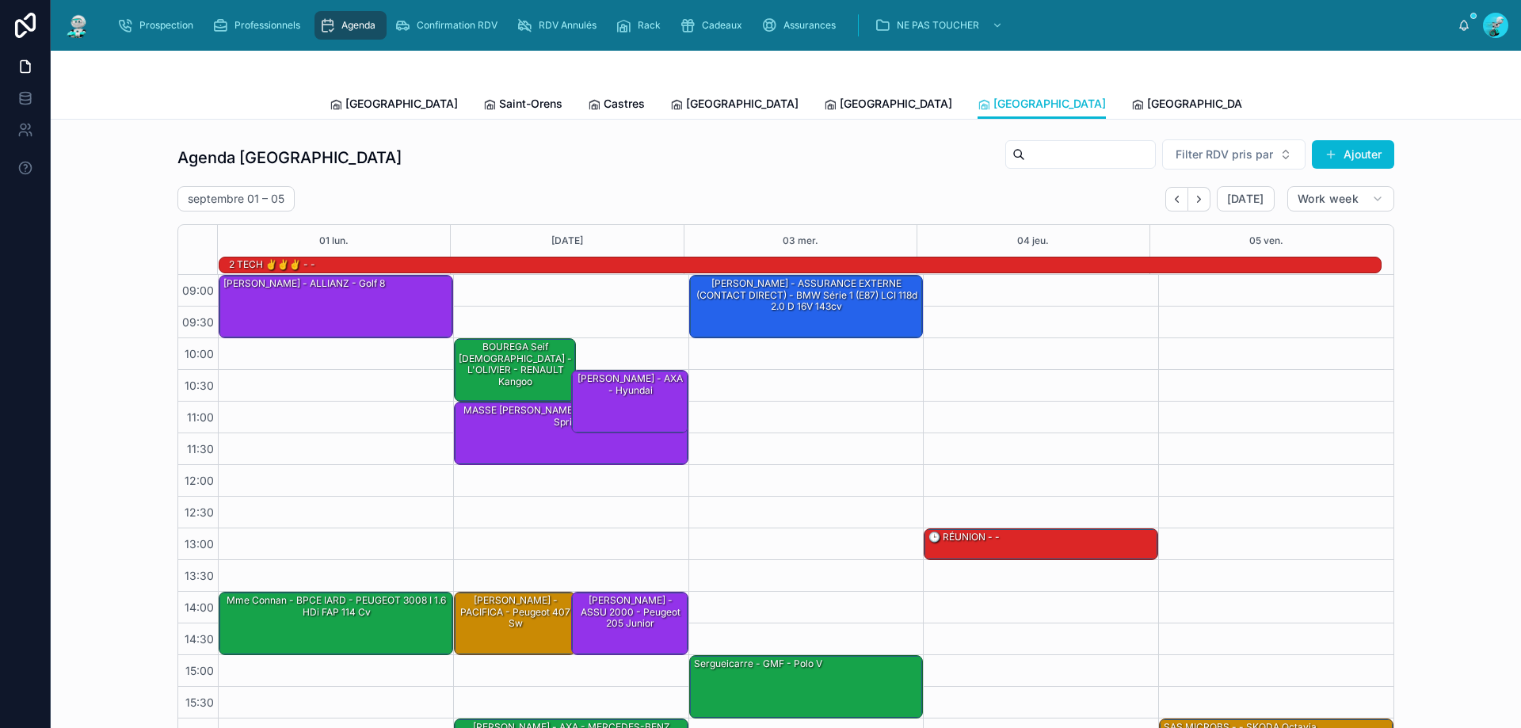
click at [713, 10] on div "Prospection Professionnels Agenda Confirmation RDV RDV Annulés Rack Cadeaux Ass…" at bounding box center [781, 25] width 1353 height 35
click at [712, 16] on div "Cadeaux" at bounding box center [714, 25] width 69 height 25
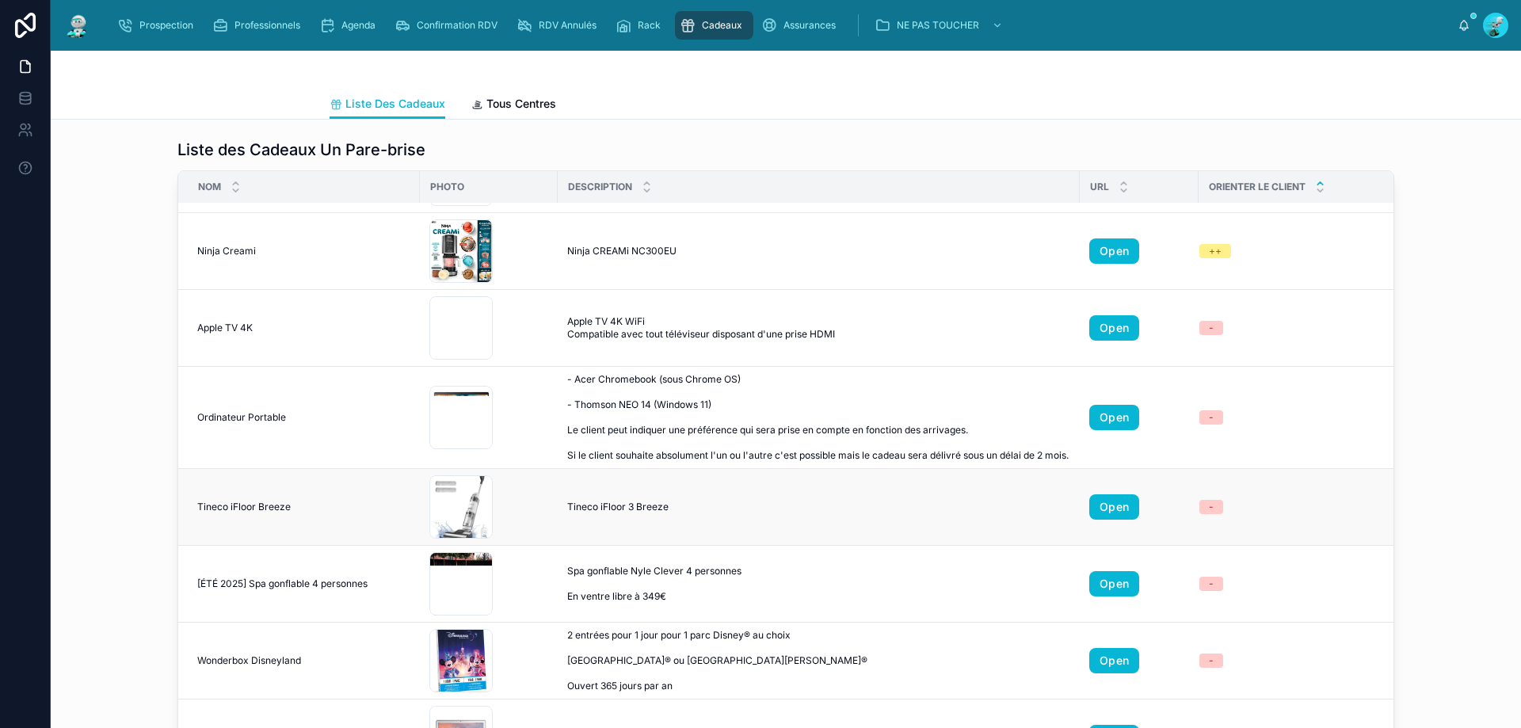
scroll to position [872, 0]
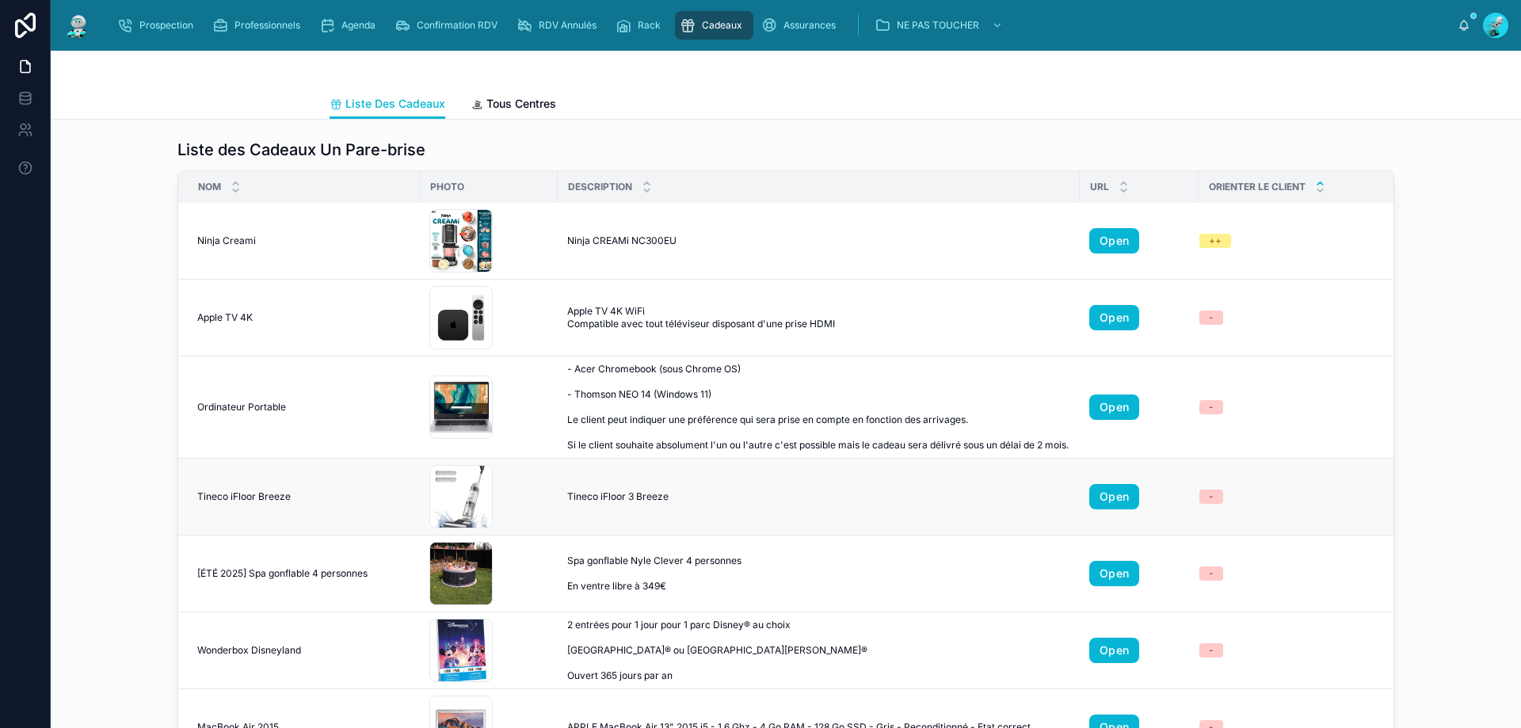
click at [758, 503] on div "Tineco iFloor 3 Breeze Tineco iFloor 3 Breeze" at bounding box center [818, 496] width 503 height 13
click at [1103, 510] on link "Open" at bounding box center [1115, 496] width 50 height 25
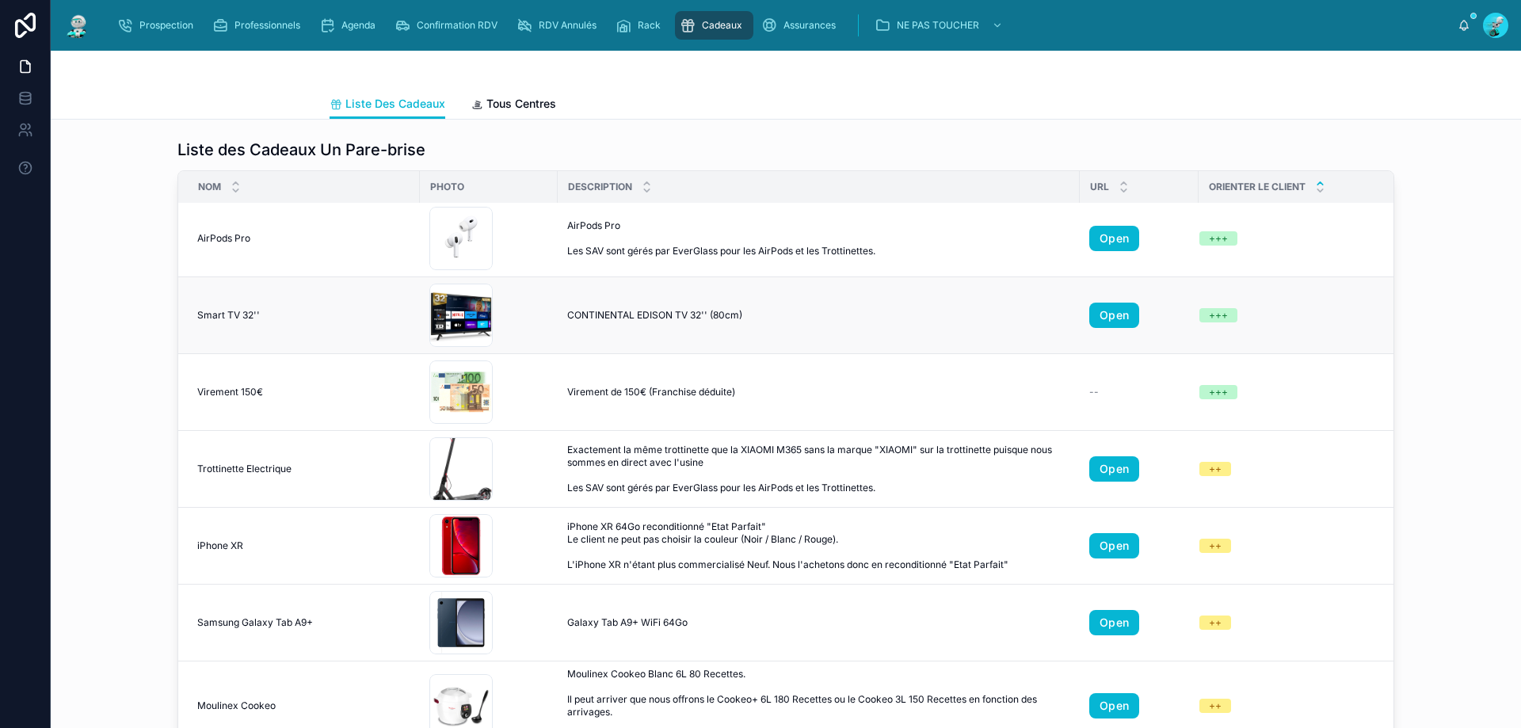
scroll to position [0, 0]
